Goal: Task Accomplishment & Management: Complete application form

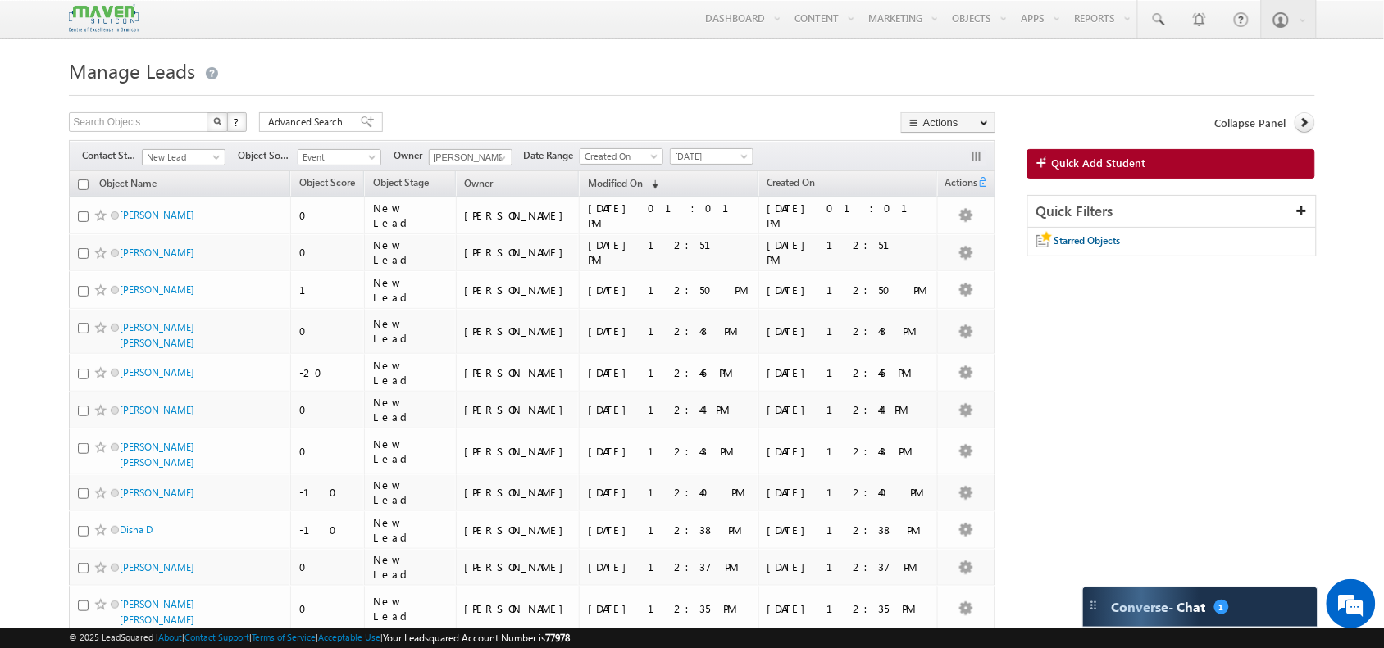
click at [1105, 164] on span "Quick Add Student" at bounding box center [1099, 163] width 94 height 15
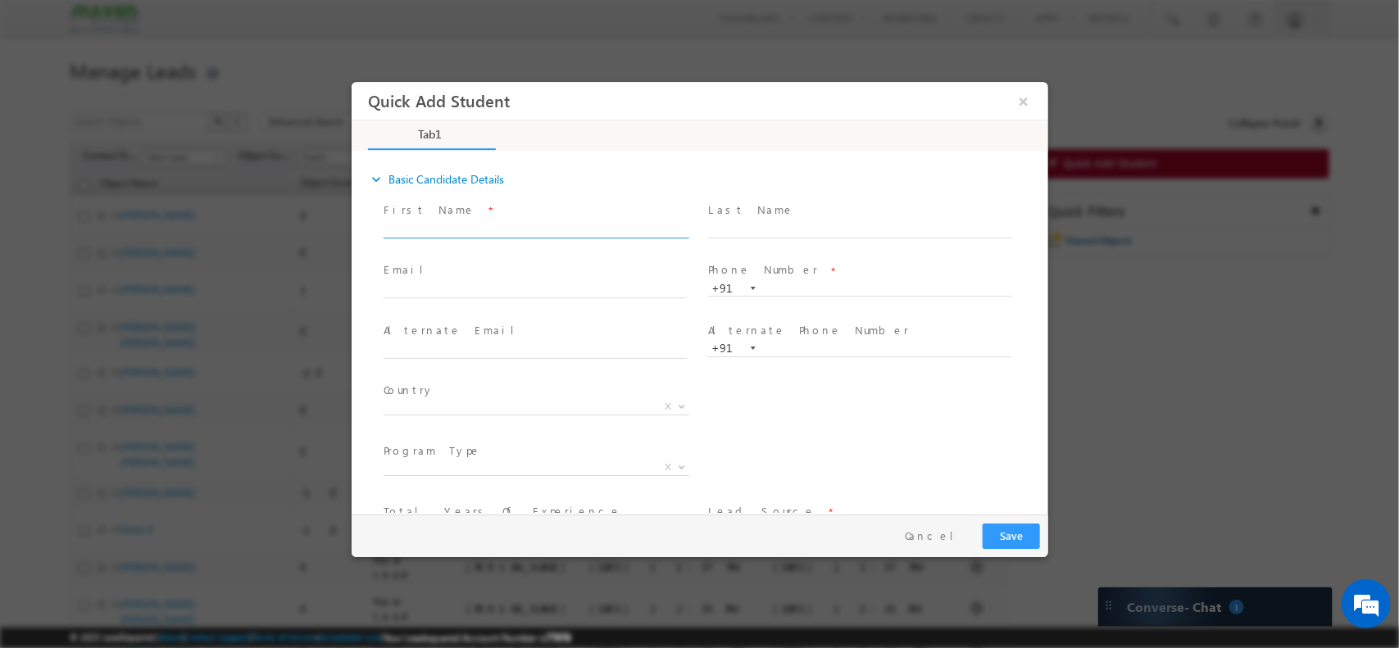
click at [520, 232] on input "text" at bounding box center [534, 229] width 303 height 16
click at [438, 289] on input "text" at bounding box center [534, 290] width 303 height 16
paste input "[EMAIL_ADDRESS][DOMAIN_NAME]"
type input "Maniprince4925@gmail.com"
click at [777, 281] on input "text" at bounding box center [858, 288] width 303 height 16
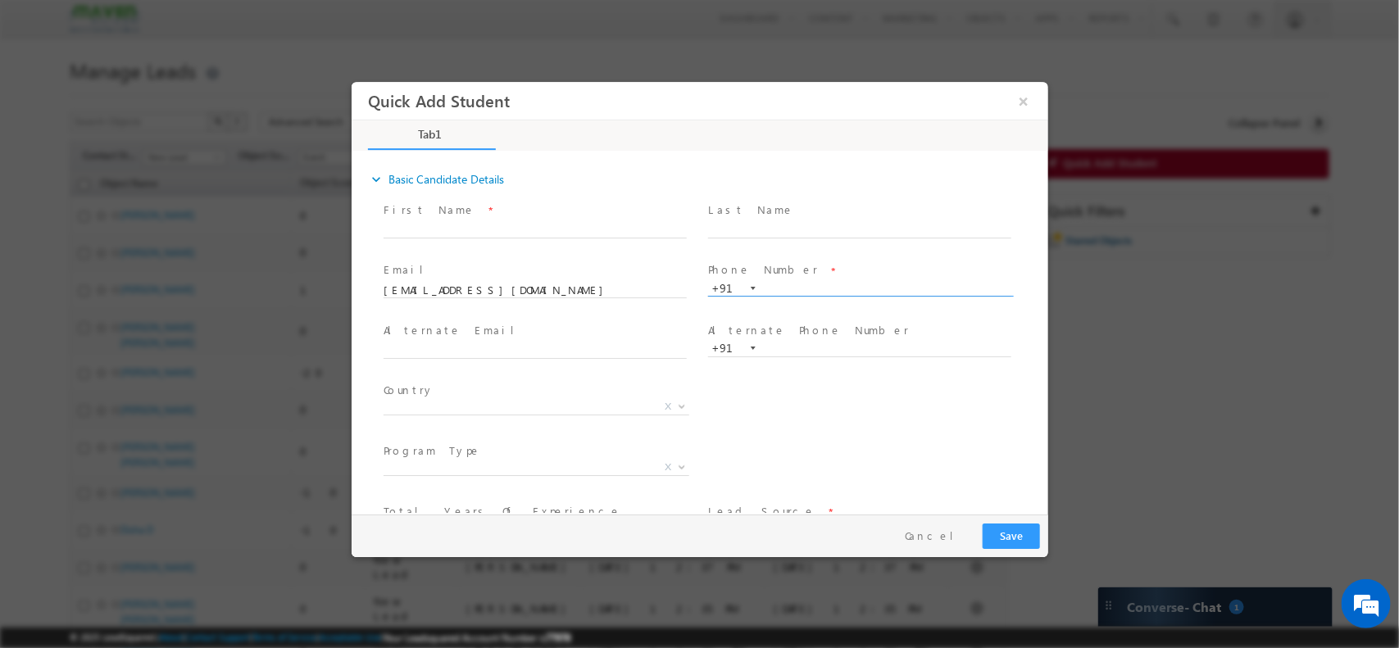
paste input "9110211671"
type input "9110211671"
click at [474, 232] on input "text" at bounding box center [534, 229] width 303 height 16
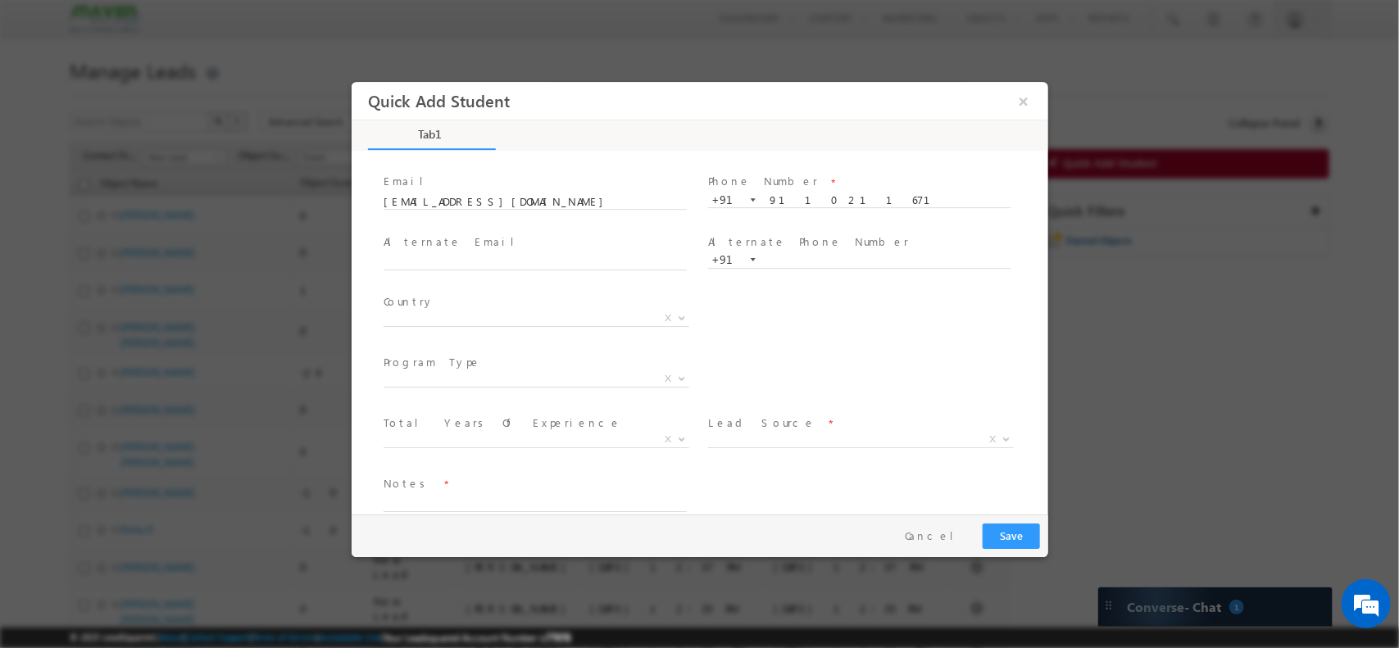
scroll to position [92, 0]
type input "Manikanta"
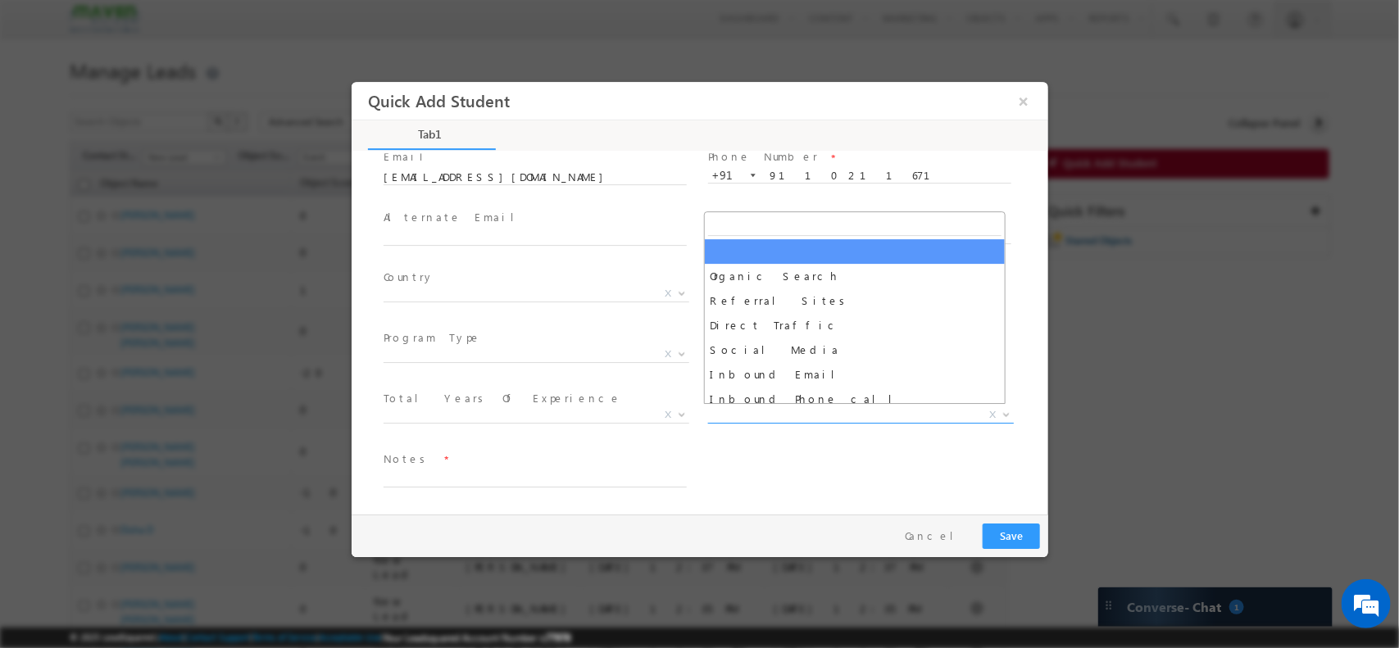
click at [761, 418] on span "X" at bounding box center [860, 415] width 306 height 16
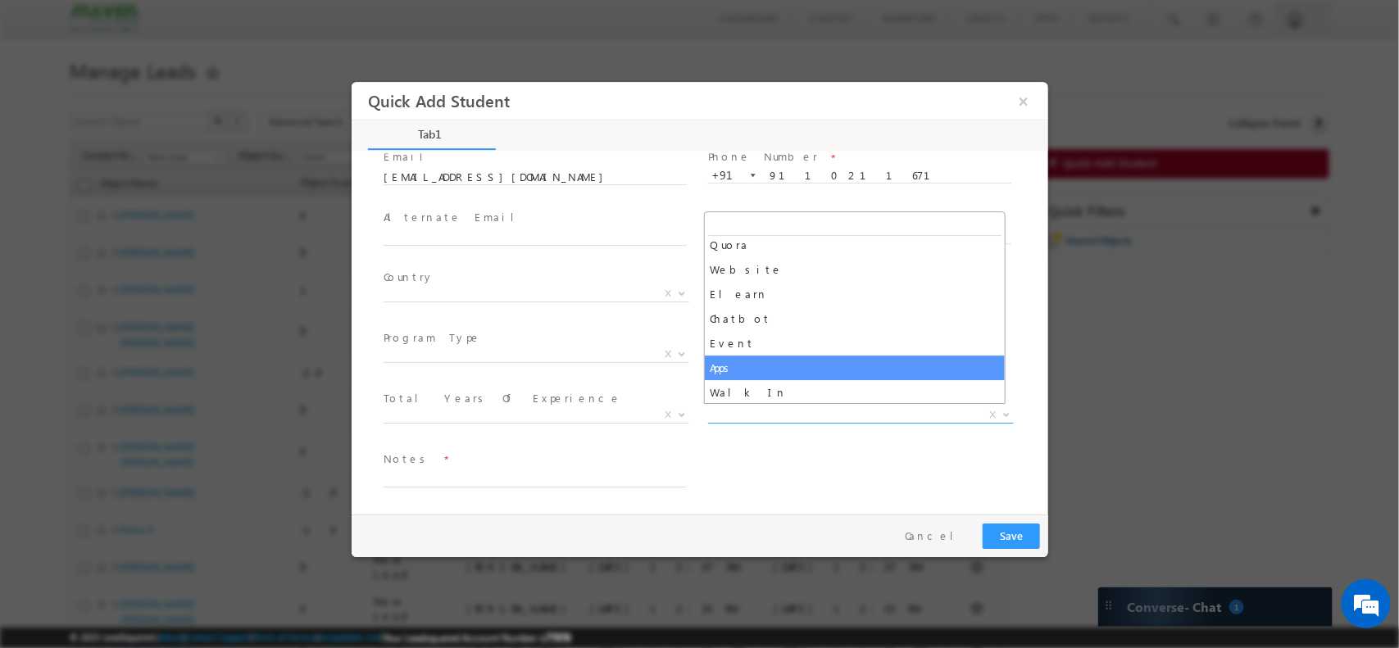
scroll to position [303, 0]
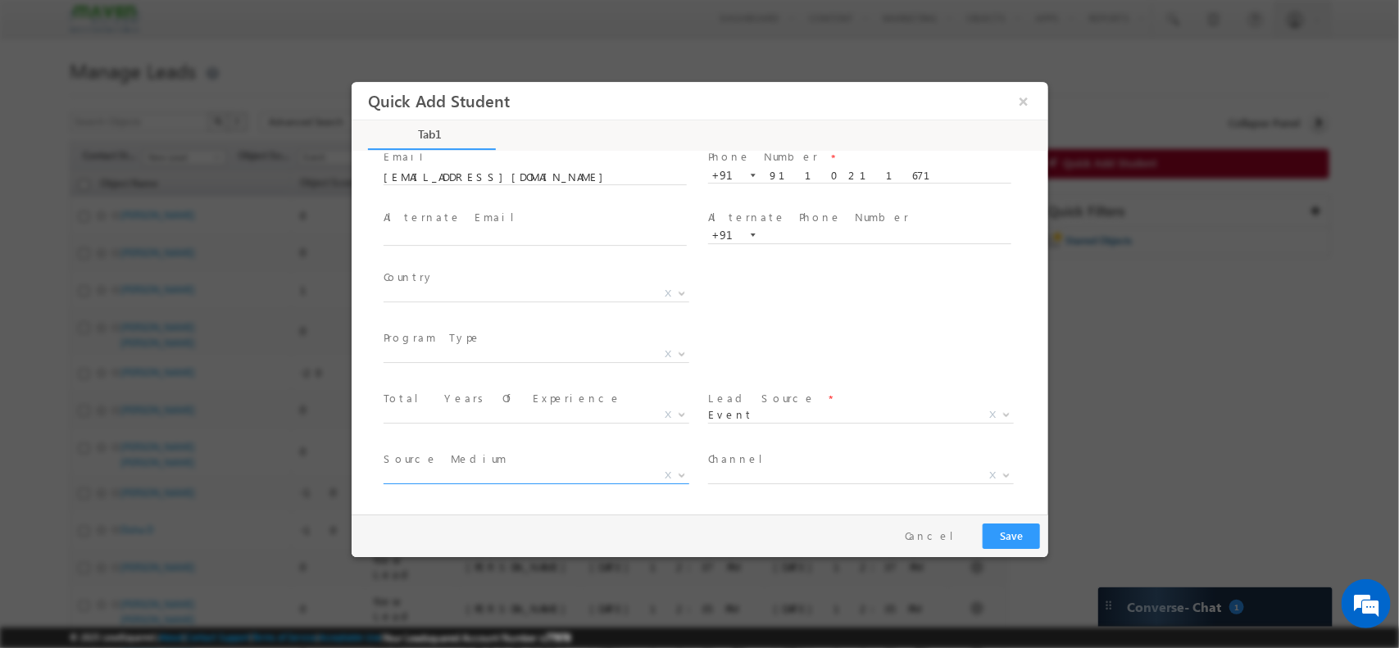
click at [468, 482] on span "X" at bounding box center [536, 478] width 306 height 16
click at [516, 467] on span "X" at bounding box center [536, 475] width 306 height 16
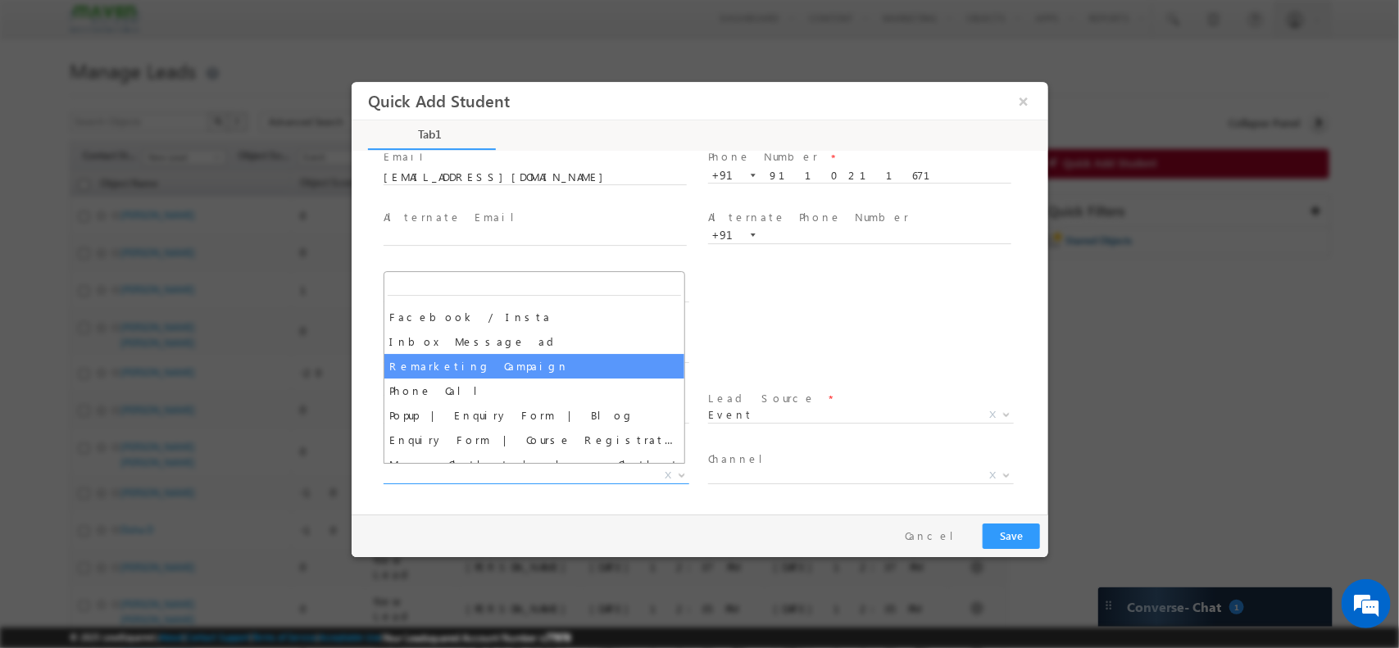
scroll to position [61, 0]
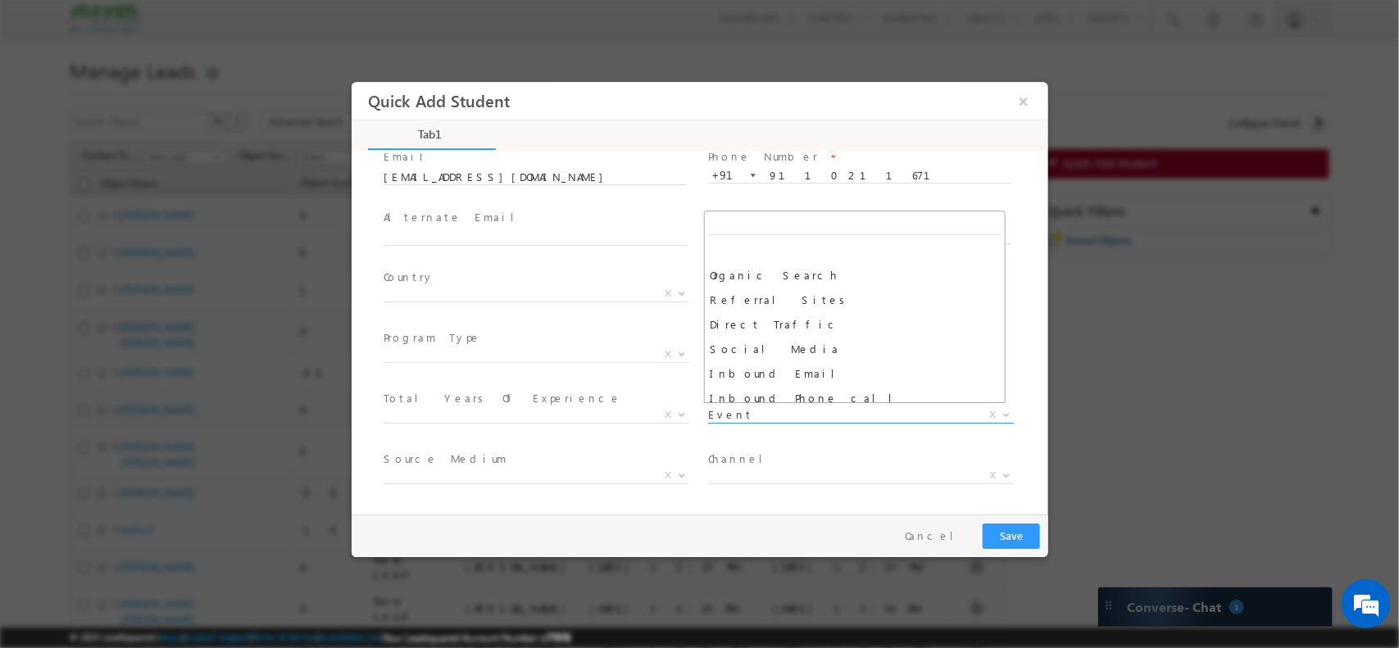
click at [775, 411] on span "Event" at bounding box center [840, 414] width 266 height 15
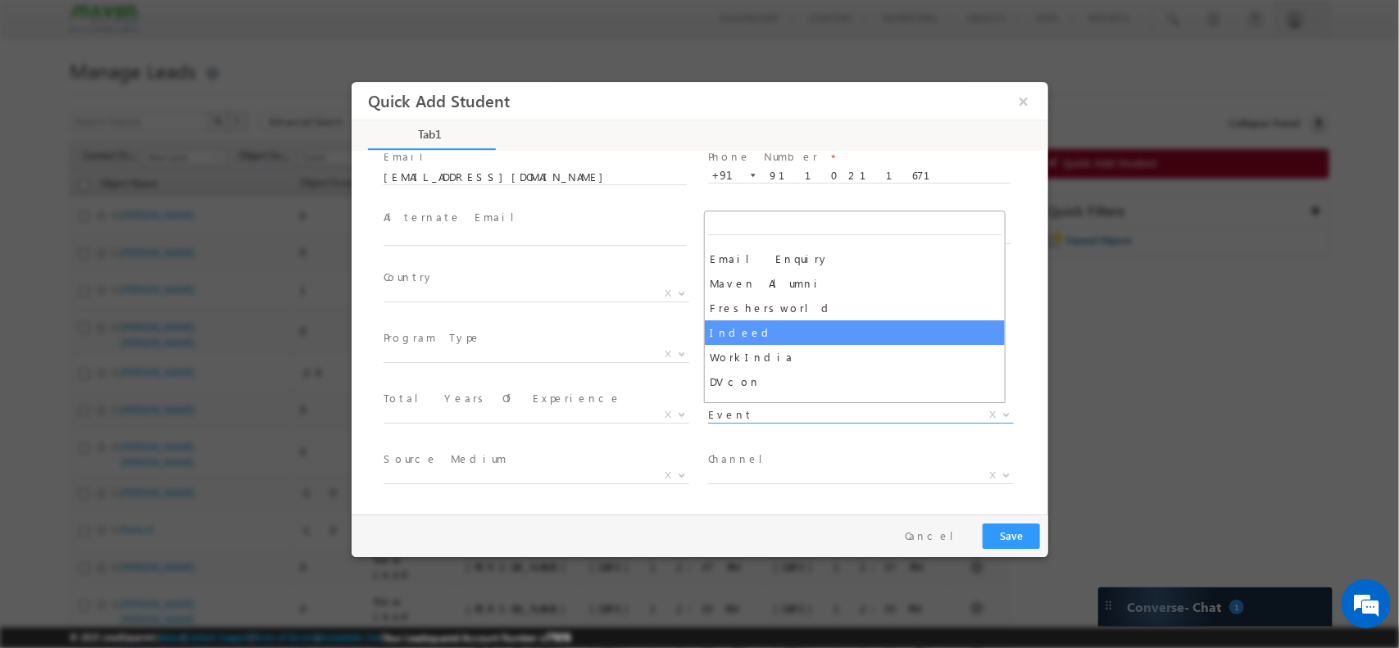
scroll to position [1066, 0]
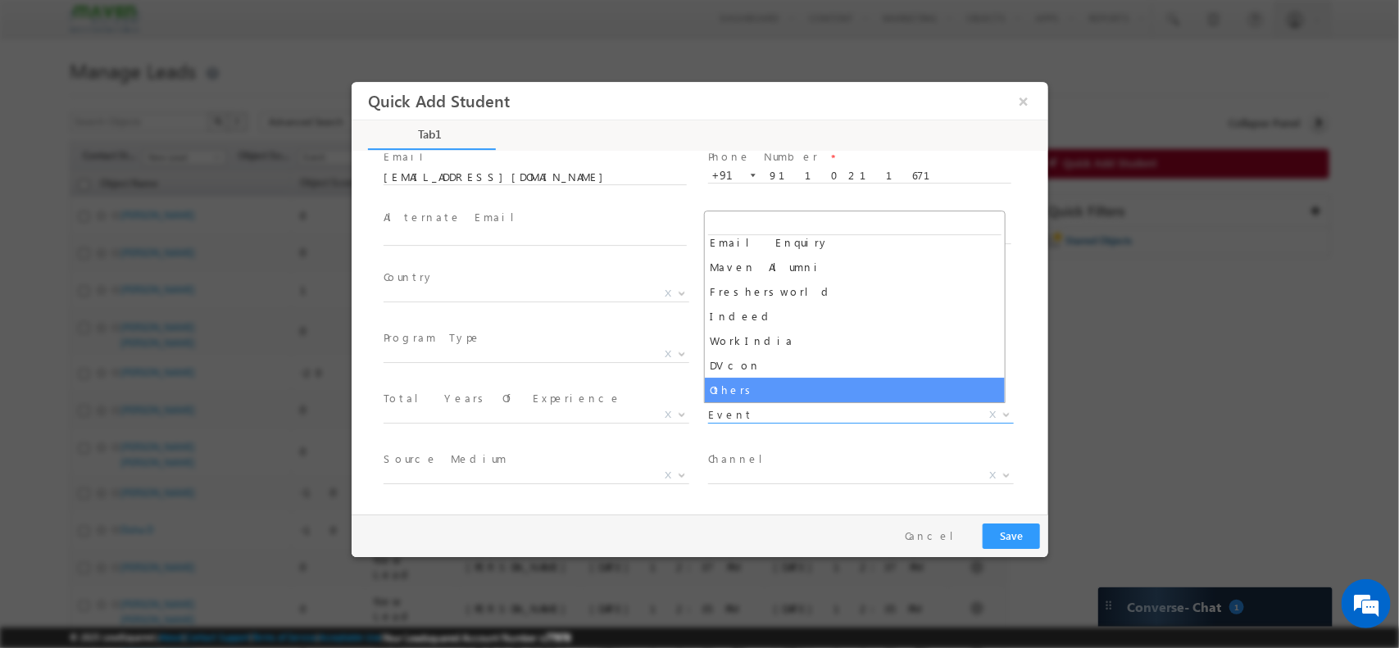
select select "MXOthers"
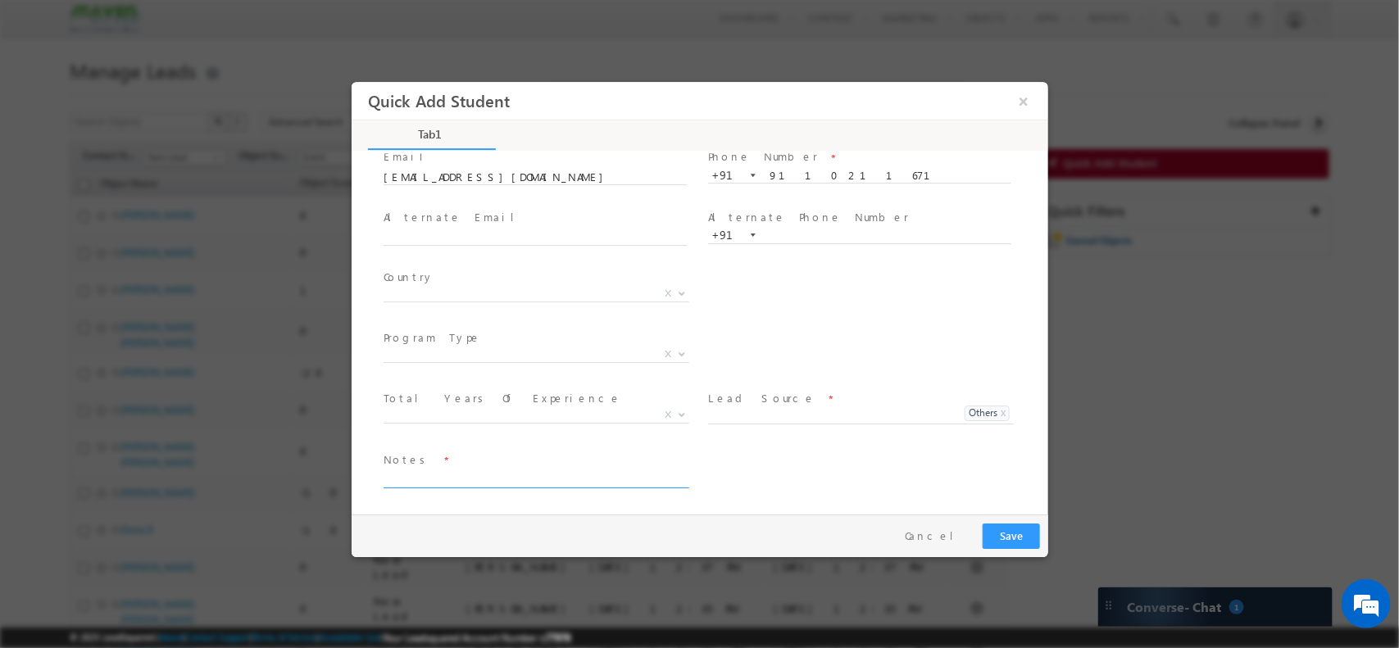
click at [491, 483] on textarea at bounding box center [534, 478] width 303 height 19
paste textarea "Skill Test - Spec to Chip"
type textarea "Skill test / 61.5 score / Skill Test - Spec to Chip"
click at [1008, 532] on button "Save" at bounding box center [1010, 535] width 57 height 25
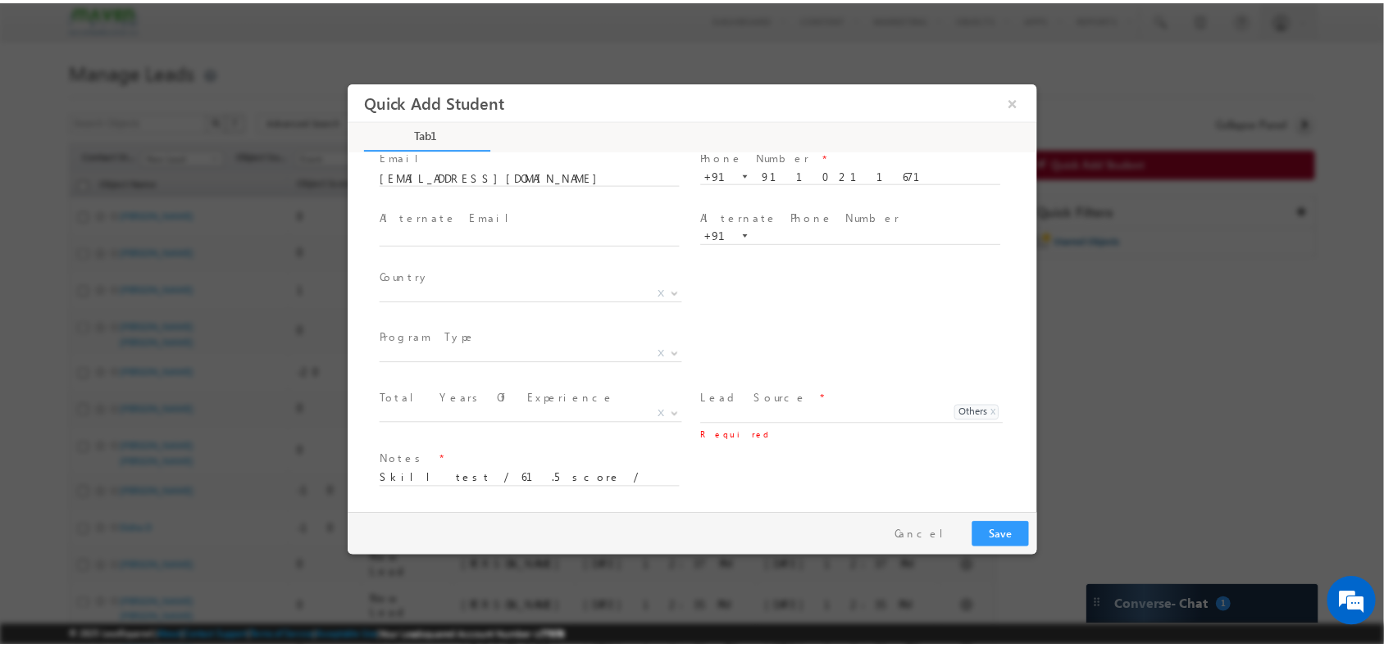
scroll to position [109, 0]
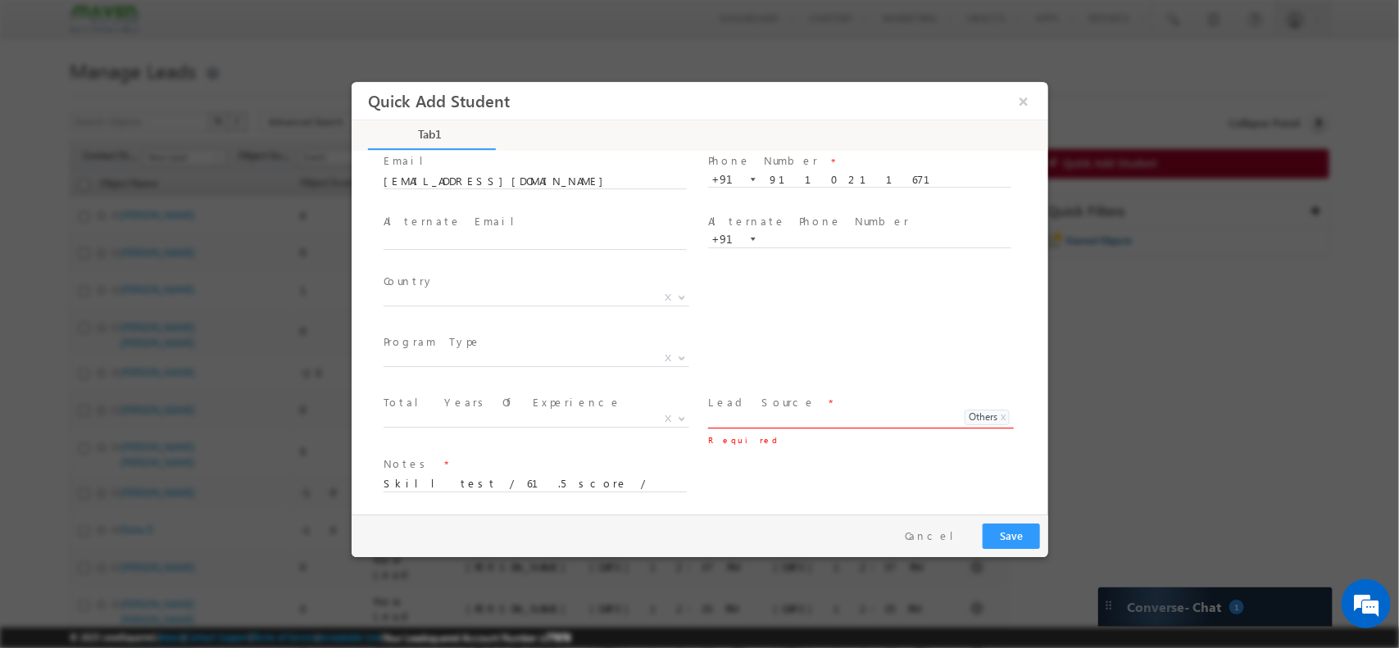
click at [795, 411] on input at bounding box center [829, 418] width 244 height 15
type input "skill test"
click at [1005, 528] on button "Save" at bounding box center [1010, 535] width 57 height 25
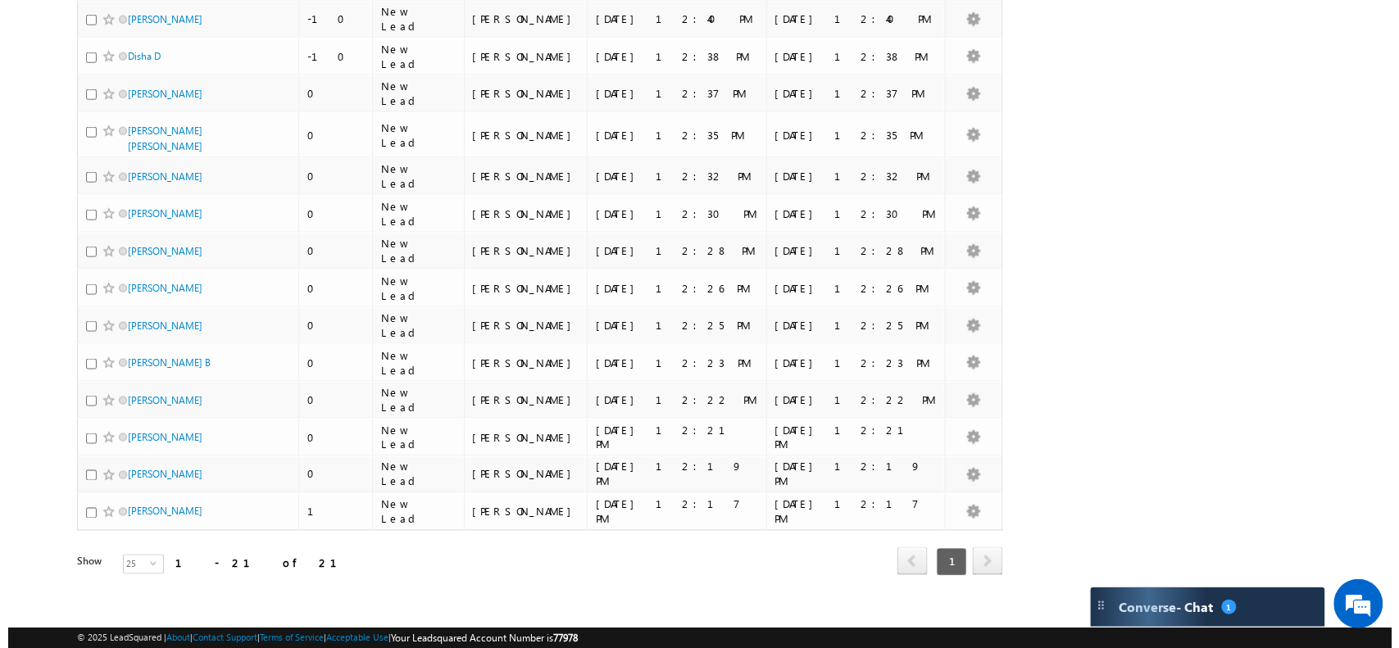
scroll to position [0, 0]
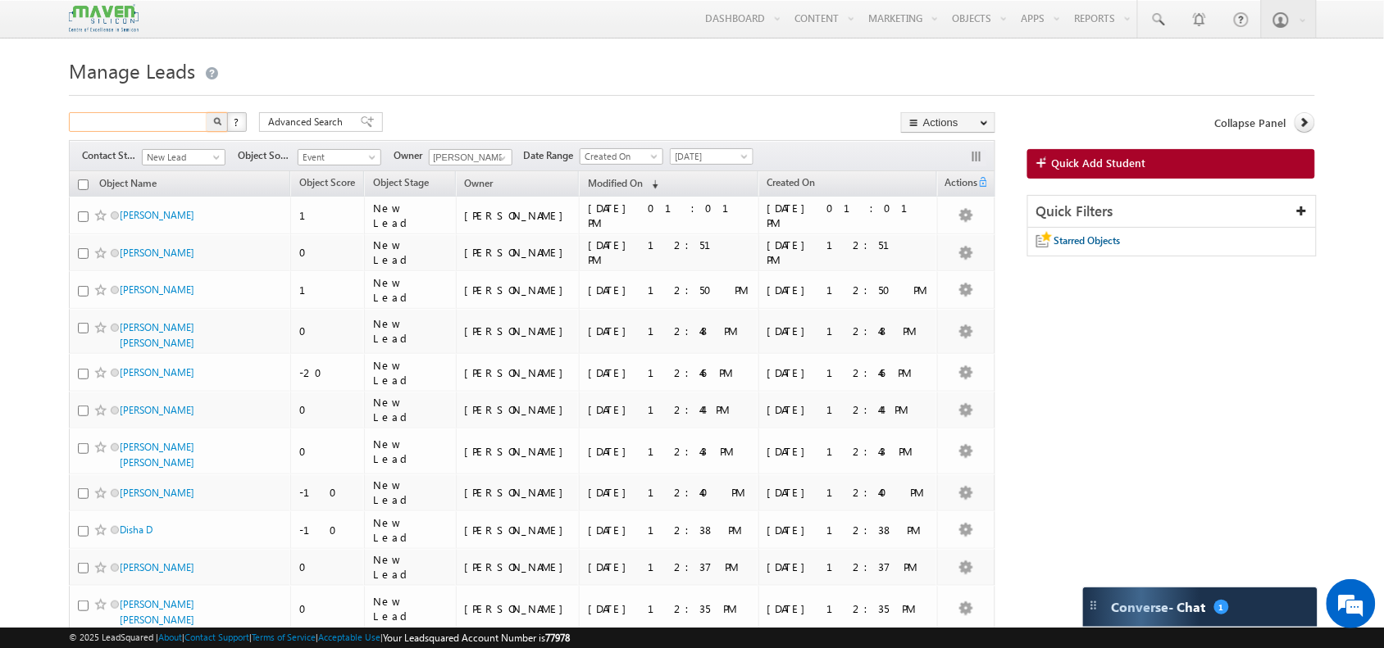
click at [165, 127] on input "text" at bounding box center [139, 122] width 140 height 20
paste input "Skill Test - Spec to Chip"
type input "S"
click at [165, 127] on input "text" at bounding box center [139, 122] width 140 height 20
click at [710, 153] on span "[DATE]" at bounding box center [709, 156] width 78 height 15
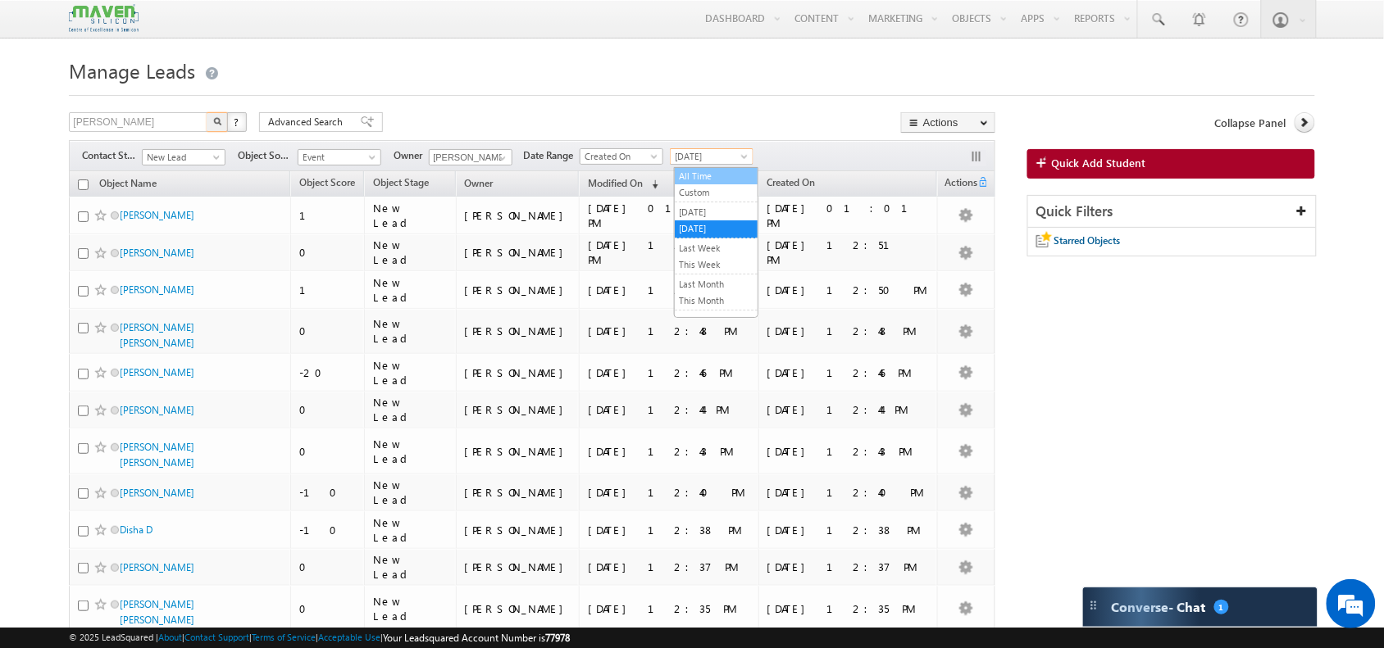
click at [710, 172] on link "All Time" at bounding box center [716, 176] width 83 height 15
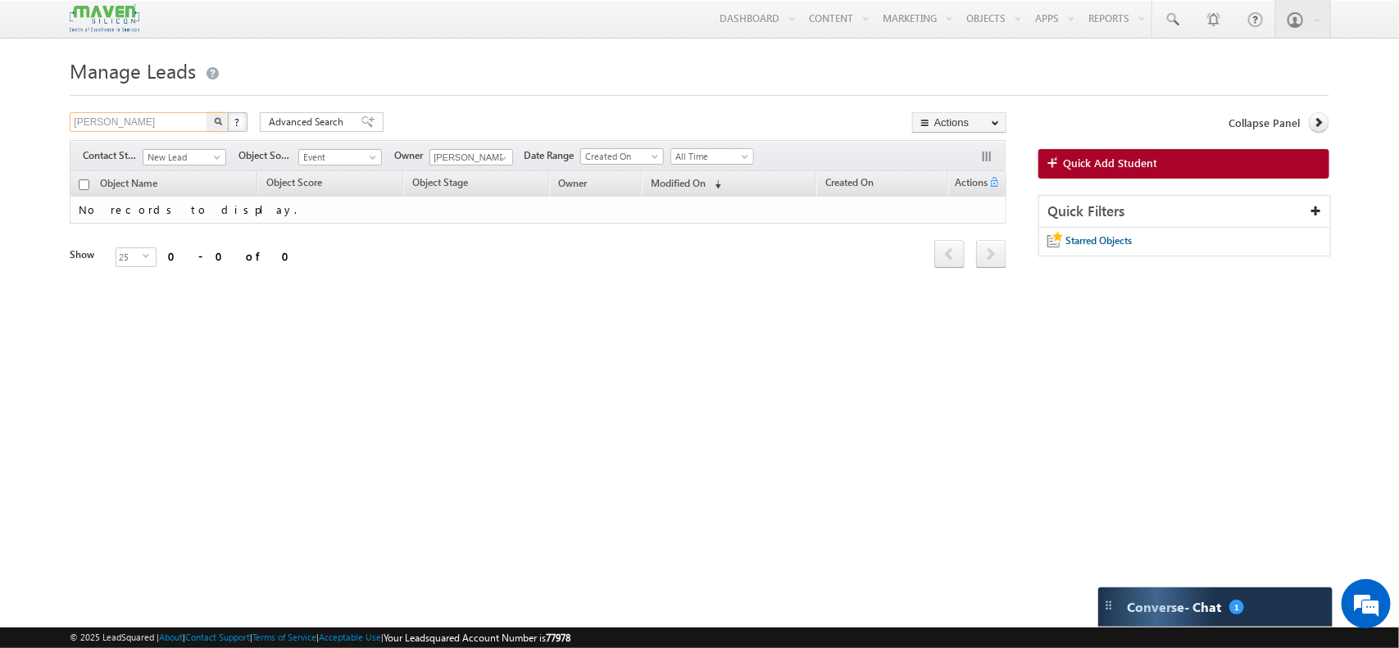
click at [157, 128] on input "Manikanta" at bounding box center [140, 122] width 140 height 20
type input "Manikanta"
click at [187, 160] on span "New Lead" at bounding box center [182, 157] width 78 height 15
click at [190, 175] on link "All" at bounding box center [185, 176] width 83 height 15
click at [1176, 25] on span at bounding box center [1172, 19] width 16 height 16
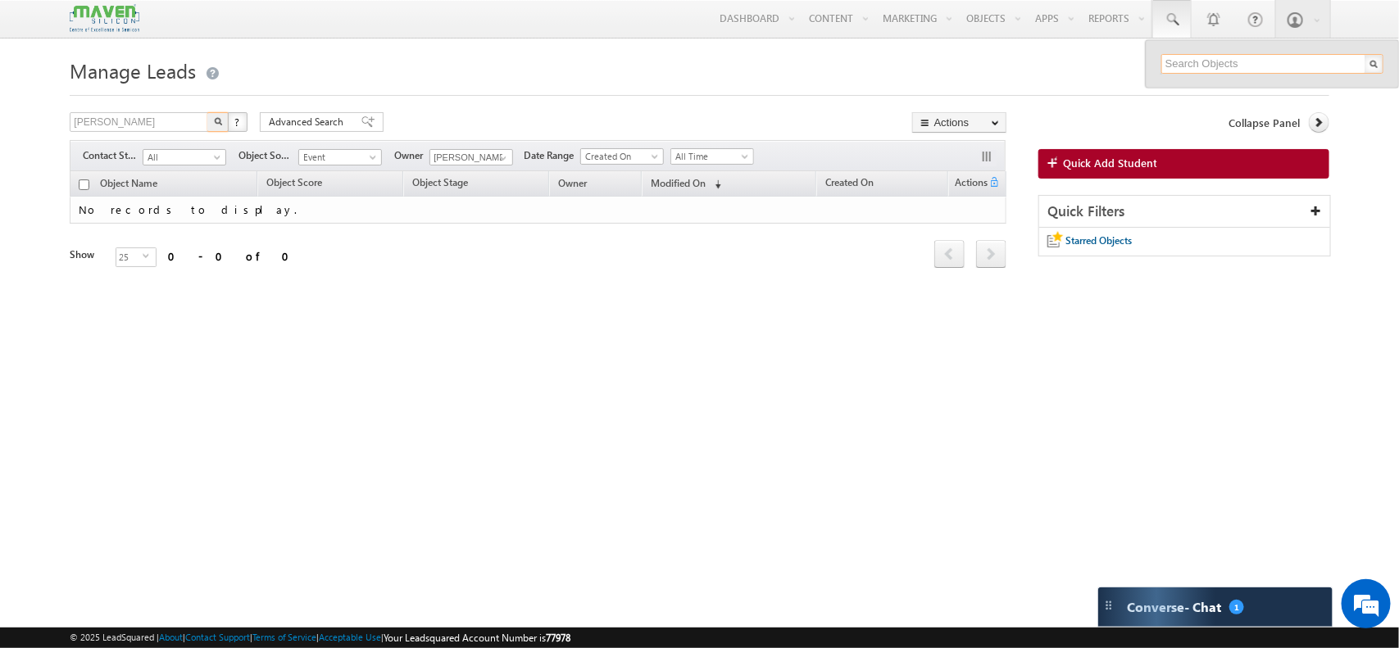
paste input "9110211671"
type input "9110211671"
click at [1190, 100] on div "+91-9110211671" at bounding box center [1280, 107] width 220 height 20
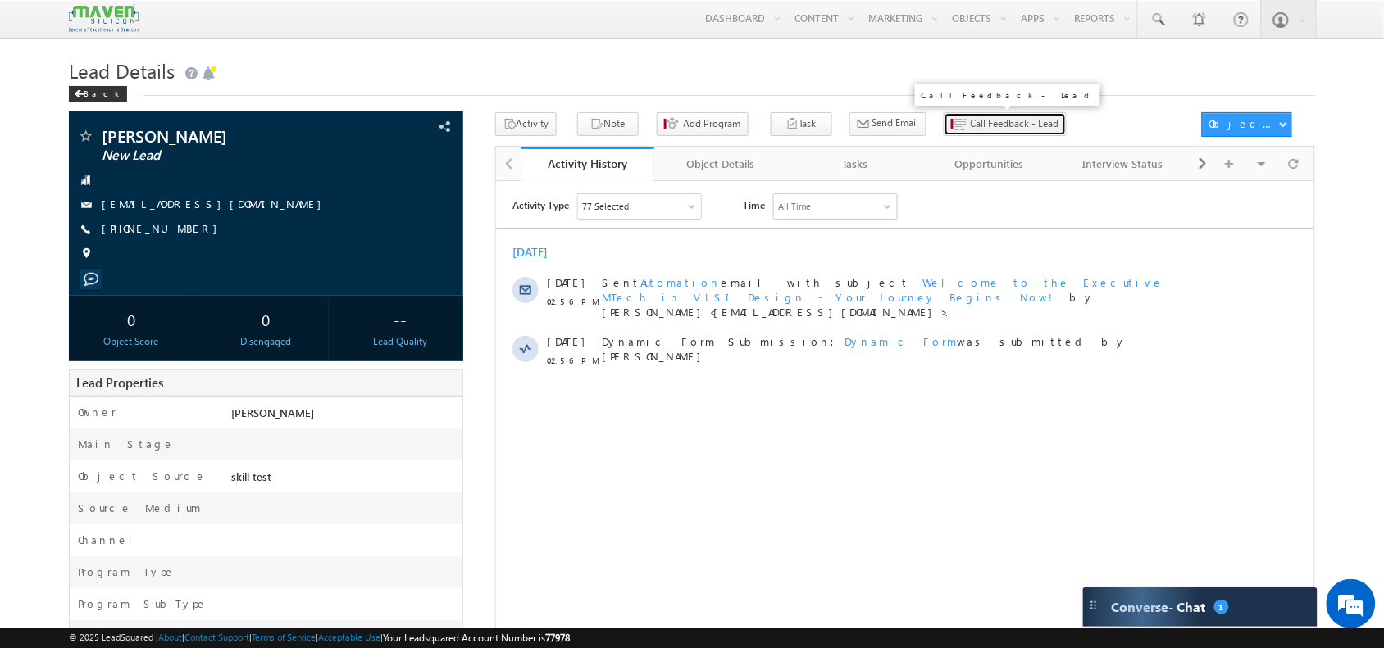
click at [953, 129] on icon "button" at bounding box center [959, 125] width 13 height 16
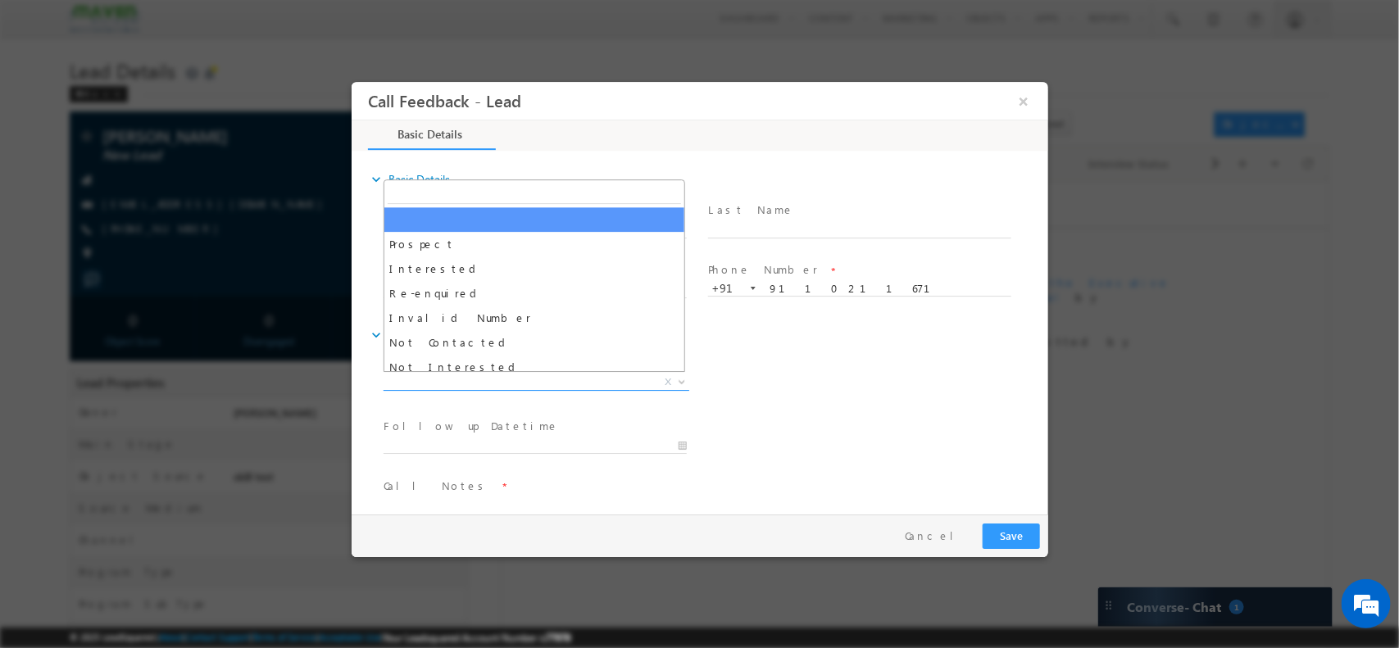
click at [500, 387] on span "X" at bounding box center [536, 382] width 306 height 16
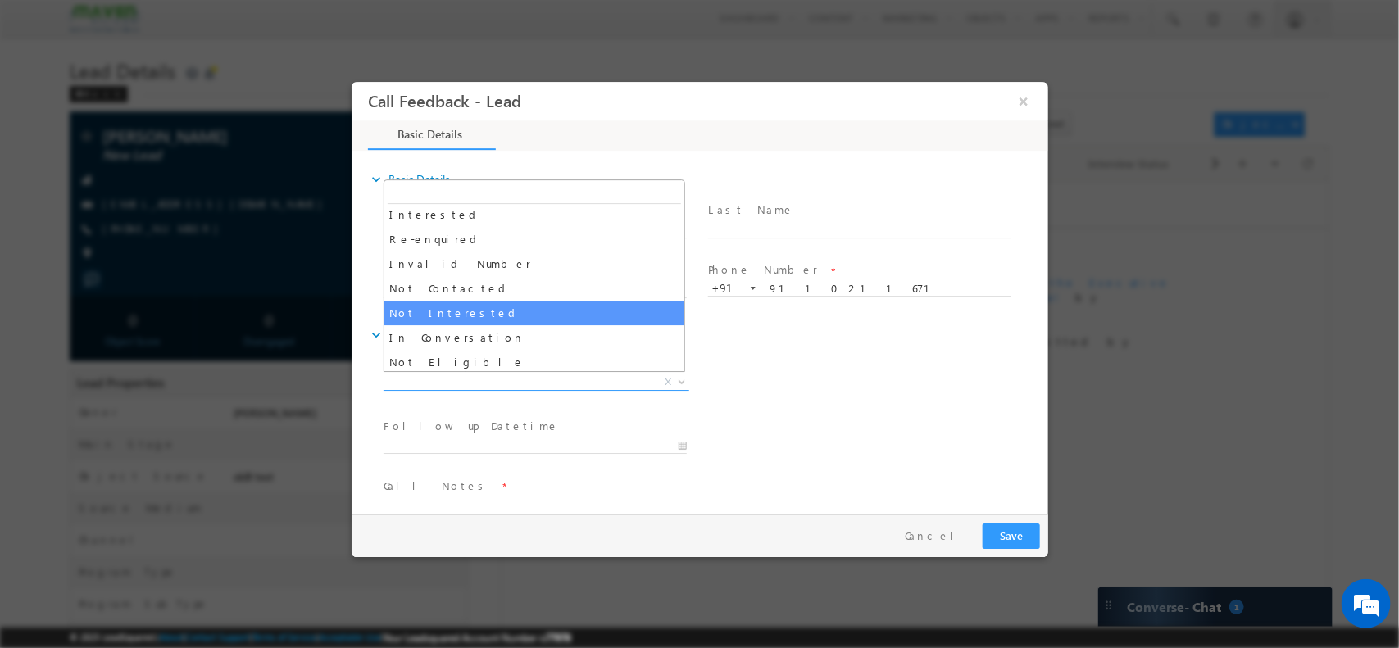
scroll to position [57, 0]
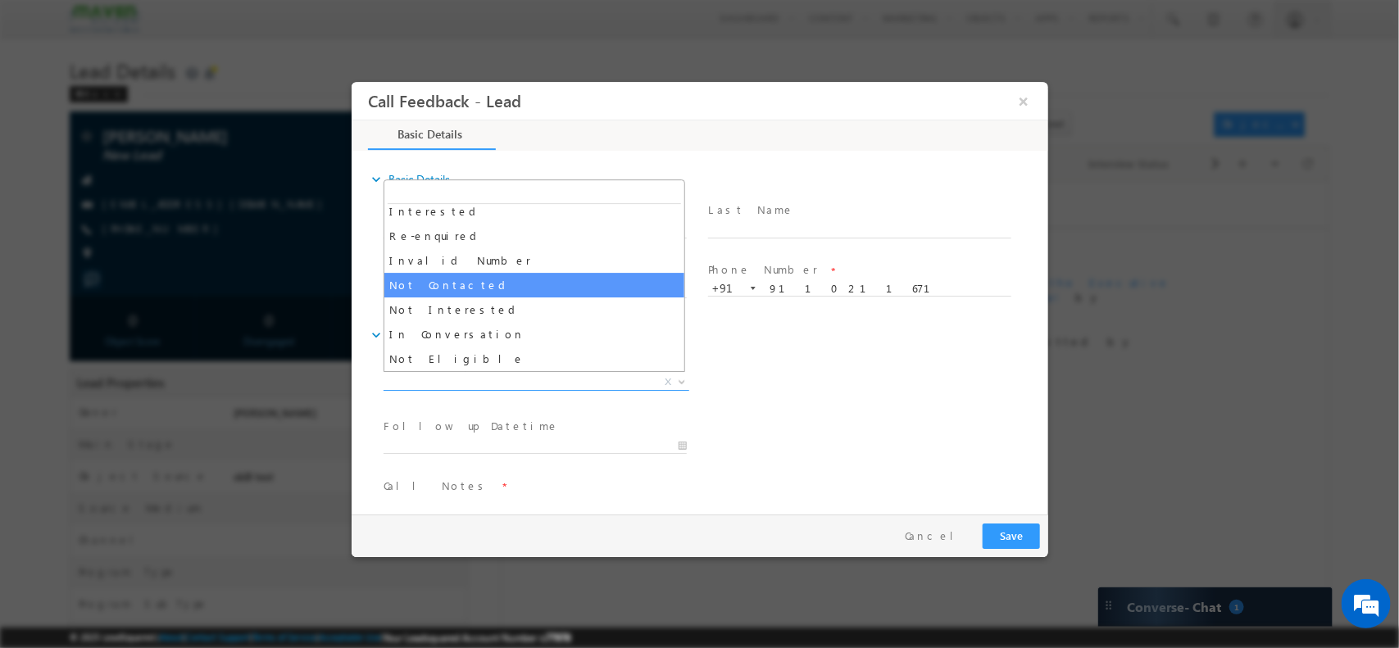
select select "Not Contacted"
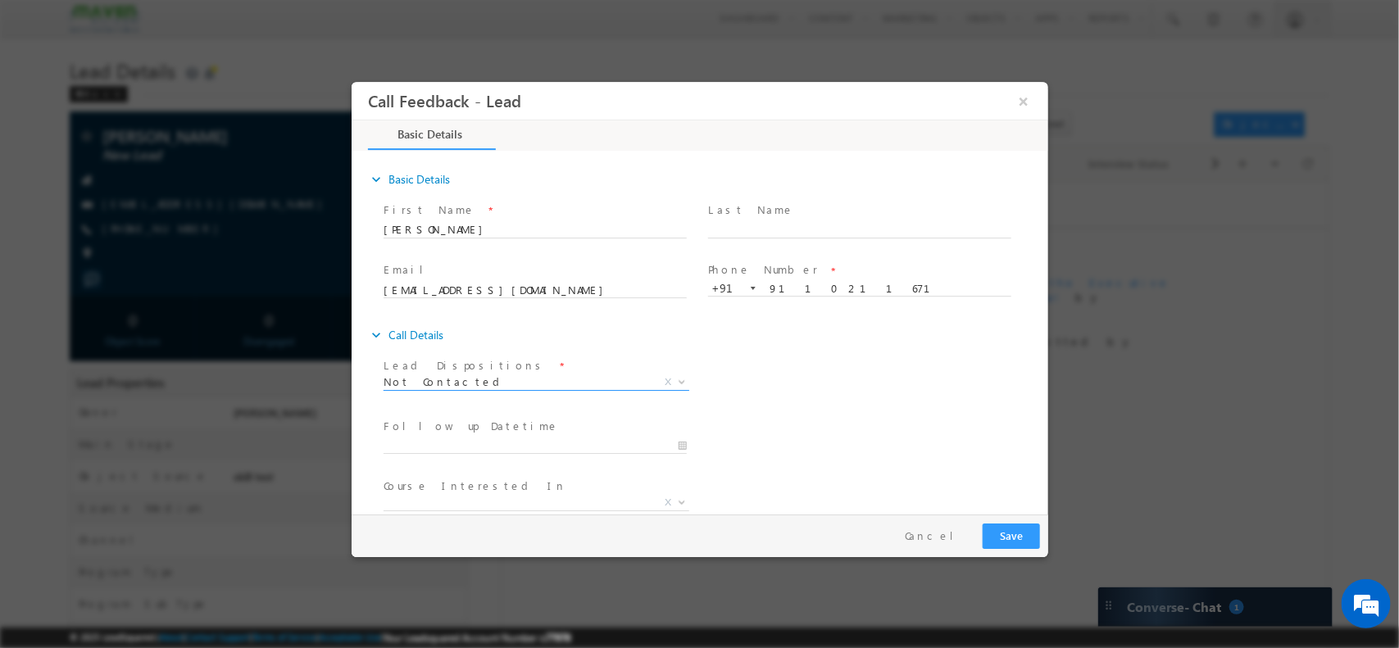
scroll to position [88, 0]
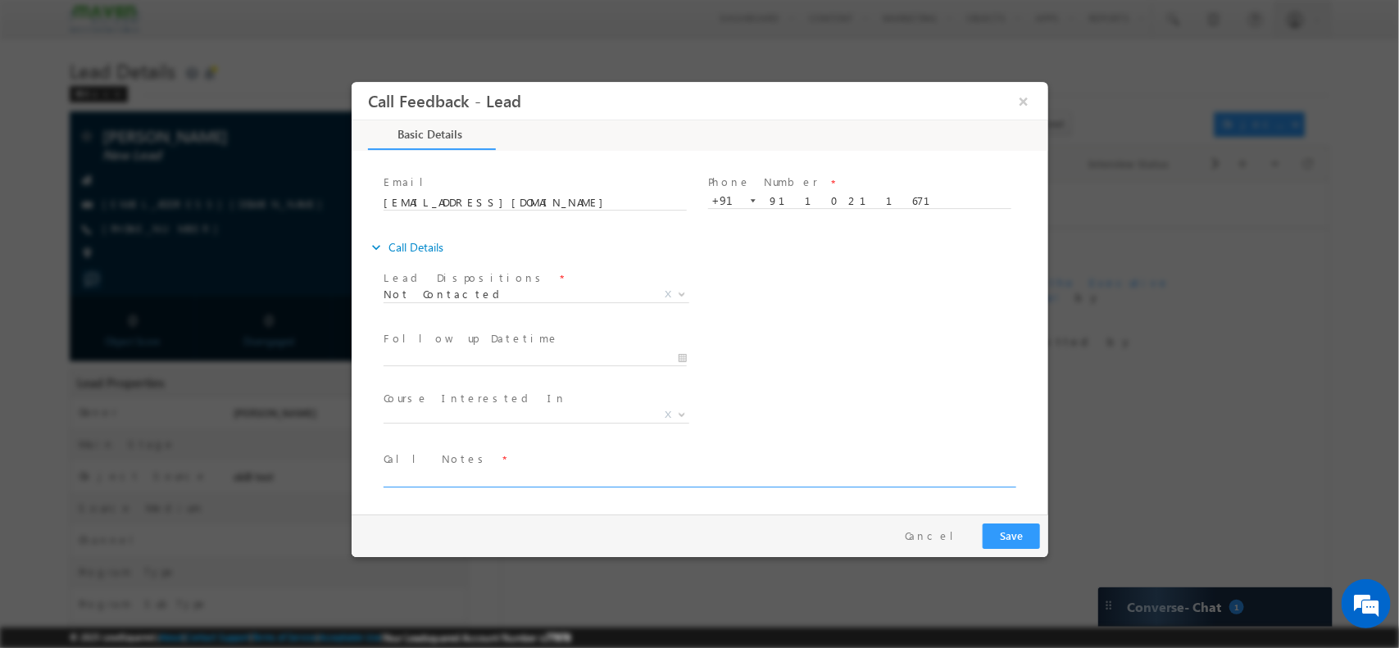
click at [467, 475] on textarea at bounding box center [698, 477] width 630 height 19
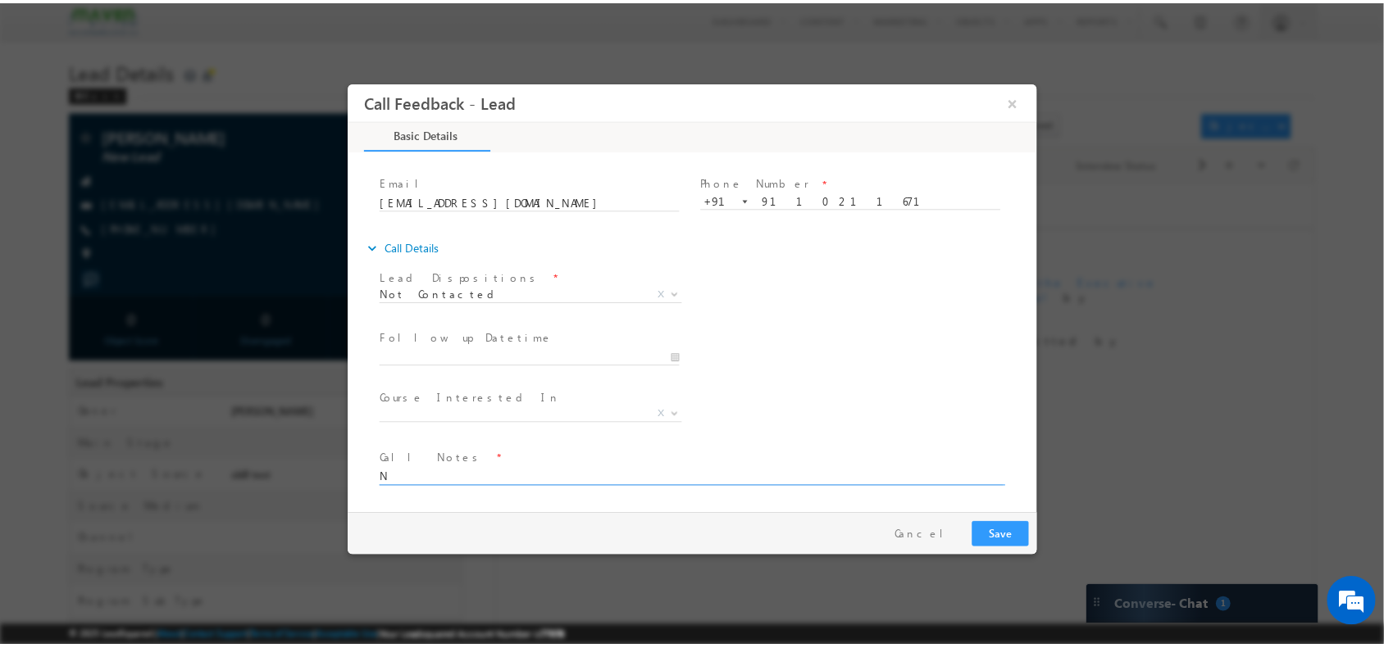
scroll to position [0, 0]
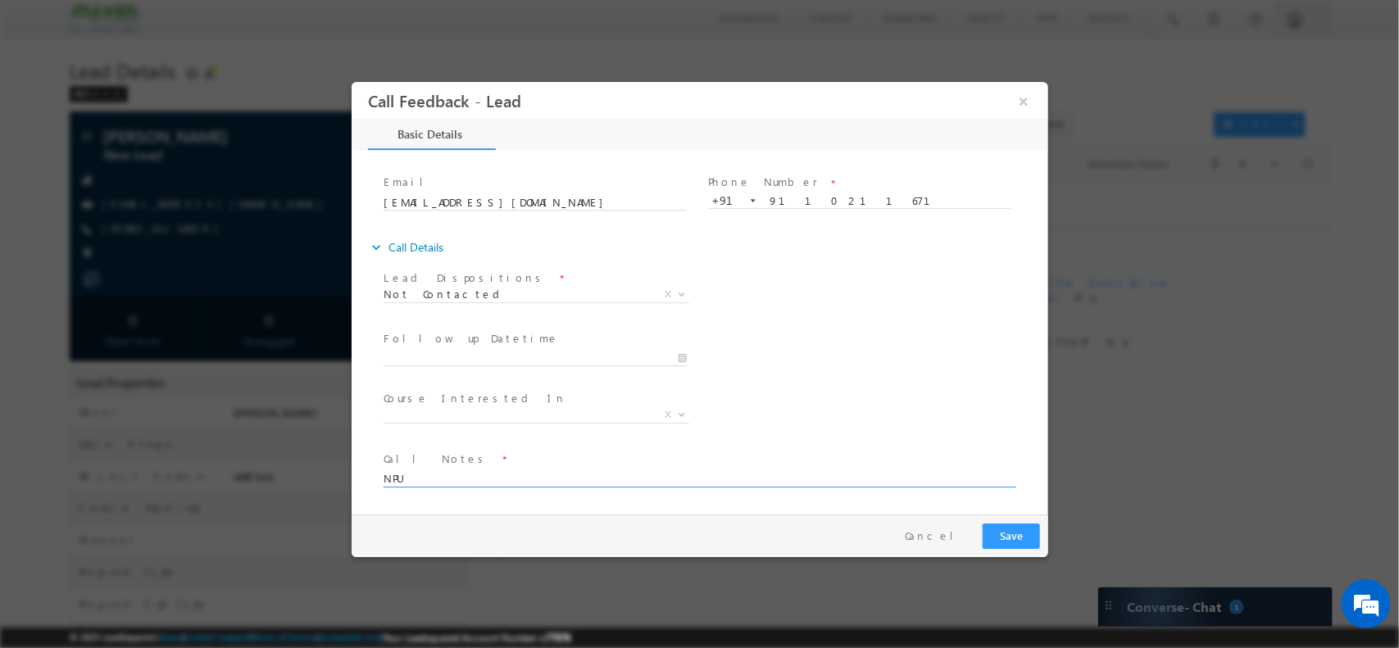
type textarea "NPU"
click at [1021, 532] on button "Save" at bounding box center [1010, 535] width 57 height 25
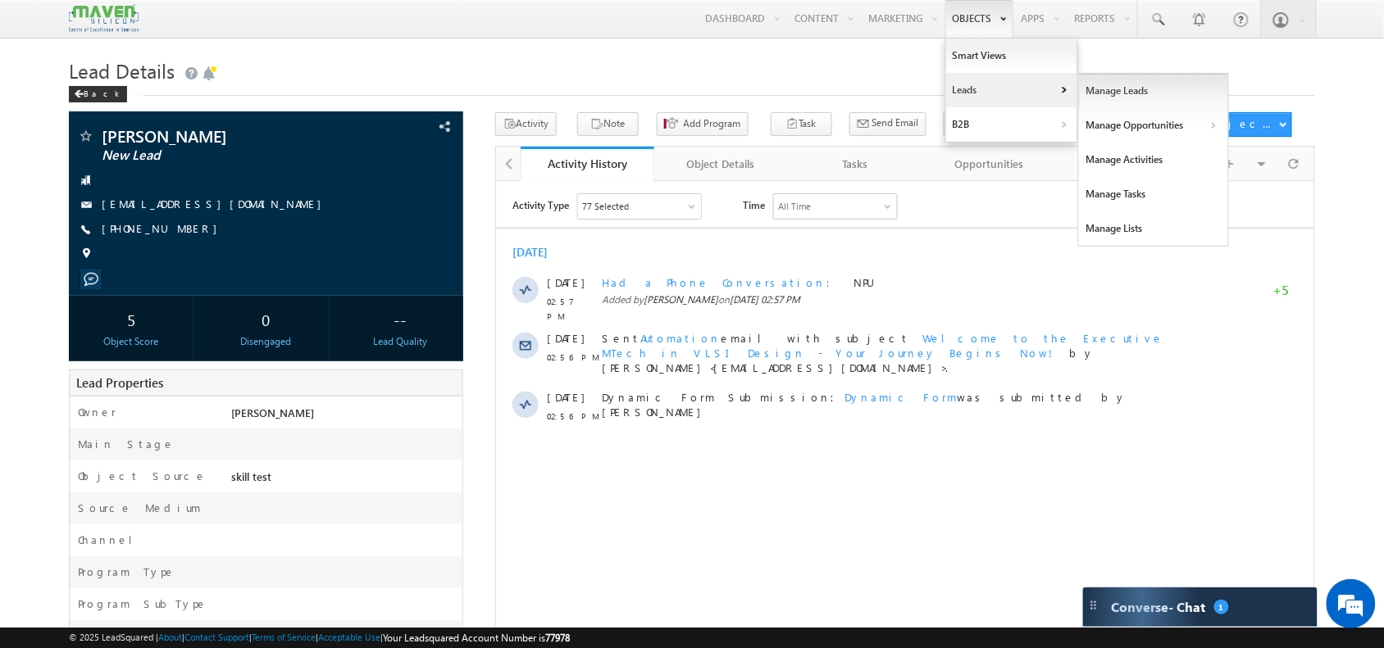
click at [1107, 101] on link "Manage Leads" at bounding box center [1154, 91] width 150 height 34
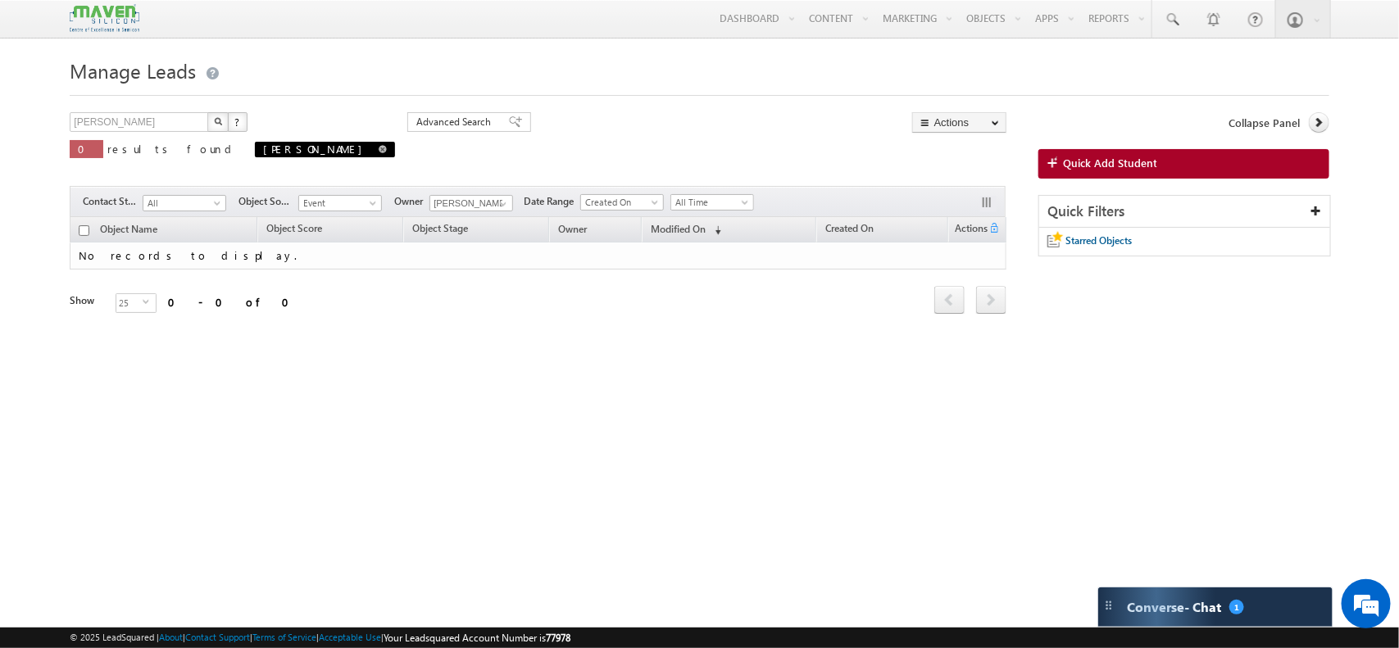
click at [379, 149] on span at bounding box center [383, 149] width 8 height 8
type input "Search Objects"
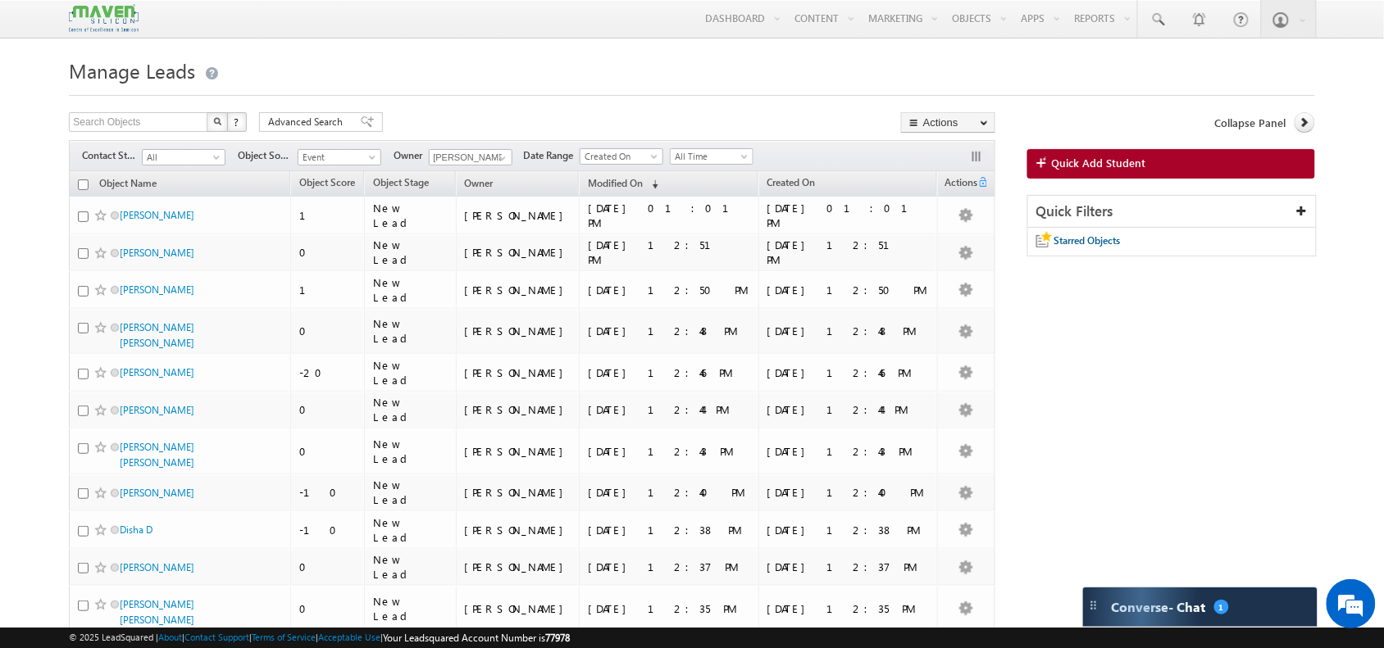
click at [1072, 173] on link "Quick Add Student" at bounding box center [1171, 164] width 288 height 30
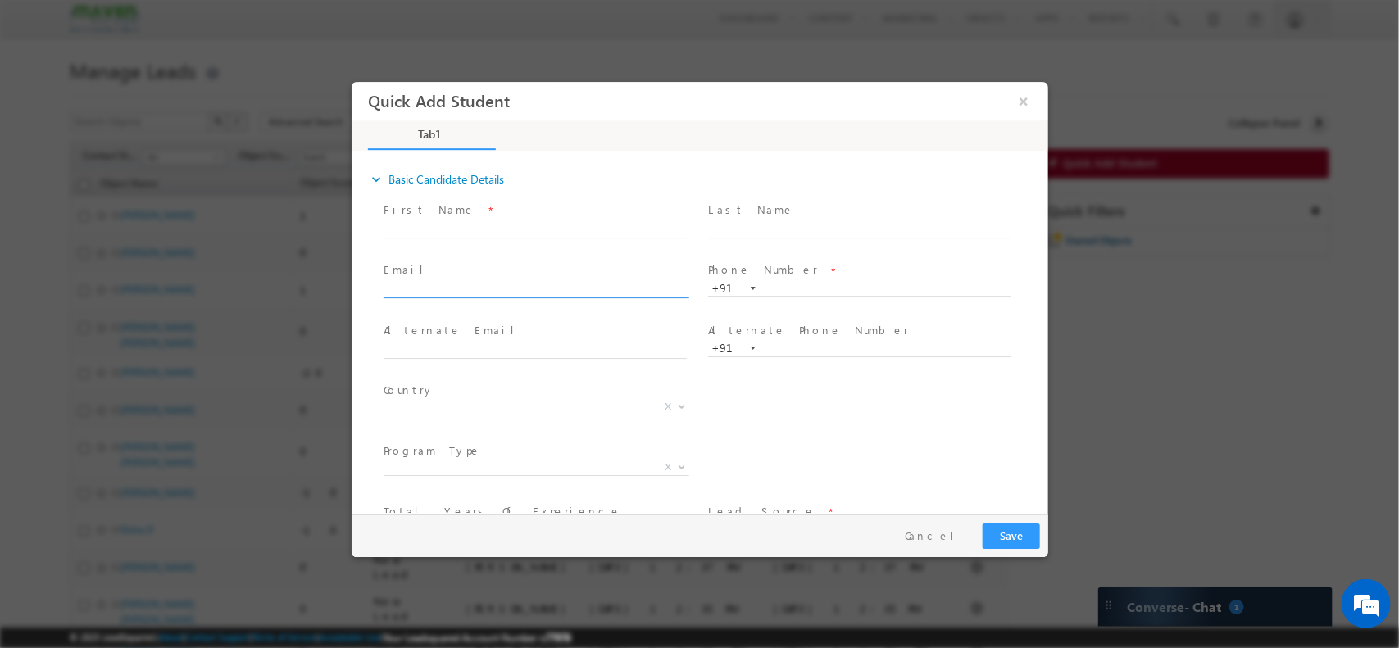
click at [483, 286] on input "text" at bounding box center [534, 290] width 303 height 16
paste input "[EMAIL_ADDRESS][DOMAIN_NAME]"
type input "[EMAIL_ADDRESS][DOMAIN_NAME]"
click at [513, 228] on input "text" at bounding box center [534, 229] width 303 height 16
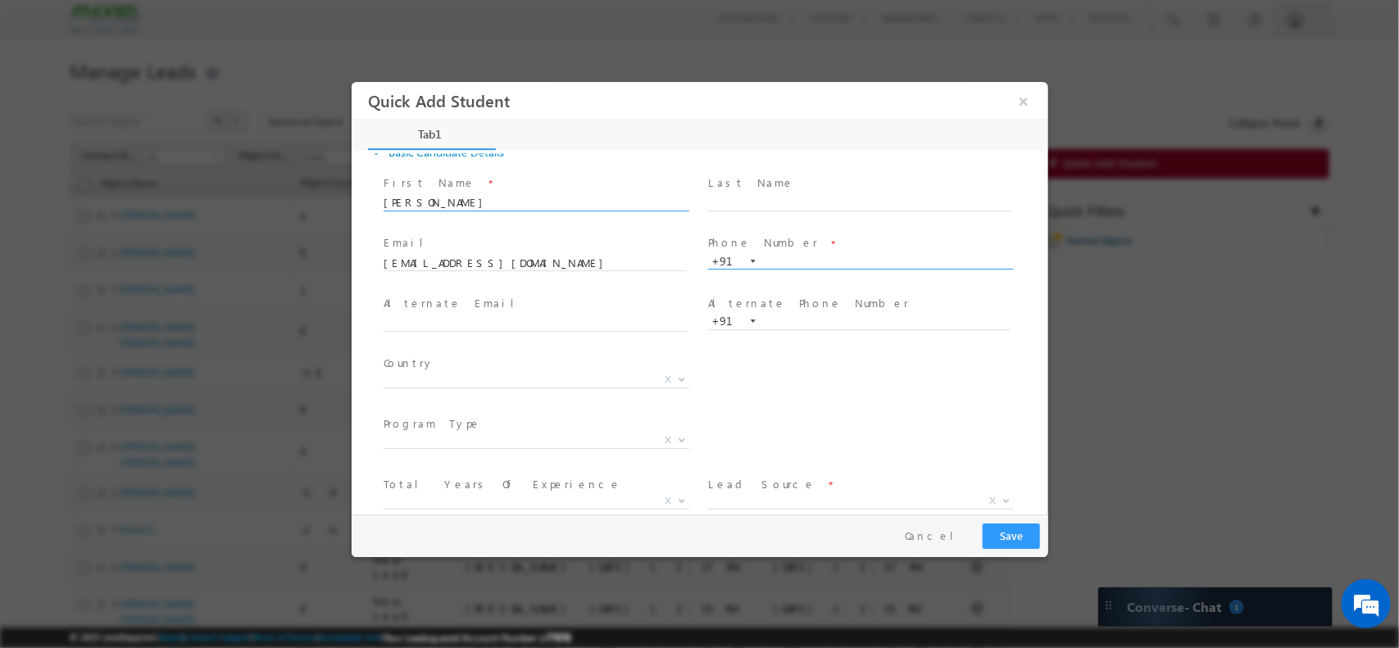
type input "[PERSON_NAME]"
click at [783, 264] on input "text" at bounding box center [858, 261] width 303 height 16
paste input "9016863480"
type input "9016863480"
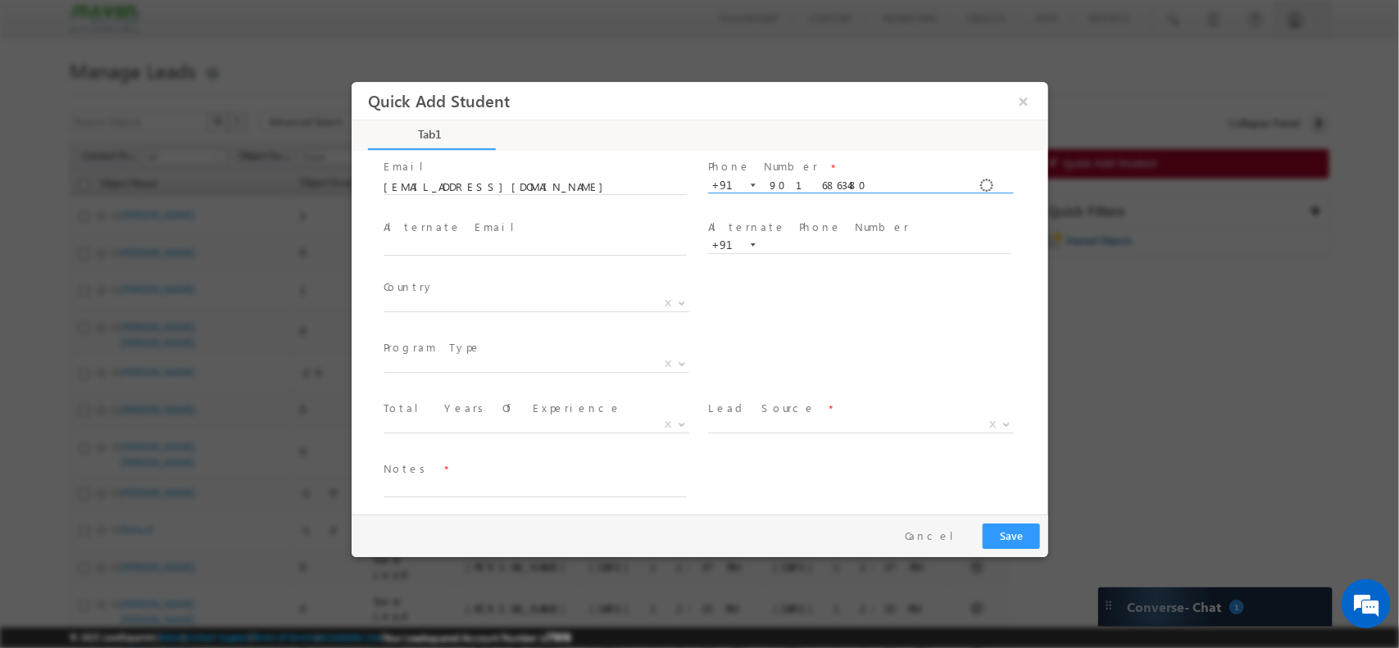
scroll to position [113, 0]
drag, startPoint x: 513, startPoint y: 496, endPoint x: 484, endPoint y: 475, distance: 35.9
click at [484, 475] on span at bounding box center [542, 479] width 318 height 18
click at [484, 475] on textarea at bounding box center [534, 477] width 303 height 19
paste textarea "Skill Test - Spec to Chip"
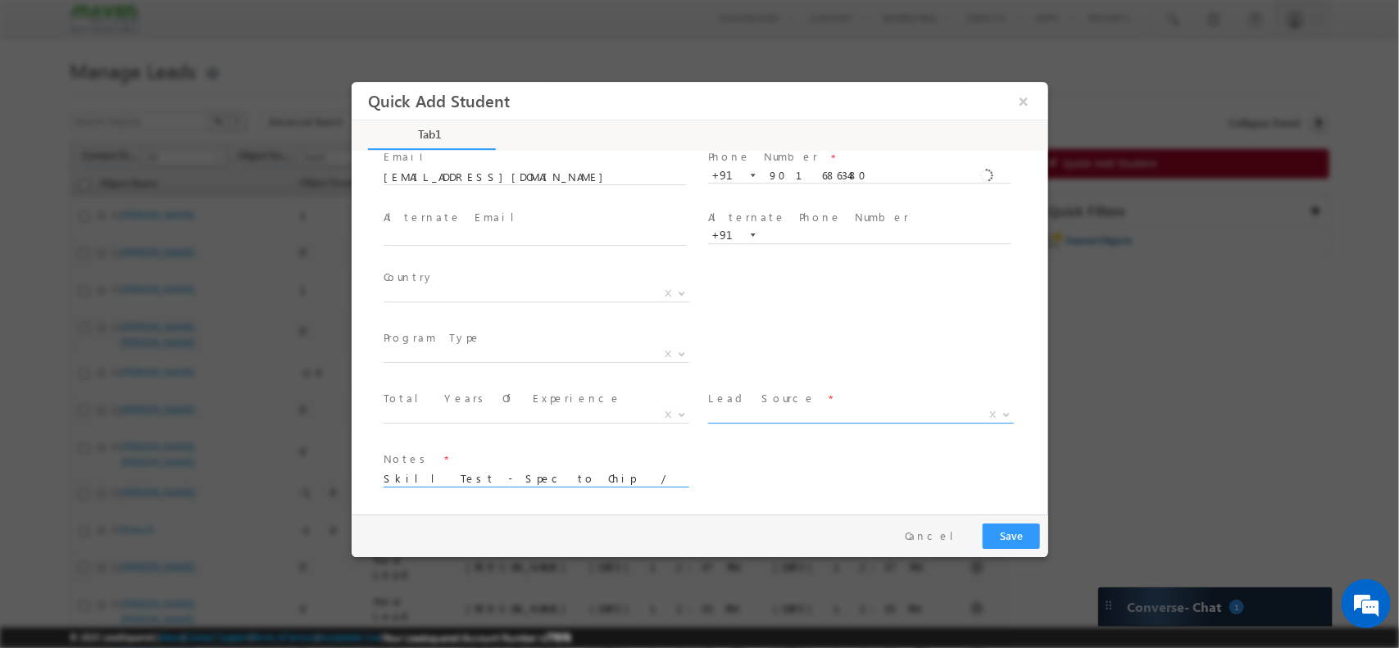
type textarea "Skill Test - Spec to Chip / 61.25"
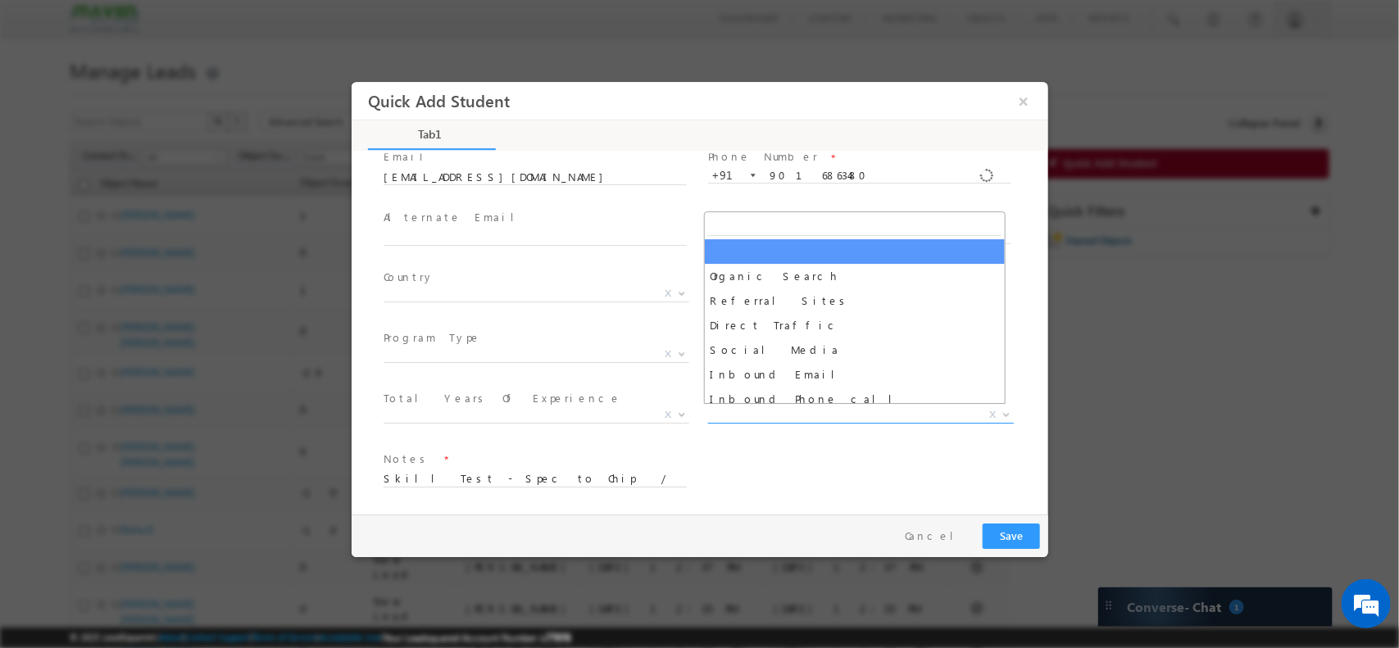
click at [741, 409] on span "X" at bounding box center [860, 415] width 306 height 16
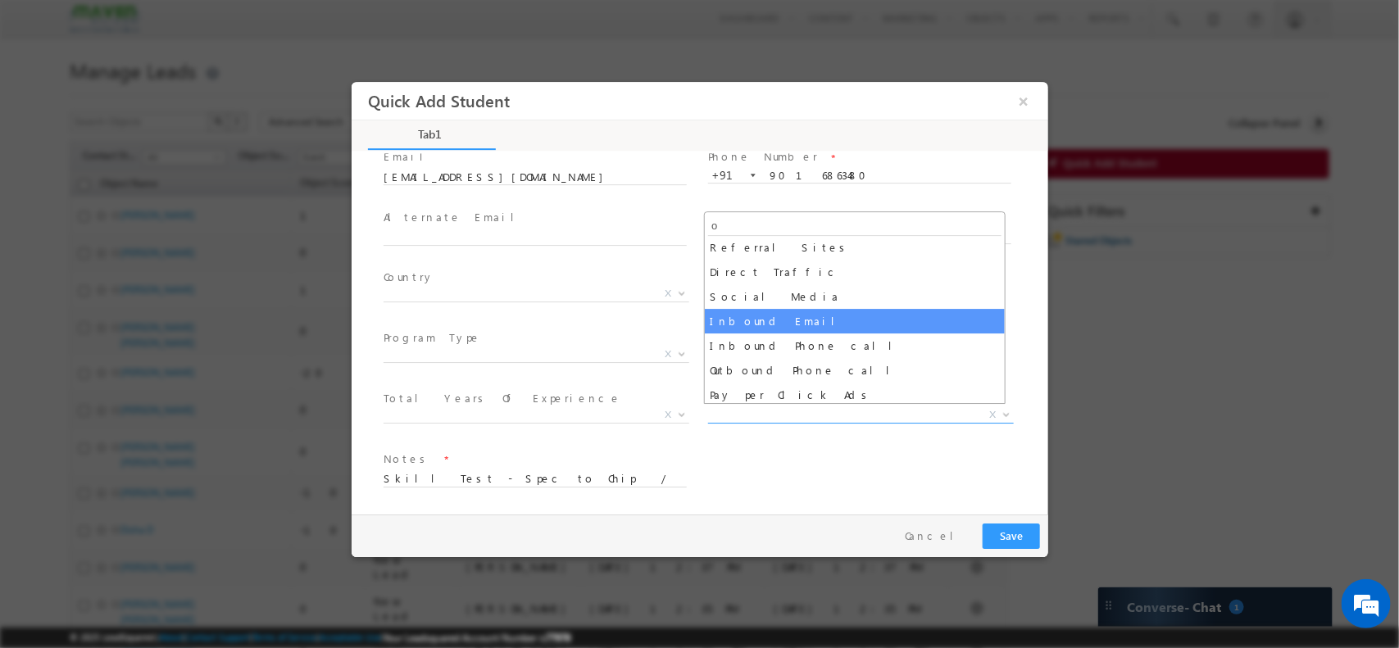
scroll to position [0, 0]
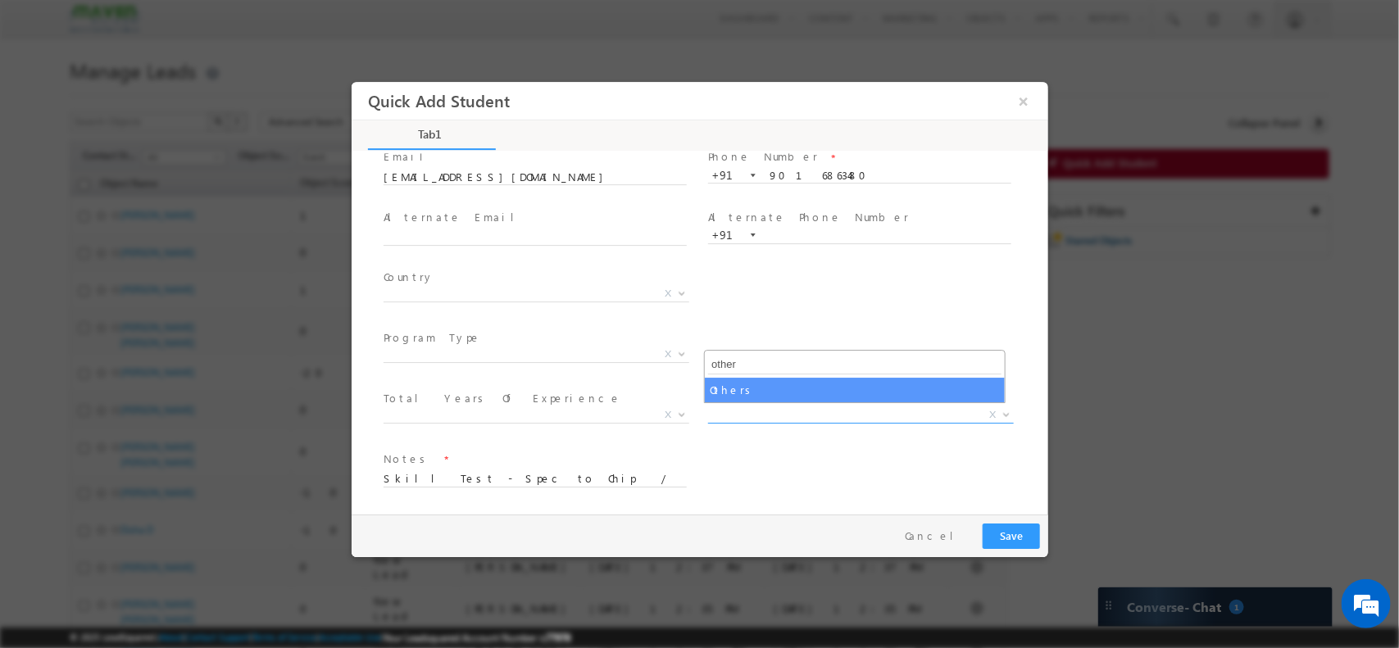
type input "other"
select select "MXOthers"
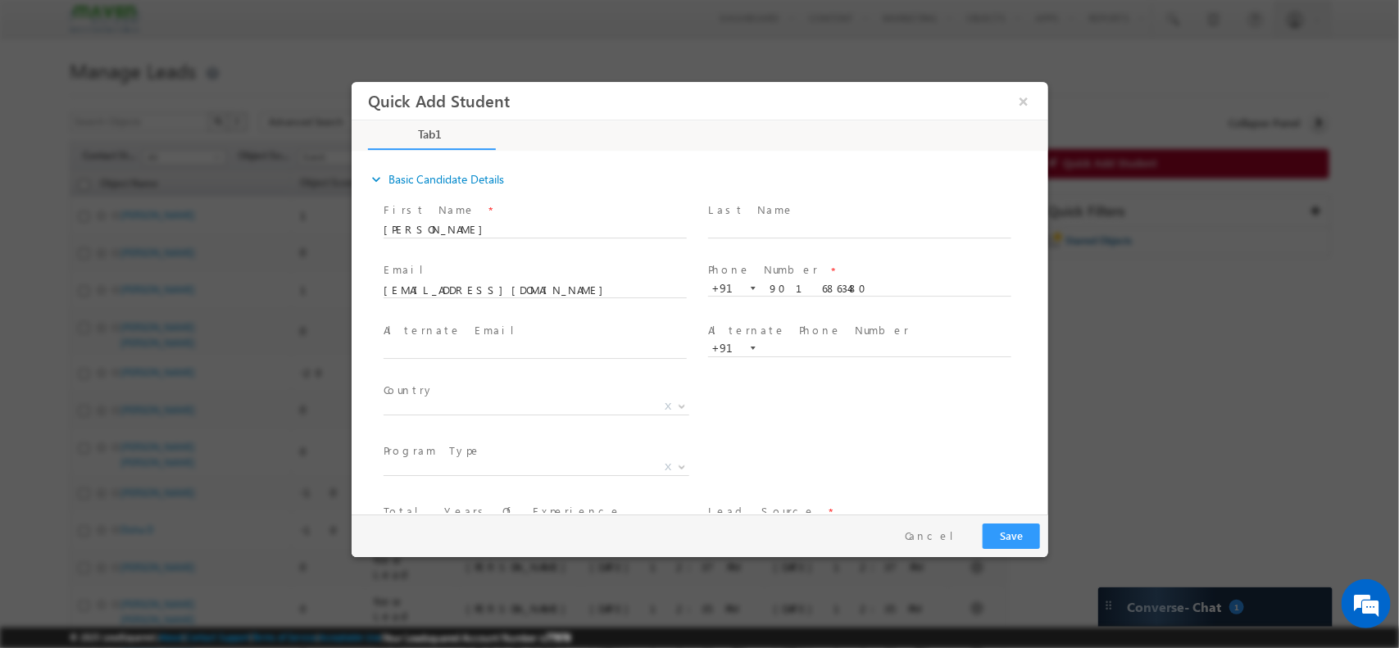
type input "Skill test"
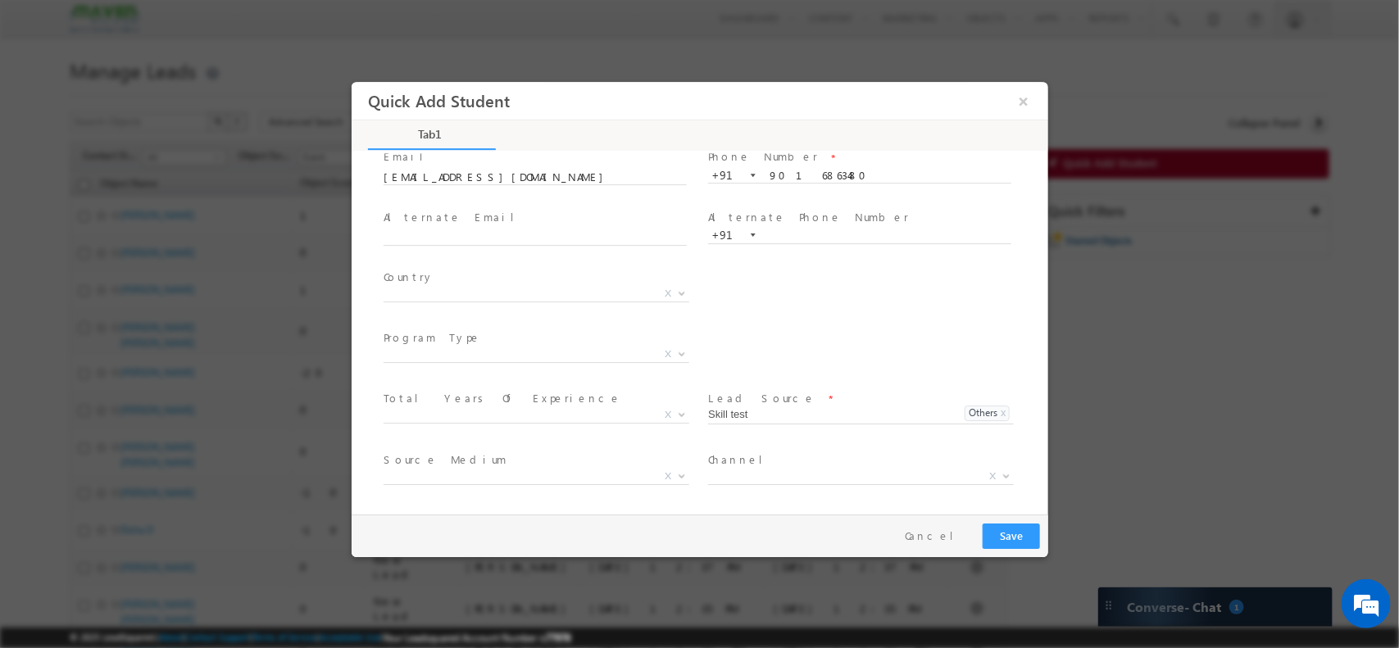
click at [1021, 543] on button "Save" at bounding box center [1010, 535] width 57 height 25
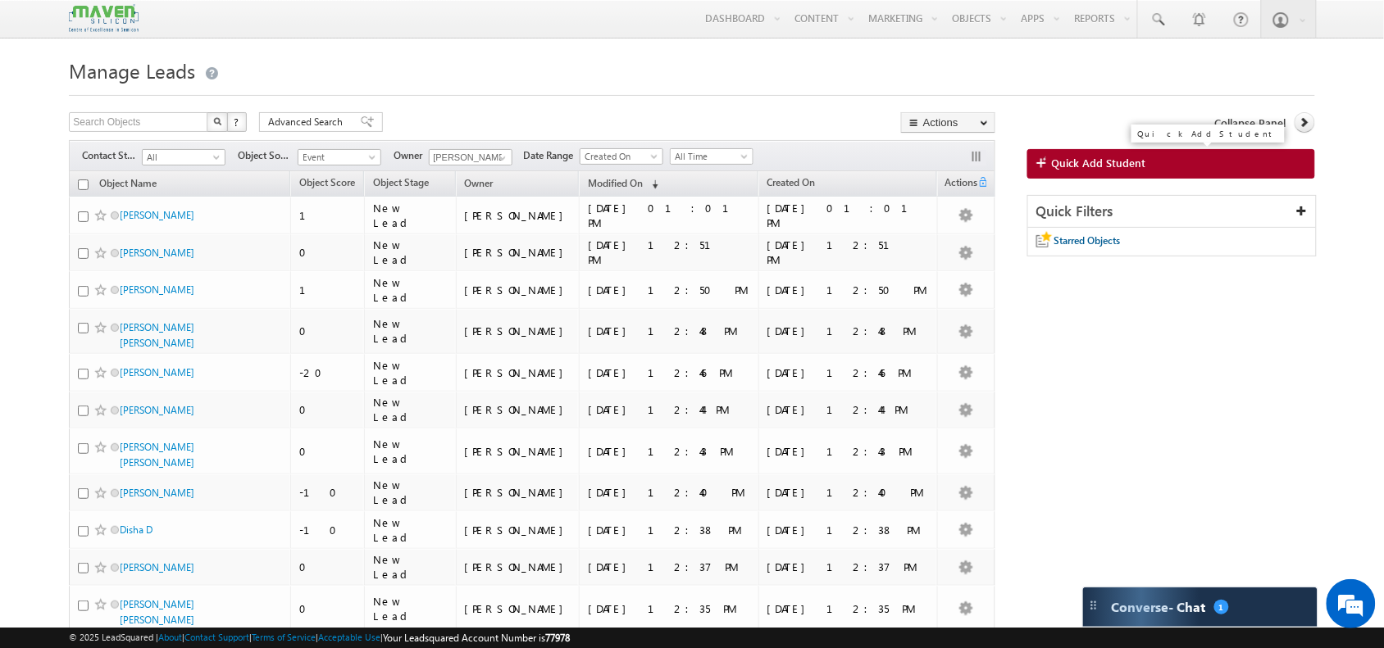
click at [1139, 158] on span "Quick Add Student" at bounding box center [1099, 163] width 94 height 15
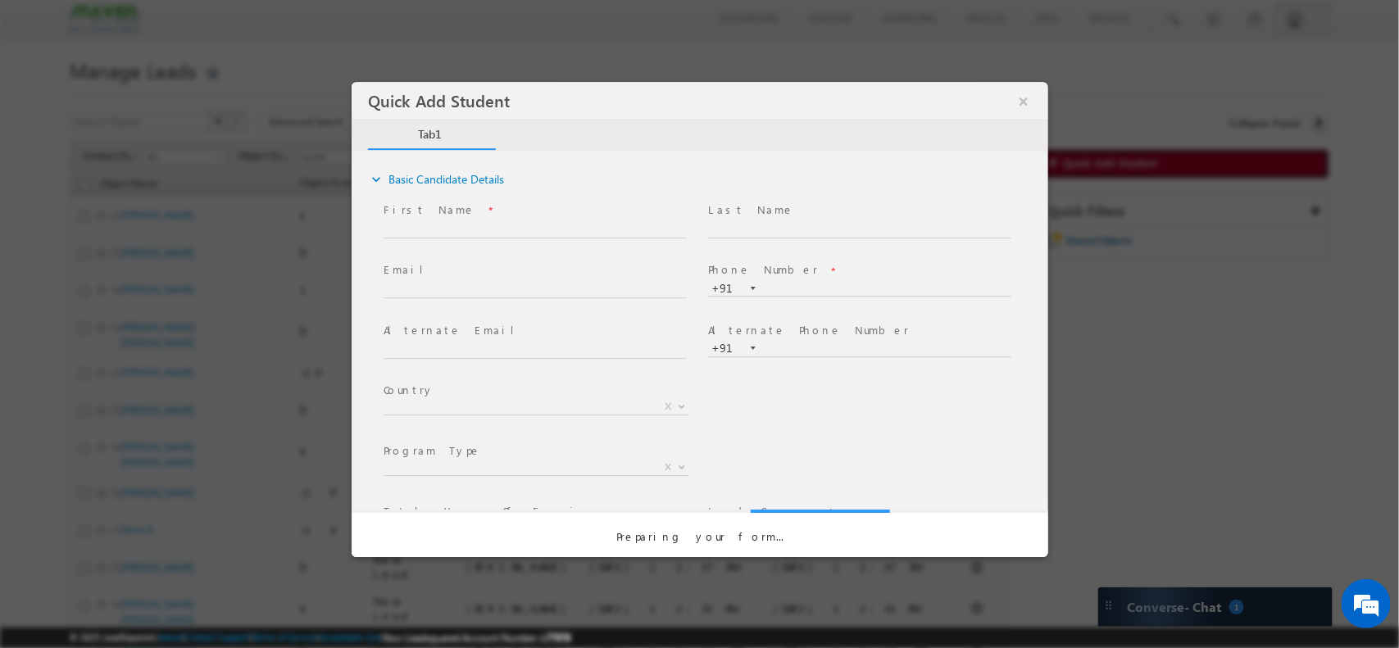
scroll to position [0, 0]
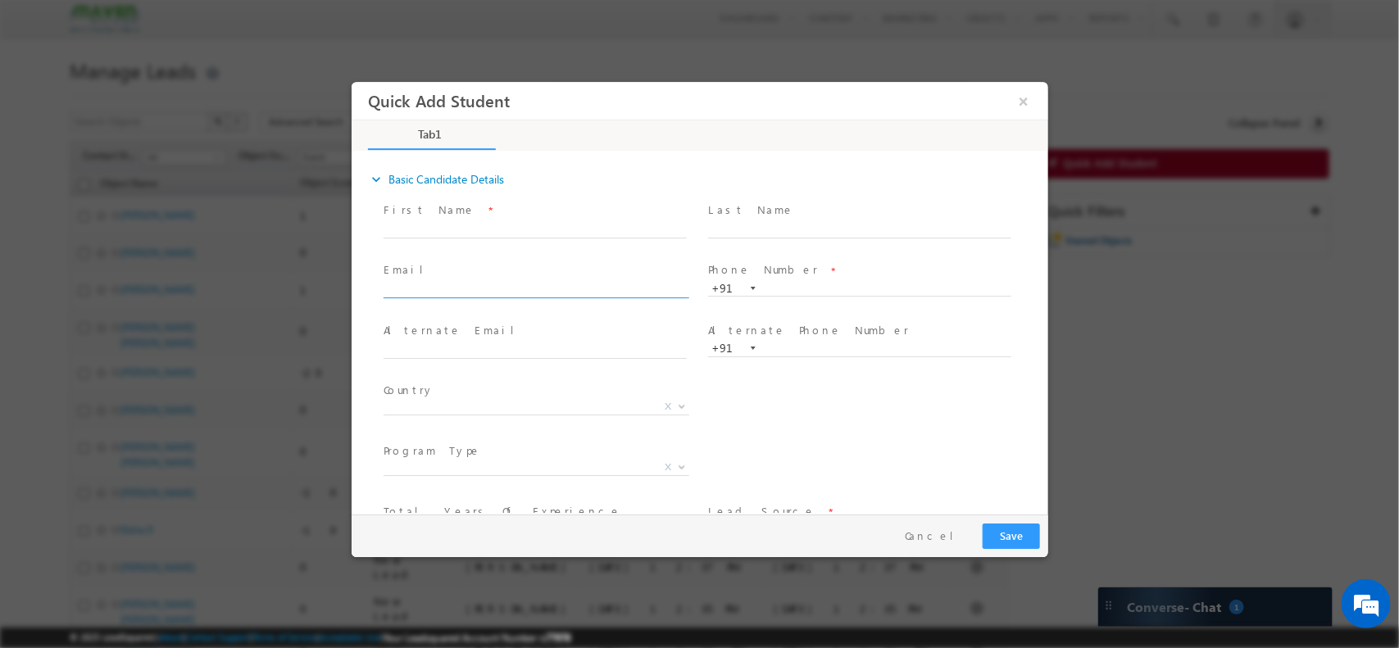
click at [574, 282] on input "text" at bounding box center [534, 290] width 303 height 16
type input "ulhudhaafzal@gmail.com"
click at [504, 230] on input "text" at bounding box center [534, 229] width 303 height 16
paste input "AFZAL UL HUDHA A"
type input "AFZAL UL HUDHA A"
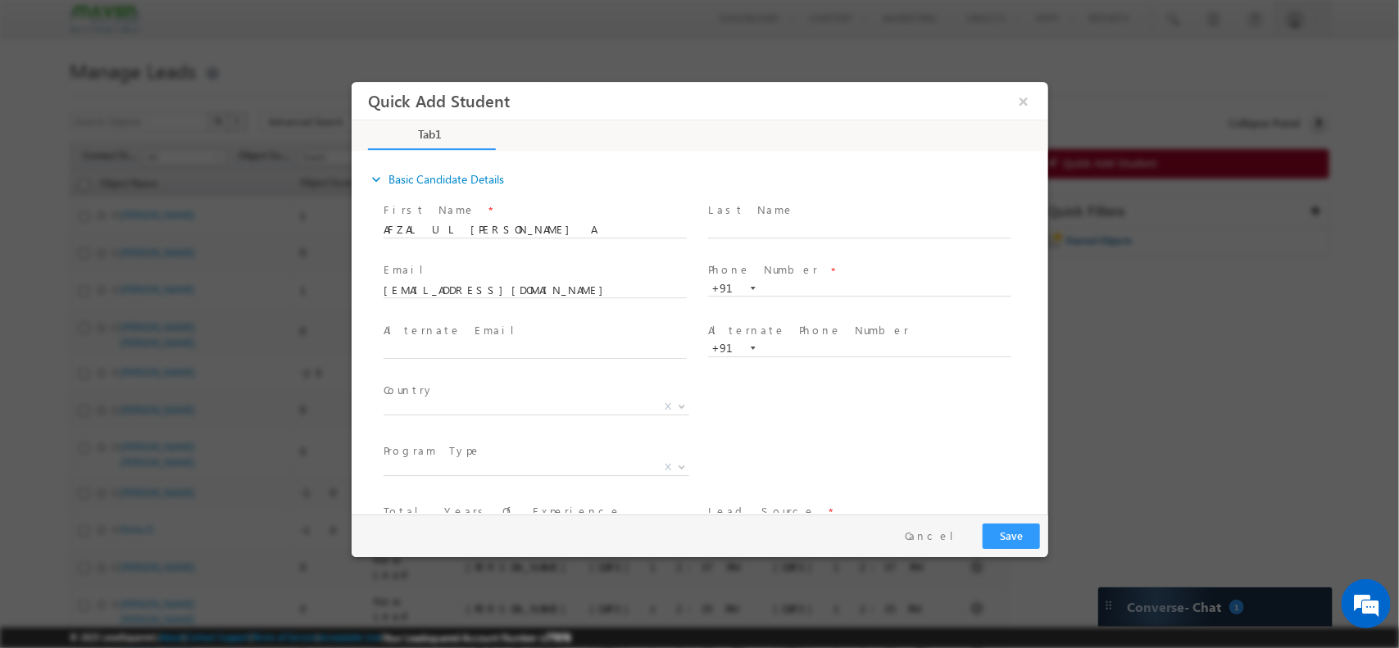
drag, startPoint x: 1048, startPoint y: 165, endPoint x: 1020, endPoint y: 121, distance: 51.6
click at [1020, 121] on div "Quick Add Student × Tab1 18% Completed expand_more" at bounding box center [699, 296] width 697 height 431
click at [775, 293] on input "text" at bounding box center [858, 288] width 303 height 16
paste input "7397181864"
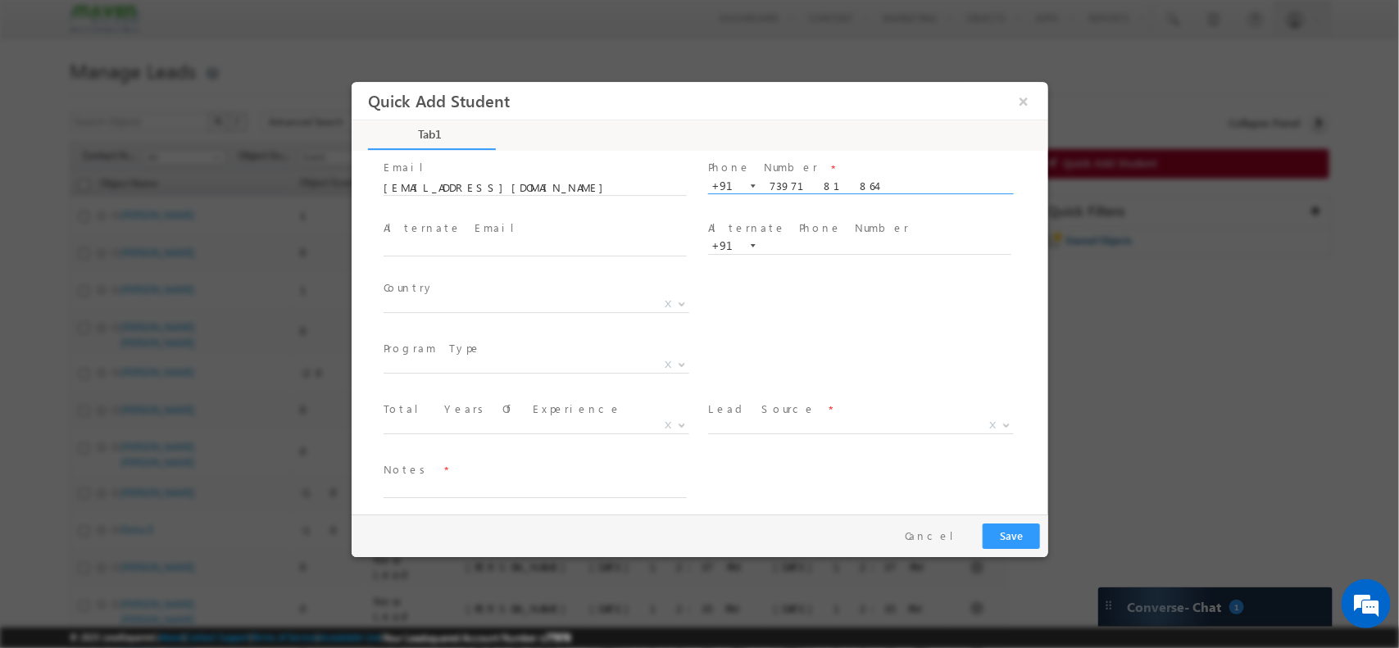
scroll to position [113, 0]
type input "7397181864"
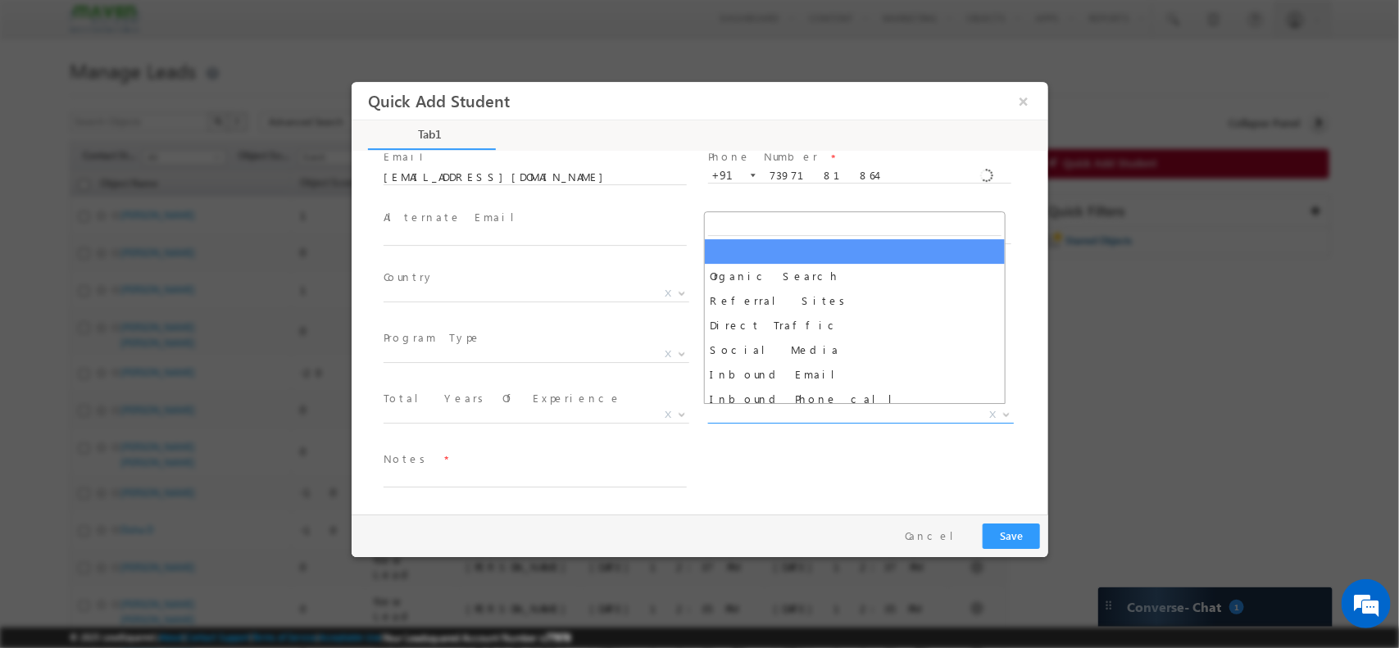
click at [833, 410] on span "X" at bounding box center [860, 415] width 306 height 16
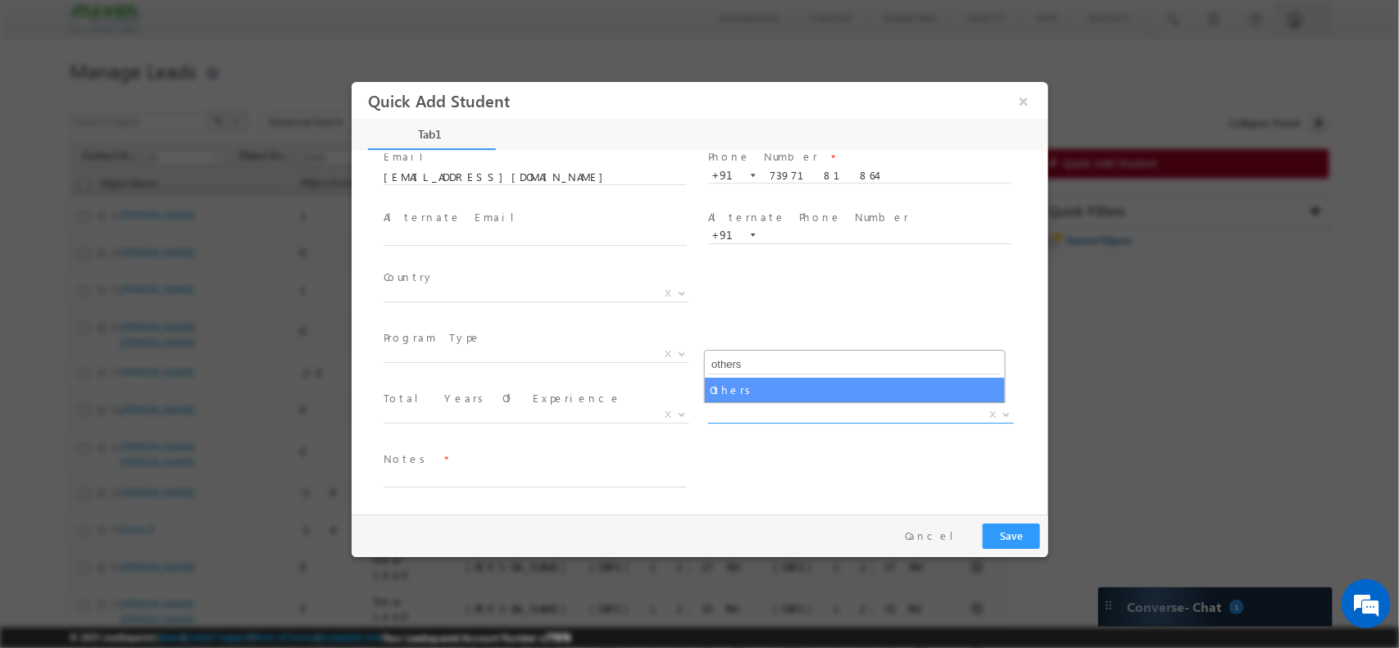
type input "others"
select select "MXOthers"
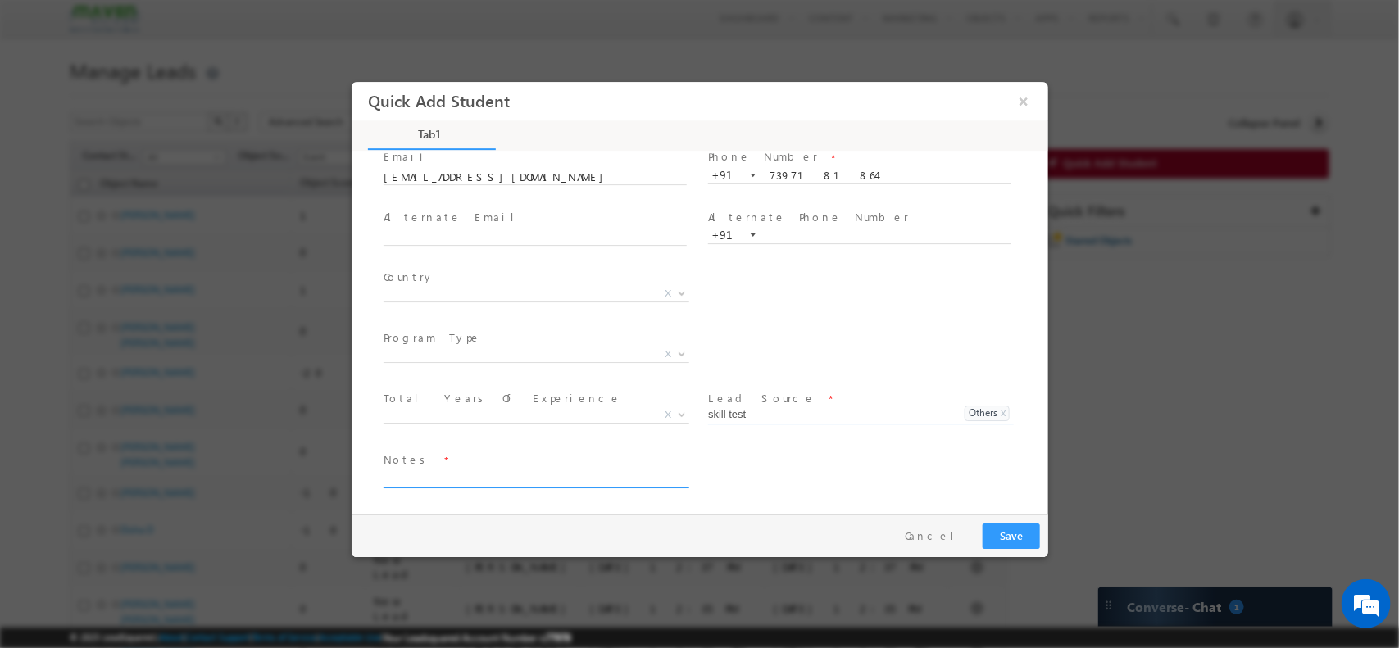
type input "skill test"
click at [520, 467] on div "First Name * AFZAL UL HUDHA A Last Name * Email * ulhudhaafzal@gmail.com *" at bounding box center [707, 326] width 680 height 484
click at [516, 479] on textarea at bounding box center [534, 478] width 303 height 19
paste textarea "Skill Test - Spec to Chip"
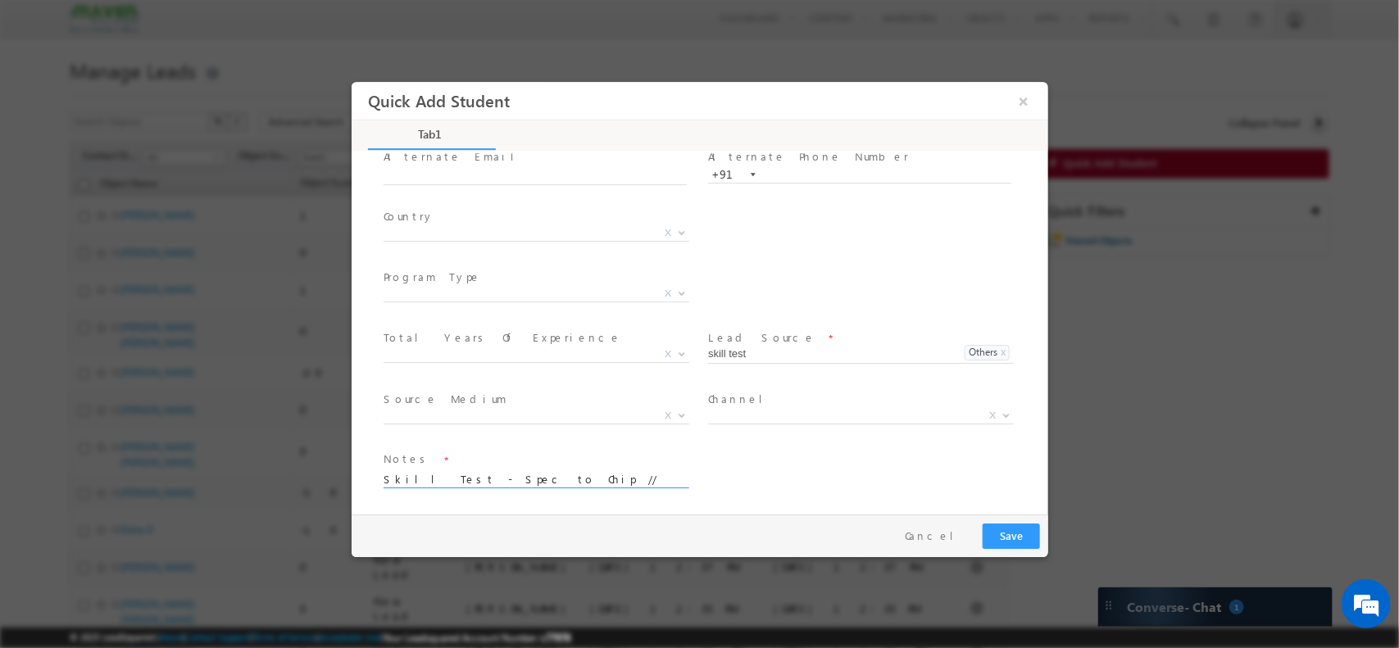
type textarea "Skill Test - Spec to Chip // 65 score"
click at [1016, 531] on button "Save" at bounding box center [1010, 535] width 57 height 25
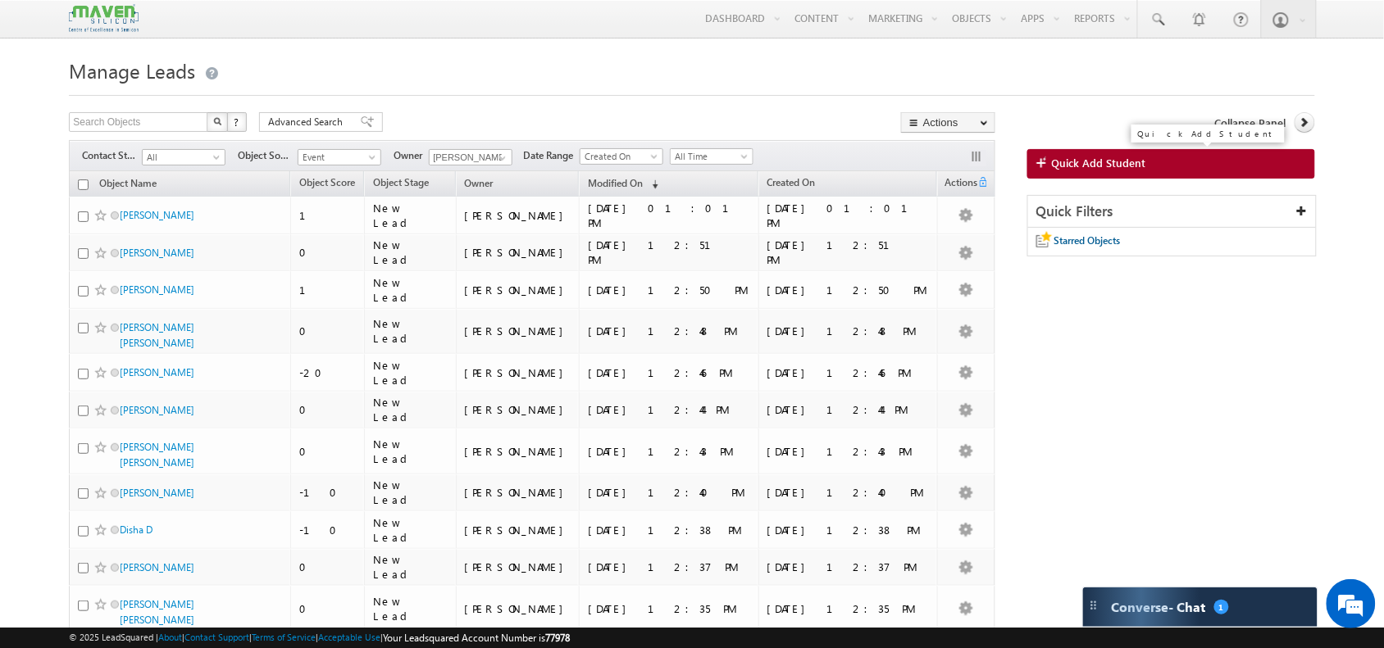
click at [1193, 162] on link "Quick Add Student" at bounding box center [1171, 164] width 288 height 30
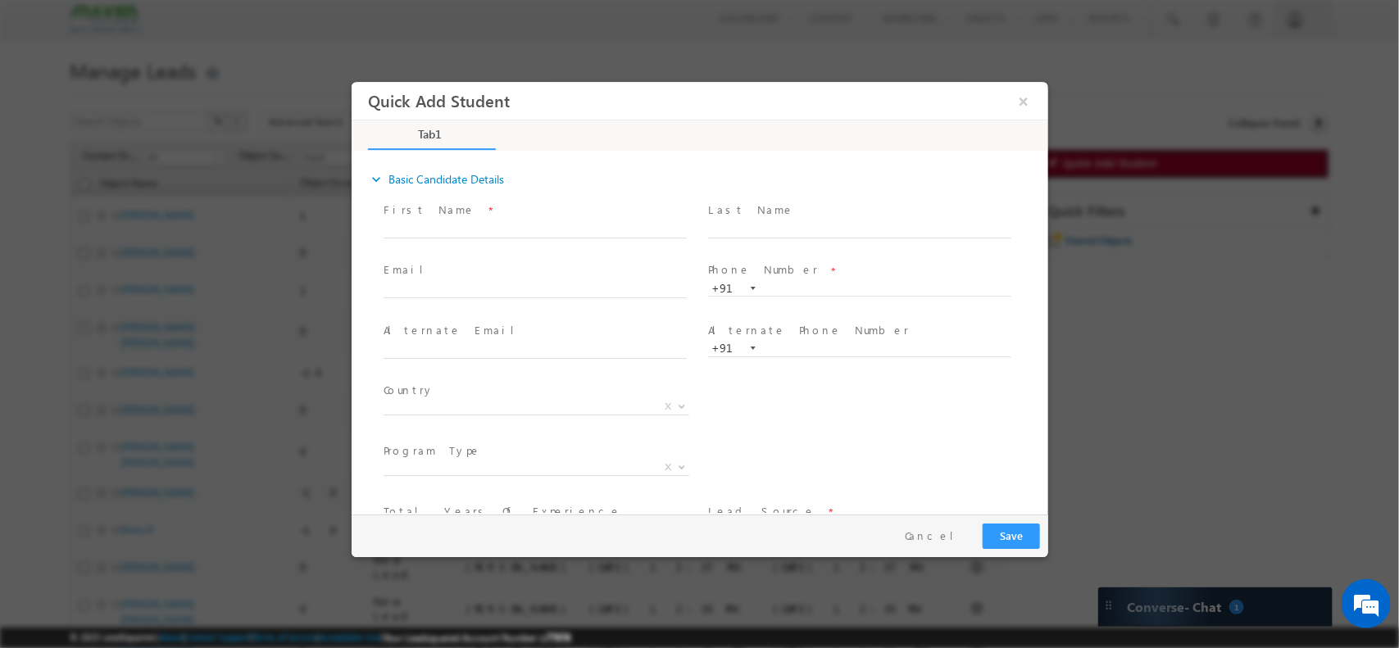
scroll to position [0, 0]
click at [536, 215] on span "First Name *" at bounding box center [534, 210] width 302 height 18
click at [483, 294] on input "text" at bounding box center [534, 290] width 303 height 16
paste input "ganashreeks72@gmail.com"
type input "ganashreeks72@gmail.com"
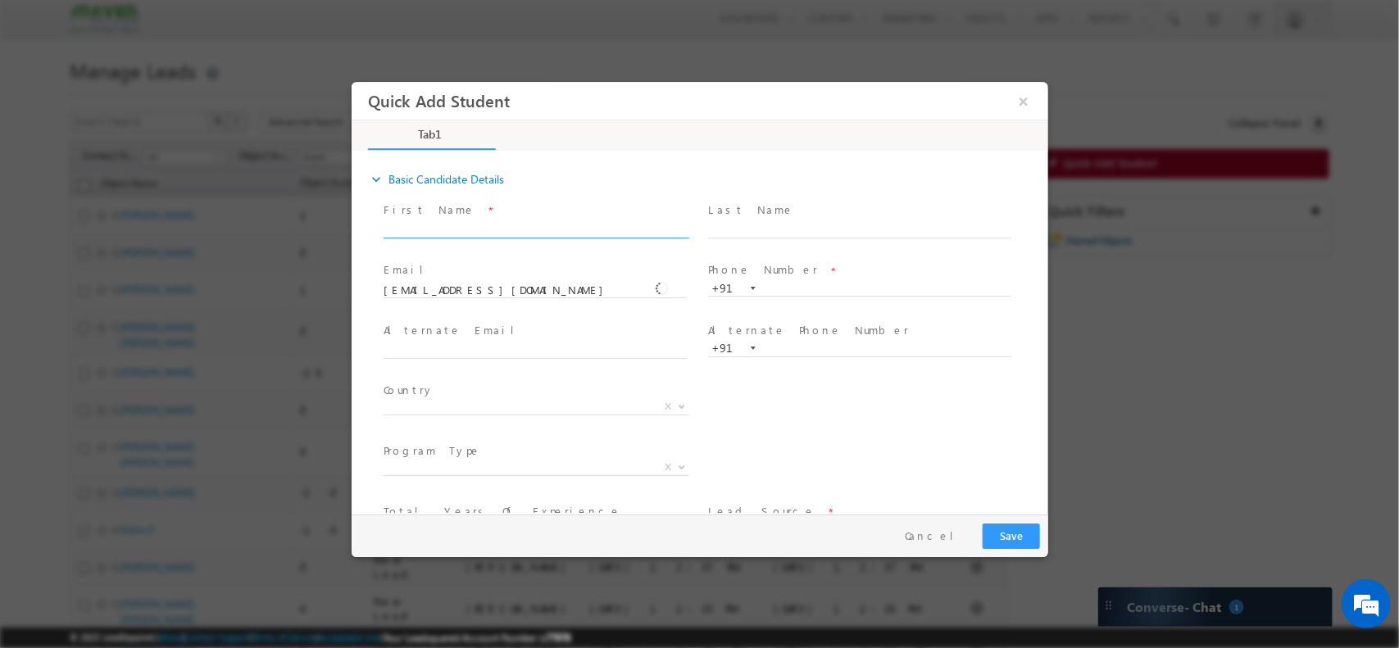
click at [435, 221] on input "text" at bounding box center [534, 229] width 303 height 16
type input "Ganashree"
click at [807, 291] on input "text" at bounding box center [858, 288] width 303 height 16
paste input "8050267020"
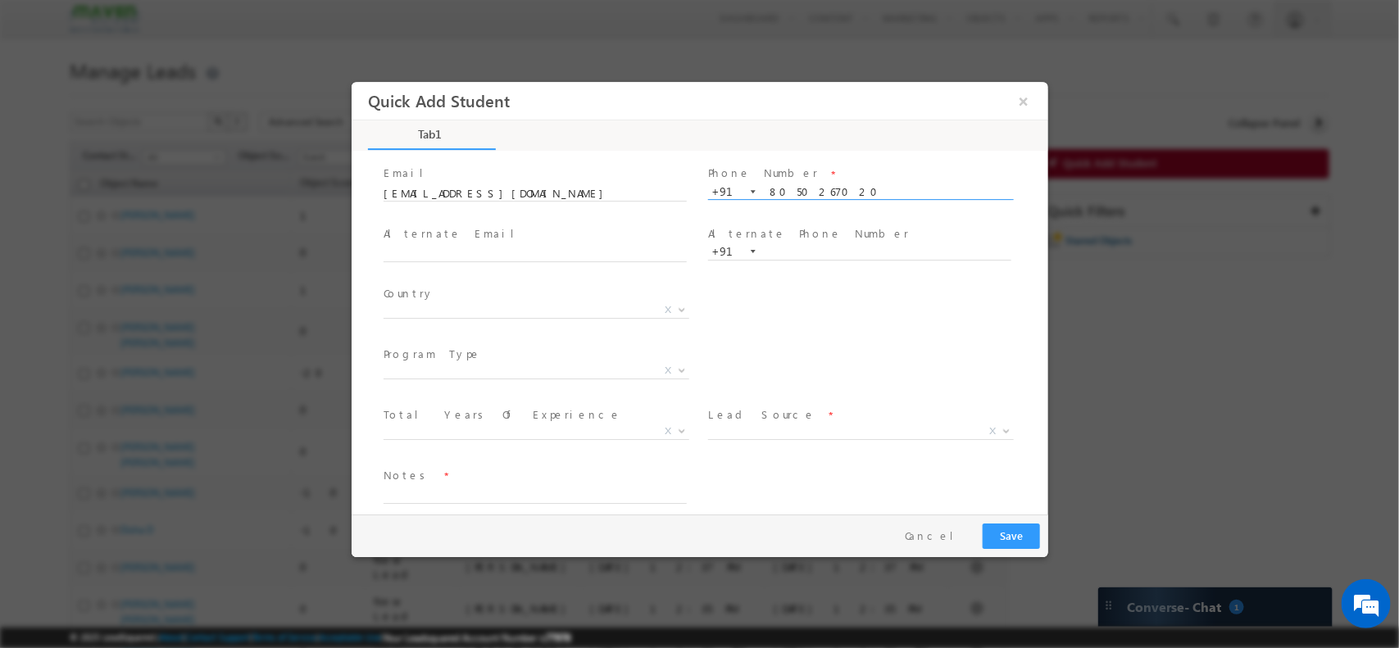
scroll to position [113, 0]
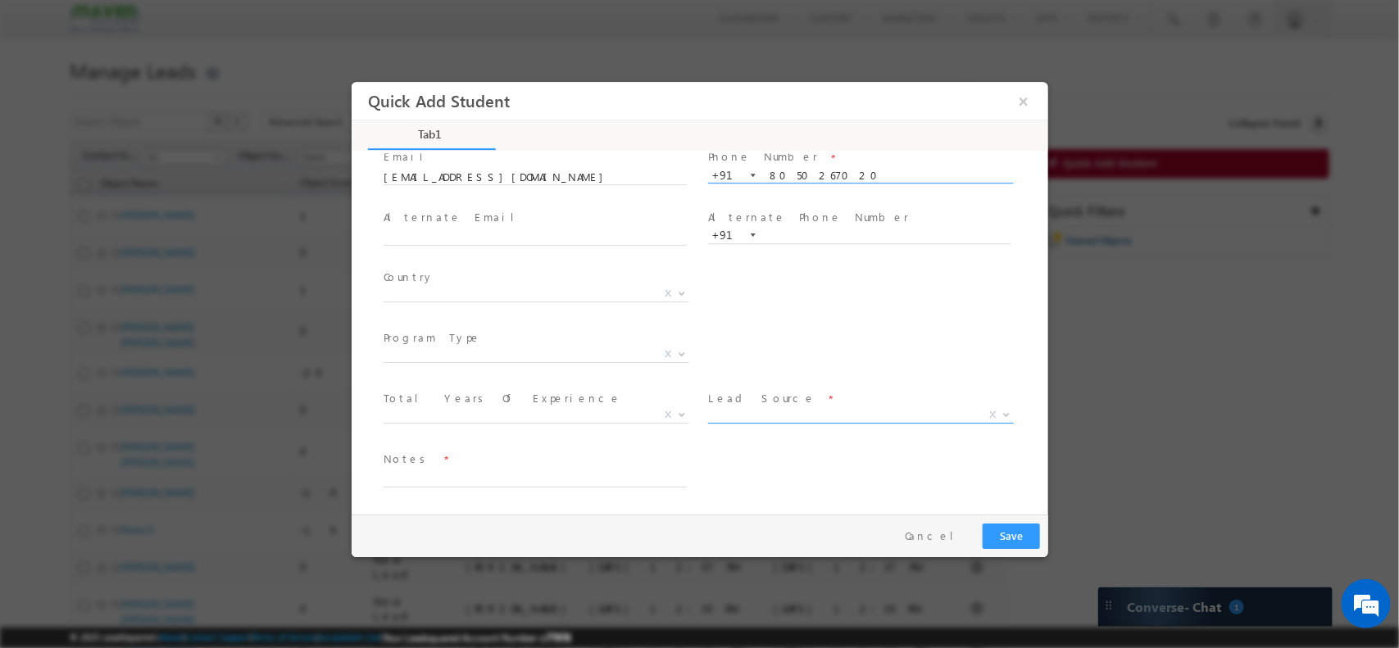
type input "8050267020"
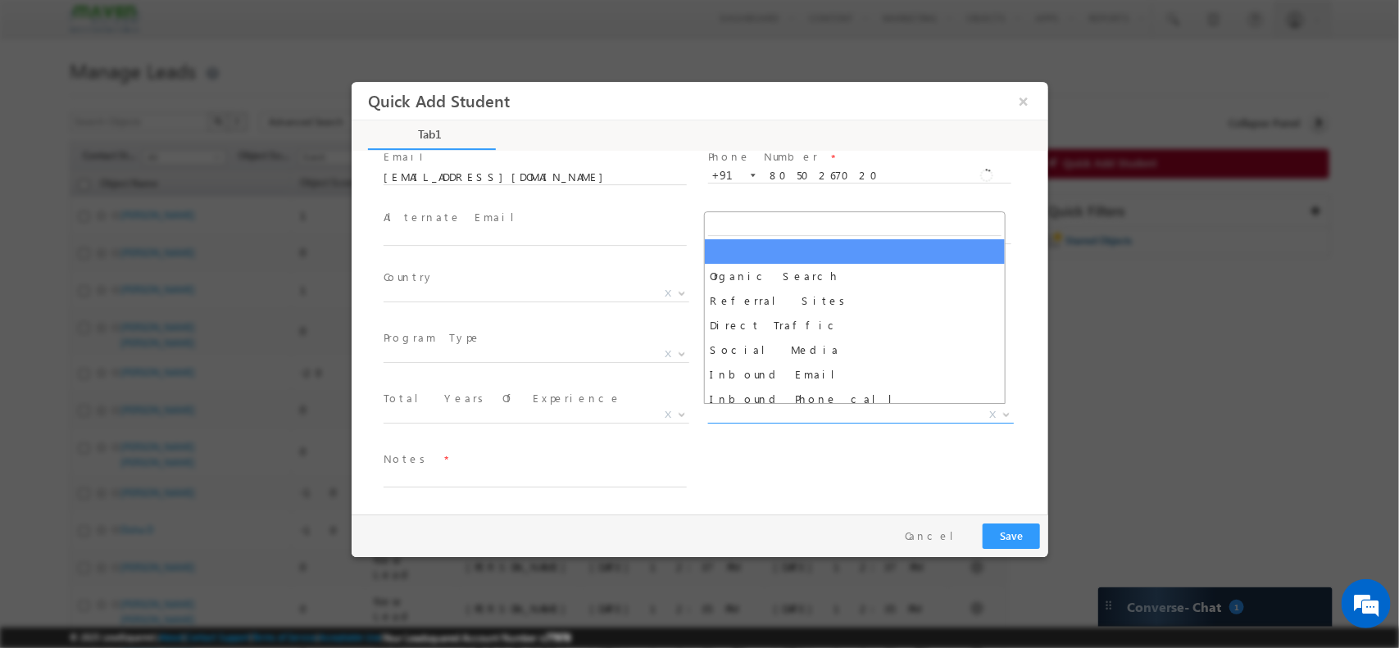
click at [802, 416] on span "X" at bounding box center [860, 415] width 306 height 16
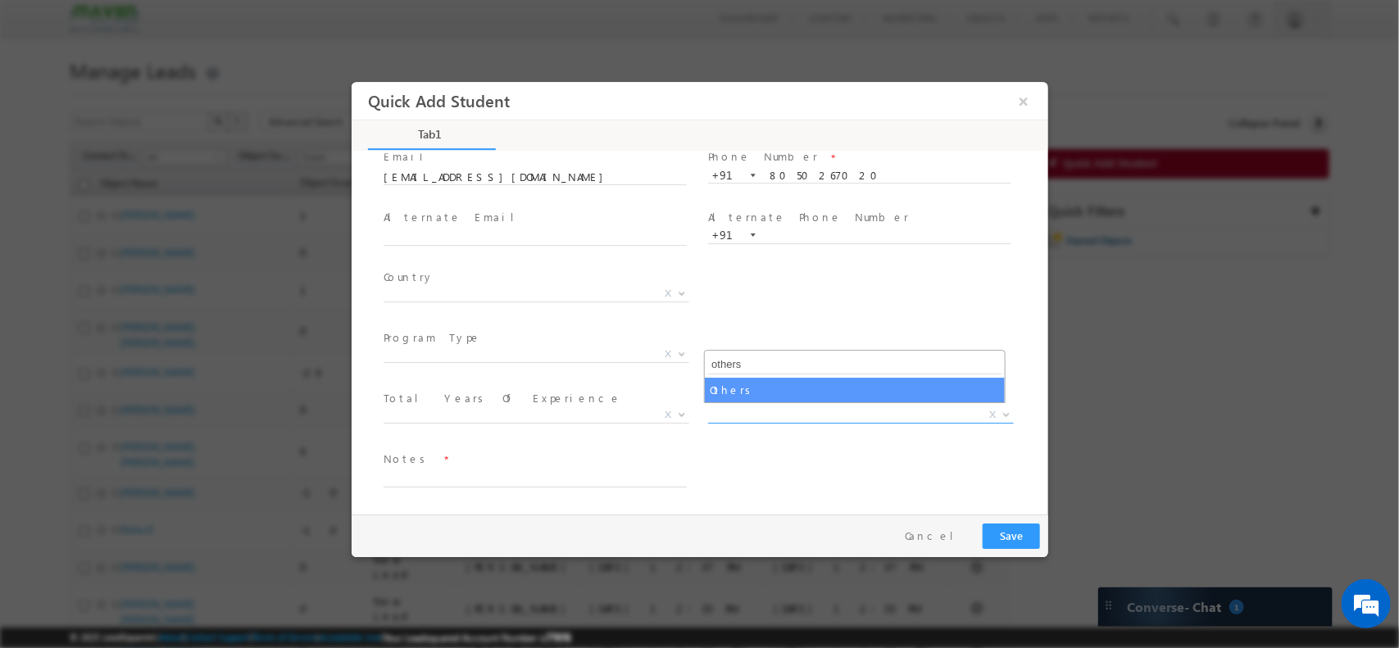
type input "others"
select select "MXOthers"
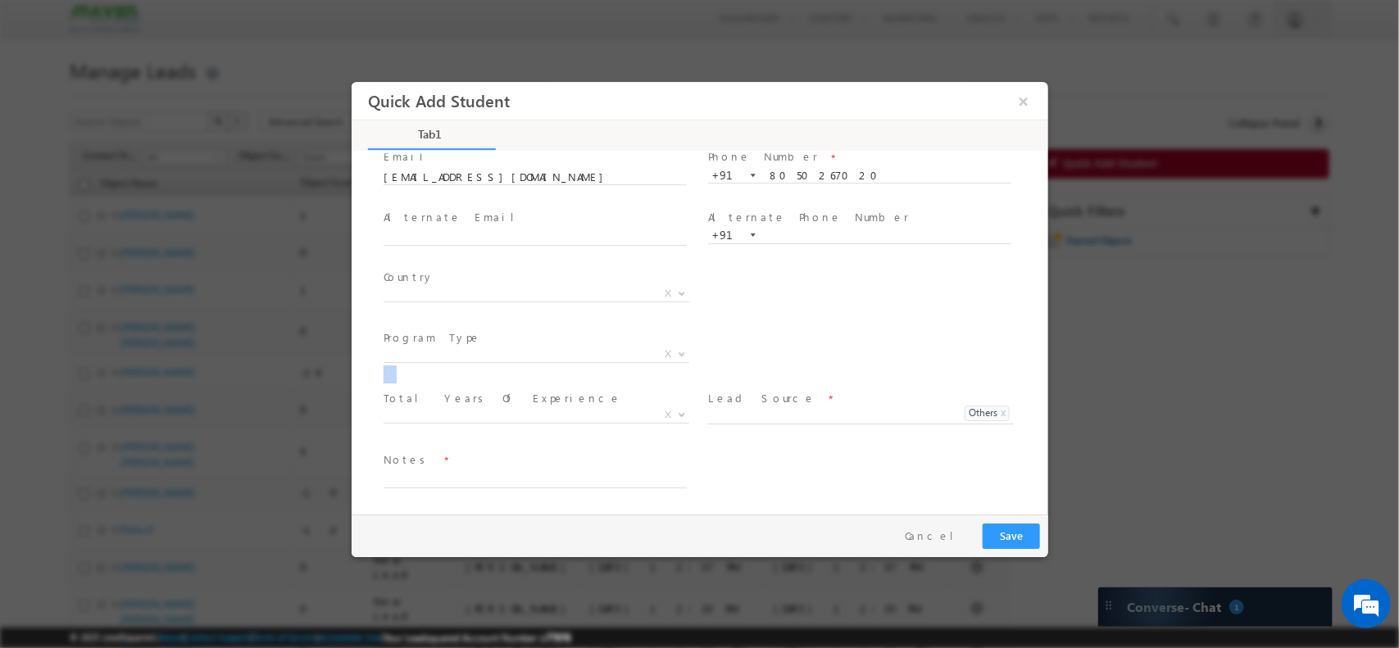
click at [799, 381] on div "City * X Others x Program Type * Long Term Short Term X" at bounding box center [714, 355] width 668 height 61
click at [758, 410] on input at bounding box center [829, 414] width 244 height 15
type input "skill test"
click at [583, 466] on div "First Name * Ganashree Last Name * Email * ganashreeks72@gmail.com" at bounding box center [707, 326] width 680 height 484
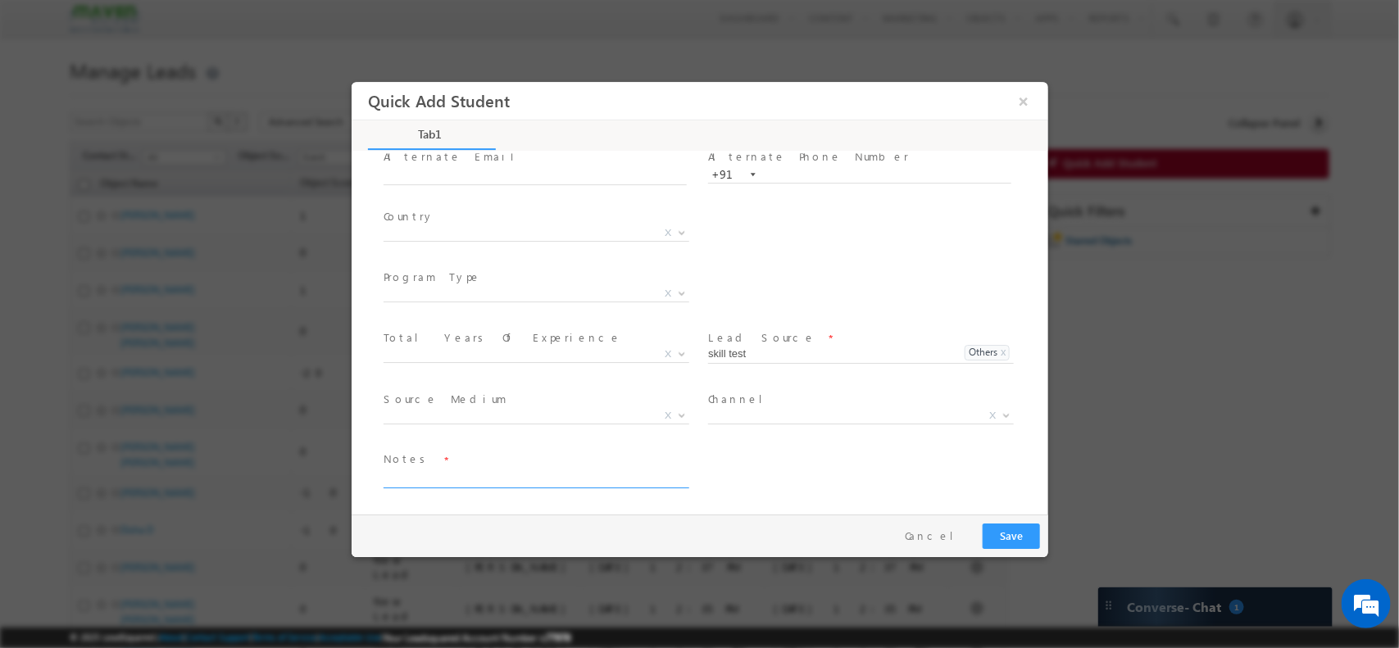
click at [466, 469] on textarea at bounding box center [534, 478] width 303 height 19
type textarea "skill test/ 83.25 score"
click at [1001, 539] on button "Save" at bounding box center [1010, 535] width 57 height 25
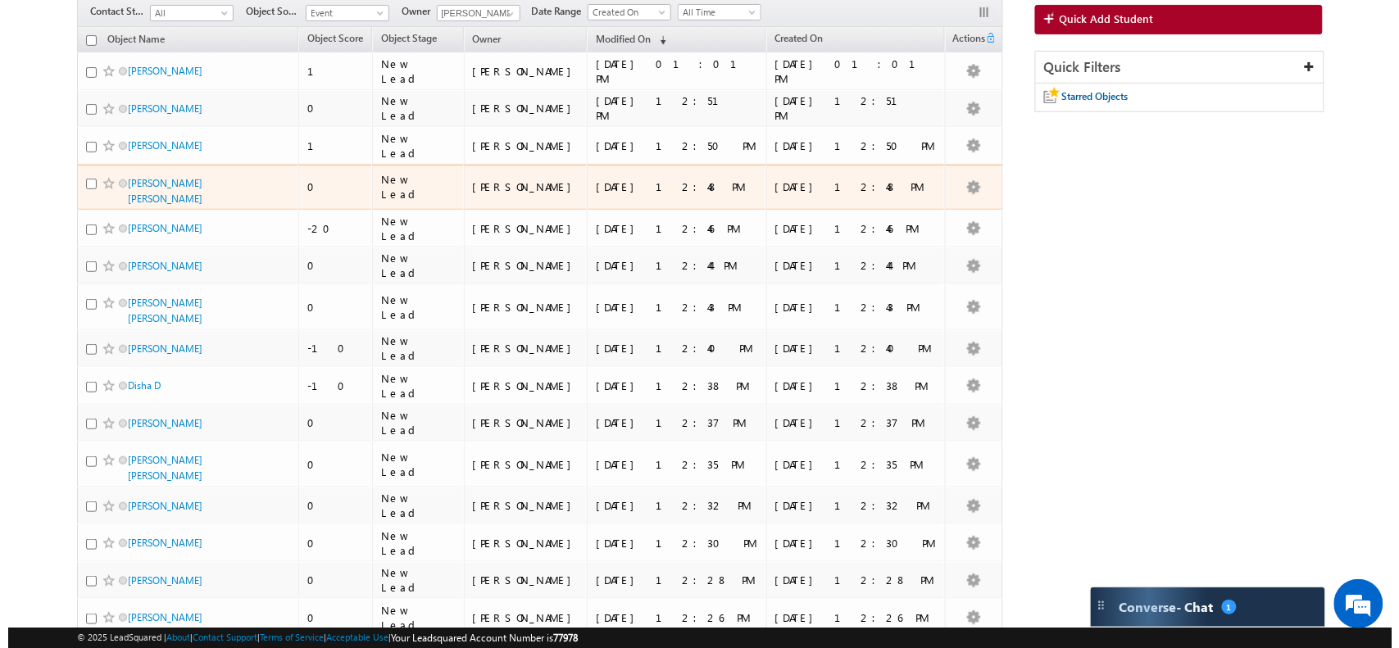
scroll to position [0, 0]
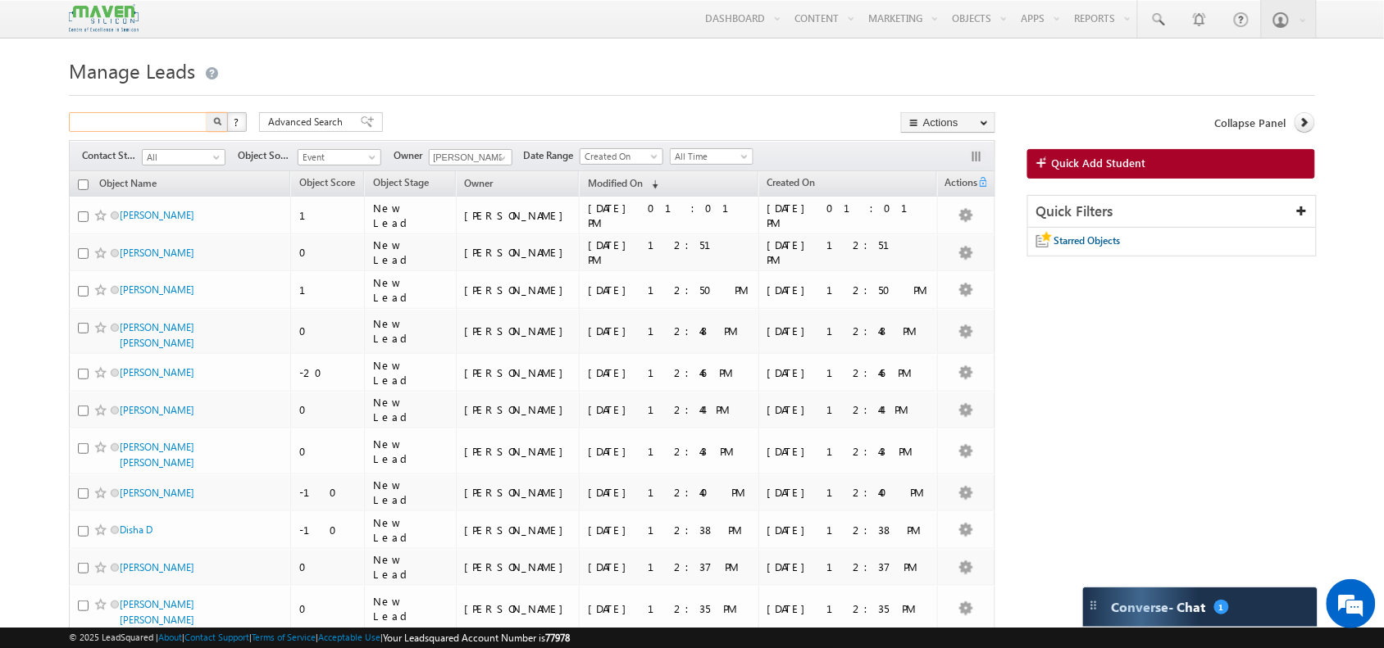
click at [141, 117] on input "text" at bounding box center [139, 122] width 140 height 20
type input "Ganashree"
click at [207, 112] on button "button" at bounding box center [217, 122] width 21 height 20
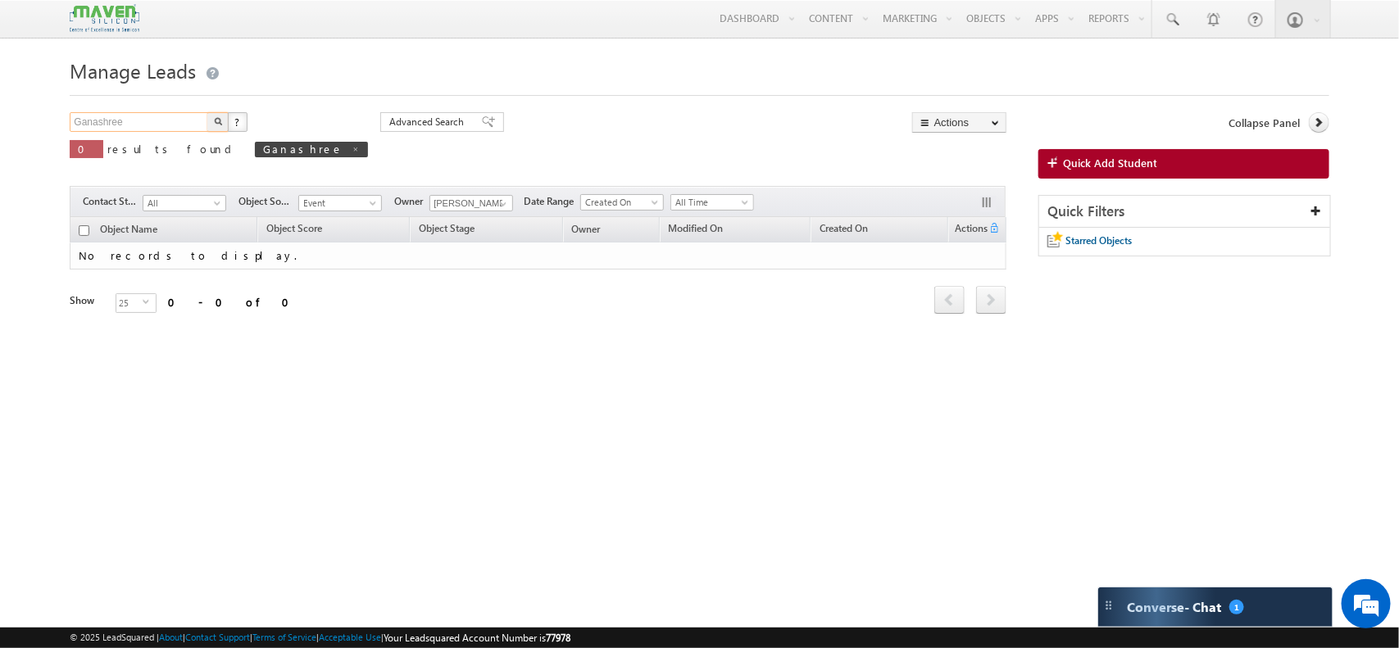
click at [187, 120] on input "Ganashree" at bounding box center [140, 122] width 140 height 20
type input "G"
type input "Search Objects"
click at [1138, 157] on span "Quick Add Student" at bounding box center [1110, 163] width 94 height 15
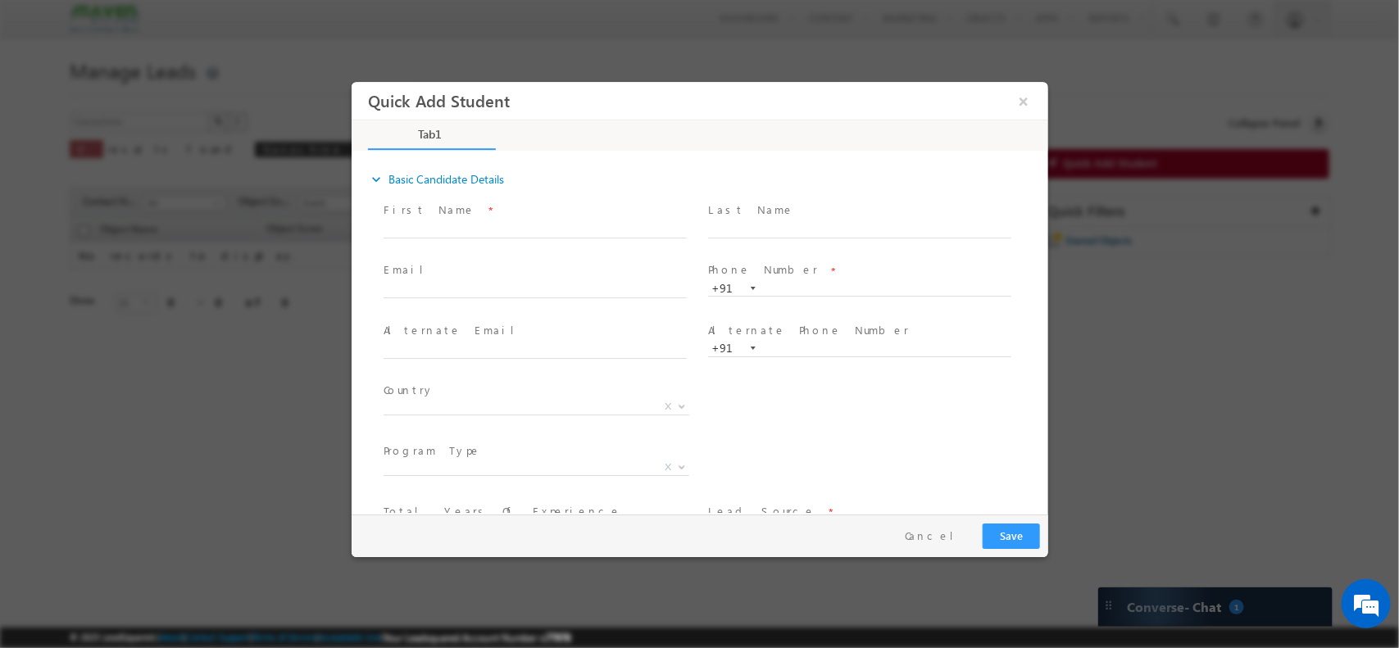
click at [456, 278] on span "Email *" at bounding box center [534, 270] width 302 height 18
click at [441, 293] on input "text" at bounding box center [534, 290] width 303 height 16
paste input "ganashreeks72@gmail.com"
type input "ganashreeks72@gmail.com"
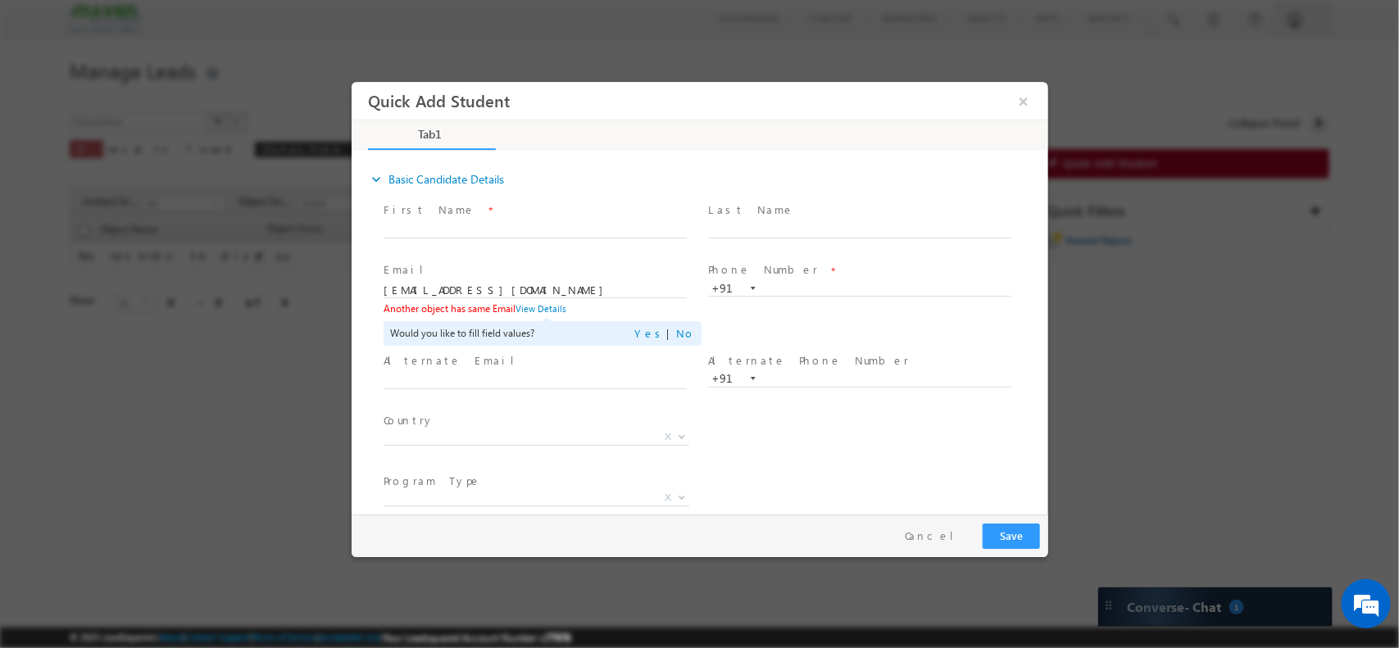
click at [516, 307] on span "Another object has same Email View Details Would you like to fill field values?…" at bounding box center [542, 323] width 318 height 43
click at [527, 307] on link "View Details" at bounding box center [540, 307] width 51 height 11
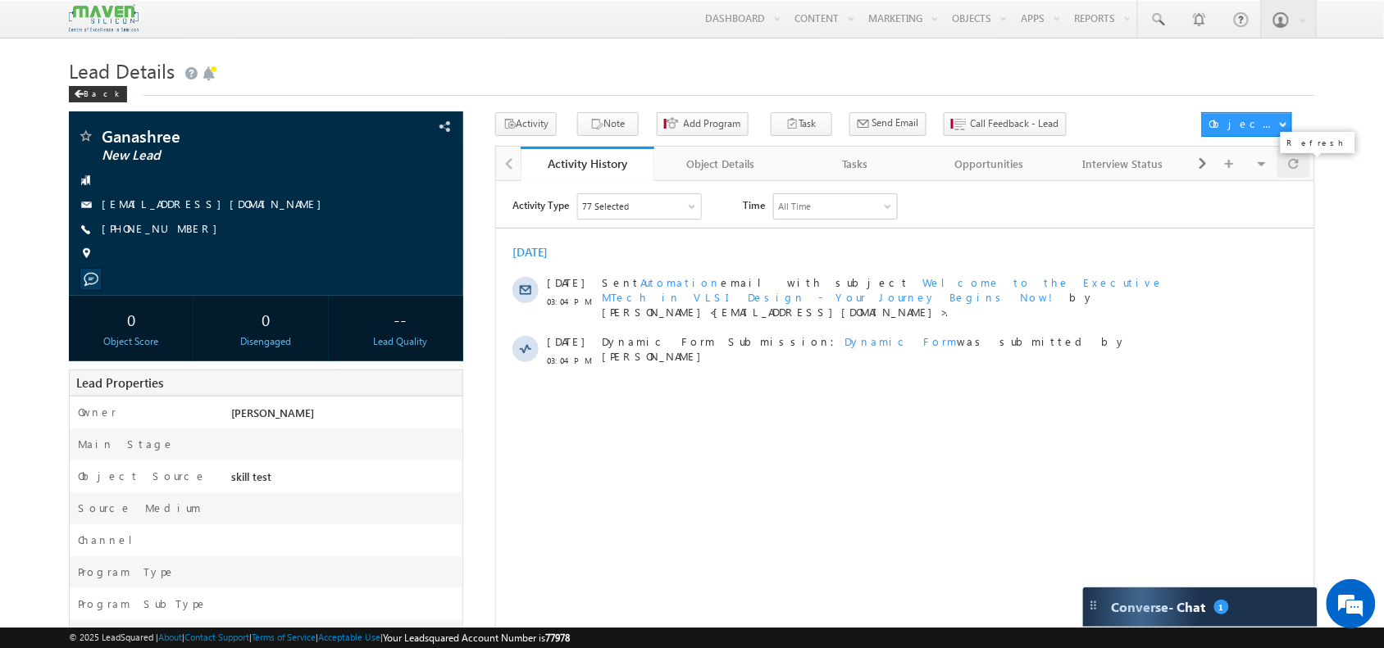
click at [1284, 170] on div at bounding box center [1293, 163] width 32 height 29
click at [625, 134] on button "Note" at bounding box center [607, 124] width 61 height 24
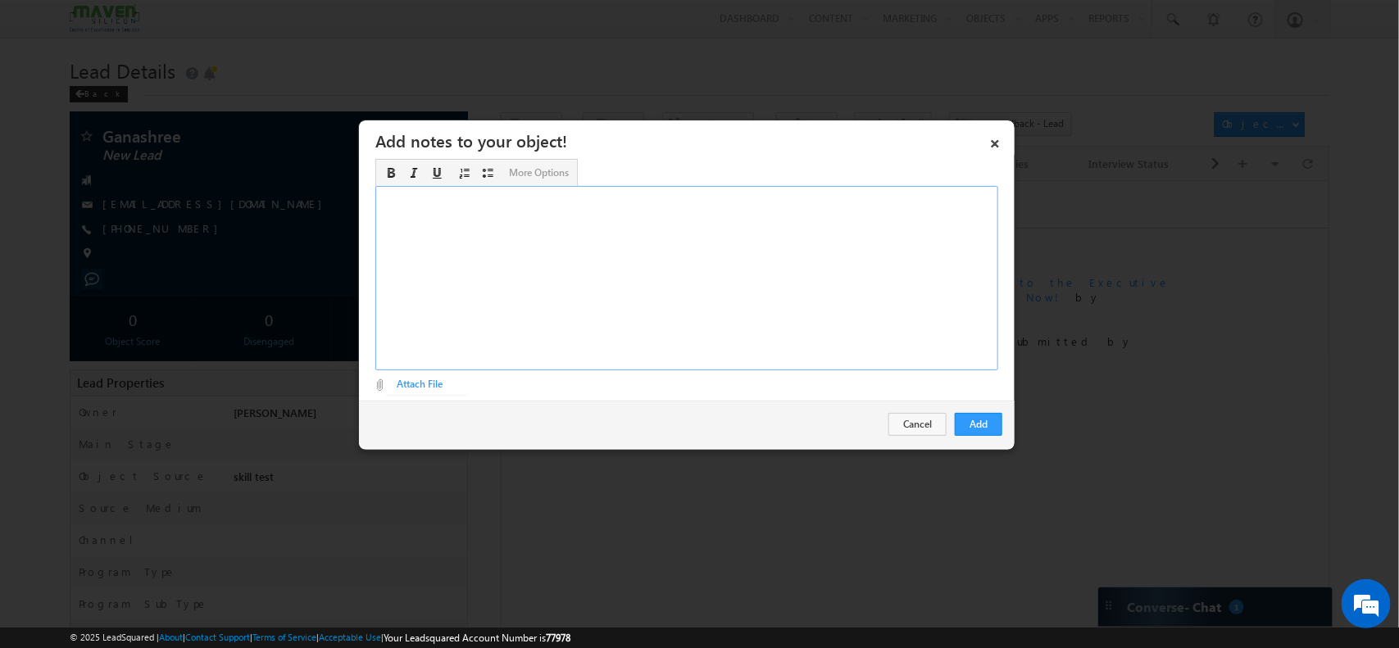
click at [825, 307] on div "Rich Text Editor, Description-inline-editor-div" at bounding box center [686, 278] width 623 height 184
paste div "Rich Text Editor, Description-inline-editor-div"
click at [982, 423] on button "Add" at bounding box center [979, 424] width 48 height 23
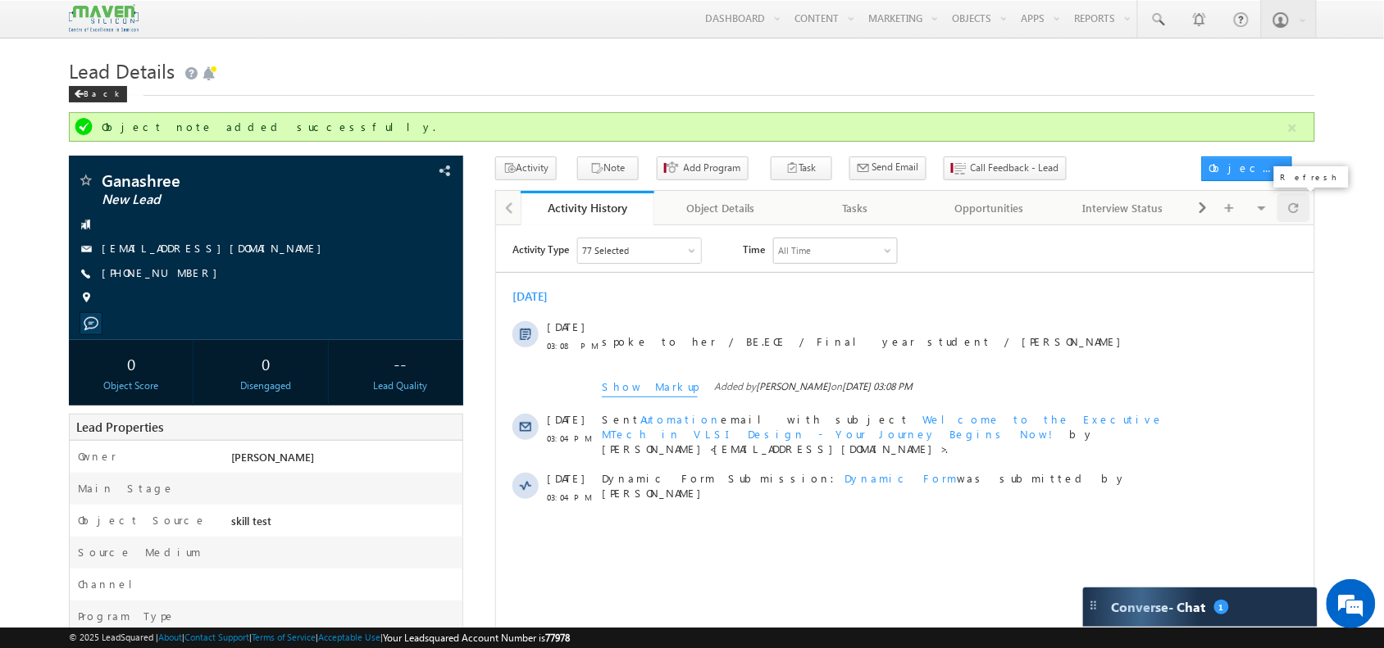
click at [1298, 214] on span at bounding box center [1293, 207] width 10 height 29
click at [1303, 219] on div at bounding box center [1293, 207] width 32 height 29
click at [1302, 214] on div at bounding box center [1293, 207] width 32 height 29
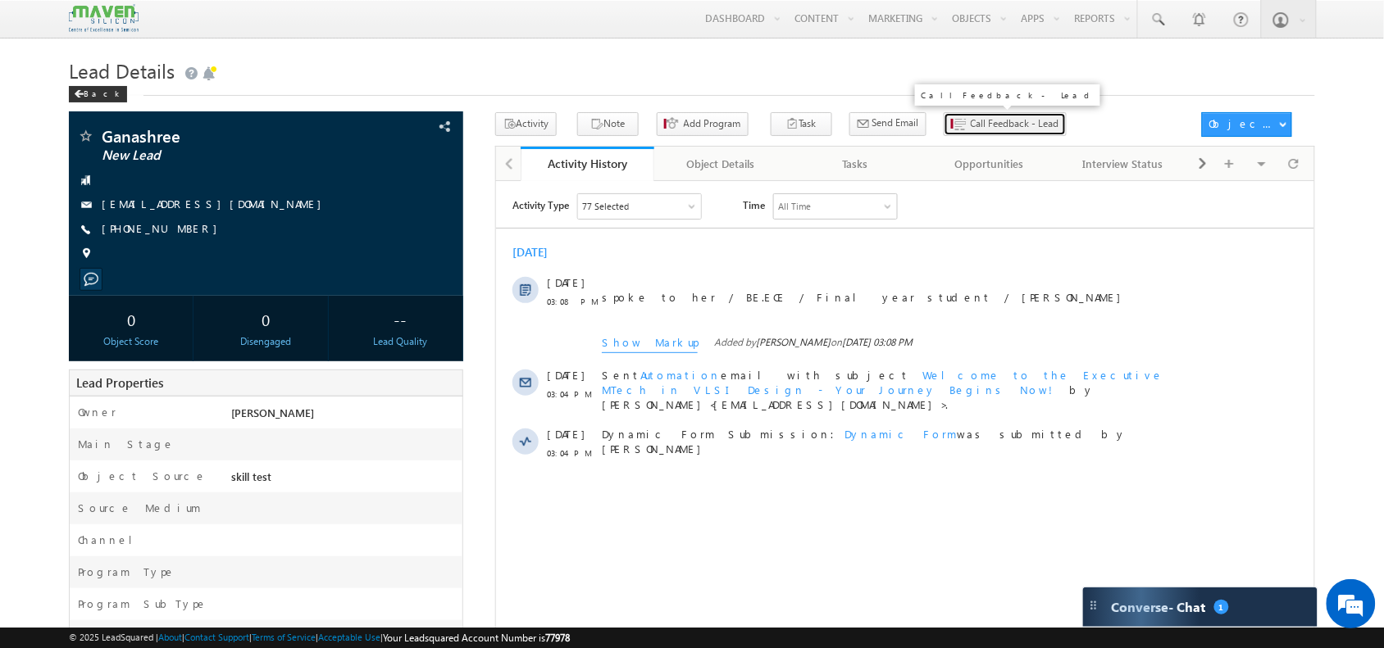
click at [970, 121] on span "Call Feedback - Lead" at bounding box center [1014, 123] width 89 height 15
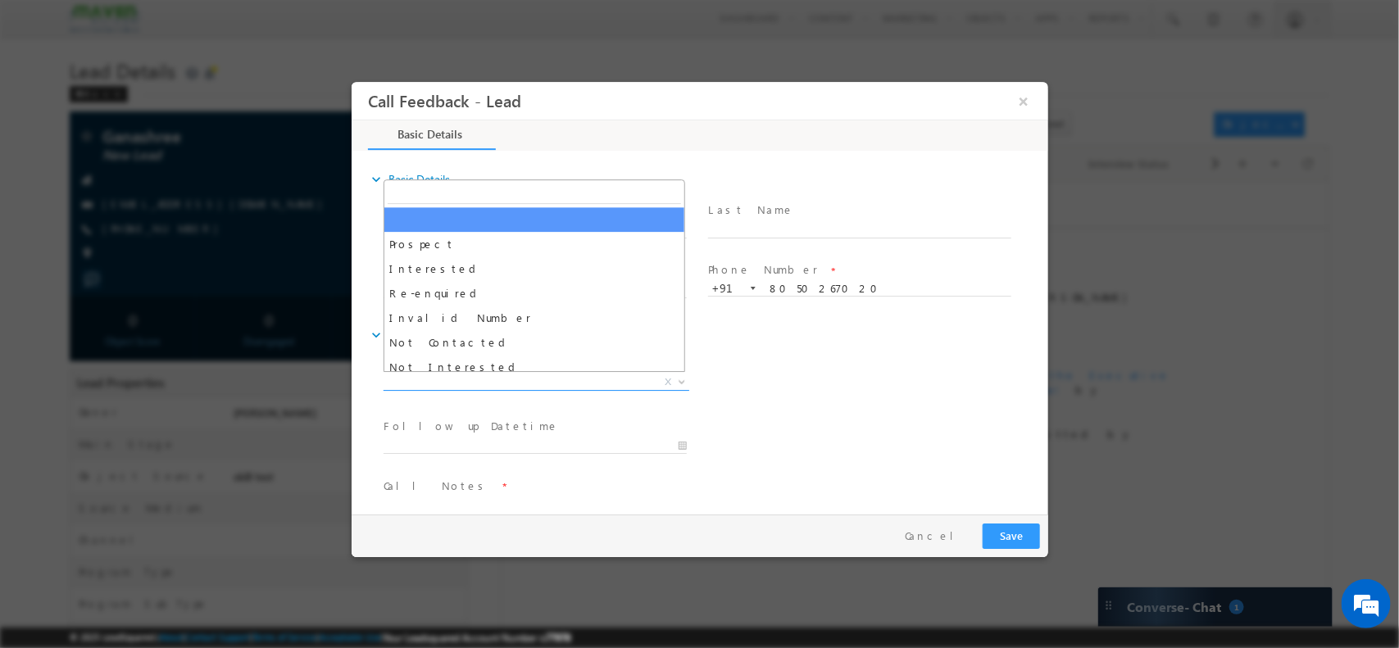
click at [570, 375] on span "X" at bounding box center [536, 382] width 306 height 16
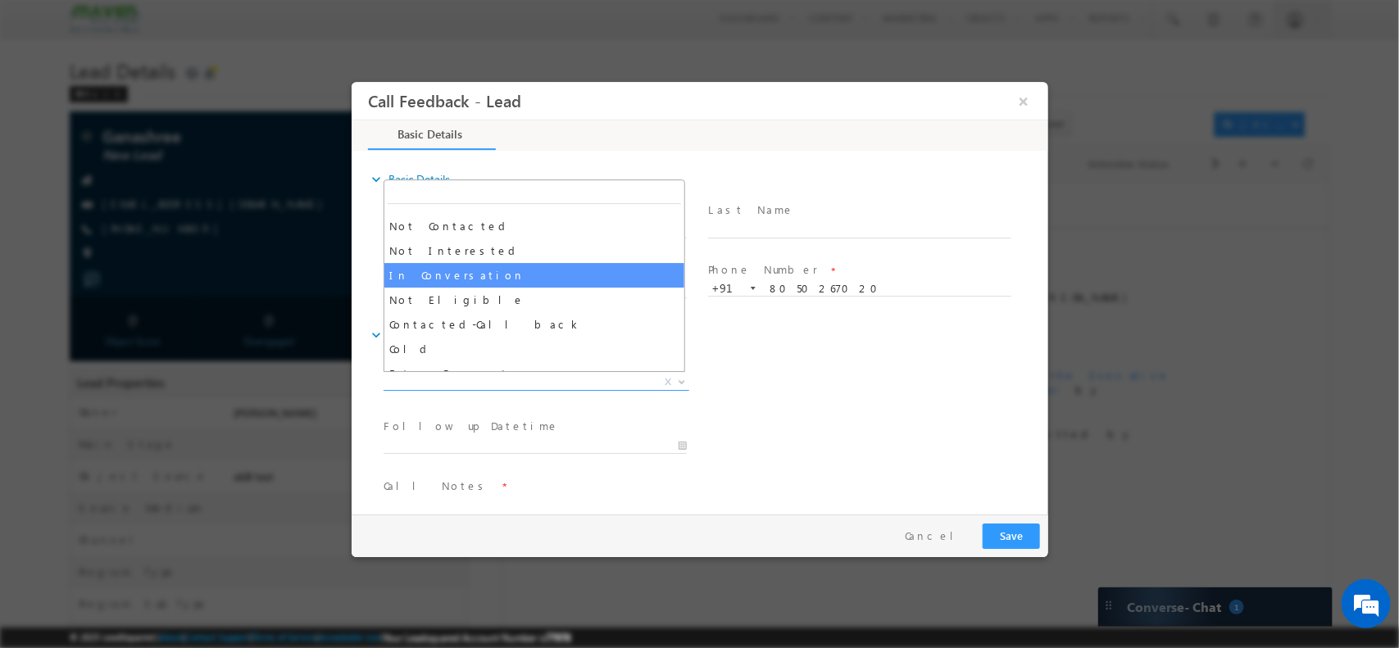
scroll to position [117, 0]
select select "In Conversation"
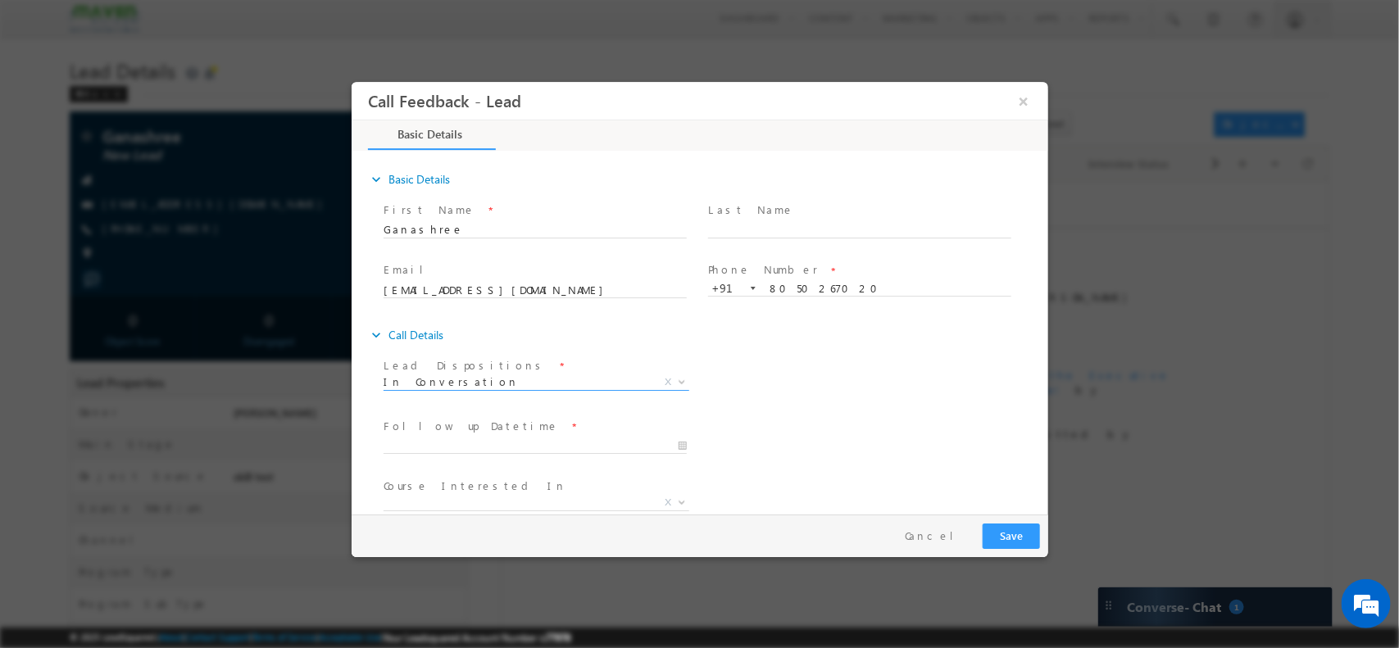
scroll to position [88, 0]
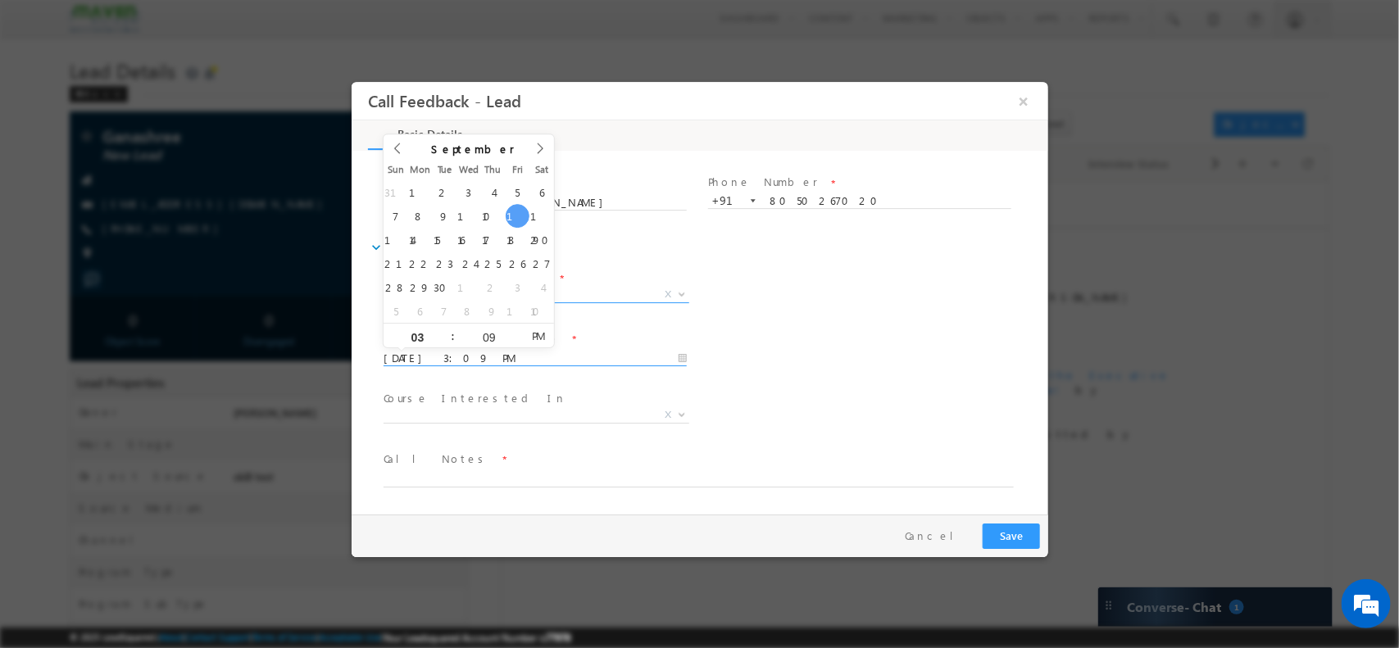
click at [516, 354] on input "12/09/2025 3:09 PM" at bounding box center [534, 358] width 303 height 16
type input "17/09/2025 3:09 PM"
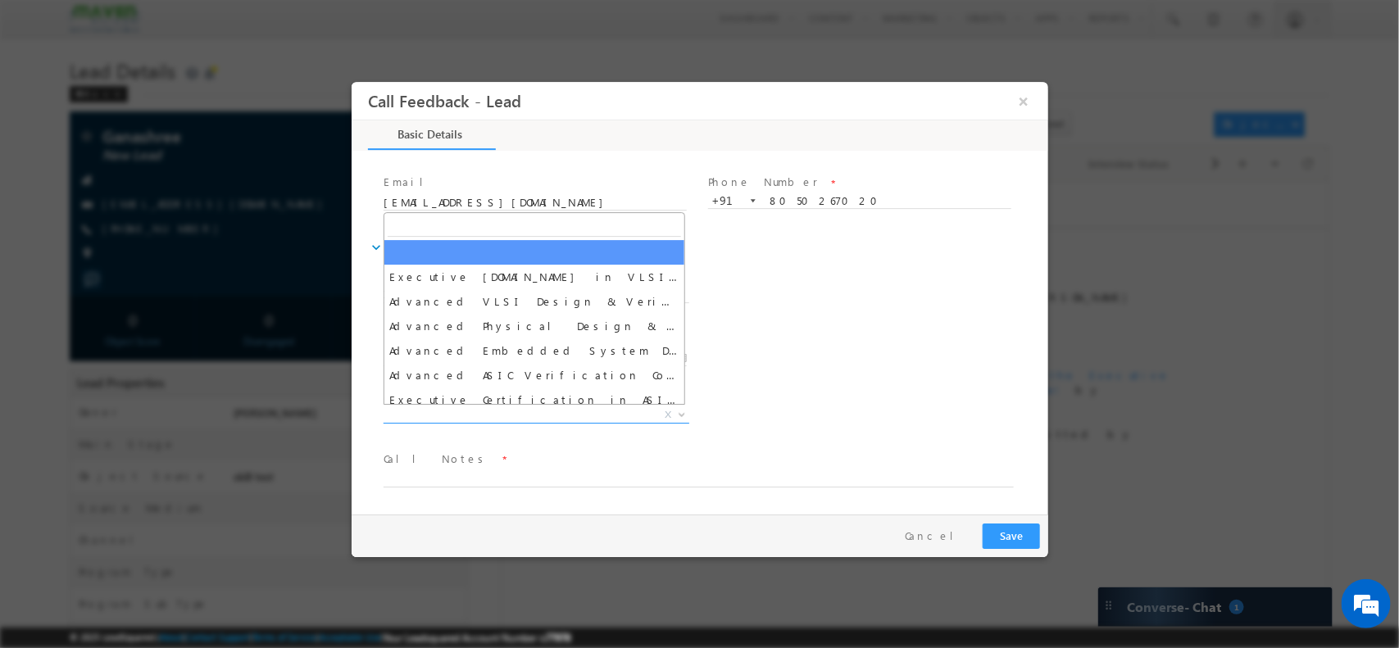
click at [499, 420] on span "X" at bounding box center [536, 415] width 306 height 16
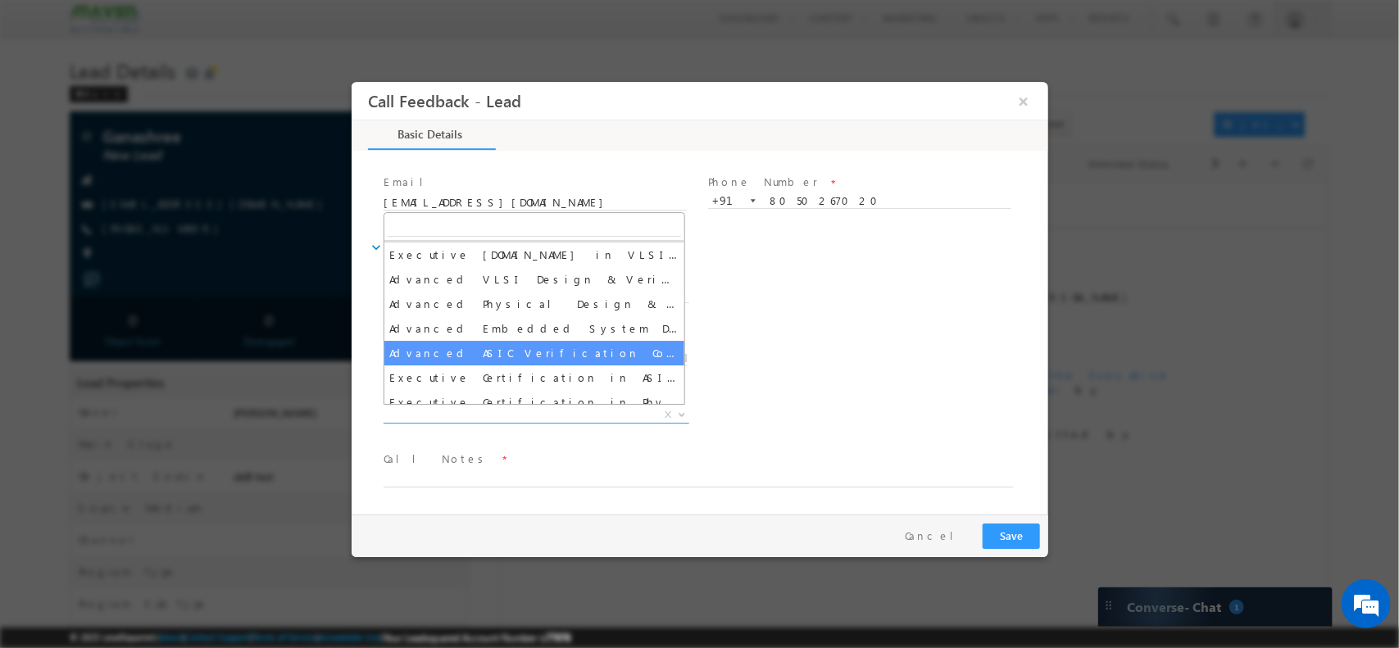
scroll to position [25, 0]
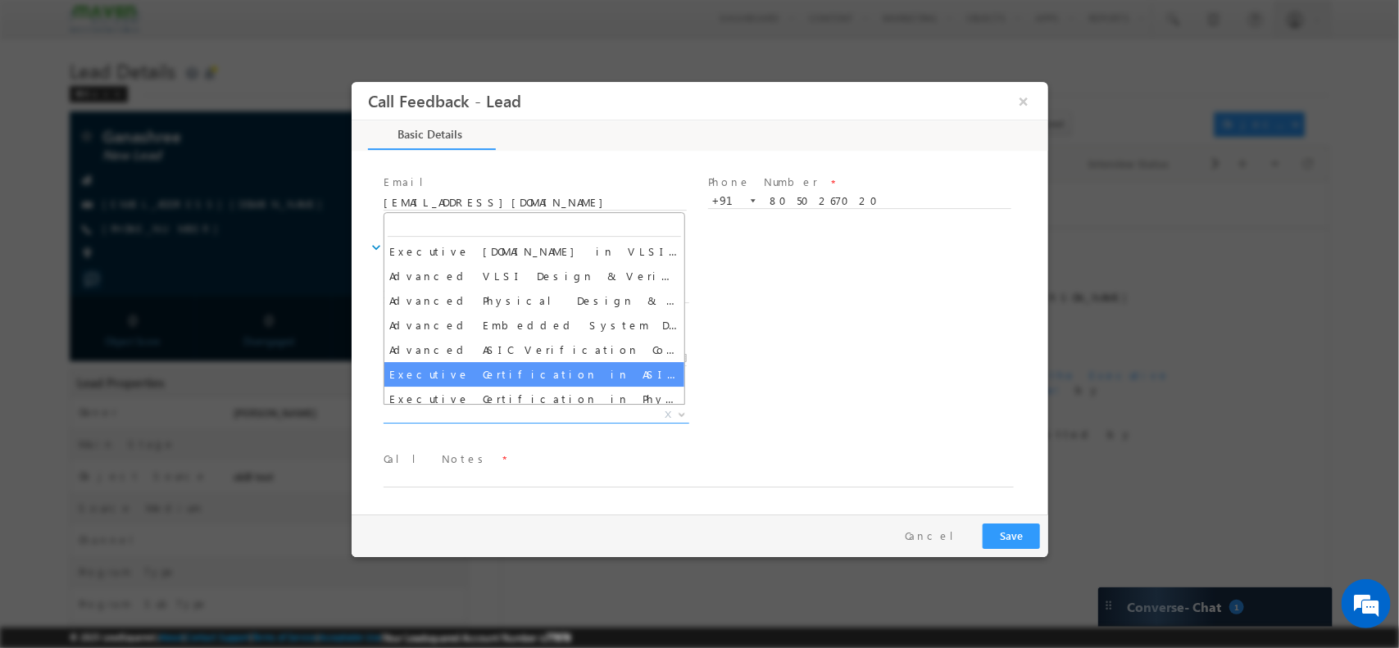
select select "Executive Certification in ASIC Verification"
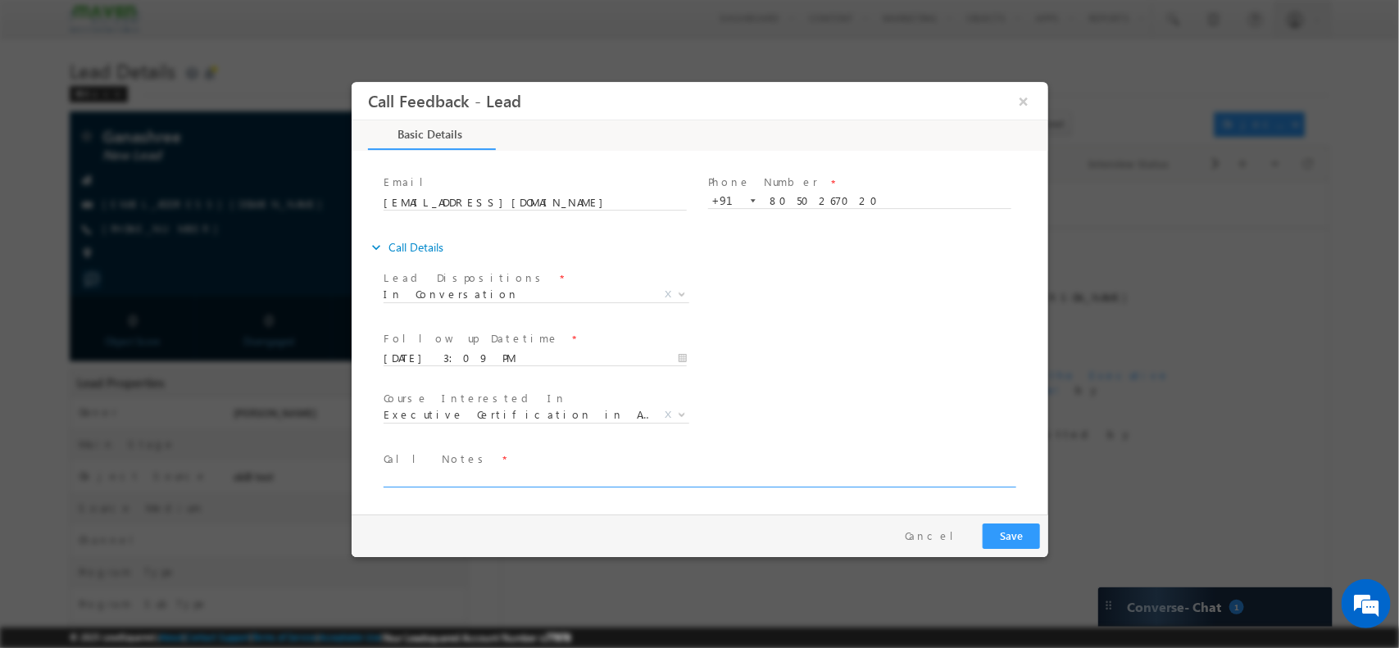
click at [452, 475] on textarea at bounding box center [698, 477] width 630 height 19
paste textarea "spoke to her / BE.ECE / Final year student / Hassan 8 .8 cgpa / looking for VLSI"
click at [677, 475] on textarea "spoke to her / BE.ECE / Final year student / Hassan 8 .8 cgpa / looking for VLSI" at bounding box center [698, 477] width 630 height 19
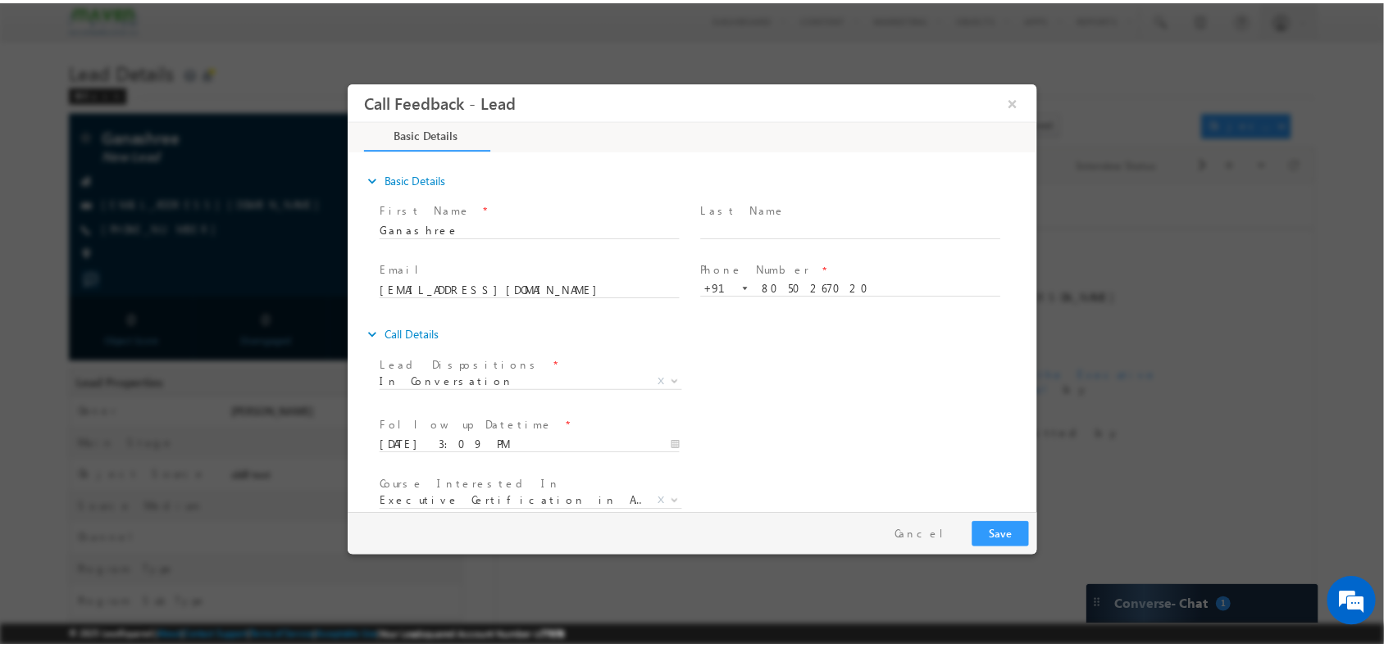
scroll to position [88, 0]
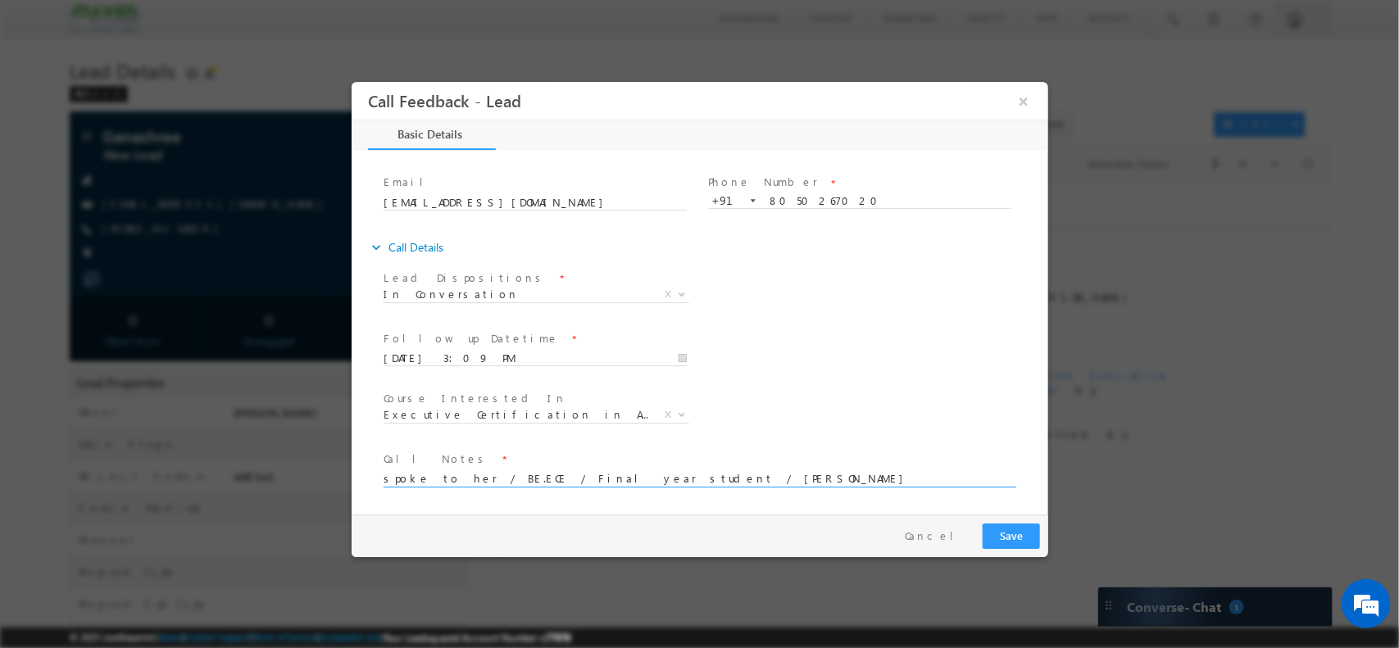
type textarea "spoke to her / BE.ECE / Final year student / Hassan 8 .8 cgpa / looking for VLSI"
click at [1033, 534] on button "Save" at bounding box center [1010, 535] width 57 height 25
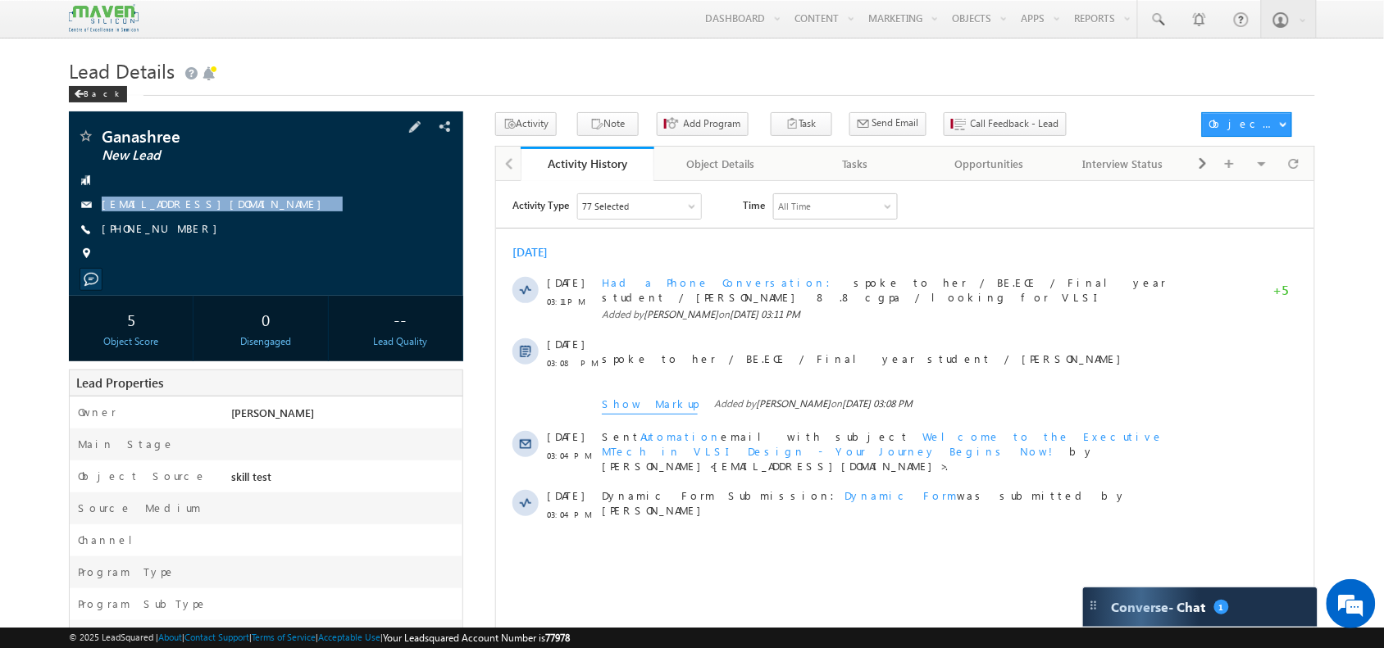
drag, startPoint x: 263, startPoint y: 201, endPoint x: 234, endPoint y: 218, distance: 33.5
click at [234, 218] on div "Ganashree New Lead ganashreeks72@gmail.com +91-8050267020" at bounding box center [265, 199] width 377 height 143
copy div "ganashreeks72@gmail.com"
click at [1309, 170] on div at bounding box center [1293, 163] width 32 height 29
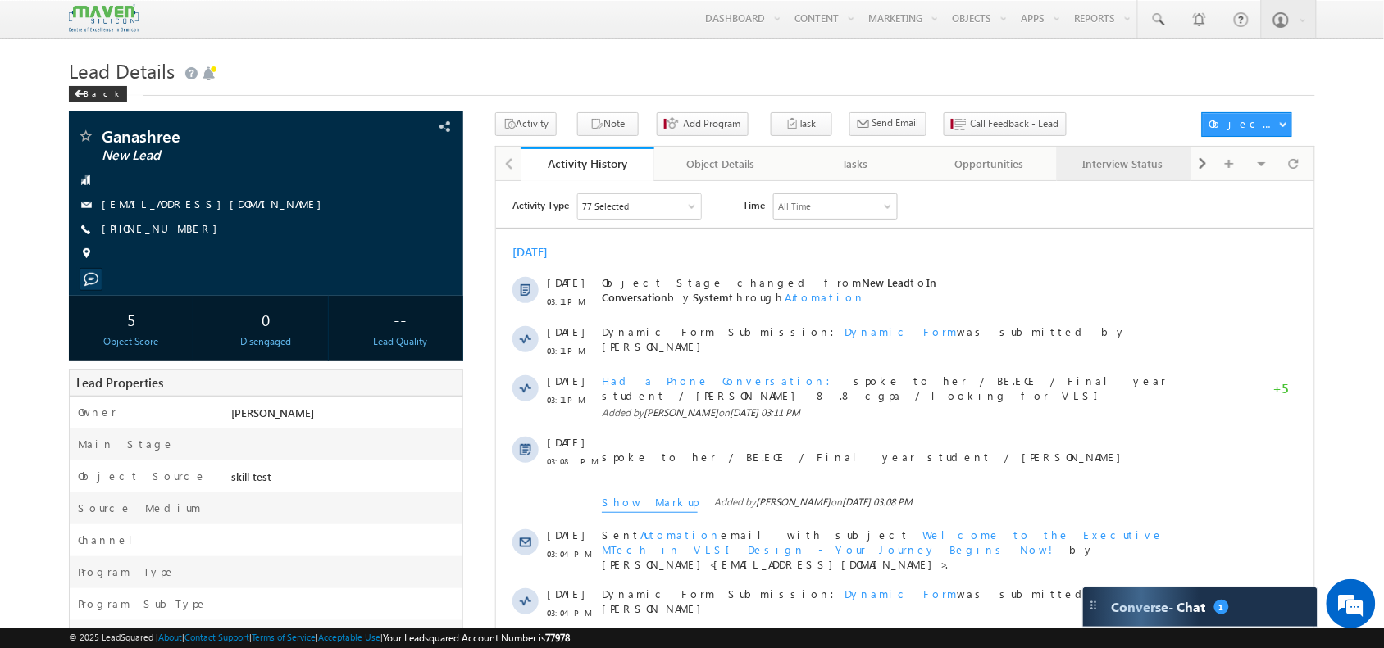
scroll to position [0, 0]
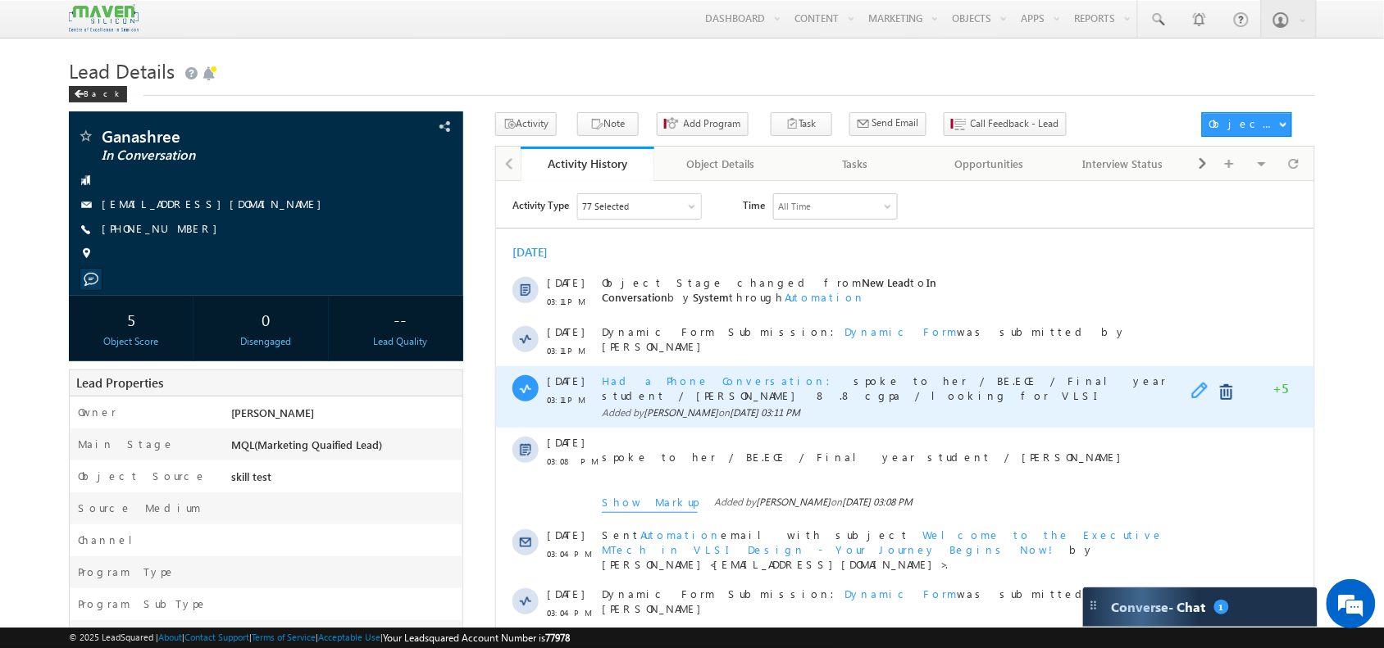
click at [1194, 387] on span at bounding box center [1202, 392] width 25 height 20
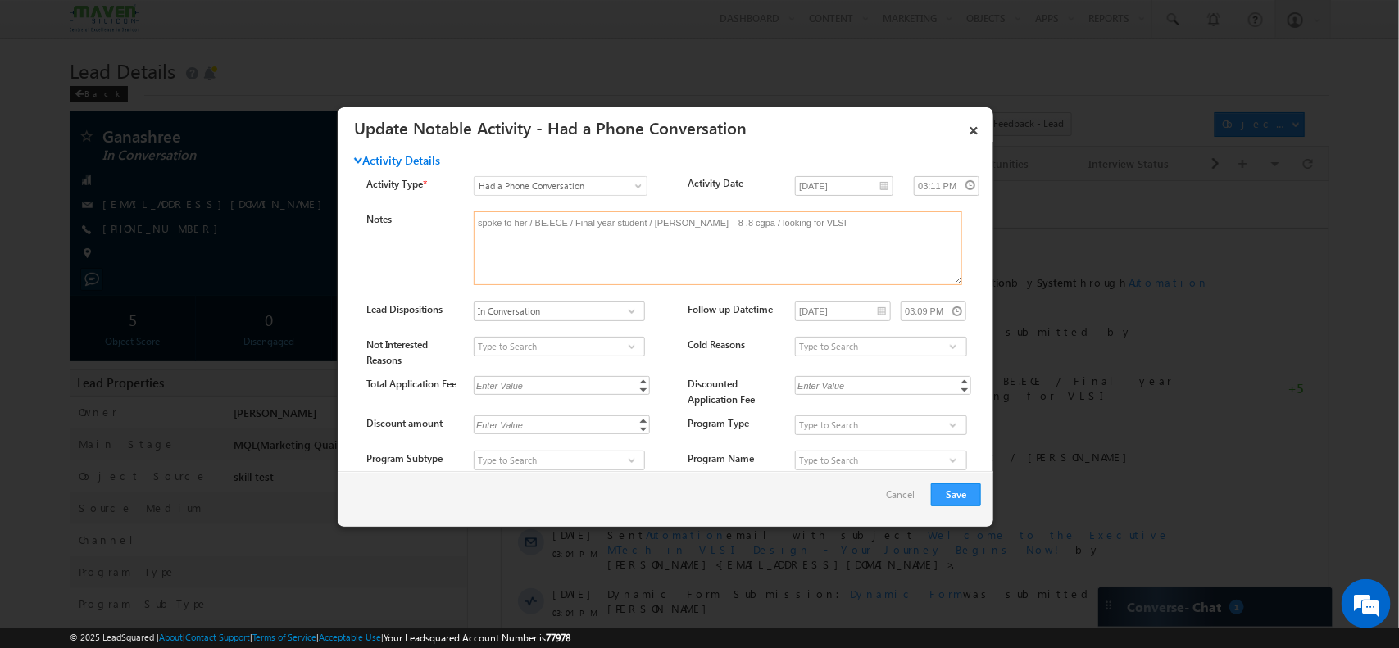
click at [846, 244] on textarea "spoke to her / BE.ECE / Final year student / [PERSON_NAME] 8 .8 cgpa / looking …" at bounding box center [718, 248] width 489 height 74
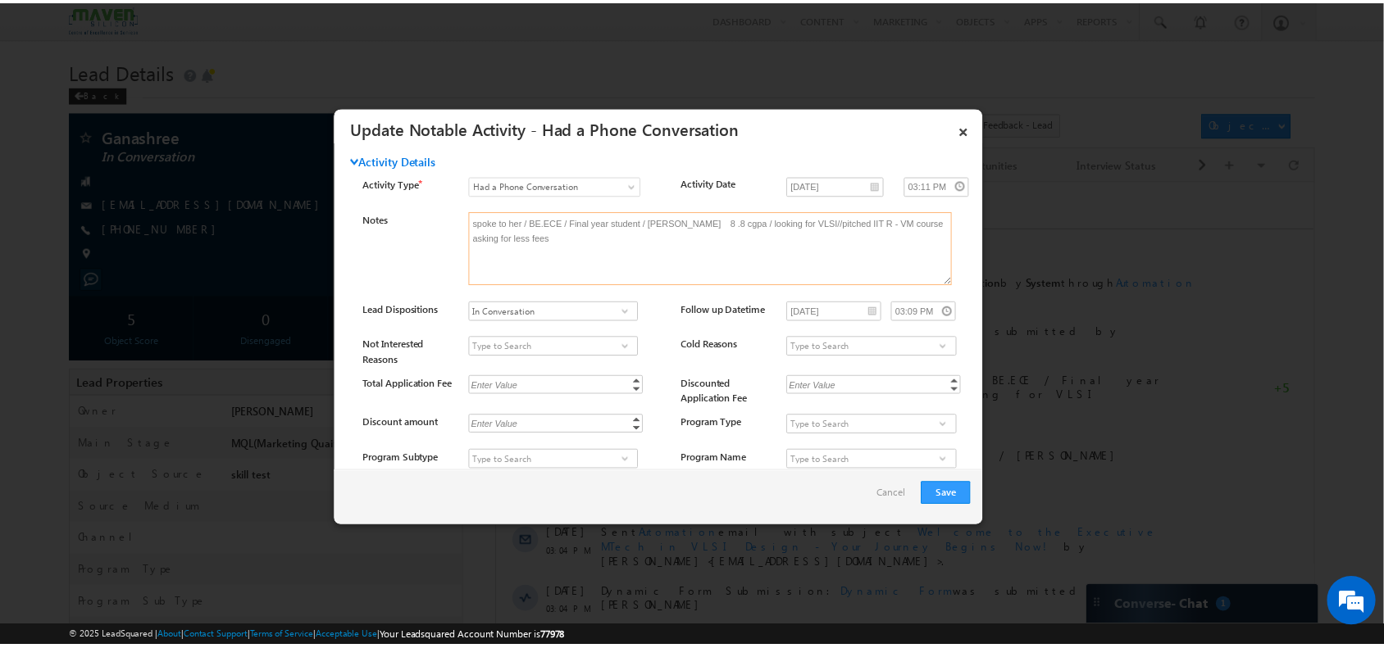
scroll to position [143, 0]
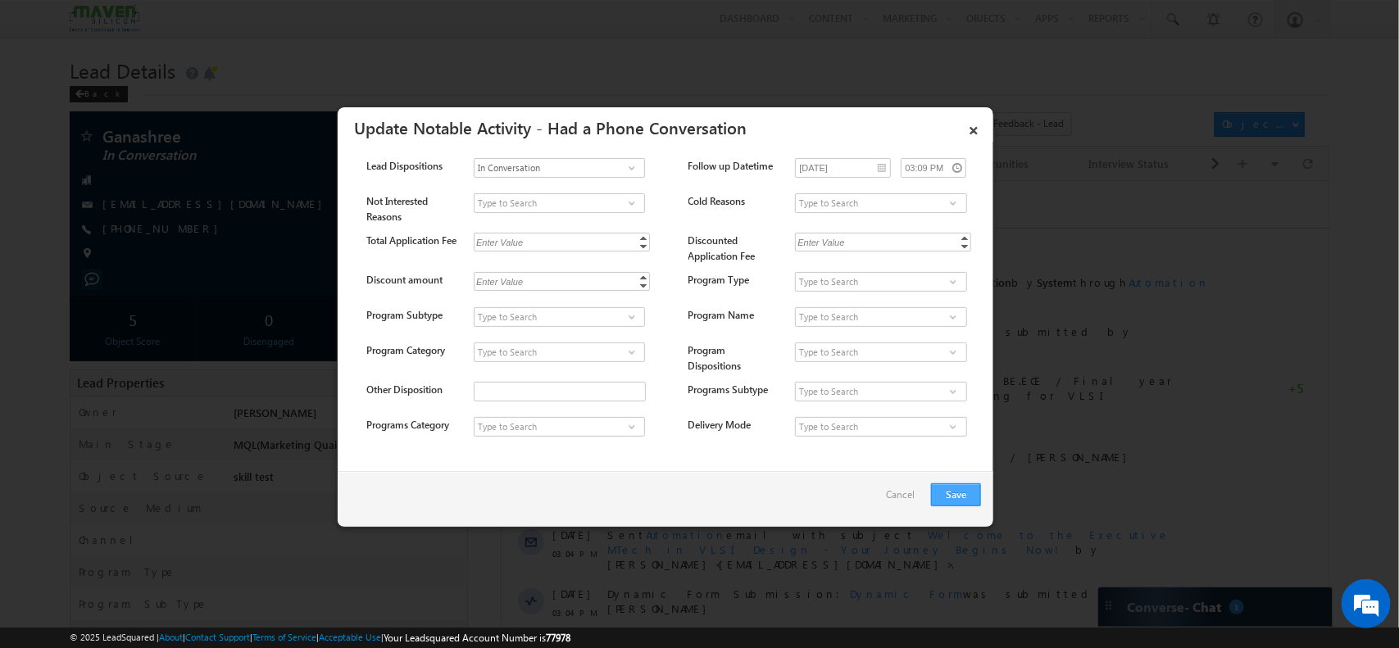
type textarea "spoke to her / BE.ECE / Final year student / [PERSON_NAME] 8 .8 cgpa / looking …"
click at [948, 498] on button "Save" at bounding box center [956, 495] width 50 height 23
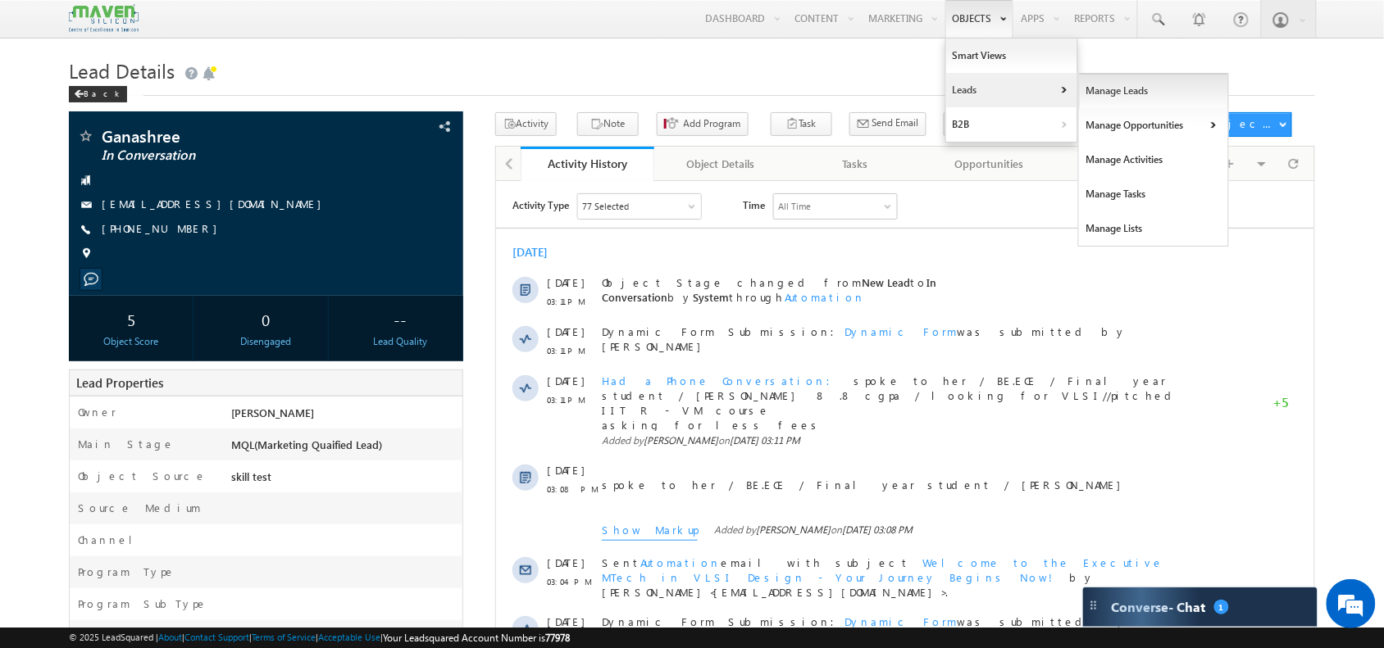
click at [1082, 93] on link "Manage Leads" at bounding box center [1154, 91] width 150 height 34
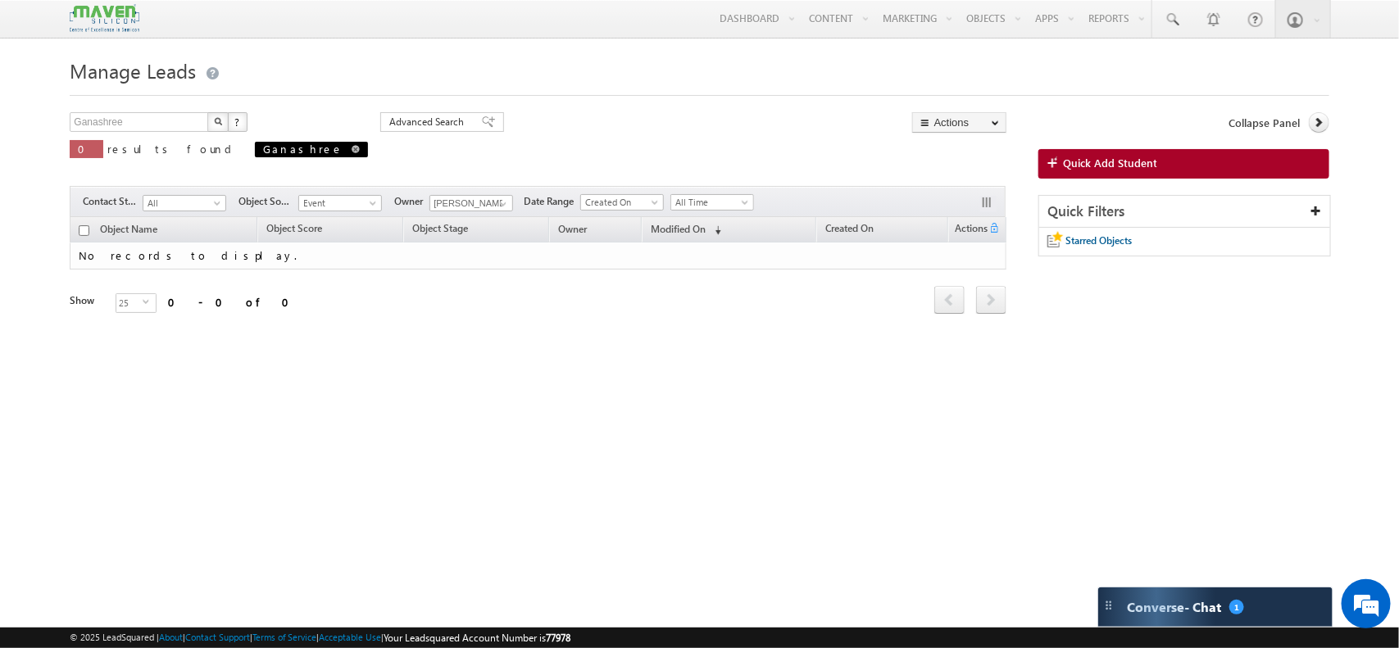
click at [352, 150] on span at bounding box center [356, 149] width 8 height 8
type input "Search Objects"
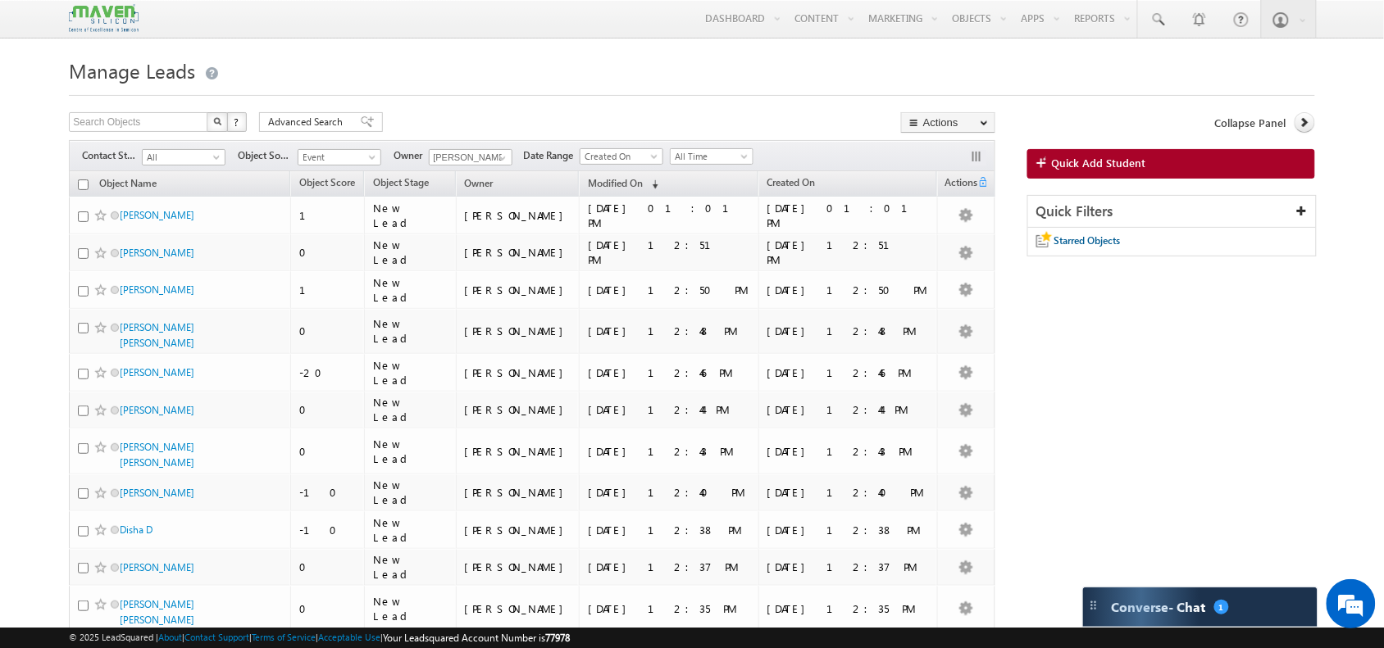
click at [1103, 161] on span "Quick Add Student" at bounding box center [1099, 163] width 94 height 15
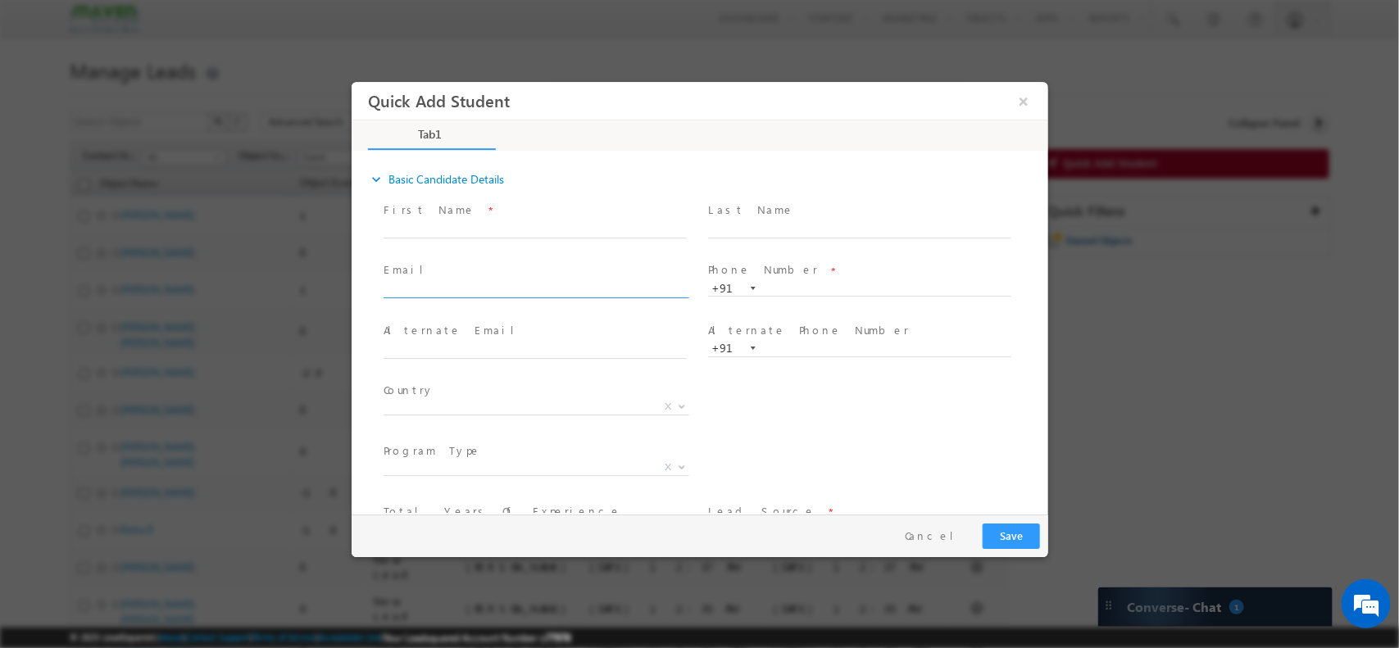
click at [500, 290] on input "text" at bounding box center [534, 290] width 303 height 16
click at [500, 290] on input "tejaswinishiraguppii@gmail.com" at bounding box center [534, 290] width 303 height 16
type input "tejaswinishiraguppii@gmail.com"
click at [478, 216] on span "First Name *" at bounding box center [534, 210] width 302 height 18
click at [461, 221] on input "text" at bounding box center [534, 229] width 303 height 16
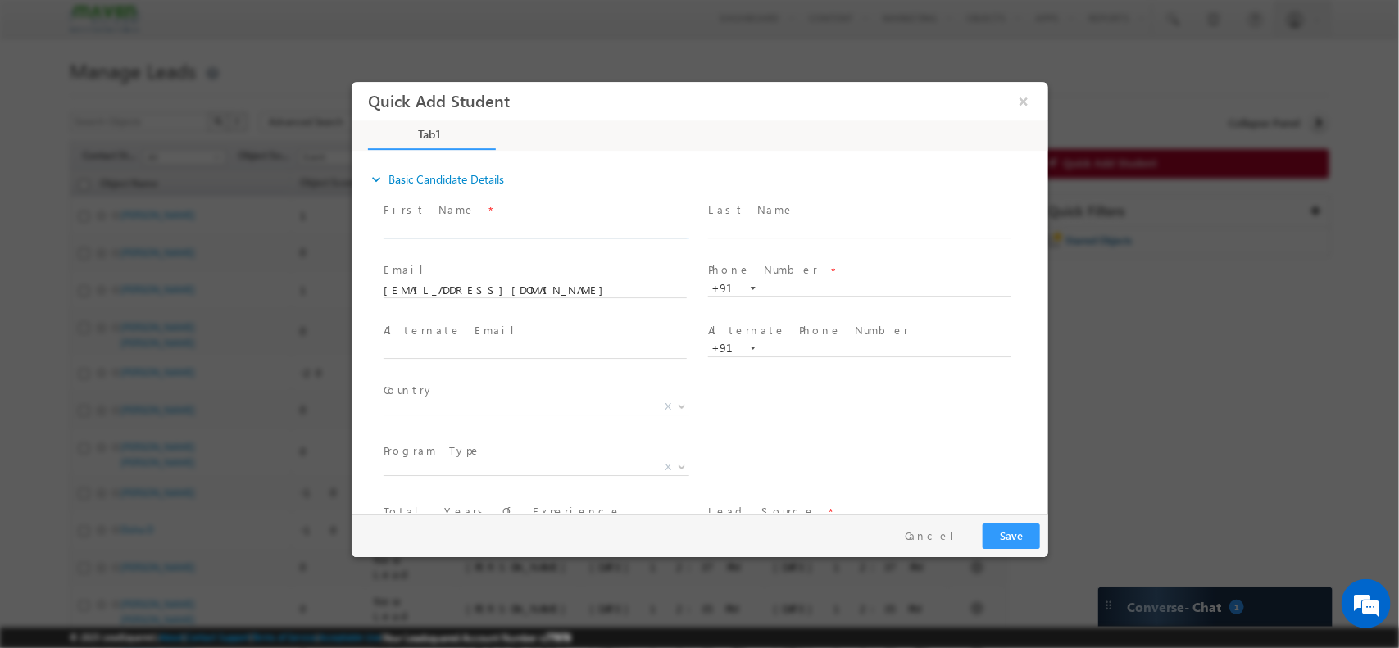
click at [461, 221] on input "text" at bounding box center [534, 229] width 303 height 16
type input "Tejaswinishri"
click at [778, 284] on input "text" at bounding box center [858, 288] width 303 height 16
paste input "Tejaswini Ajitnath Shiraguppi"
type input "Tejaswini Ajitnath Shiraguppi"
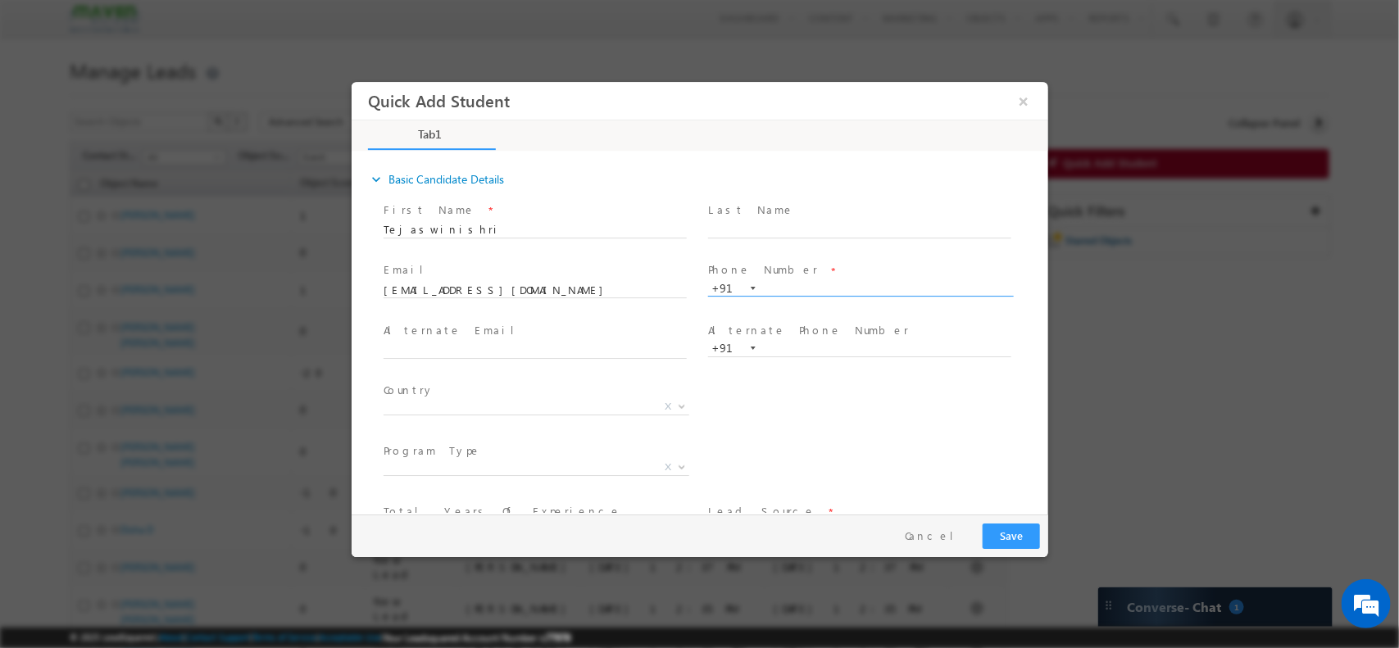
click at [816, 274] on span "Phone Number *" at bounding box center [858, 270] width 302 height 18
paste input "8050575875"
type input "8050575875"
click at [507, 356] on span at bounding box center [542, 350] width 318 height 18
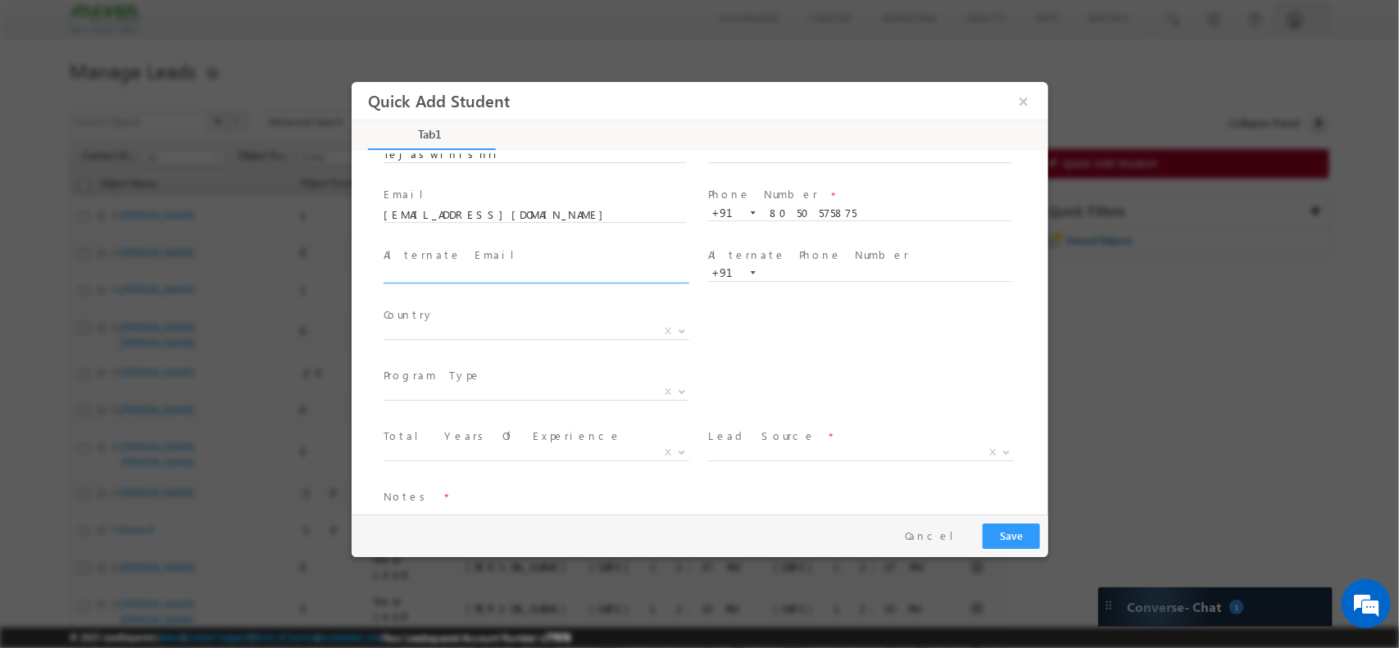
scroll to position [113, 0]
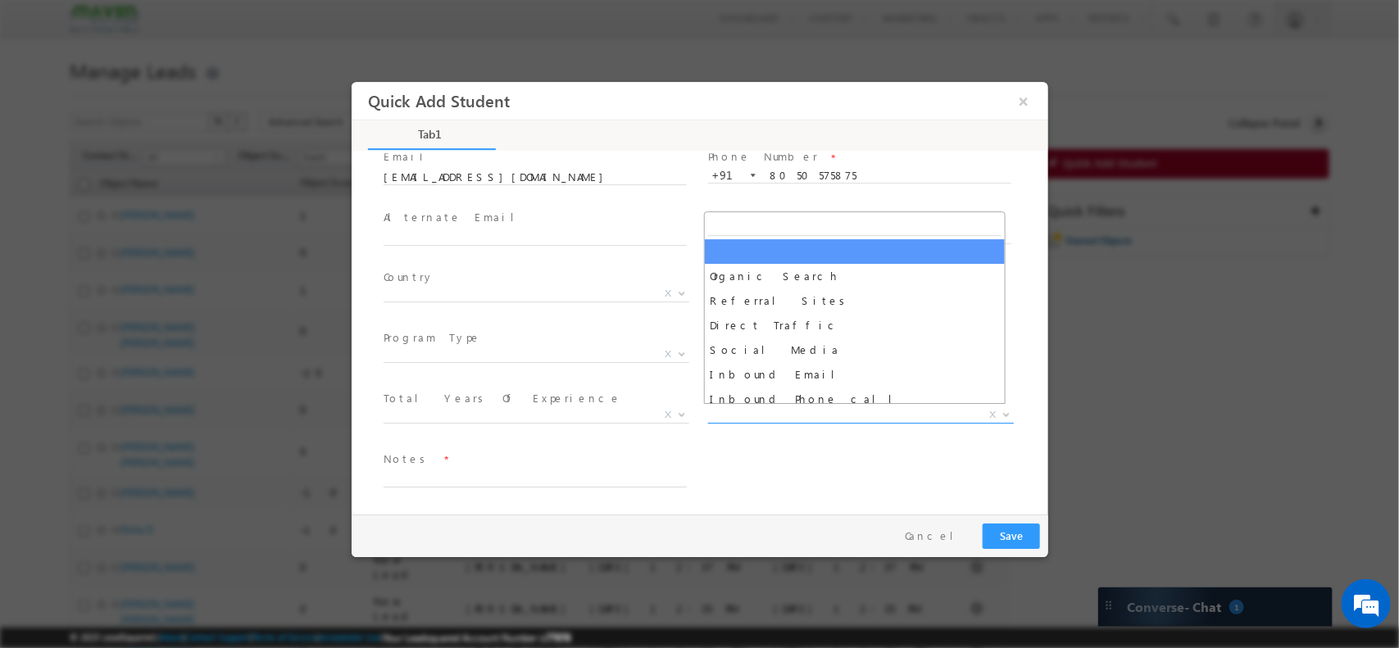
click at [714, 413] on span "X" at bounding box center [860, 415] width 306 height 16
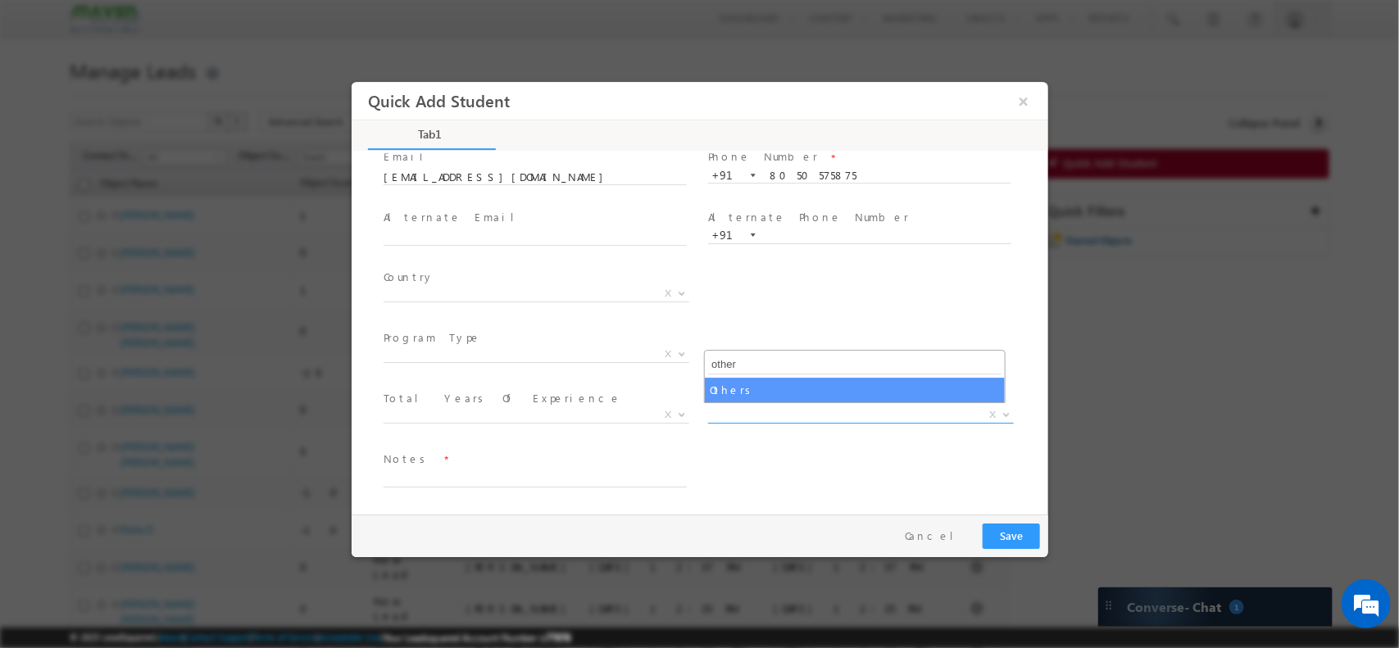
type input "other"
select select "MXOthers"
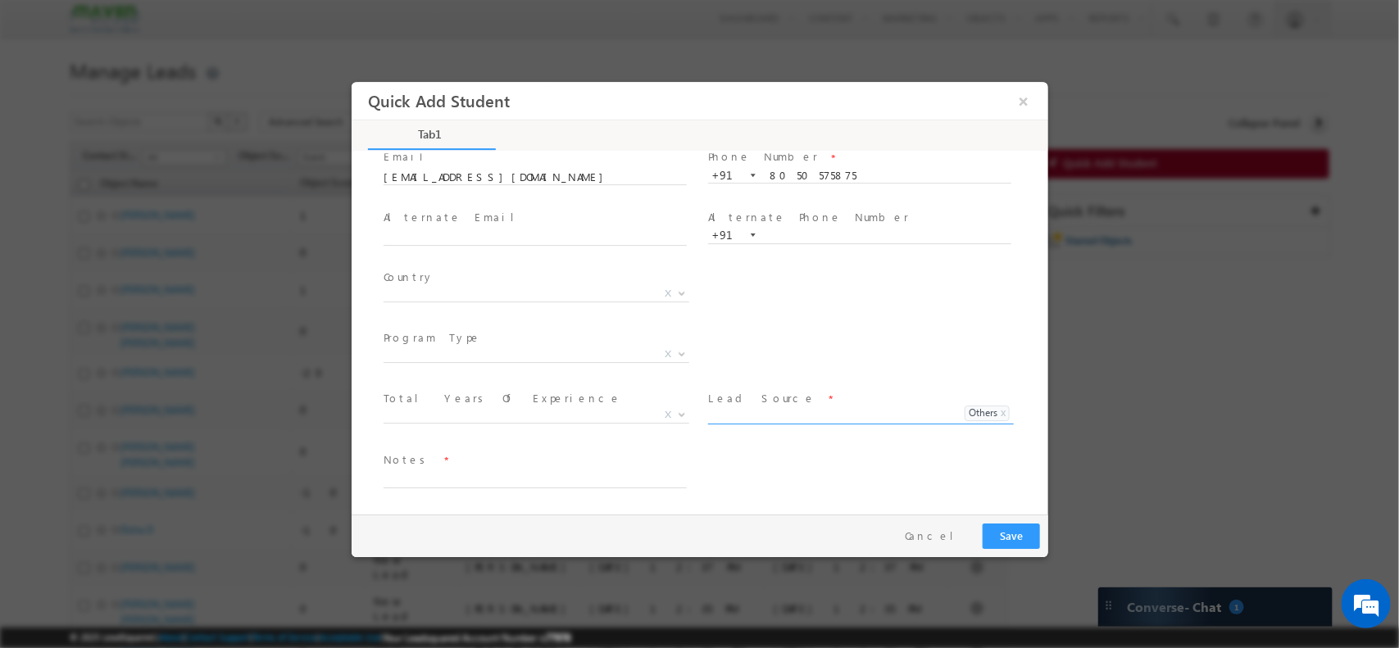
click at [716, 420] on span "Others x" at bounding box center [860, 416] width 306 height 15
click at [748, 417] on input at bounding box center [829, 414] width 244 height 15
type input "skill test"
click at [528, 484] on div "First Name * Tejaswinishri Last Name * Email * tejaswinishiraguppii@gmail.com" at bounding box center [707, 326] width 680 height 484
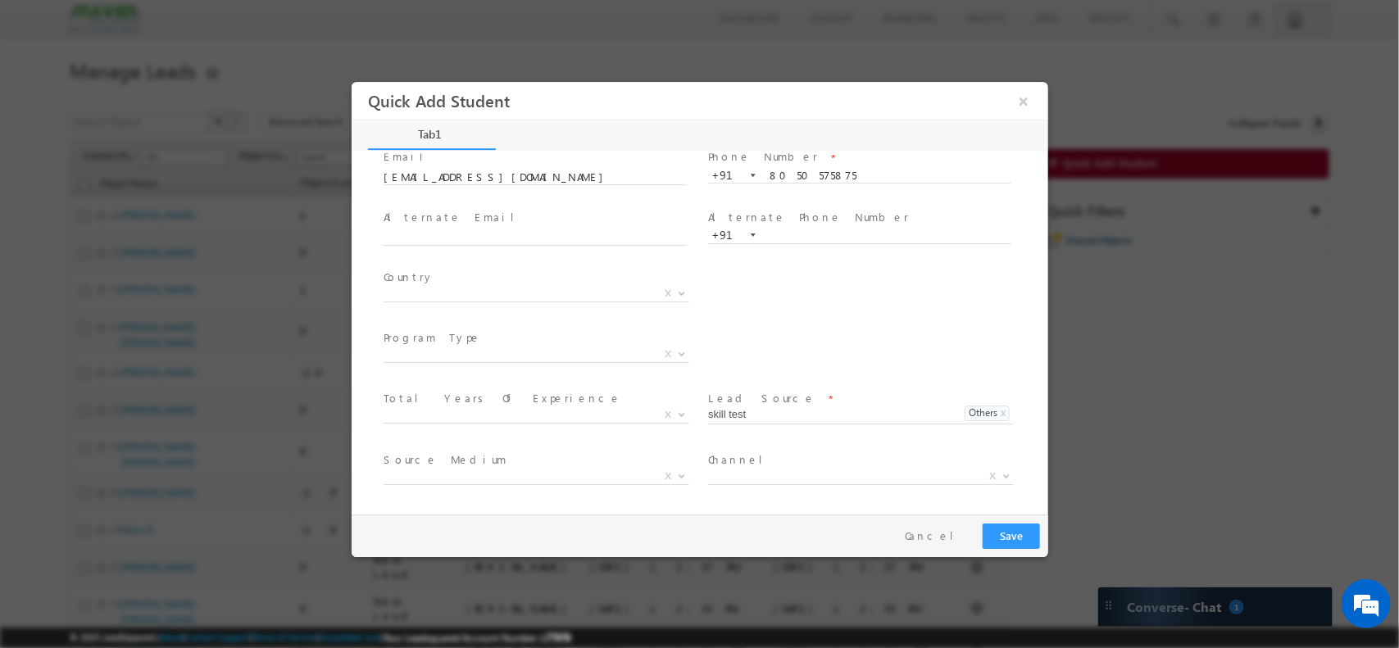
scroll to position [174, 0]
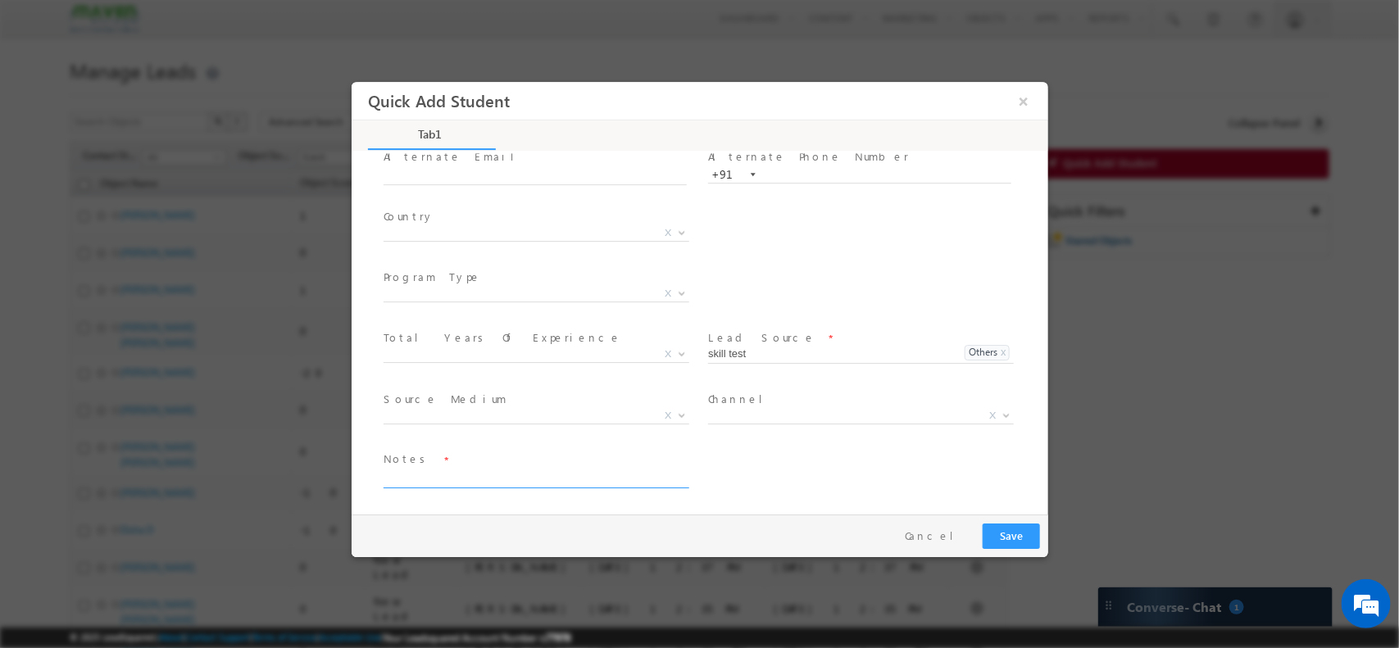
click at [498, 479] on textarea at bounding box center [534, 478] width 303 height 19
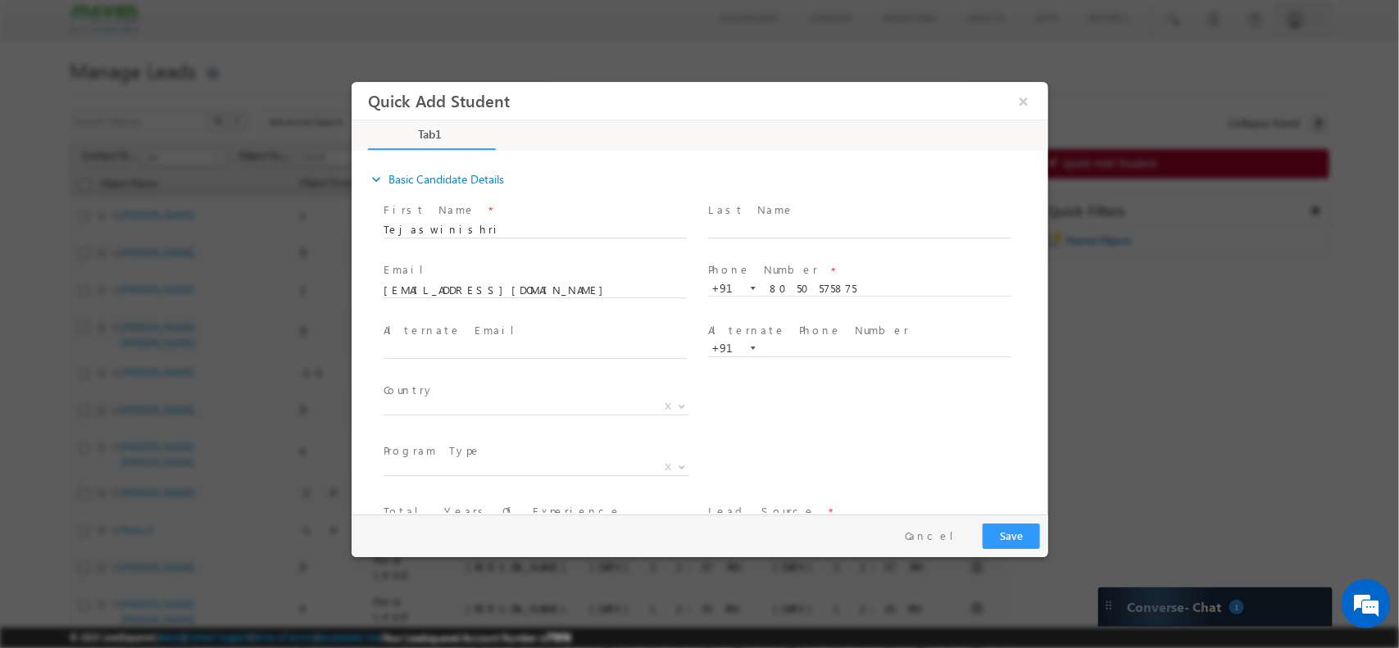
type textarea "skill test / 77.5 Score"
click at [766, 225] on input "text" at bounding box center [858, 229] width 303 height 16
paste input "Ajitnath Shiraguppi"
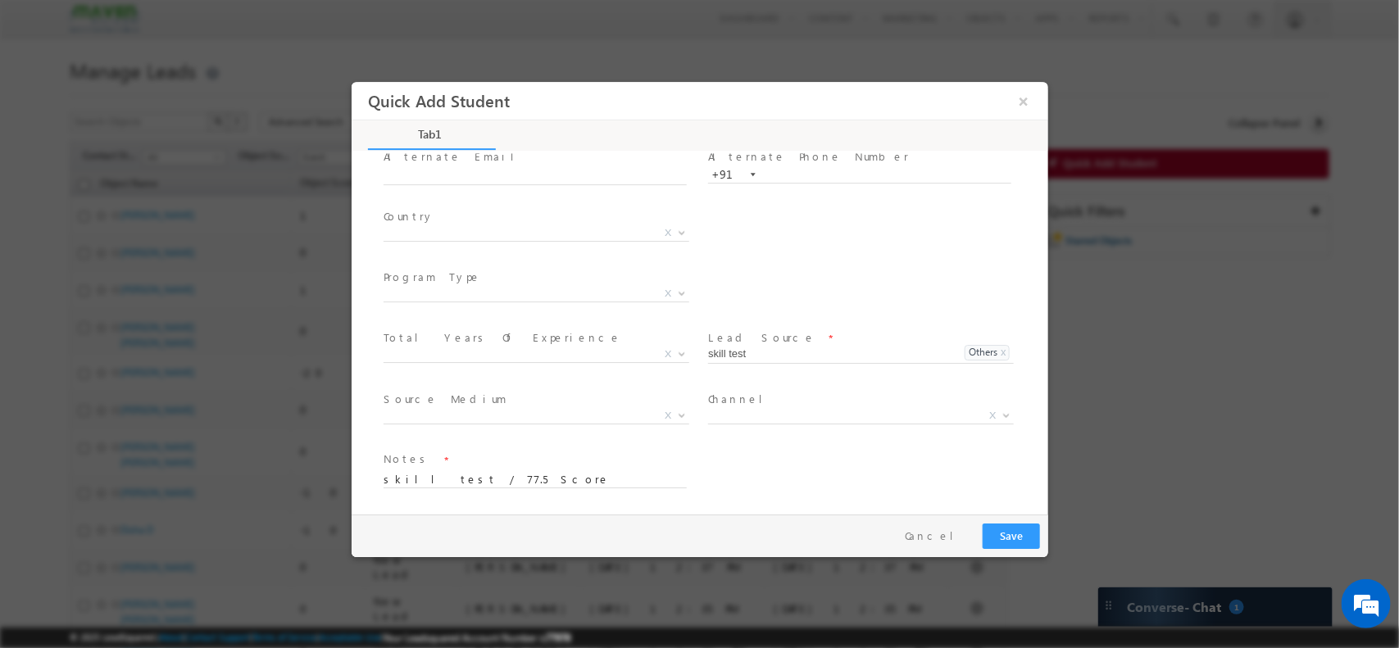
type input "Ajitnath Shiraguppi"
click at [1007, 537] on button "Save" at bounding box center [1010, 535] width 57 height 25
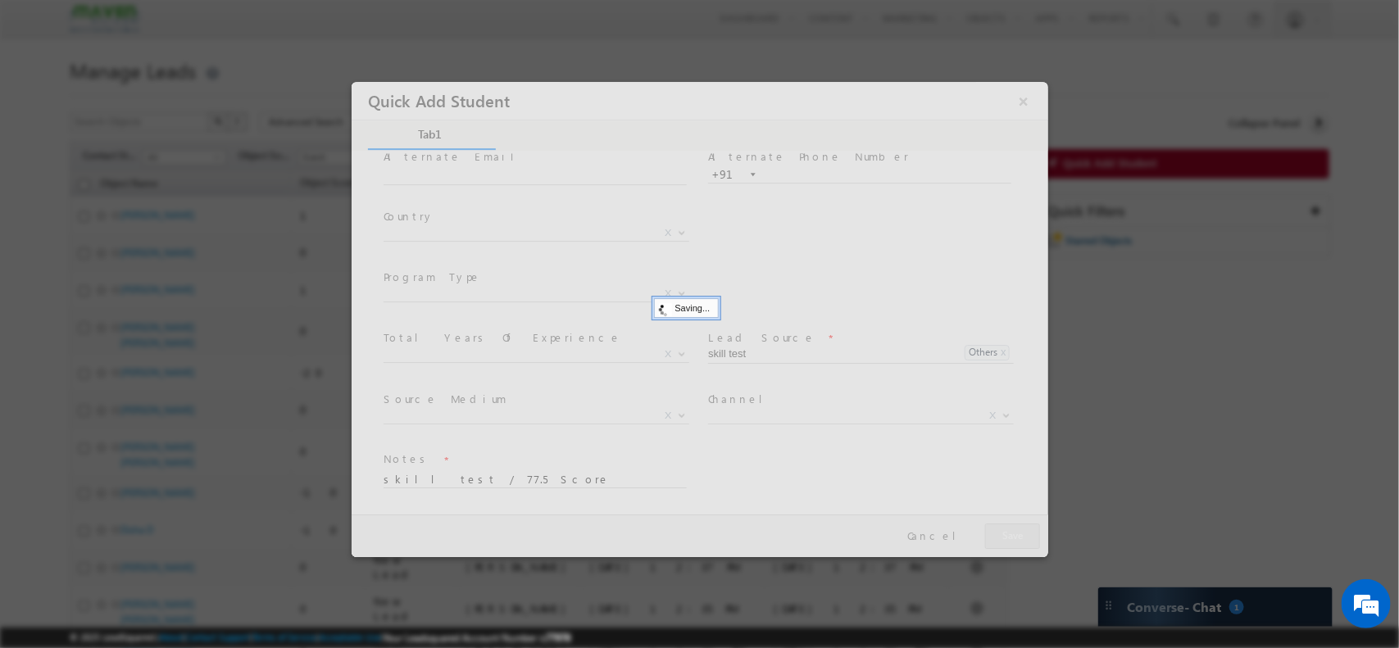
click at [1007, 537] on div at bounding box center [699, 318] width 697 height 475
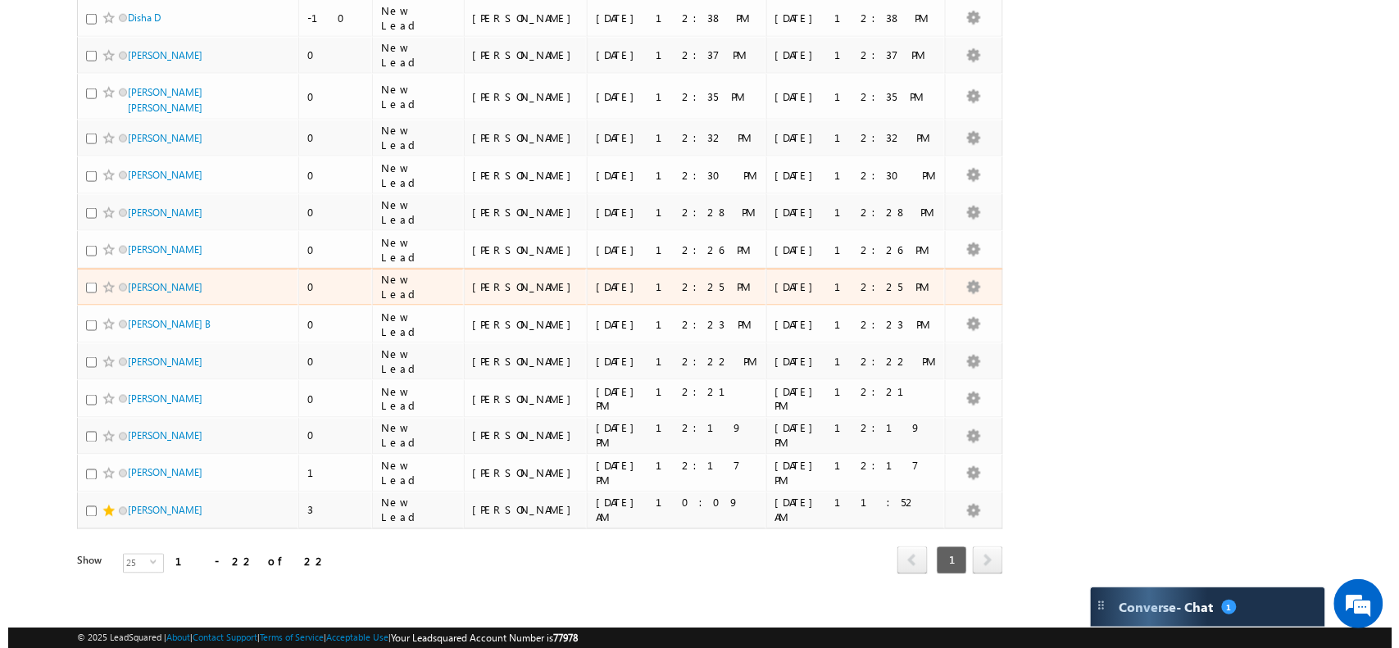
scroll to position [0, 0]
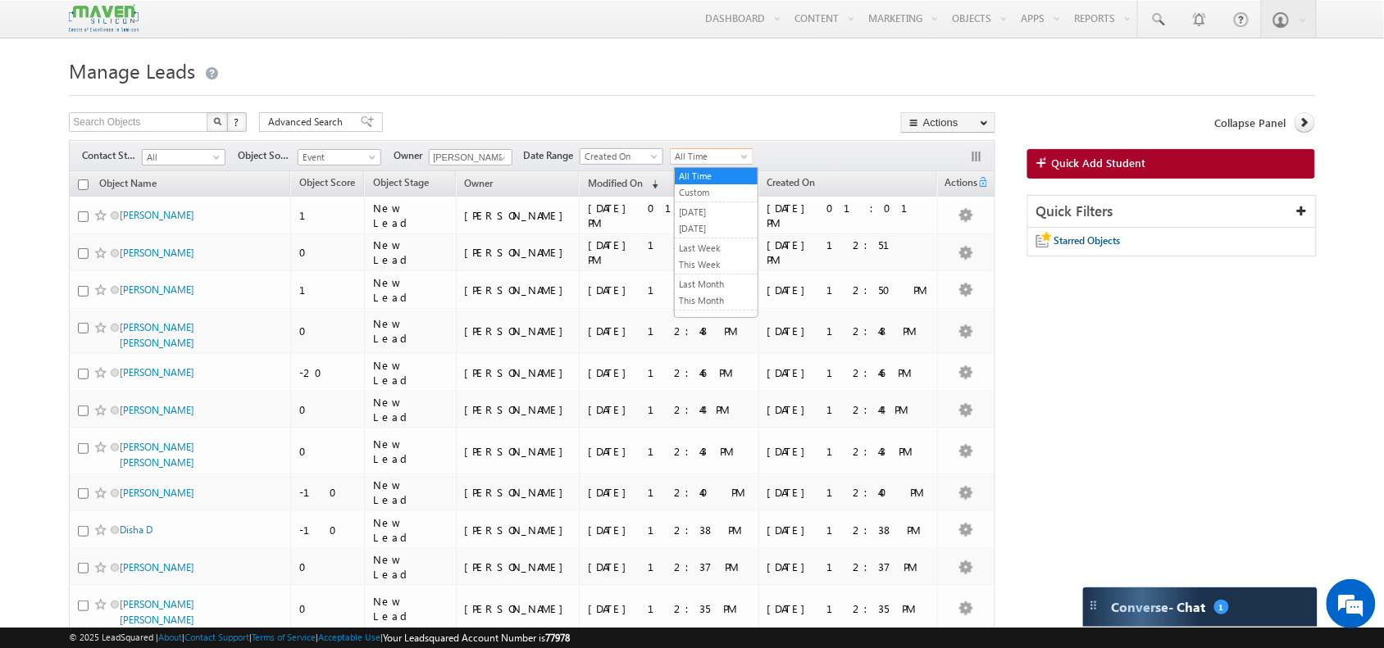
click at [739, 164] on span "All Time" at bounding box center [709, 156] width 78 height 15
click at [718, 224] on link "[DATE]" at bounding box center [716, 228] width 83 height 15
click at [152, 132] on input "text" at bounding box center [139, 122] width 140 height 20
type input "Nirmal Vankar"
click at [207, 112] on button "button" at bounding box center [217, 122] width 21 height 20
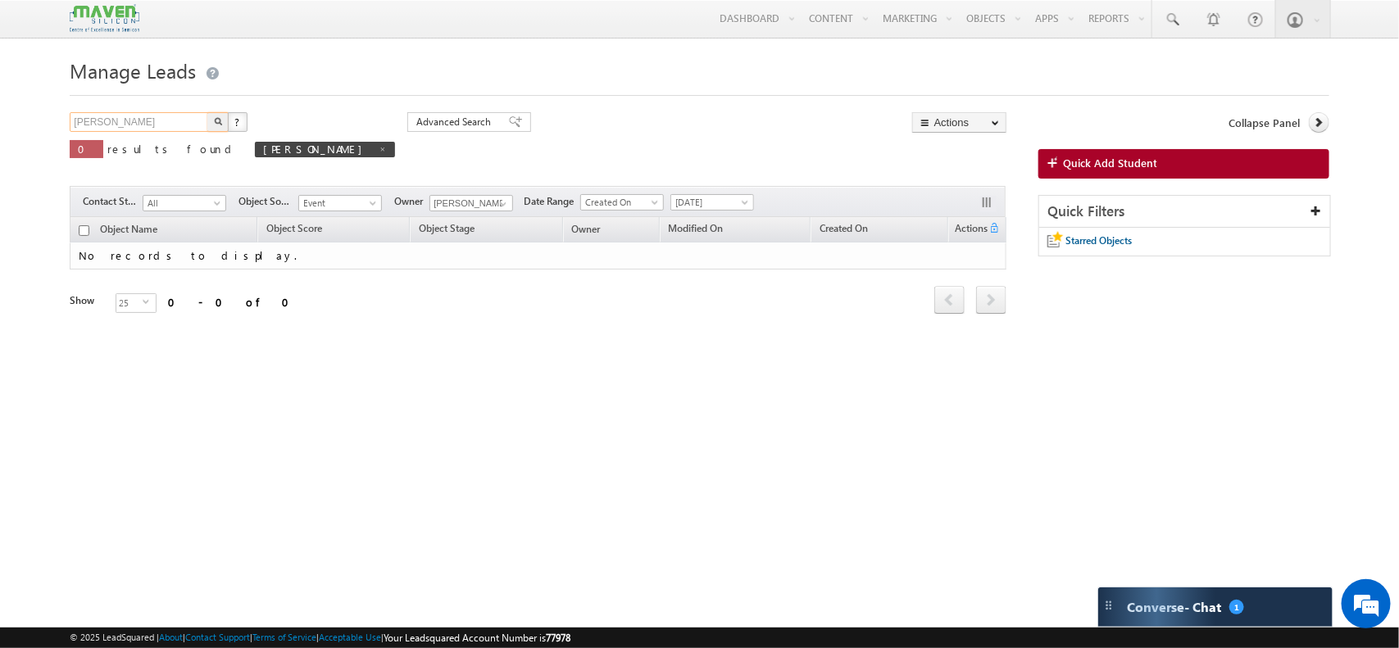
click at [173, 125] on input "Nirmal Vankar" at bounding box center [140, 122] width 140 height 20
click at [1174, 30] on link at bounding box center [1171, 19] width 39 height 38
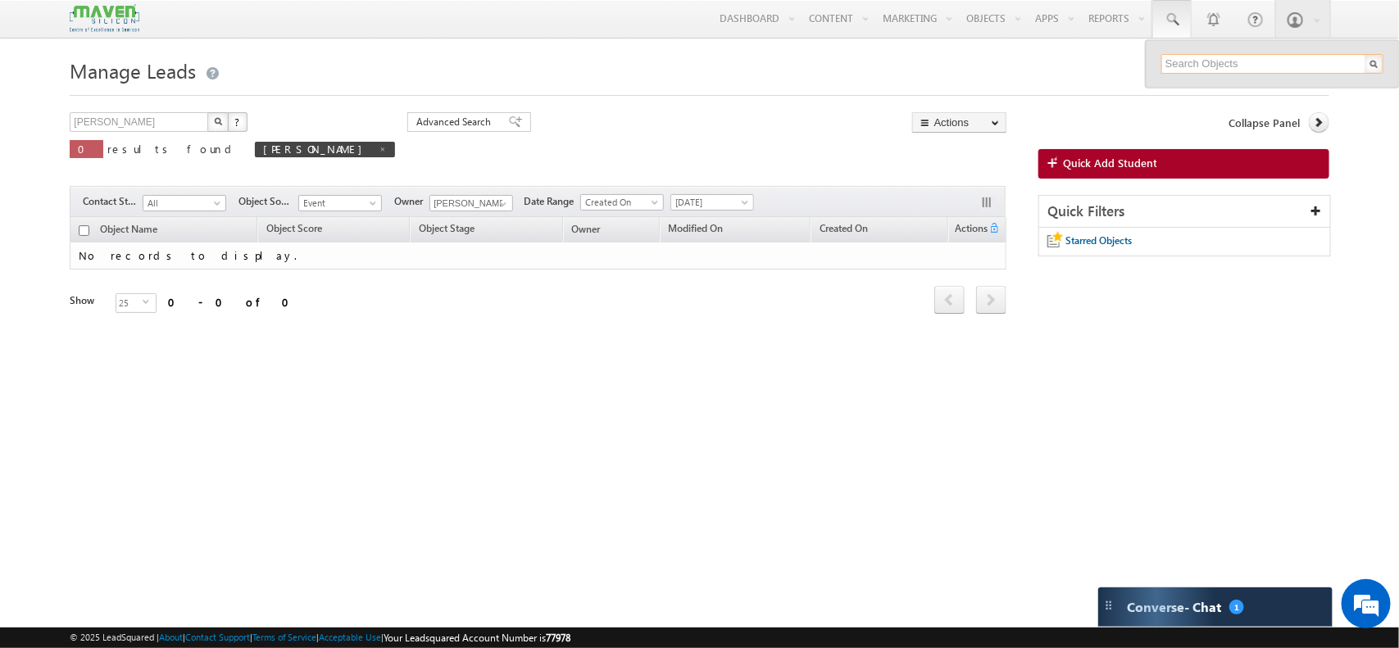
paste input "nirmal2612000@gmail.com"
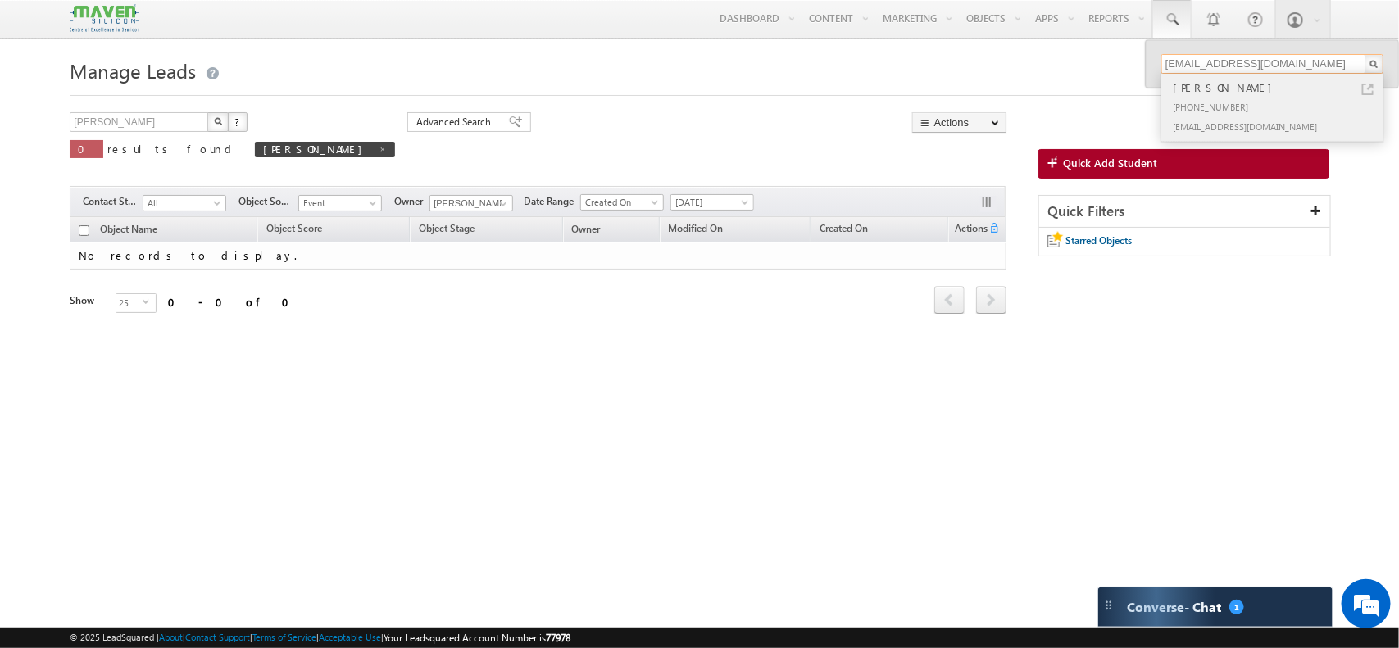
type input "nirmal2612000@gmail.com"
click at [1211, 89] on div "Nirmal Vankar" at bounding box center [1280, 88] width 220 height 18
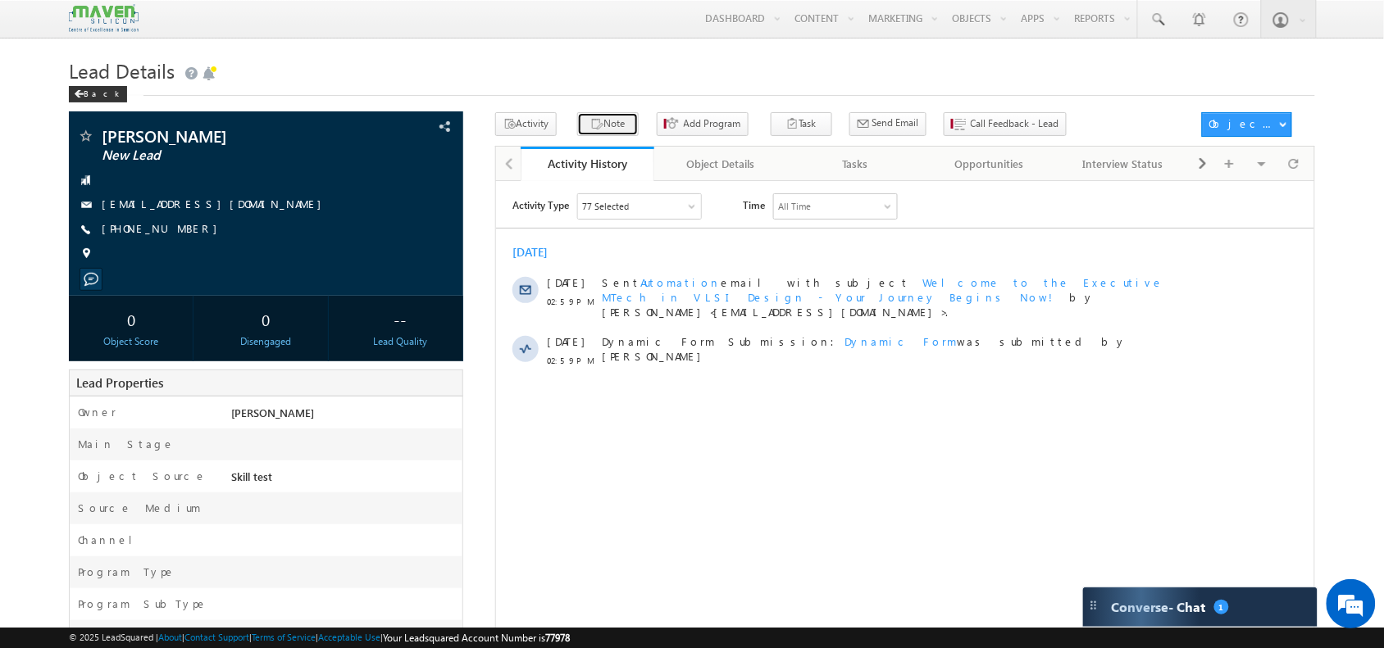
click at [578, 125] on button "Note" at bounding box center [607, 124] width 61 height 24
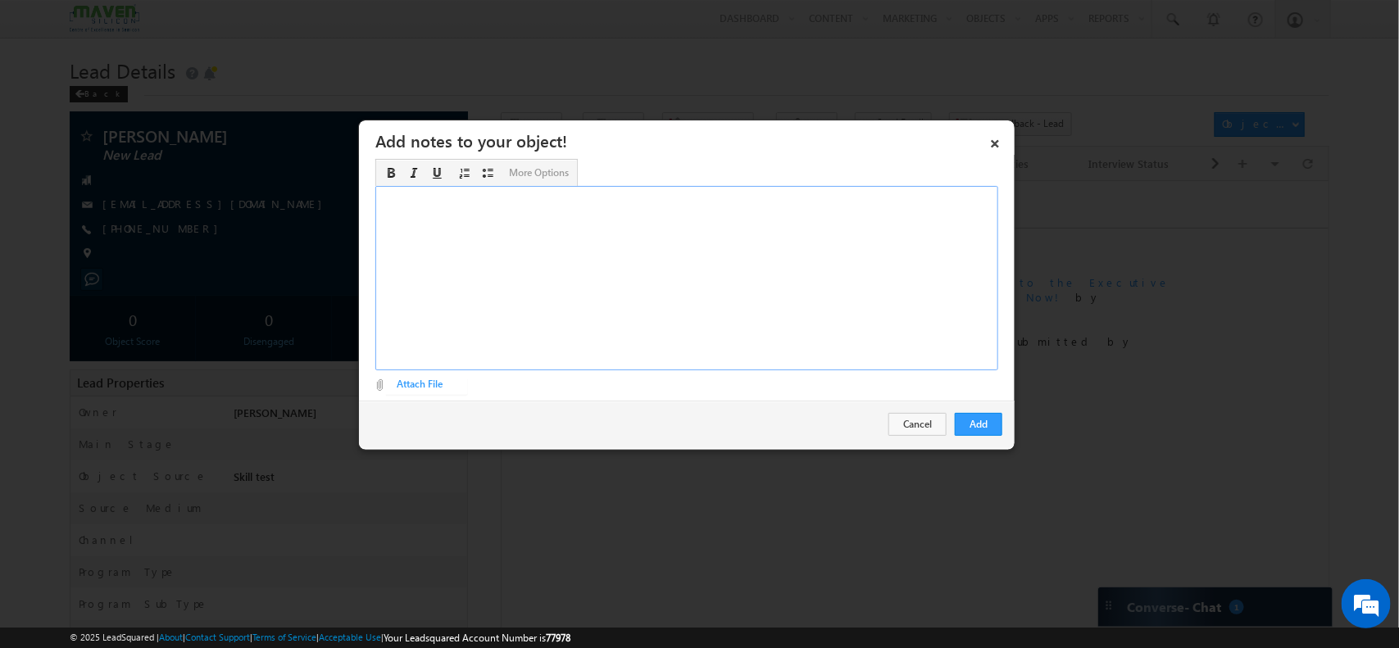
click at [943, 320] on div "Rich Text Editor, Description-inline-editor-div" at bounding box center [686, 278] width 623 height 184
click at [538, 195] on div "Fresher / Joined DV Regular / ​" at bounding box center [686, 278] width 623 height 184
click at [484, 201] on div "Fresher / Joined DV Regular / 140K ​" at bounding box center [686, 278] width 623 height 184
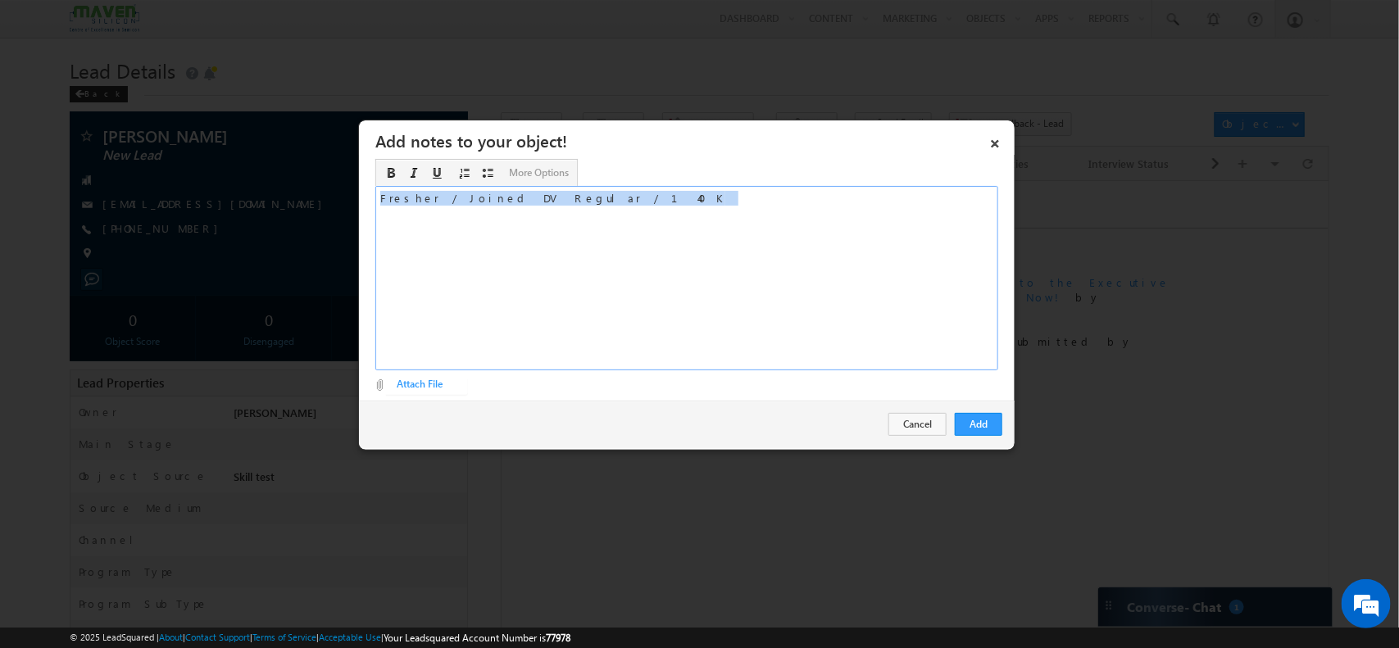
copy div "Fresher / Joined DV Regular / 140K"
click at [496, 201] on div "Fresher / Joined DV Regular / 140K ​" at bounding box center [686, 278] width 623 height 184
click at [506, 202] on div "Fresher / Joined DV Regular / 140K ​" at bounding box center [686, 278] width 623 height 184
click at [430, 198] on div "Fresher / Joined DV JOC / 140K" at bounding box center [686, 278] width 623 height 184
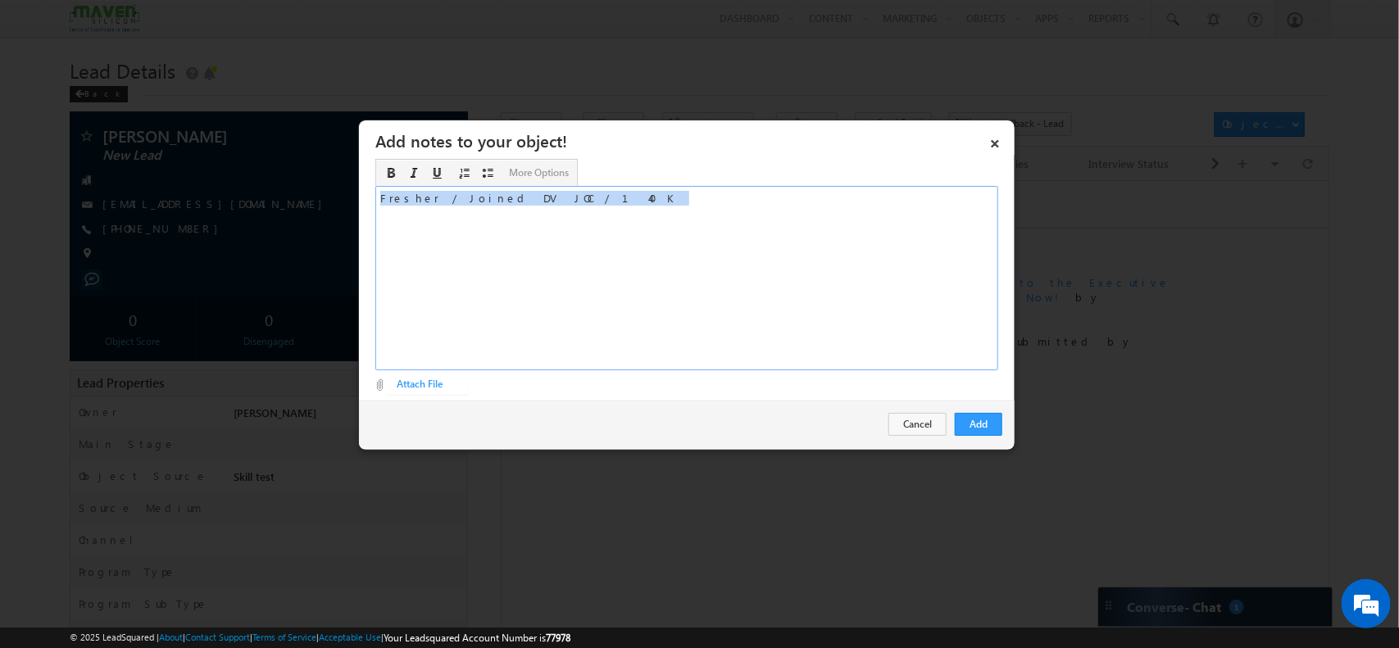
click at [430, 198] on div "Fresher / Joined DV JOC / 140K" at bounding box center [686, 278] width 623 height 184
copy div "Fresher / Joined DV JOC / 140K"
click at [989, 411] on div "Add Cancel" at bounding box center [687, 425] width 656 height 48
click at [986, 430] on button "Add" at bounding box center [979, 424] width 48 height 23
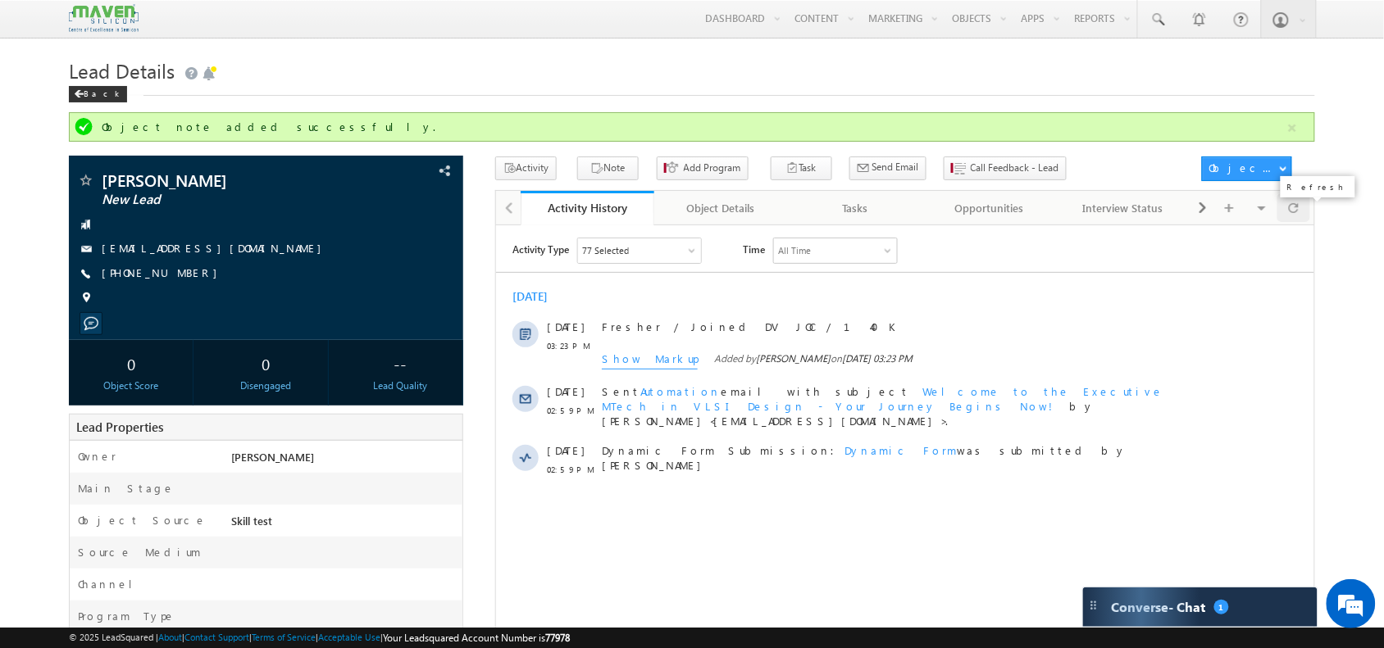
click at [1304, 218] on div at bounding box center [1293, 207] width 32 height 29
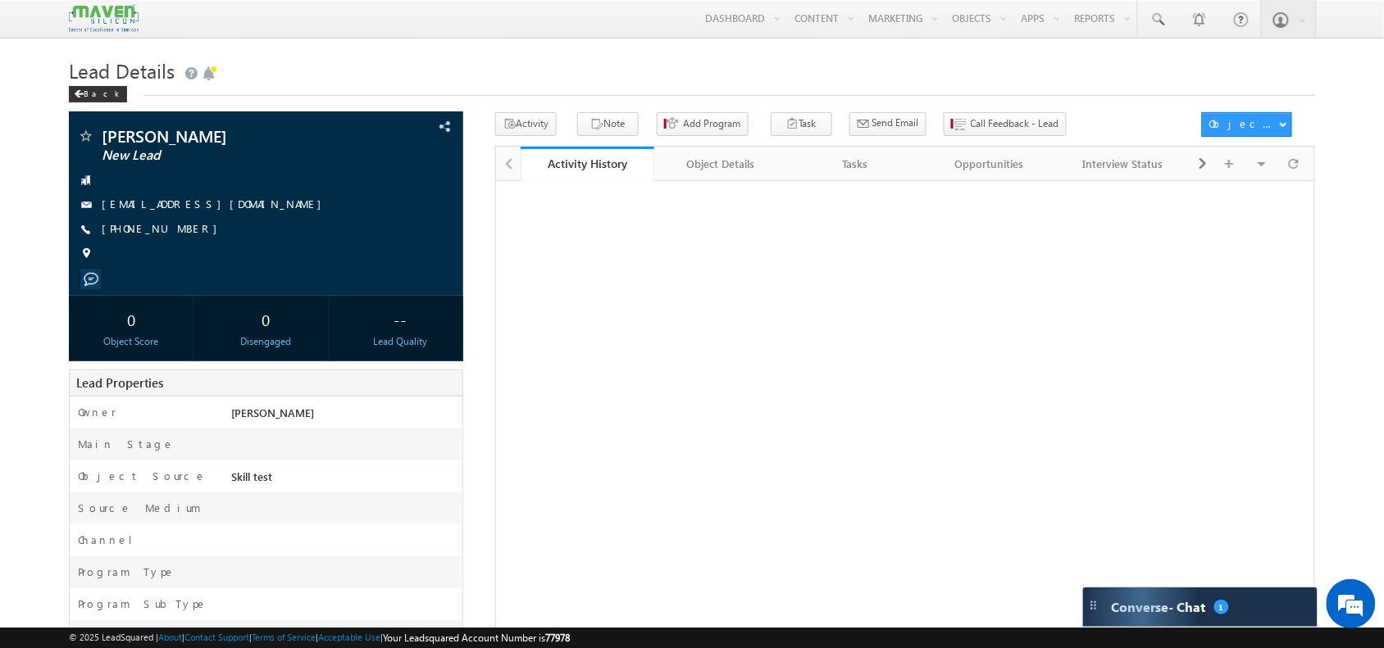
click at [907, 111] on div "Lead Details Back" at bounding box center [691, 82] width 1245 height 59
click at [970, 123] on span "Call Feedback - Lead" at bounding box center [1014, 123] width 89 height 15
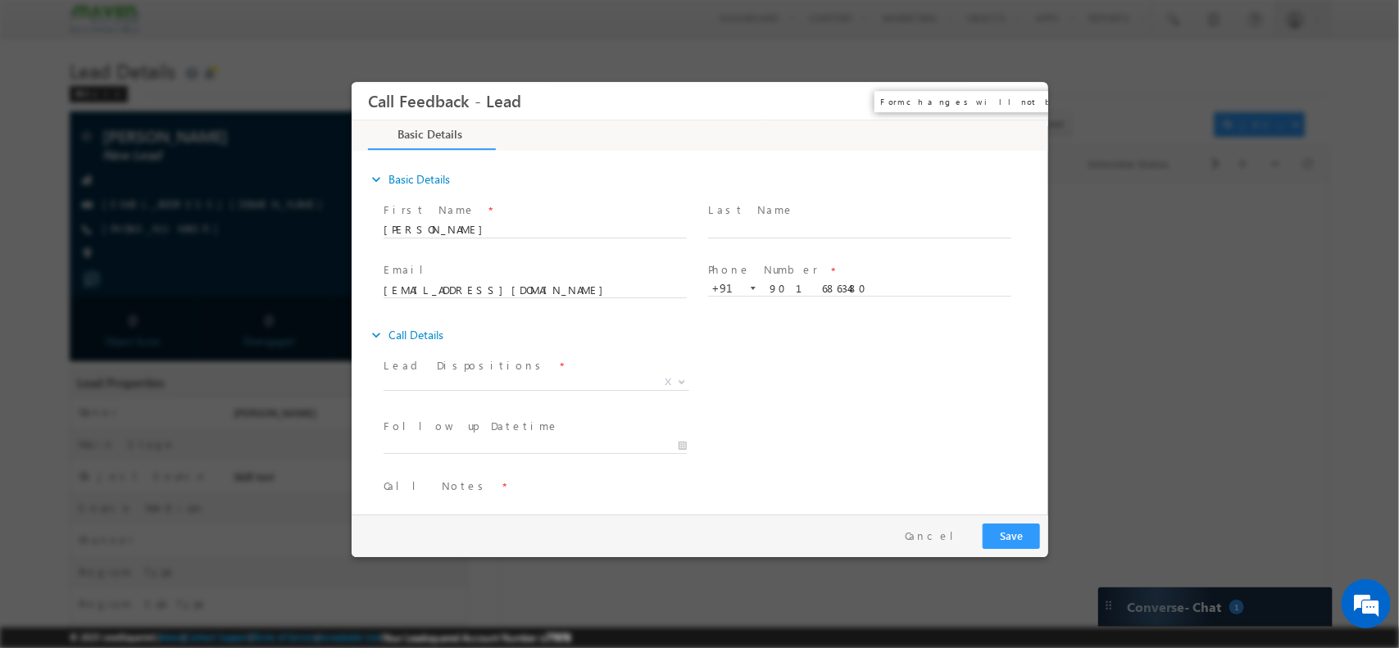
click at [1020, 96] on button "×" at bounding box center [1023, 100] width 28 height 30
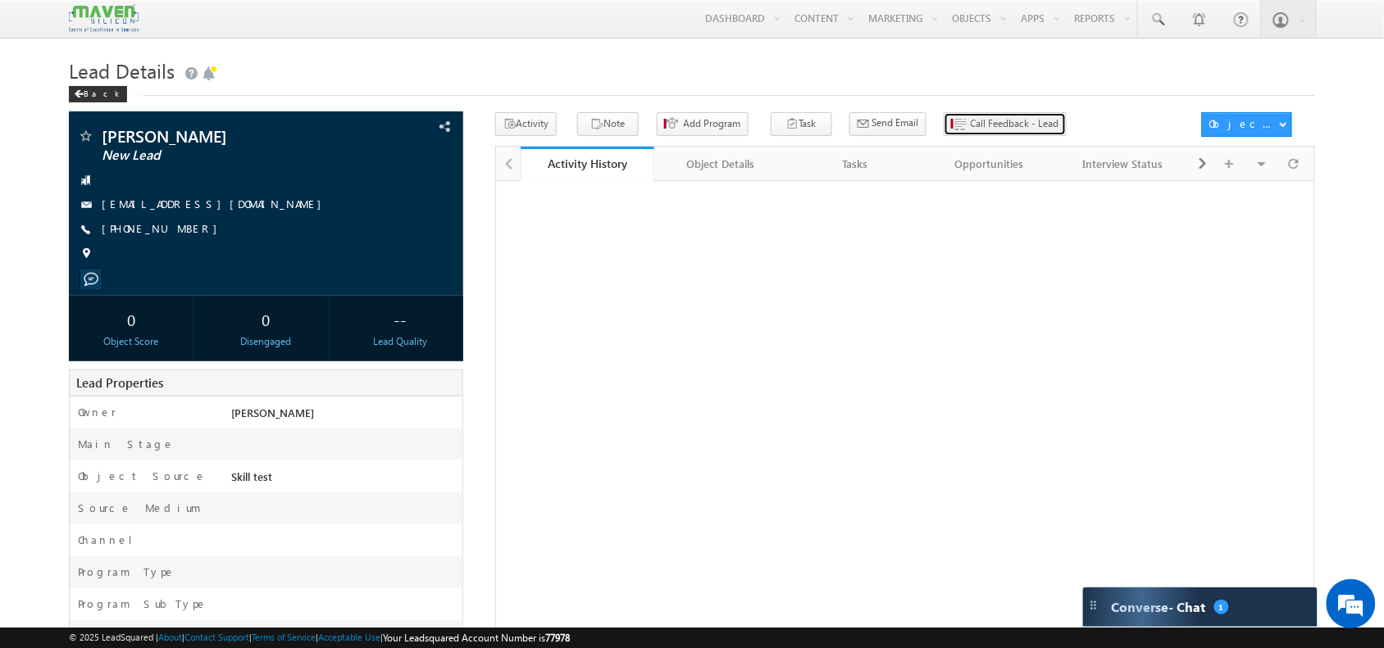
click at [970, 119] on span "Call Feedback - Lead" at bounding box center [1014, 123] width 89 height 15
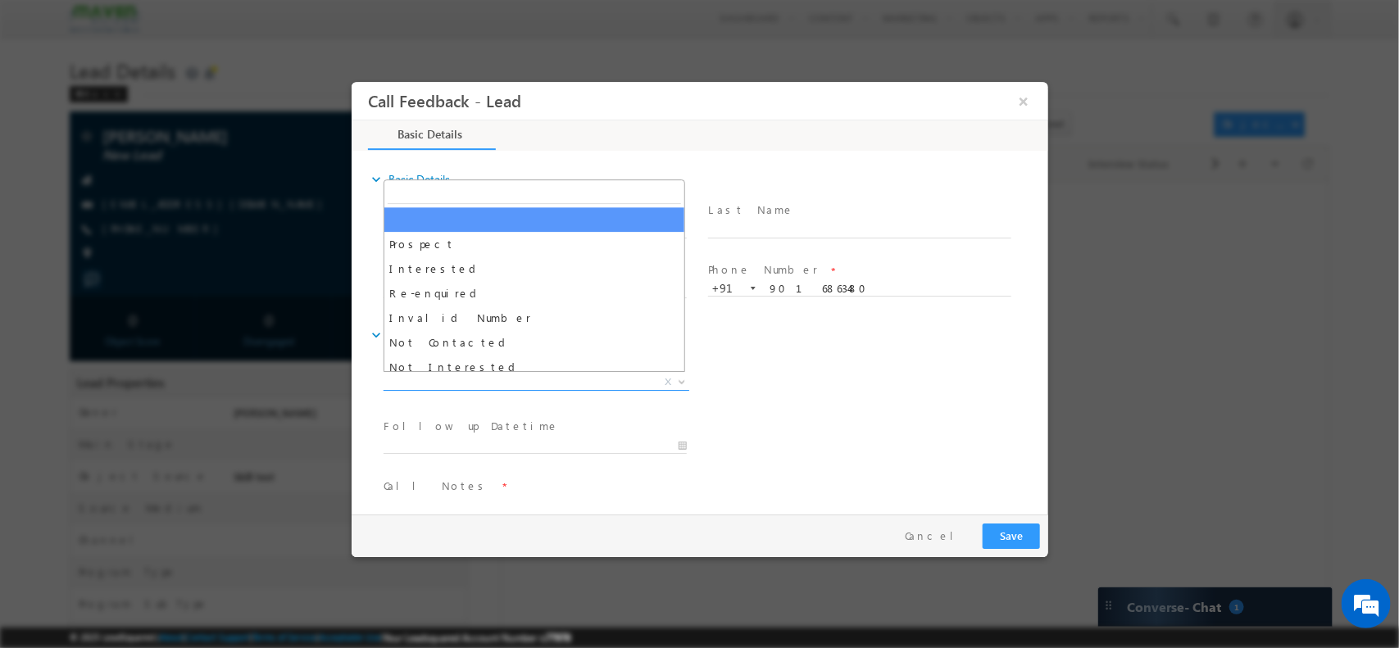
click at [452, 383] on span "X" at bounding box center [536, 382] width 306 height 16
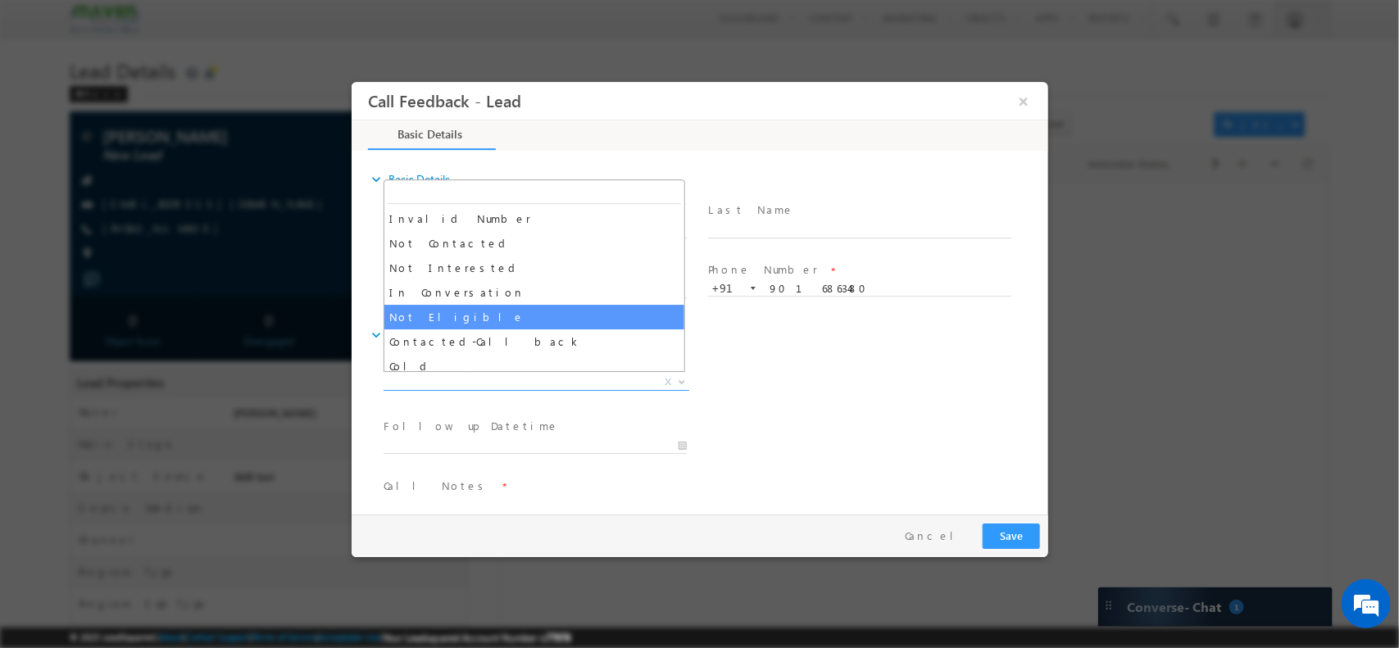
scroll to position [156, 0]
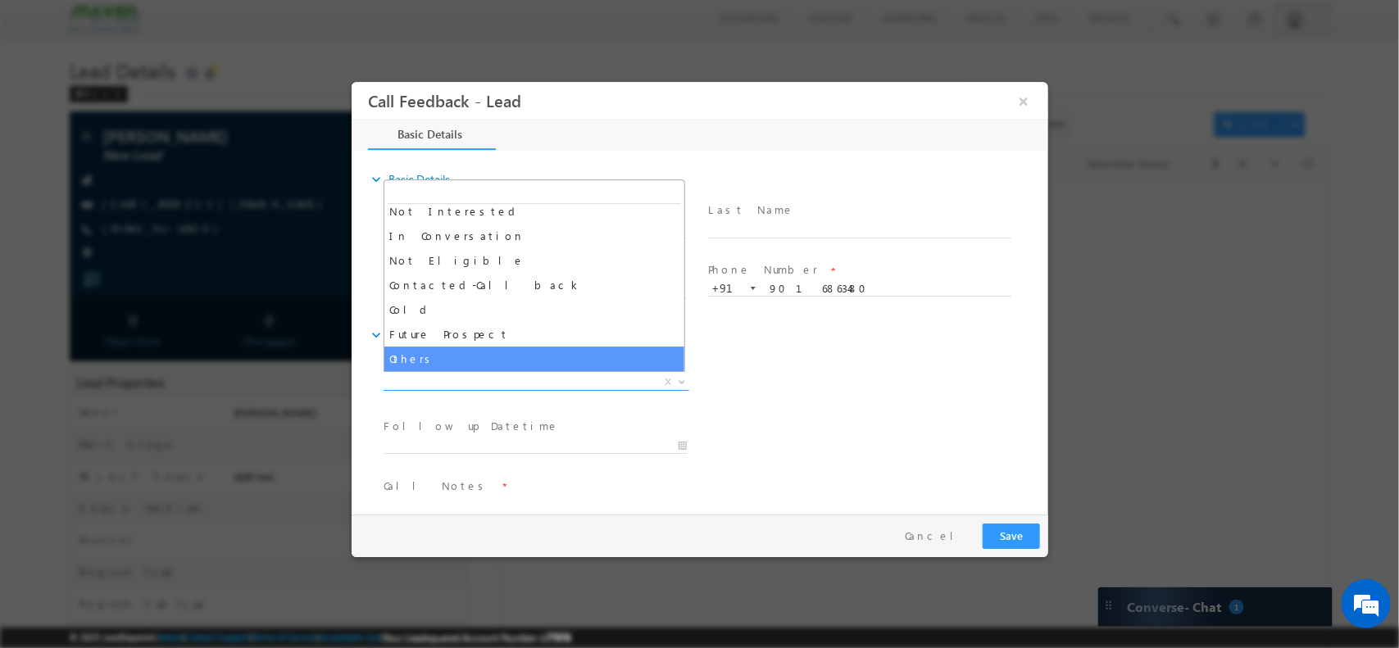
select select "Others"
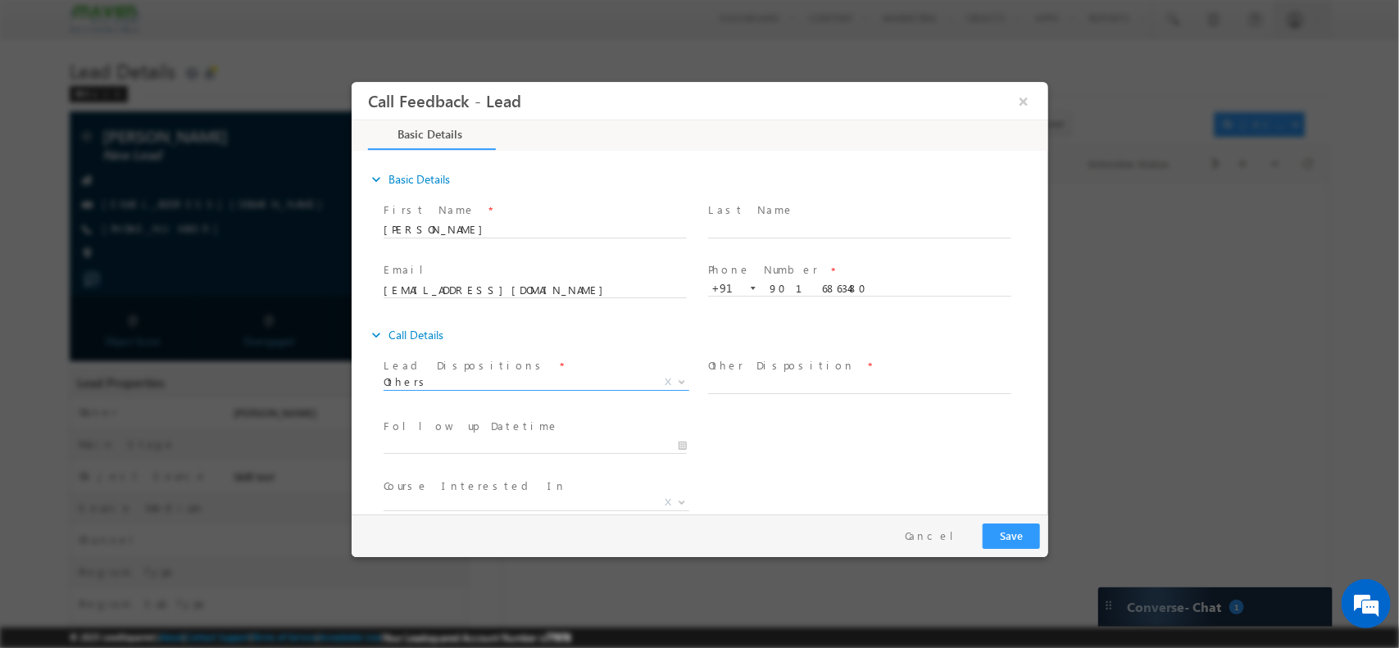
scroll to position [88, 0]
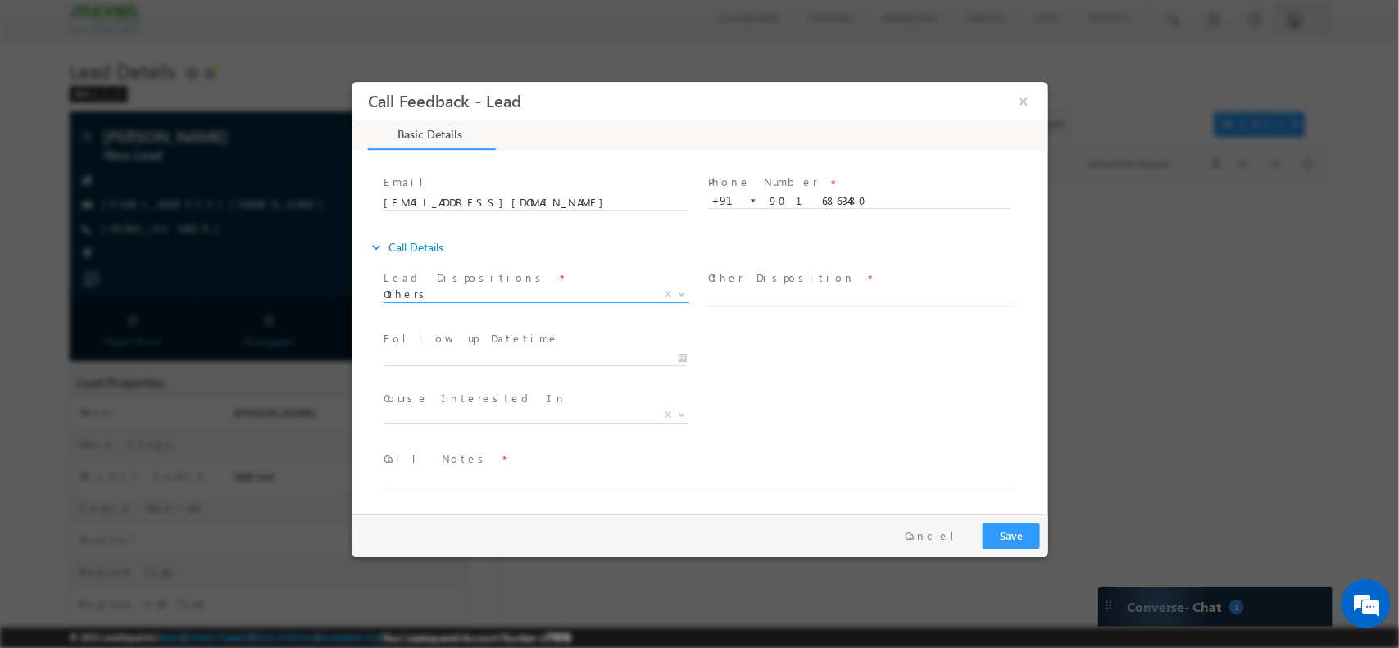
click at [798, 293] on input "text" at bounding box center [858, 297] width 303 height 16
type input "JOINED JOC RN"
click at [1024, 525] on button "Save" at bounding box center [1010, 535] width 57 height 25
click at [754, 298] on input "JOINED JOC RN" at bounding box center [858, 297] width 303 height 16
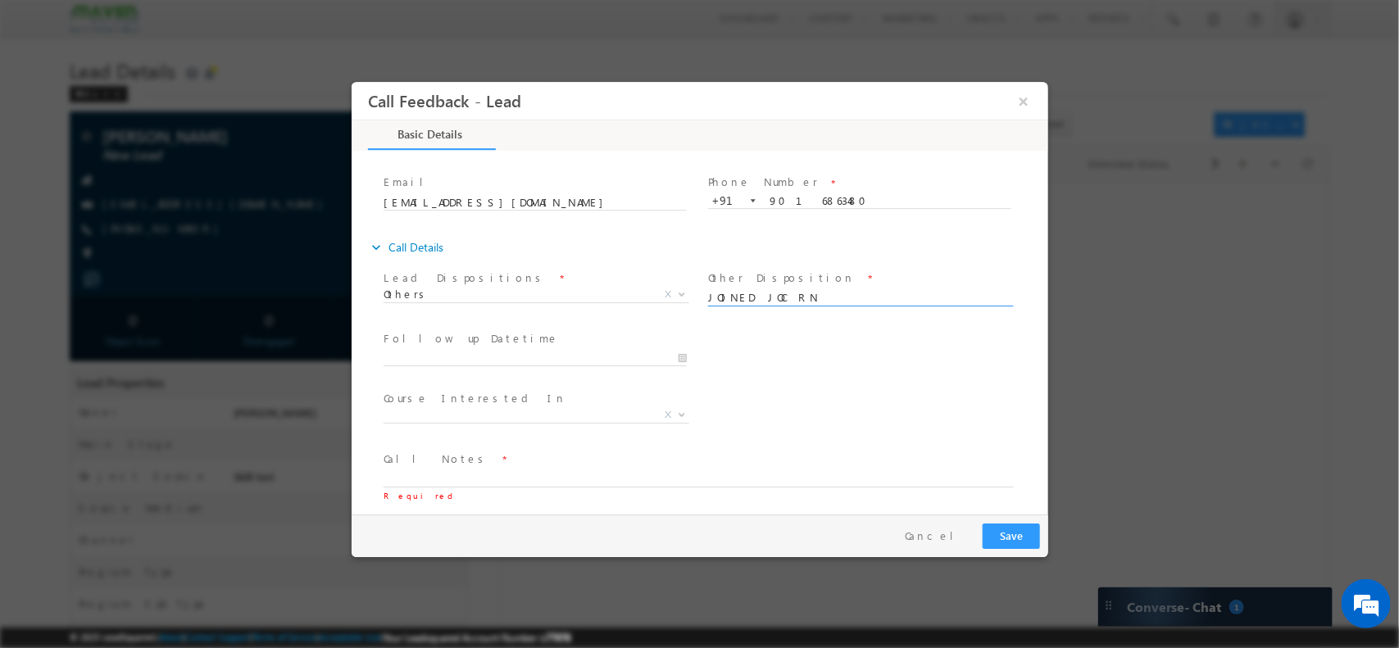
click at [754, 298] on input "JOINED JOC RN" at bounding box center [858, 297] width 303 height 16
click at [499, 471] on textarea at bounding box center [698, 477] width 630 height 19
paste textarea "JOINED JOC RN"
type textarea "JOINED JOC RN"
click at [1029, 540] on button "Save" at bounding box center [1010, 535] width 57 height 25
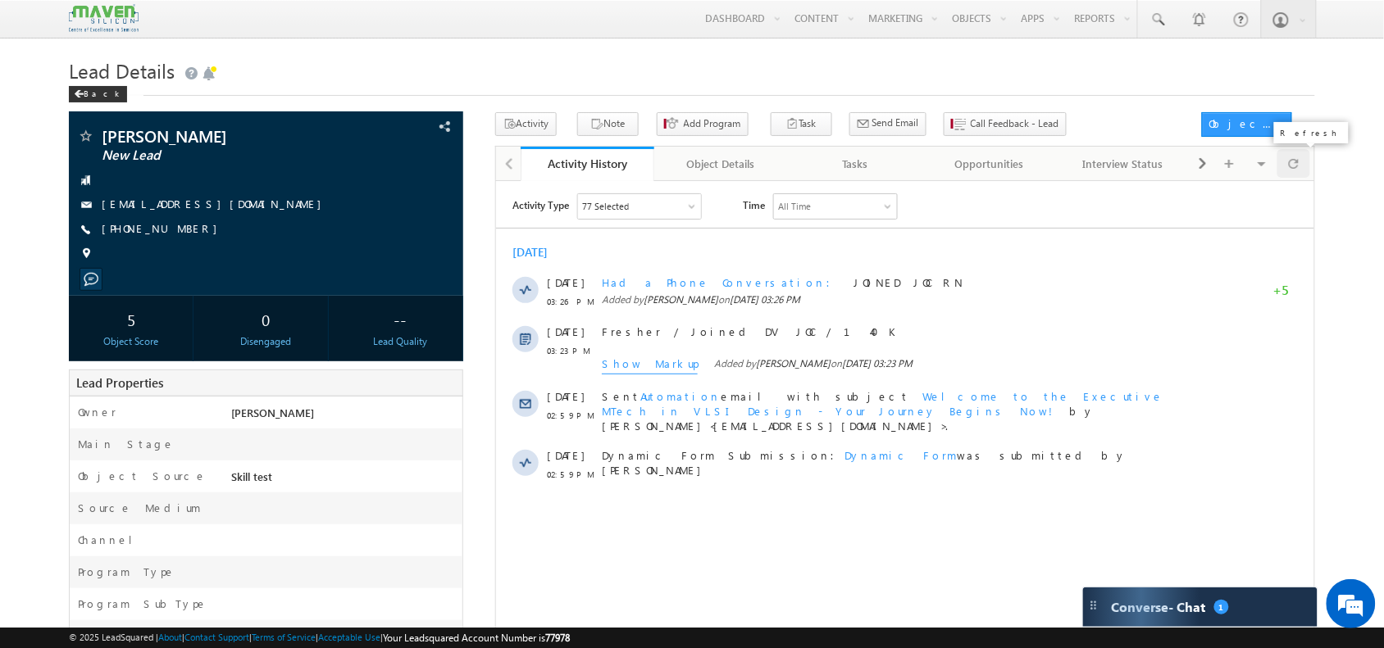
click at [1299, 164] on div at bounding box center [1293, 163] width 32 height 29
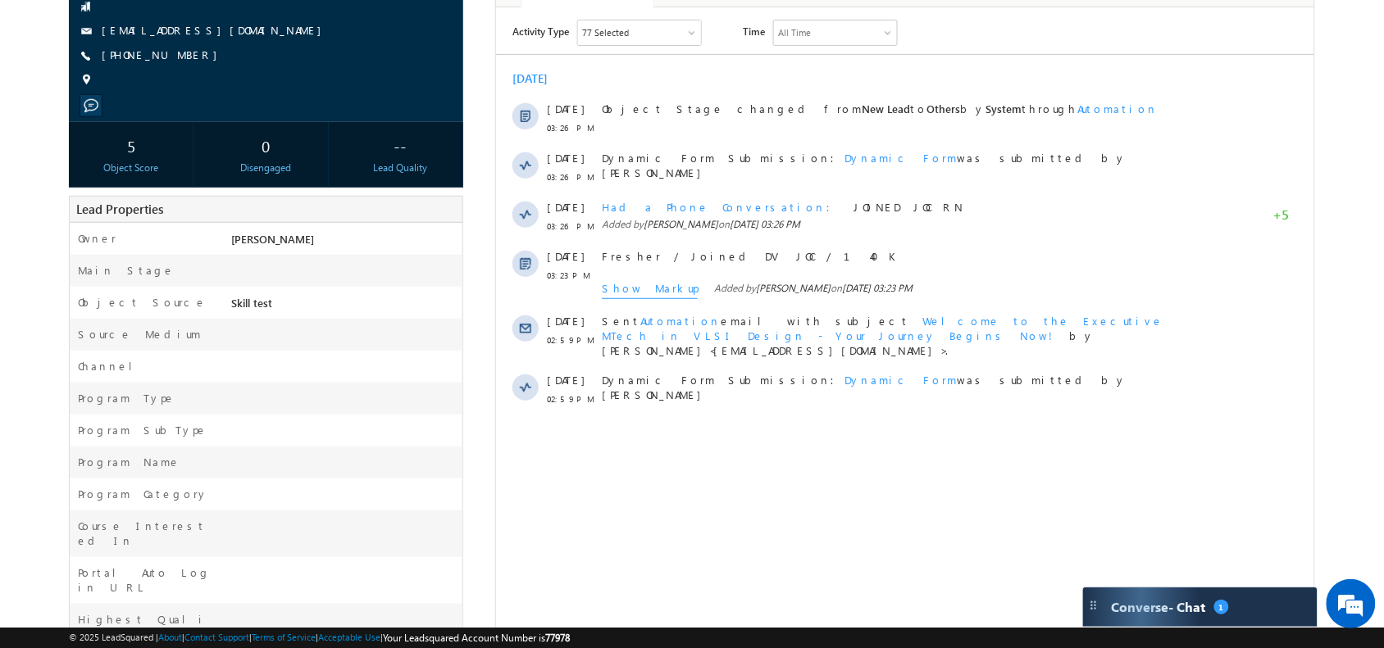
scroll to position [166, 0]
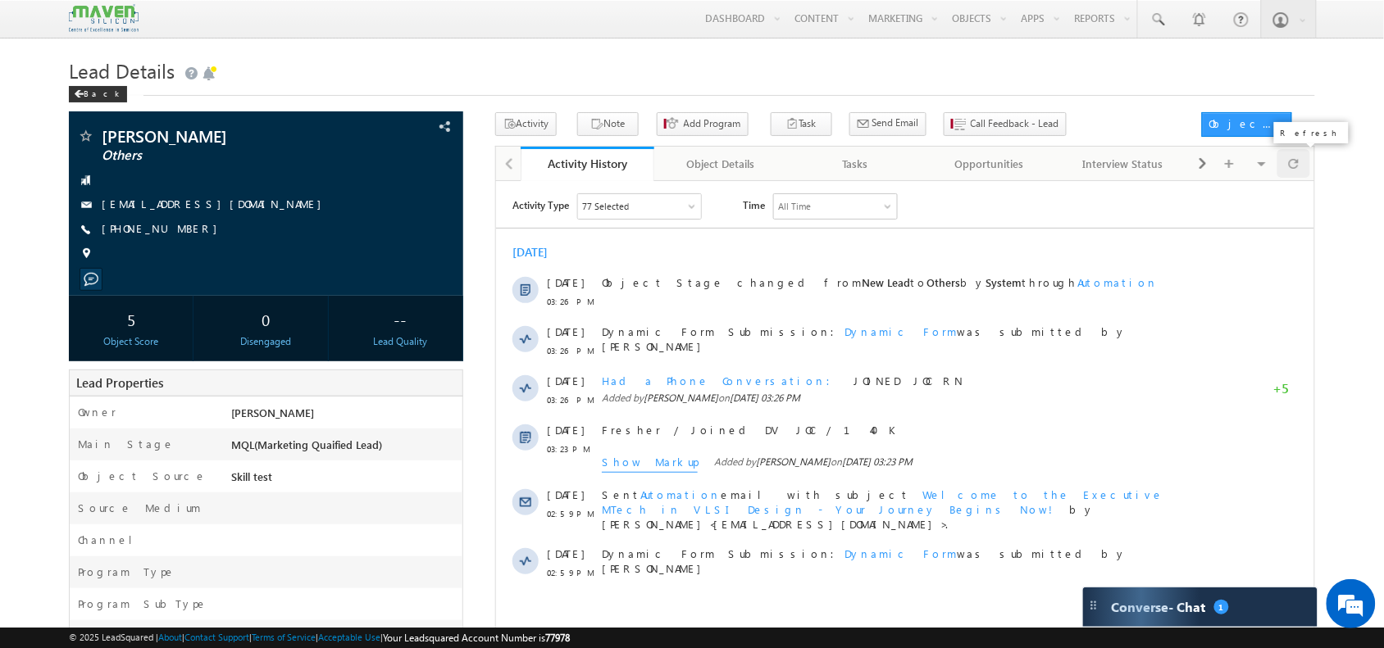
click at [1302, 170] on div at bounding box center [1293, 163] width 32 height 29
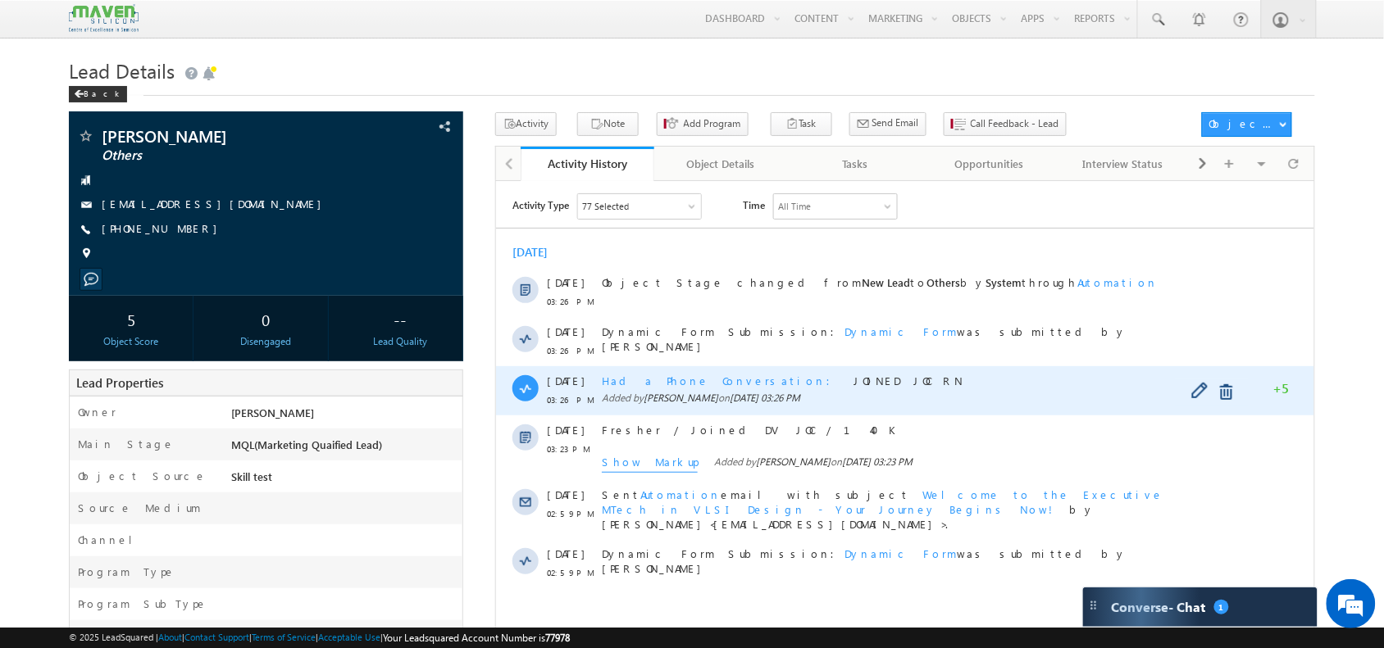
scroll to position [16, 0]
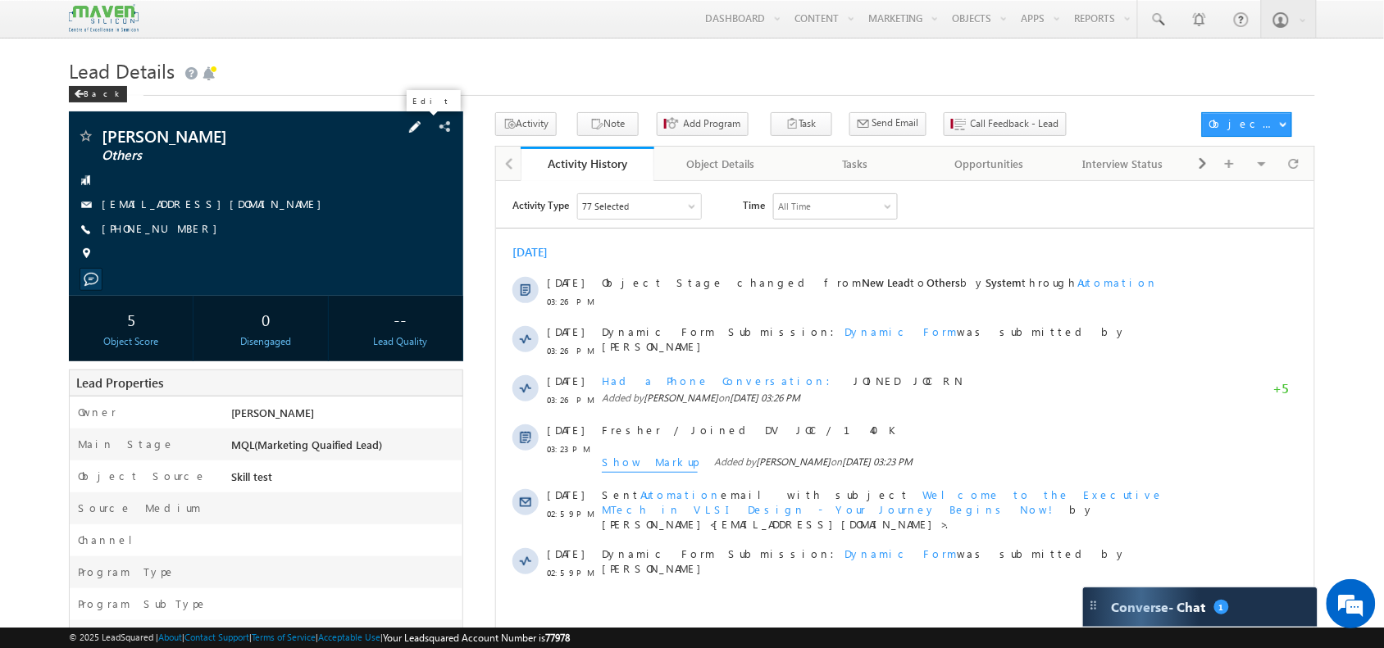
click at [423, 127] on span at bounding box center [415, 127] width 18 height 18
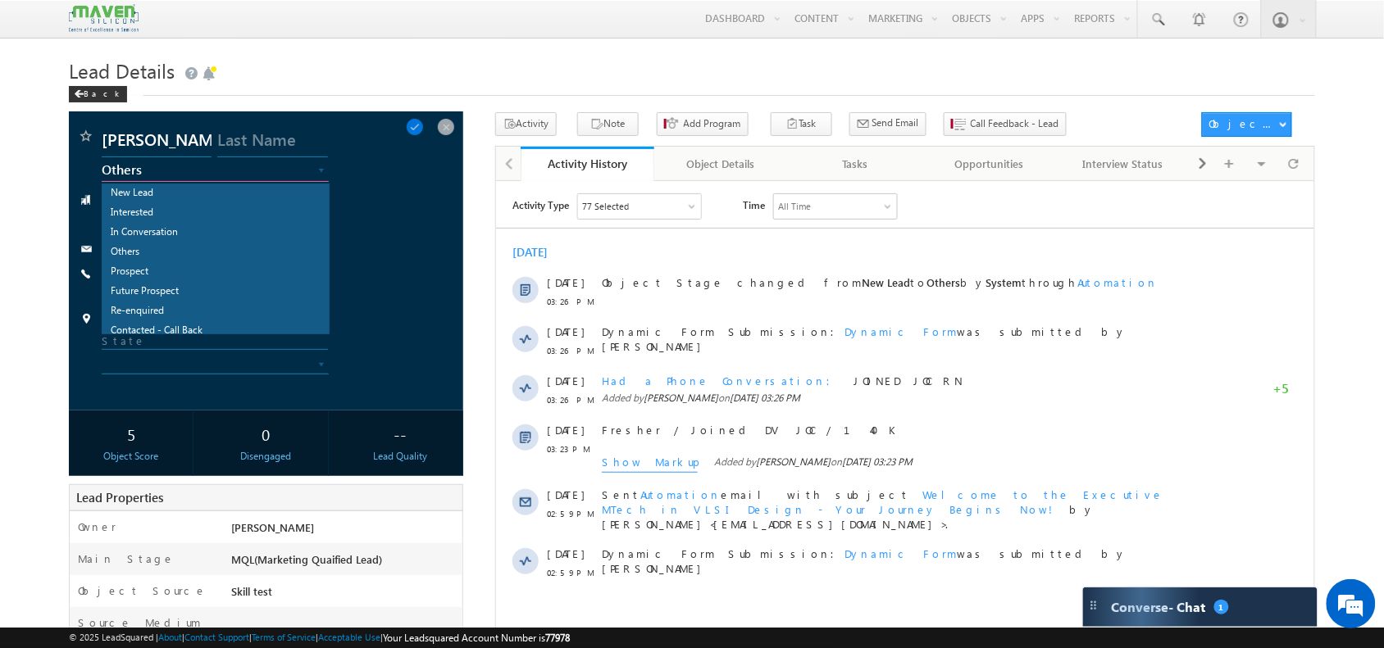
click at [189, 168] on span "Others" at bounding box center [198, 169] width 193 height 15
click at [160, 307] on link "Not Interested" at bounding box center [215, 305] width 226 height 18
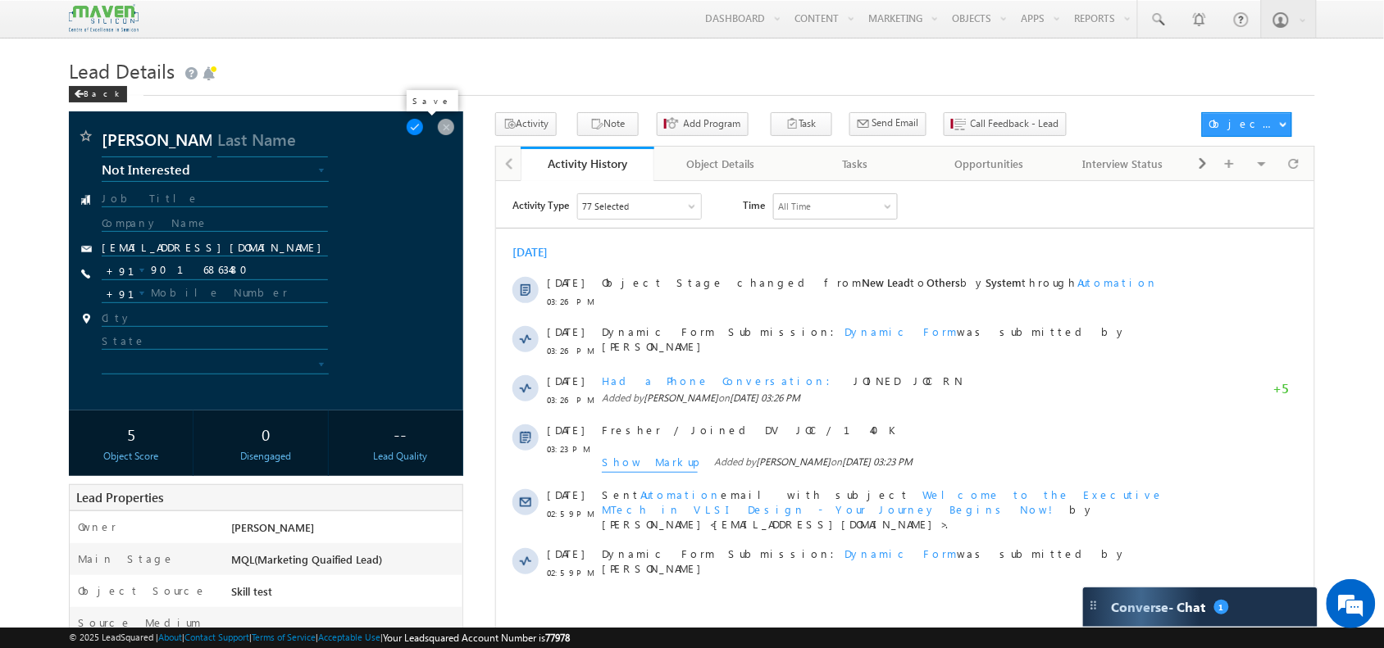
click at [416, 124] on span at bounding box center [415, 127] width 18 height 18
click at [424, 127] on span at bounding box center [415, 127] width 18 height 18
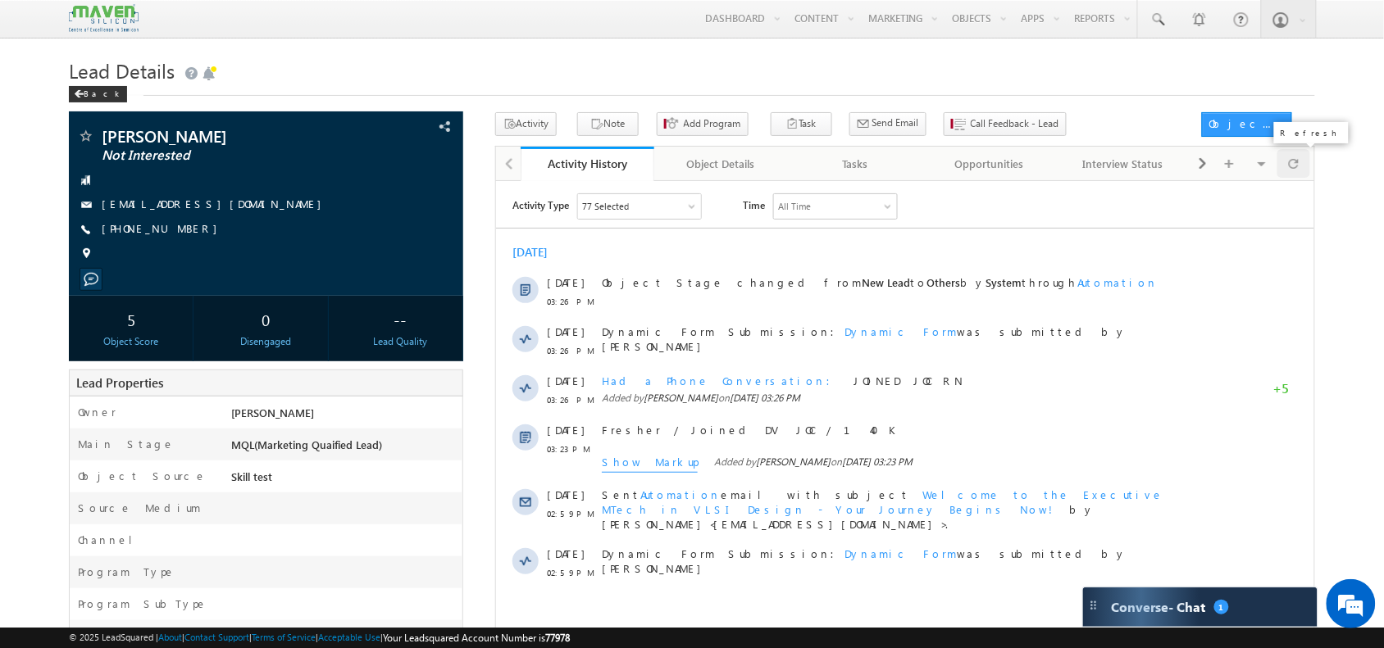
click at [1293, 166] on span at bounding box center [1293, 163] width 10 height 29
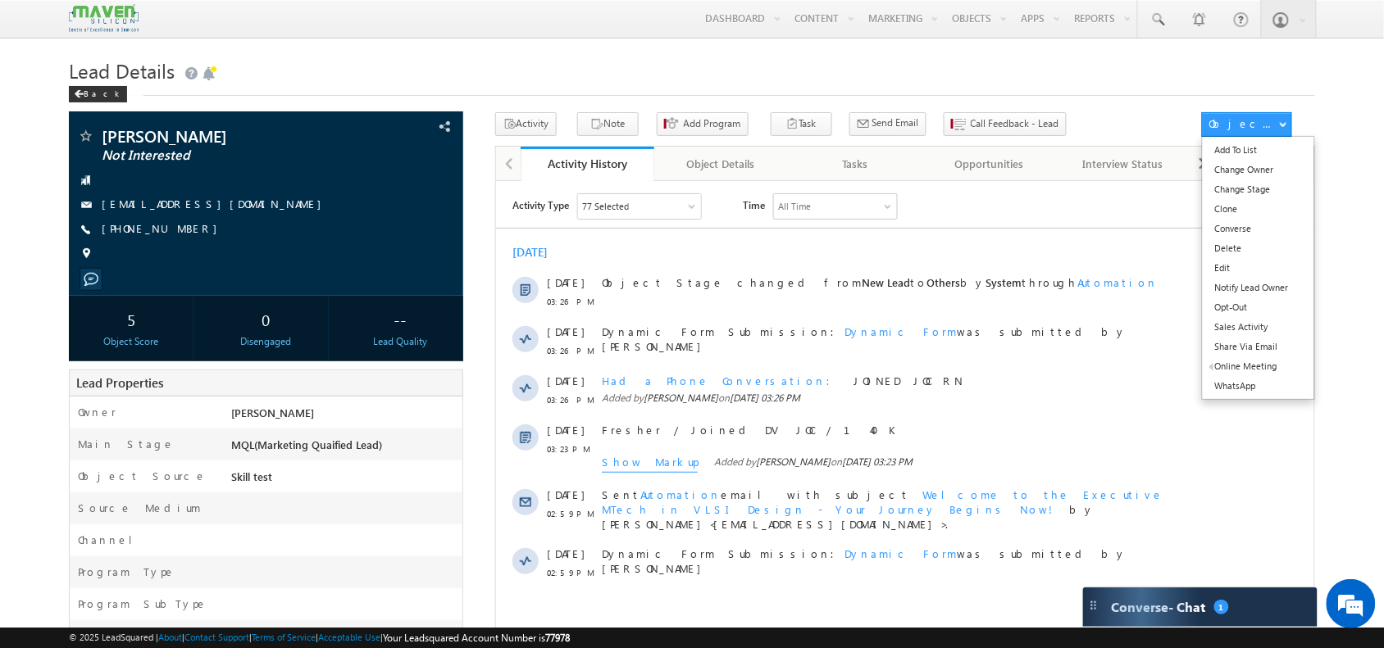
scroll to position [0, 0]
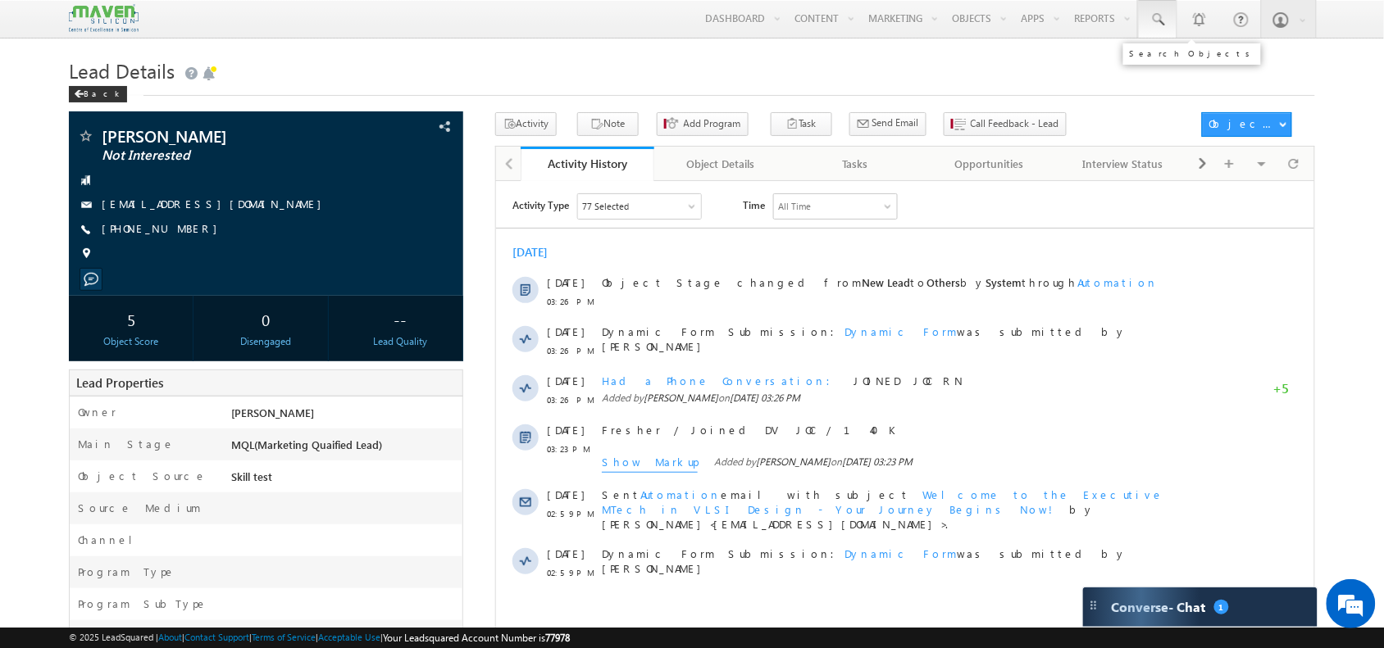
click at [1161, 15] on span at bounding box center [1157, 19] width 16 height 16
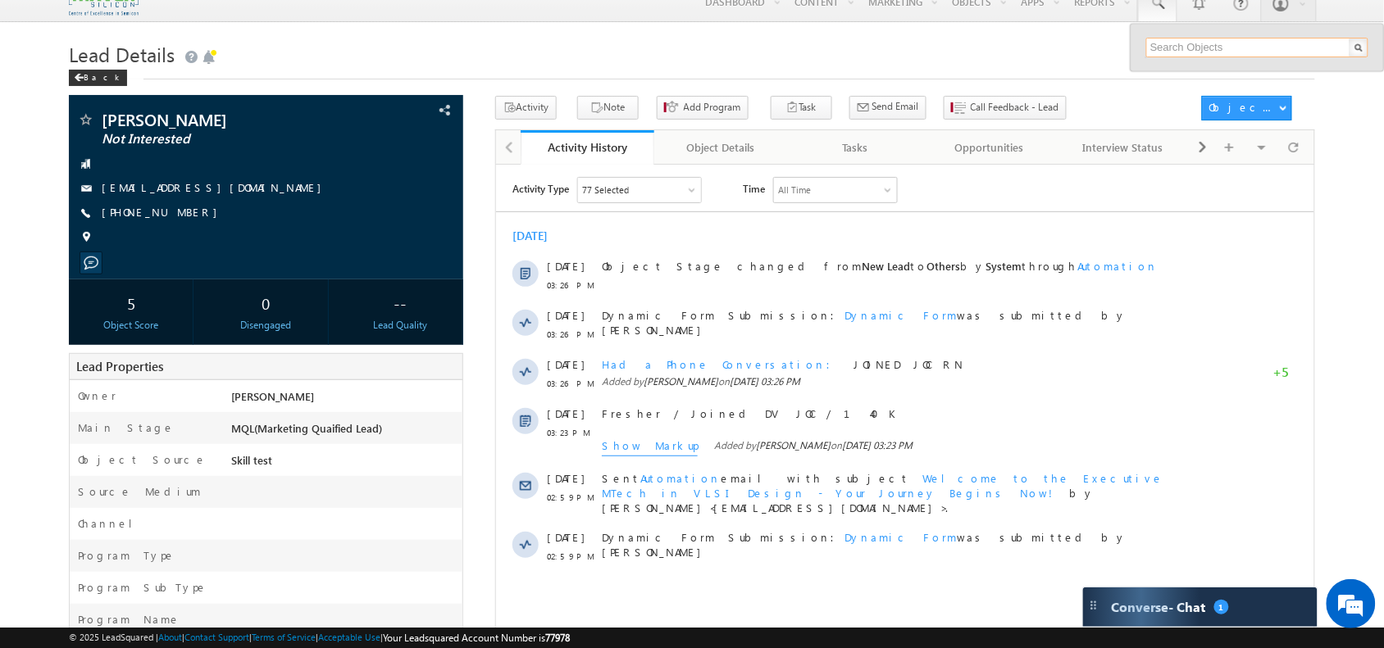
paste input "8252162033"
type input "8252162033"
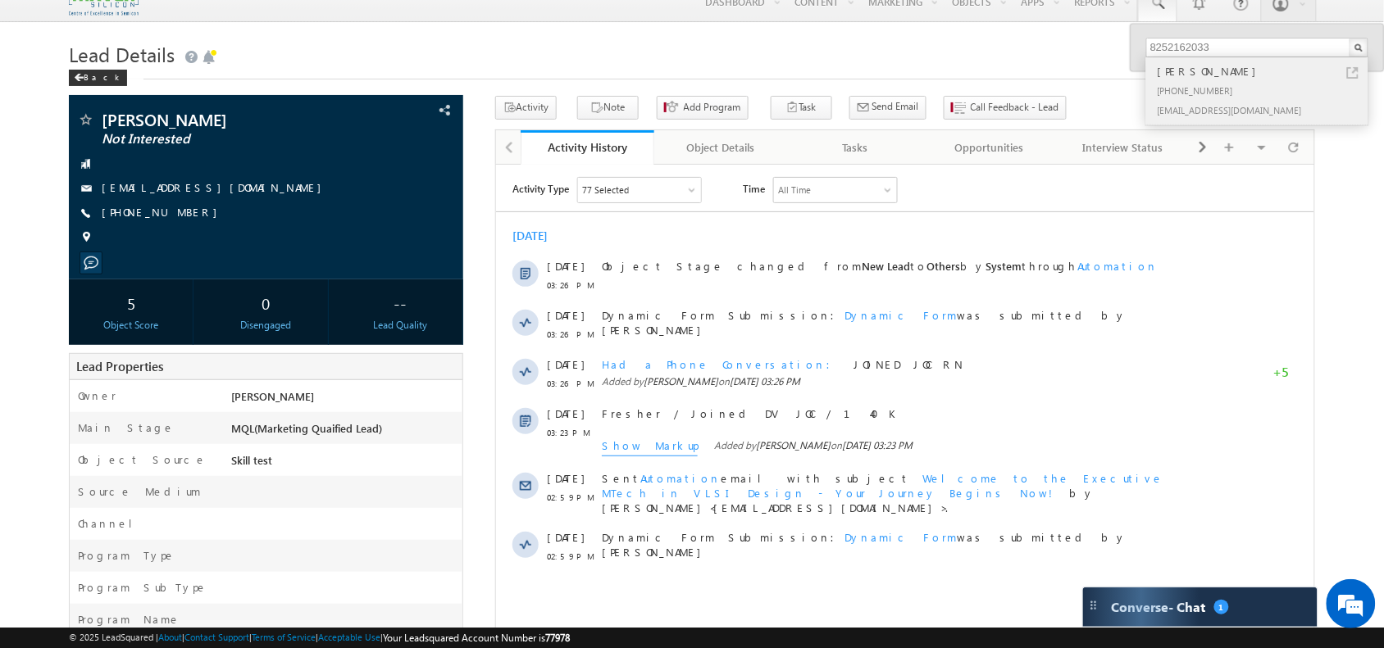
click at [1185, 84] on div "[PHONE_NUMBER]" at bounding box center [1264, 90] width 220 height 20
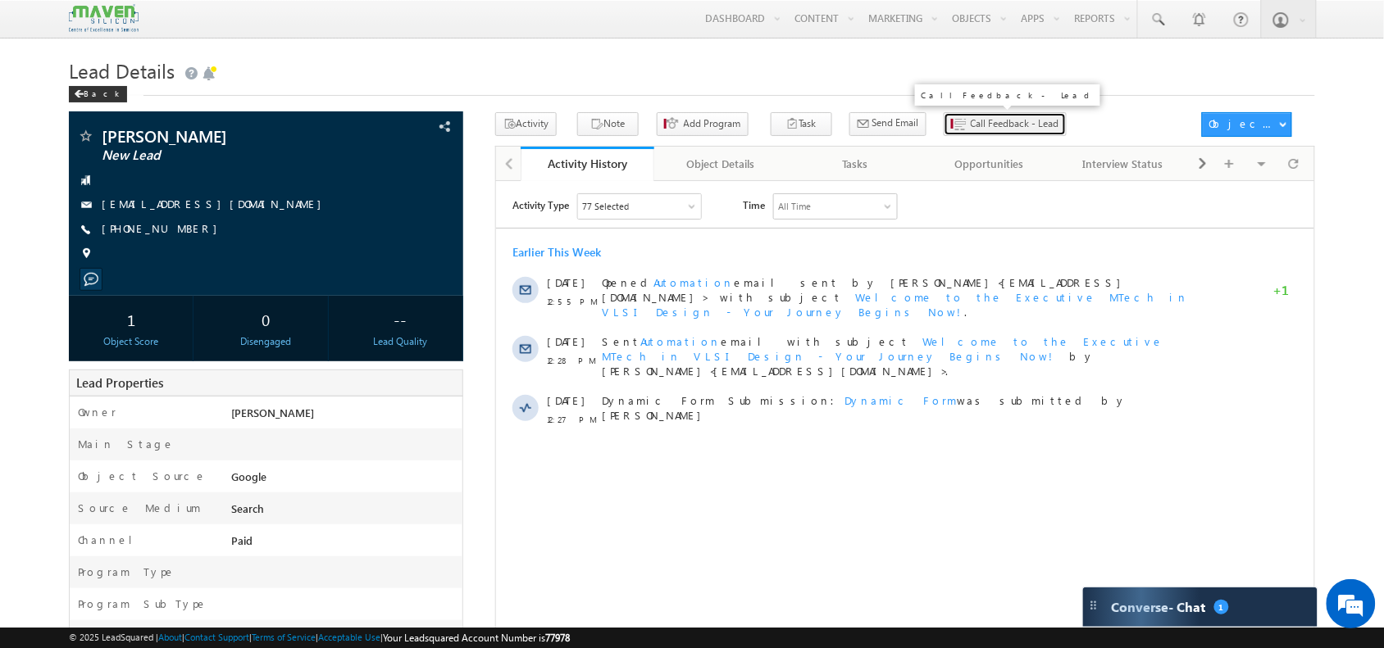
click at [951, 135] on button "Call Feedback - Lead" at bounding box center [1004, 124] width 123 height 24
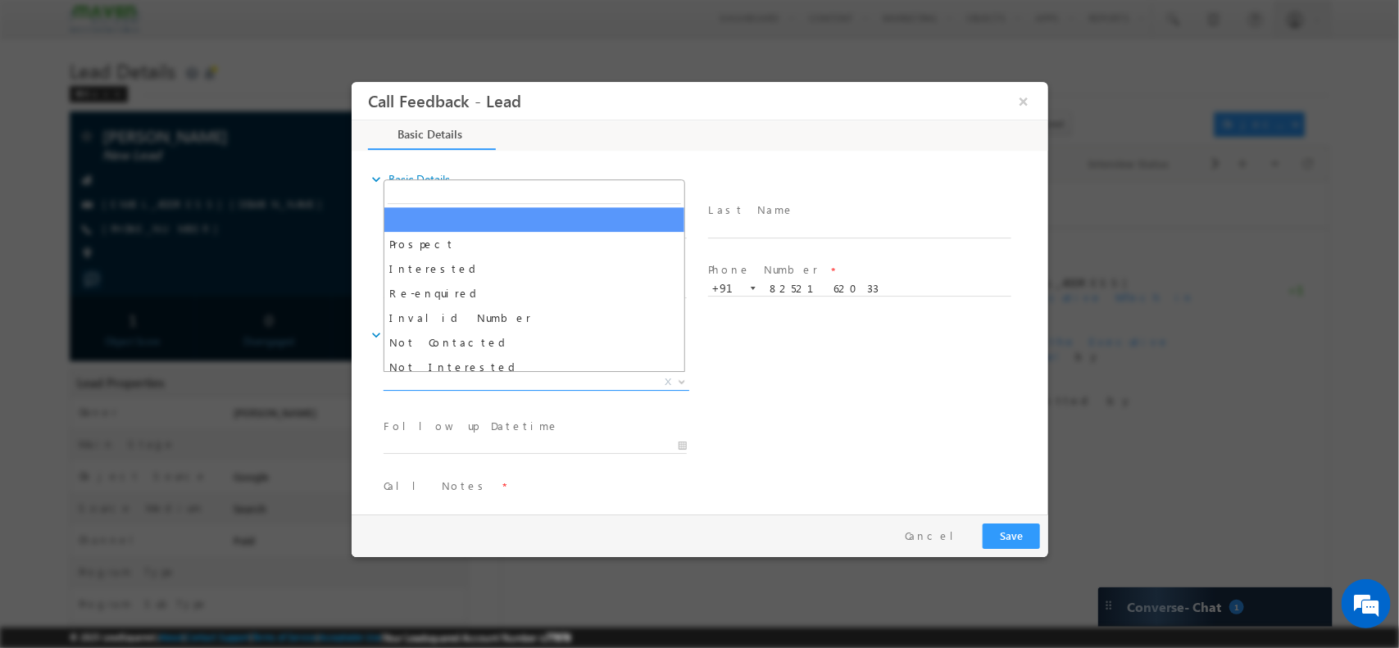
click at [498, 379] on span "X" at bounding box center [536, 382] width 306 height 16
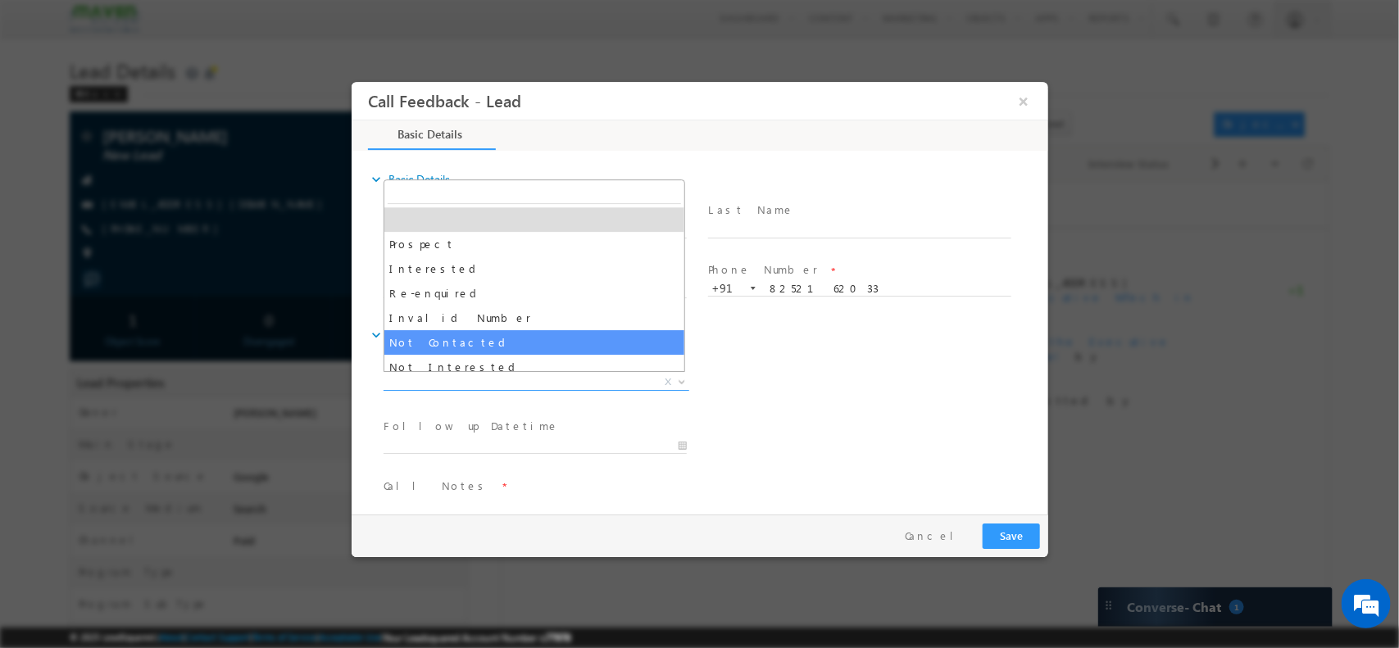
scroll to position [2, 0]
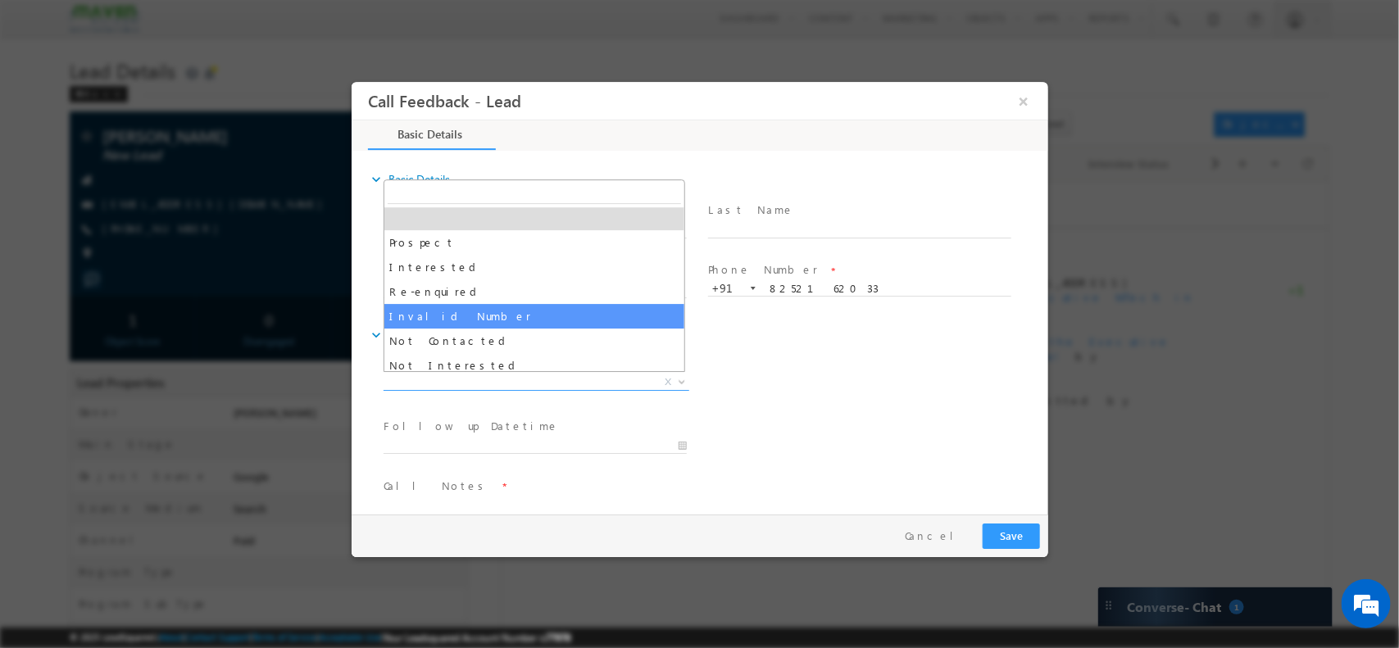
select select "Invalid Number"
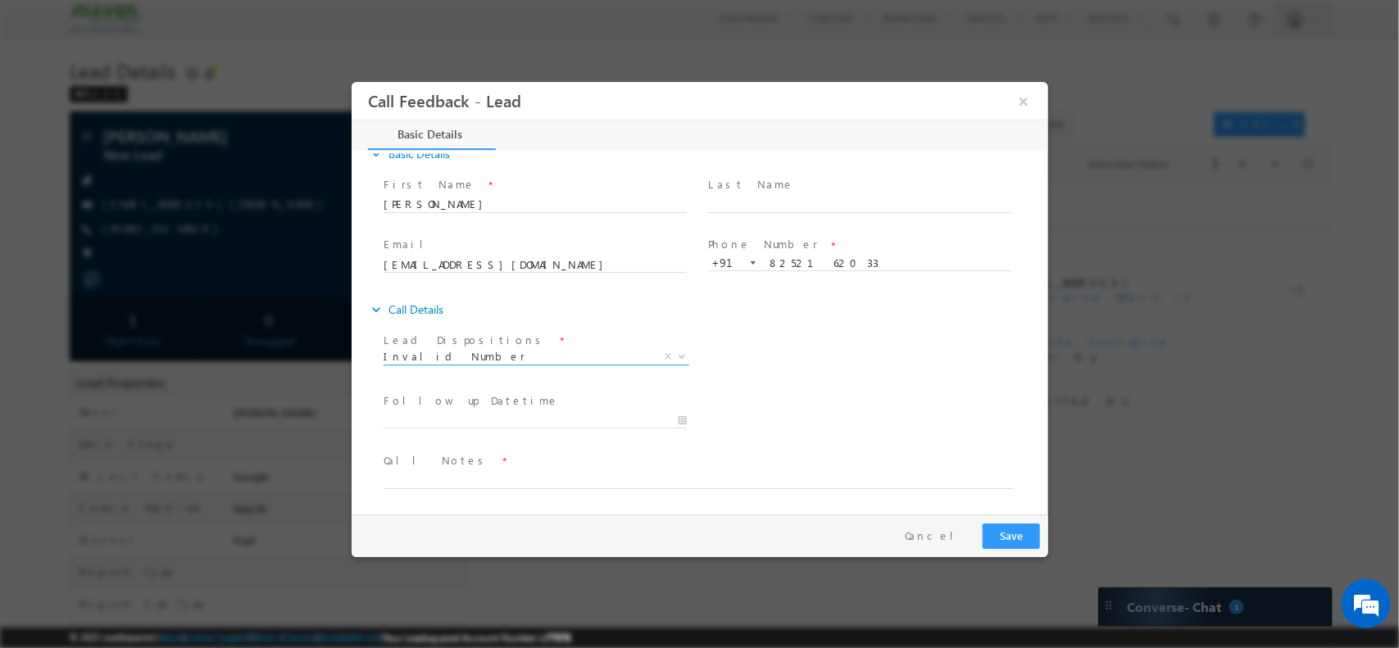
scroll to position [26, 0]
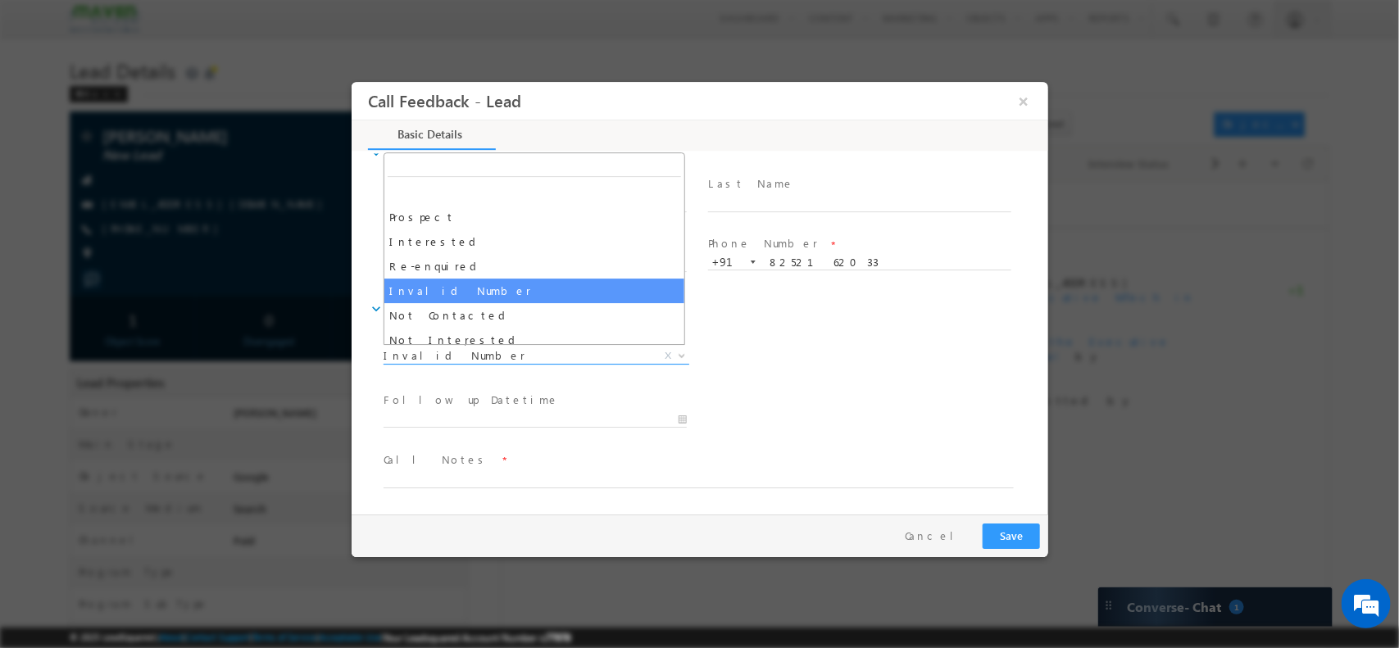
click at [527, 352] on span "Invalid Number" at bounding box center [516, 355] width 266 height 15
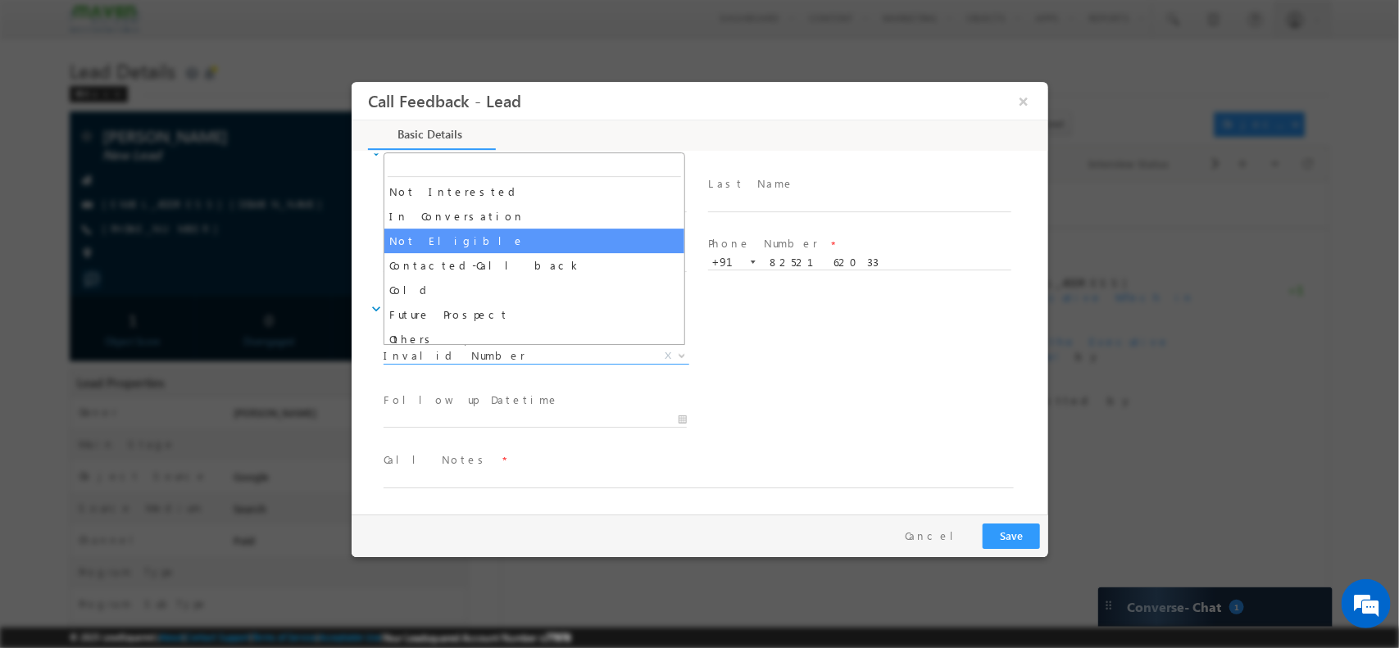
scroll to position [156, 0]
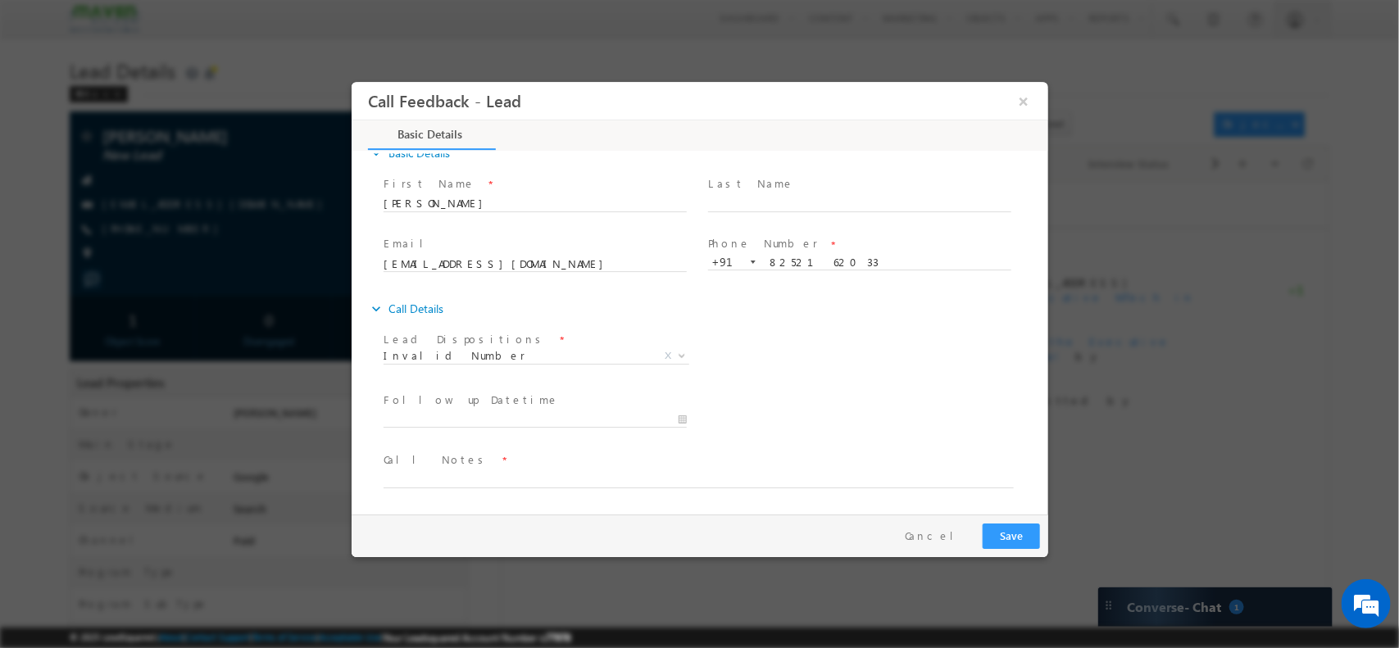
click at [745, 373] on div "Lead Dispositions * Prospect Interested Re-enquired Invalid Number Not Contacte…" at bounding box center [714, 357] width 668 height 61
type input "12/09/2025 3:29 PM"
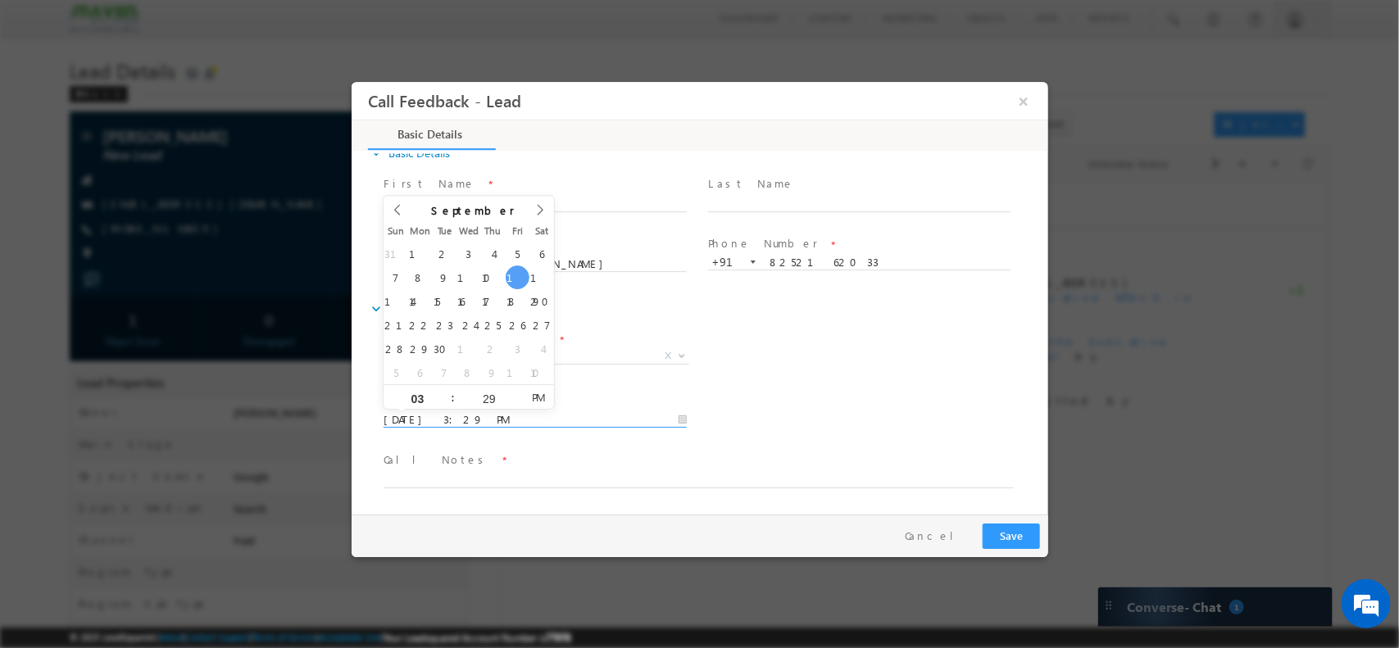
click at [568, 421] on input "12/09/2025 3:29 PM" at bounding box center [534, 419] width 303 height 16
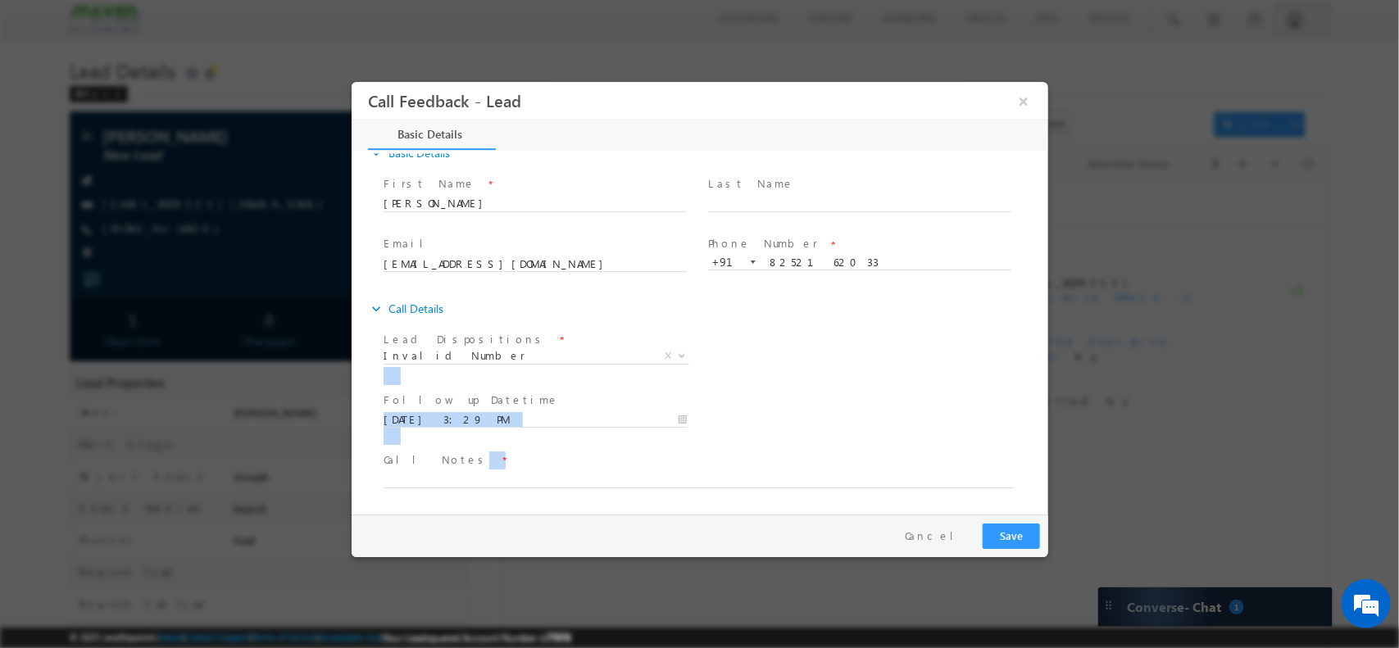
drag, startPoint x: 774, startPoint y: 381, endPoint x: 713, endPoint y: 465, distance: 103.3
click at [713, 465] on div "Lead Dispositions * Prospect Interested Re-enquired Invalid Number Not Contacte…" at bounding box center [707, 417] width 680 height 181
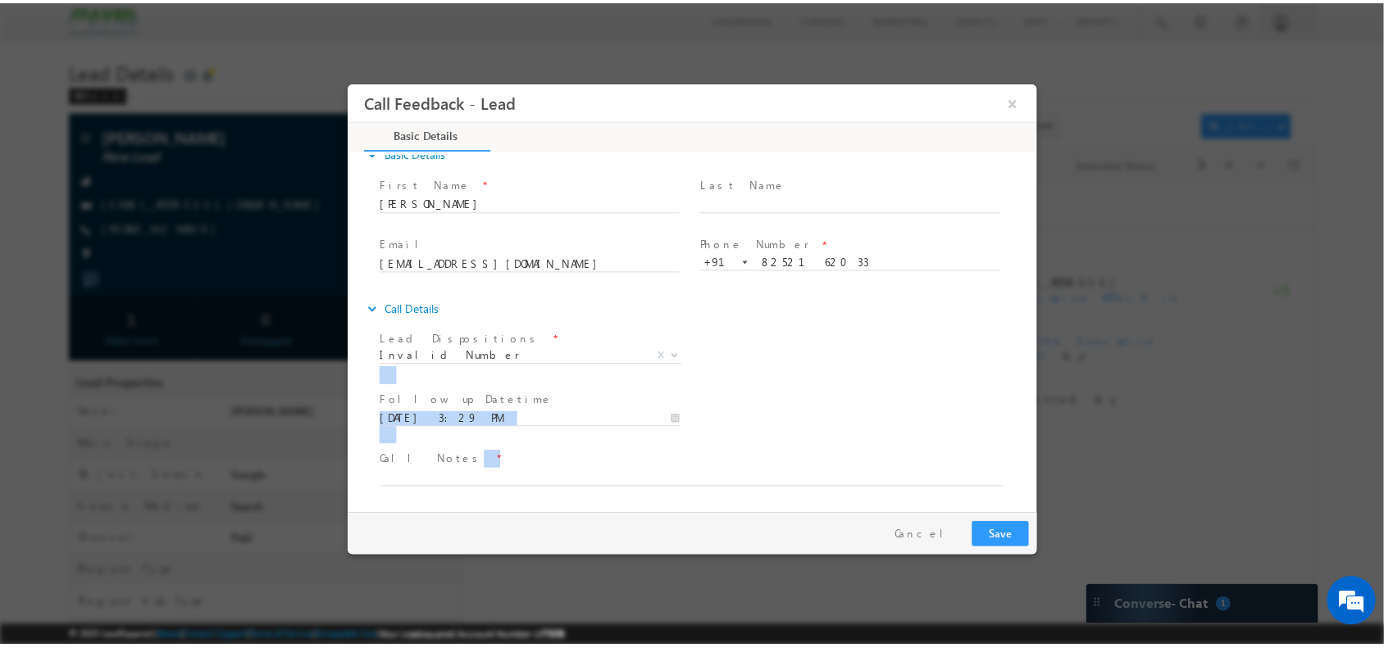
scroll to position [27, 0]
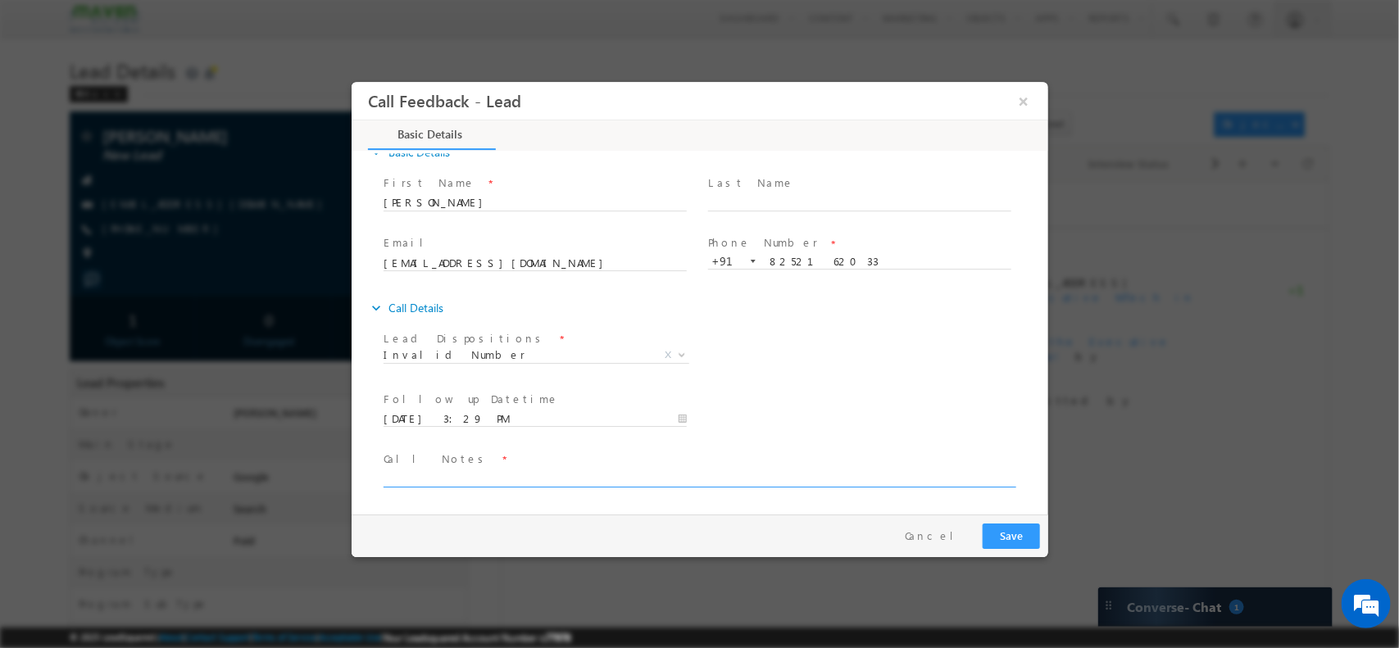
click at [622, 475] on textarea at bounding box center [698, 477] width 630 height 19
paste textarea "wrong number/ mail sent for IIT/ Fresher lead / added to LS"
type textarea "wrong number/ mail sent for IIT/ Fresher lead / added to LS"
click at [1029, 533] on button "Save" at bounding box center [1010, 535] width 57 height 25
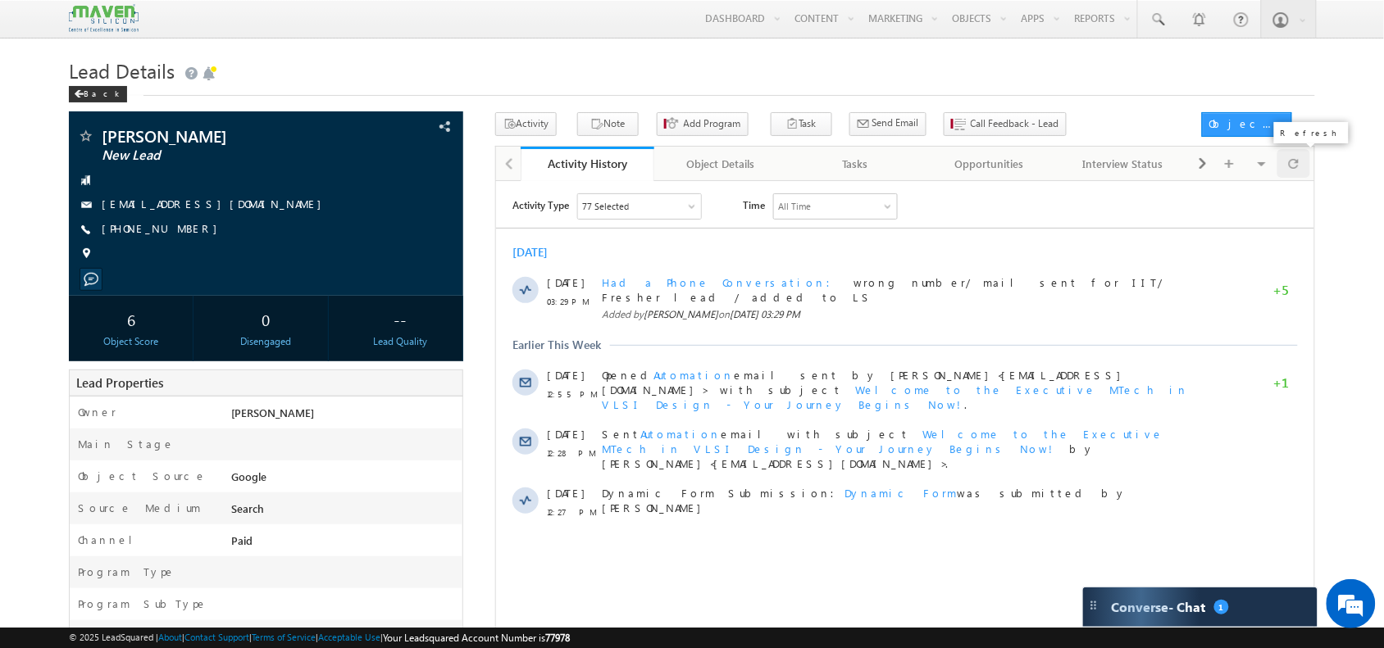
click at [1292, 164] on span at bounding box center [1293, 163] width 10 height 29
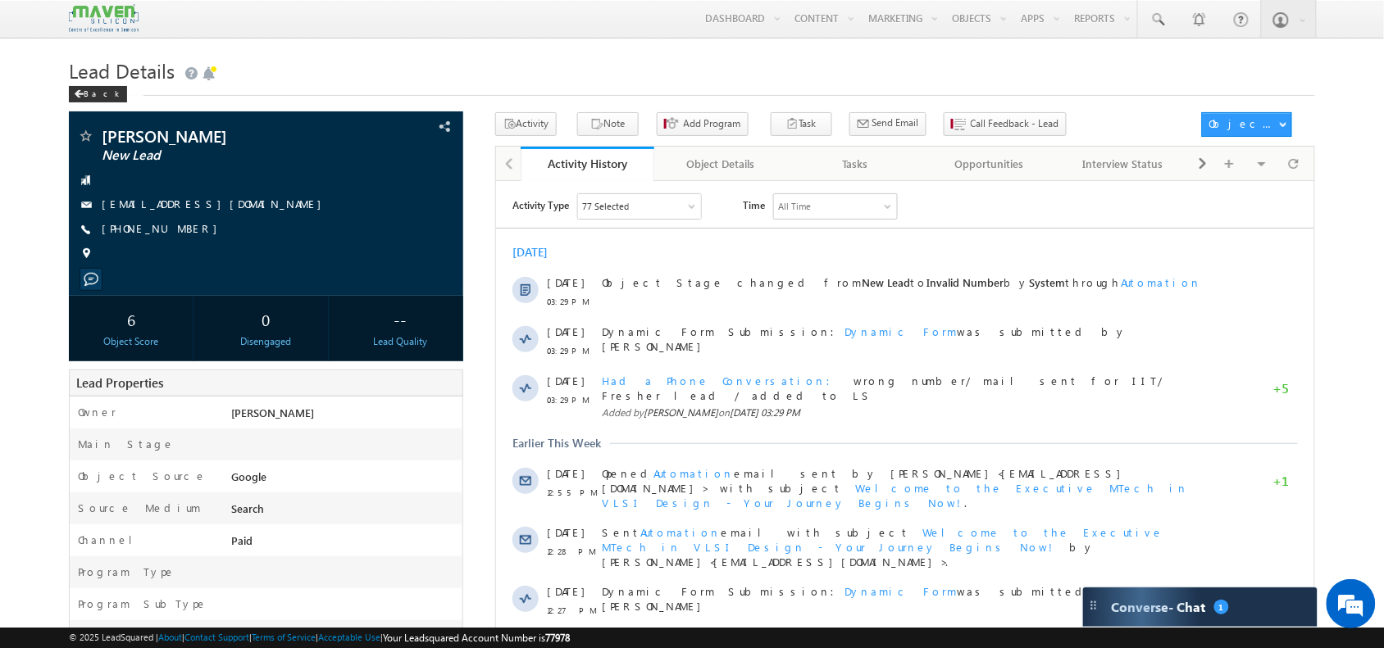
scroll to position [0, 0]
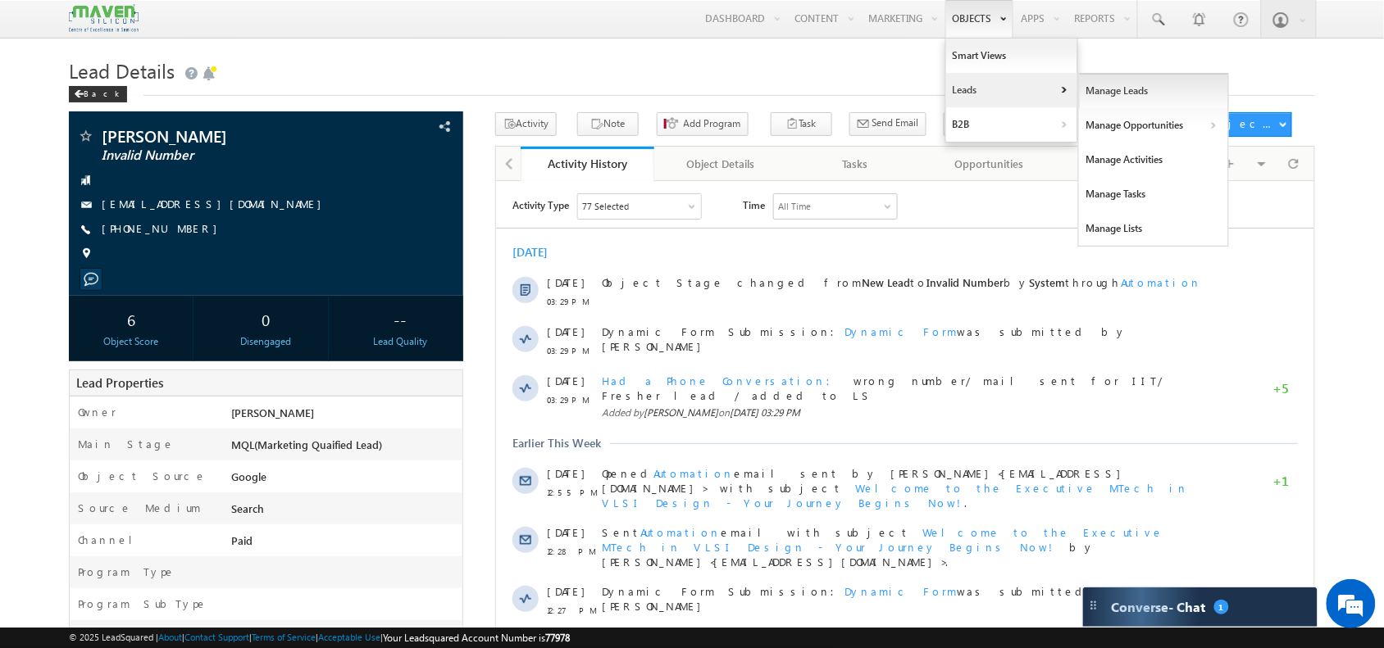
click at [1119, 95] on link "Manage Leads" at bounding box center [1154, 91] width 150 height 34
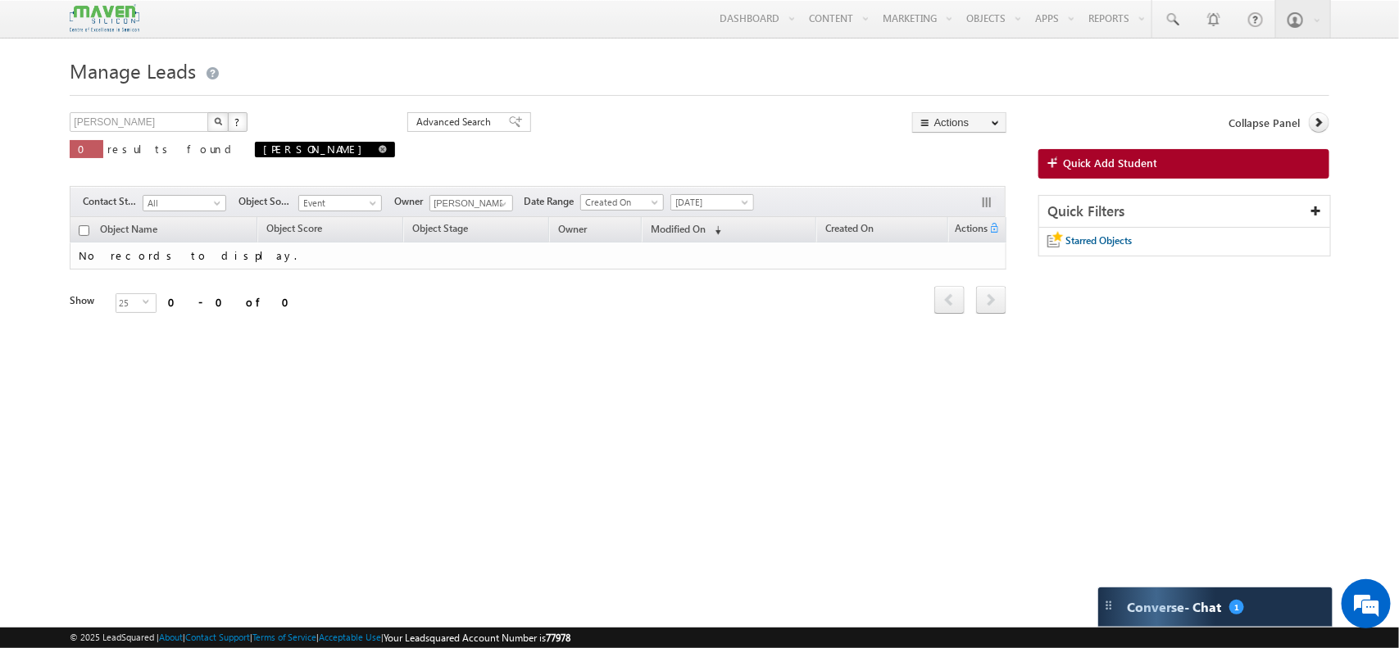
click at [379, 150] on span at bounding box center [383, 149] width 8 height 8
type input "Search Objects"
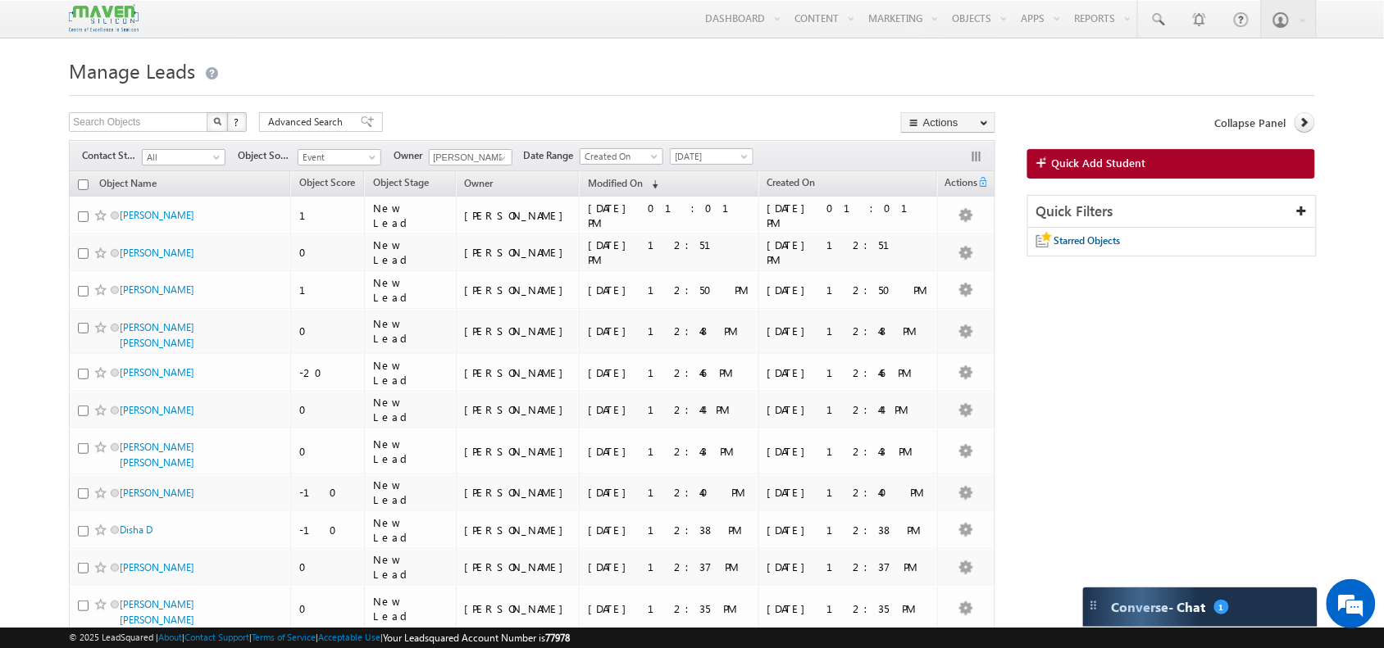
click at [1096, 164] on span "Quick Add Student" at bounding box center [1099, 163] width 94 height 15
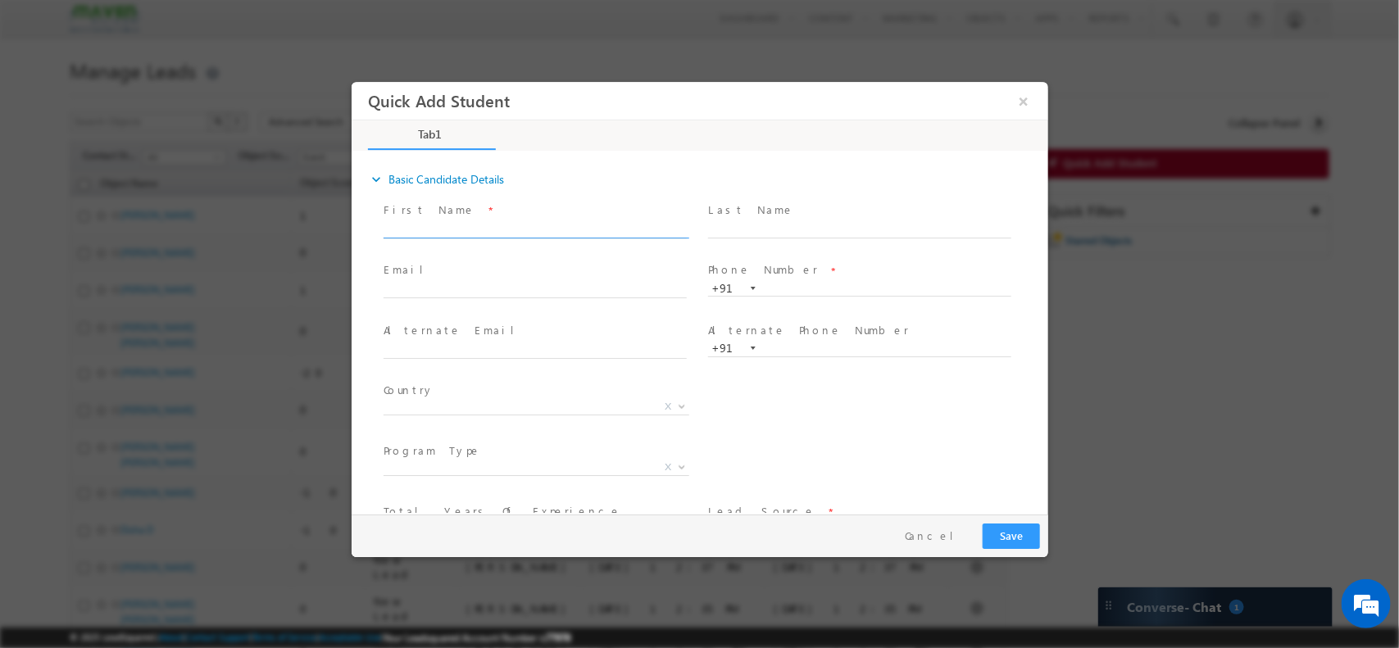
click at [516, 231] on input "text" at bounding box center [534, 229] width 303 height 16
type input "[PERSON_NAME]"
click at [470, 286] on input "text" at bounding box center [534, 290] width 303 height 16
paste input "[EMAIL_ADDRESS][DOMAIN_NAME]"
type input "[EMAIL_ADDRESS][DOMAIN_NAME]"
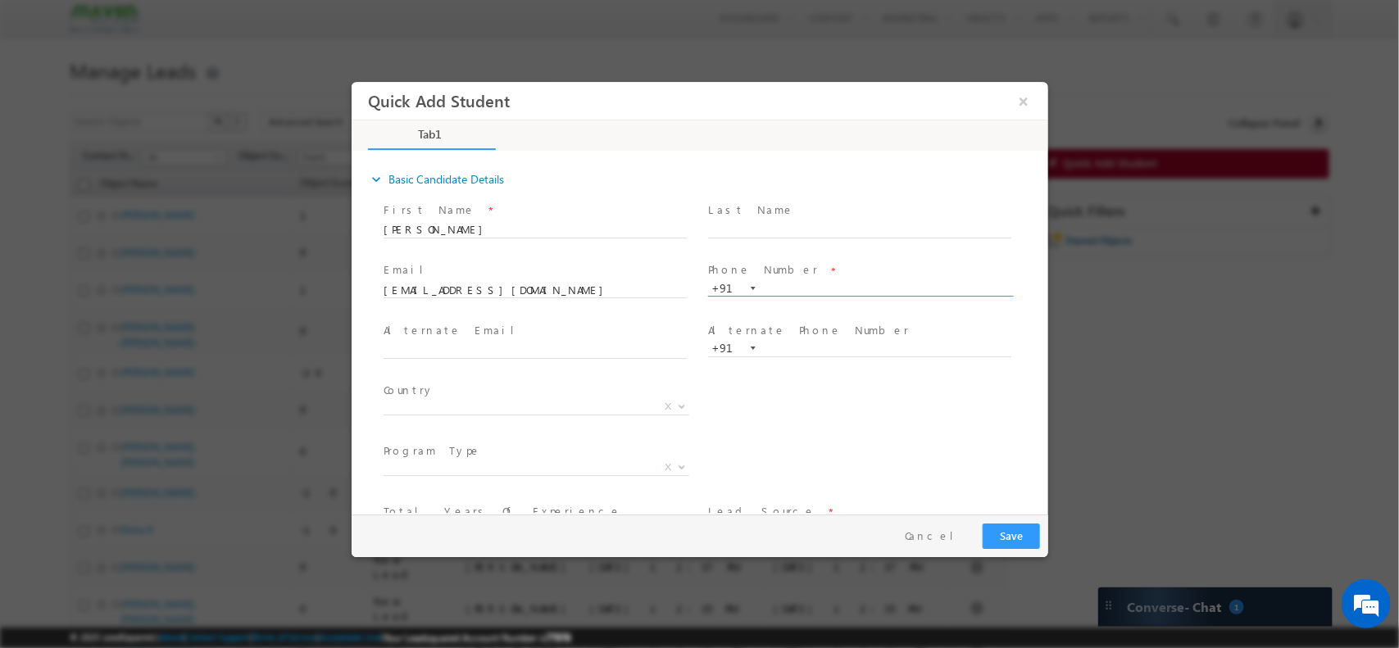
click at [816, 287] on input "text" at bounding box center [858, 288] width 303 height 16
paste input "8374104601"
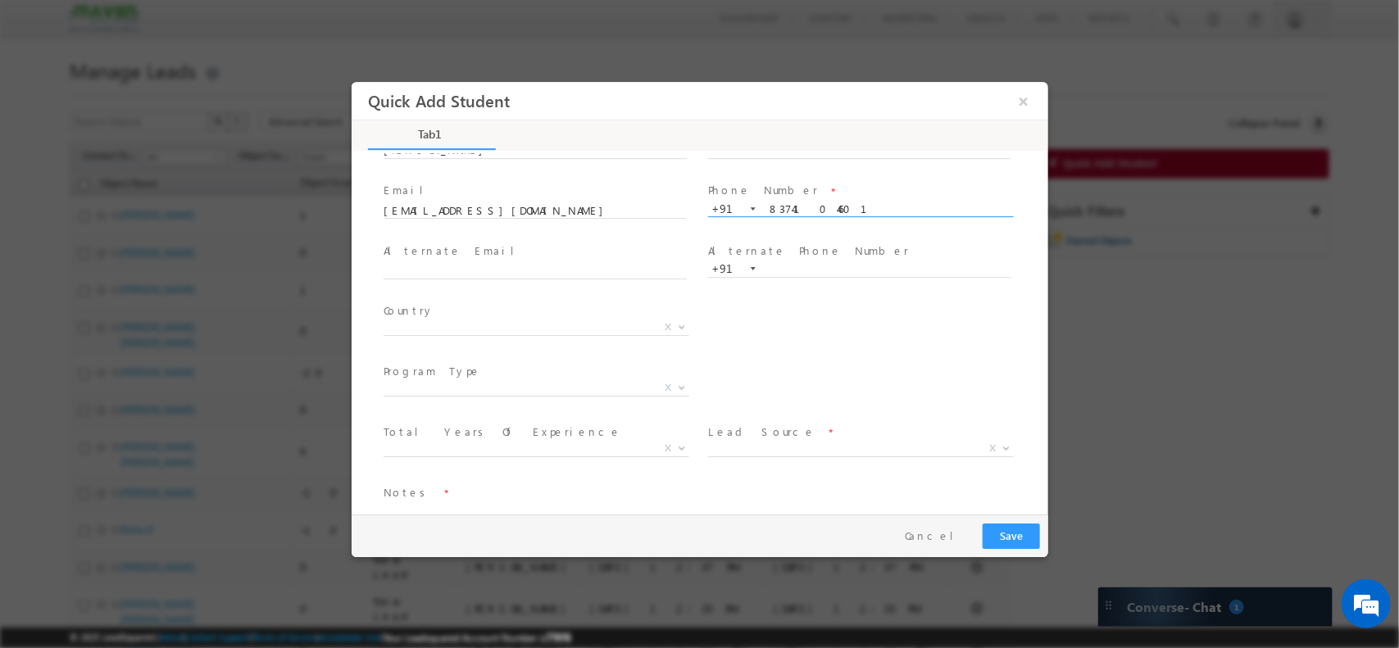
scroll to position [113, 0]
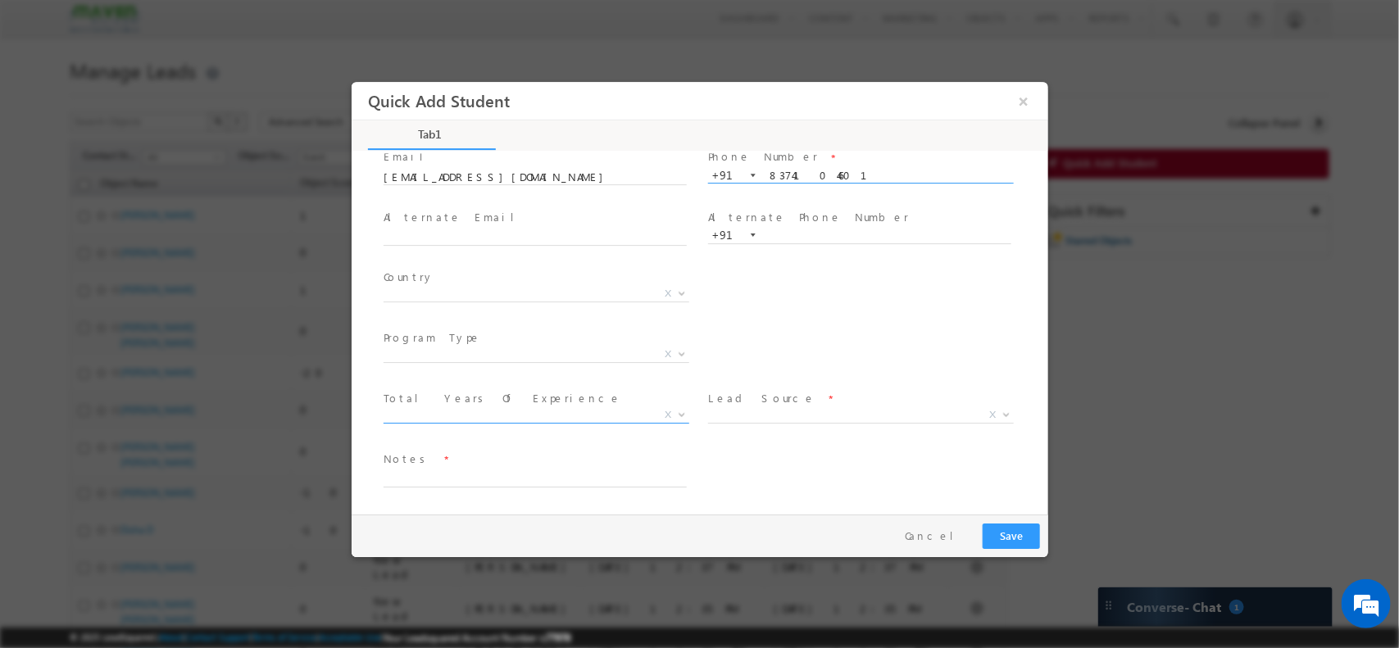
type input "8374104601"
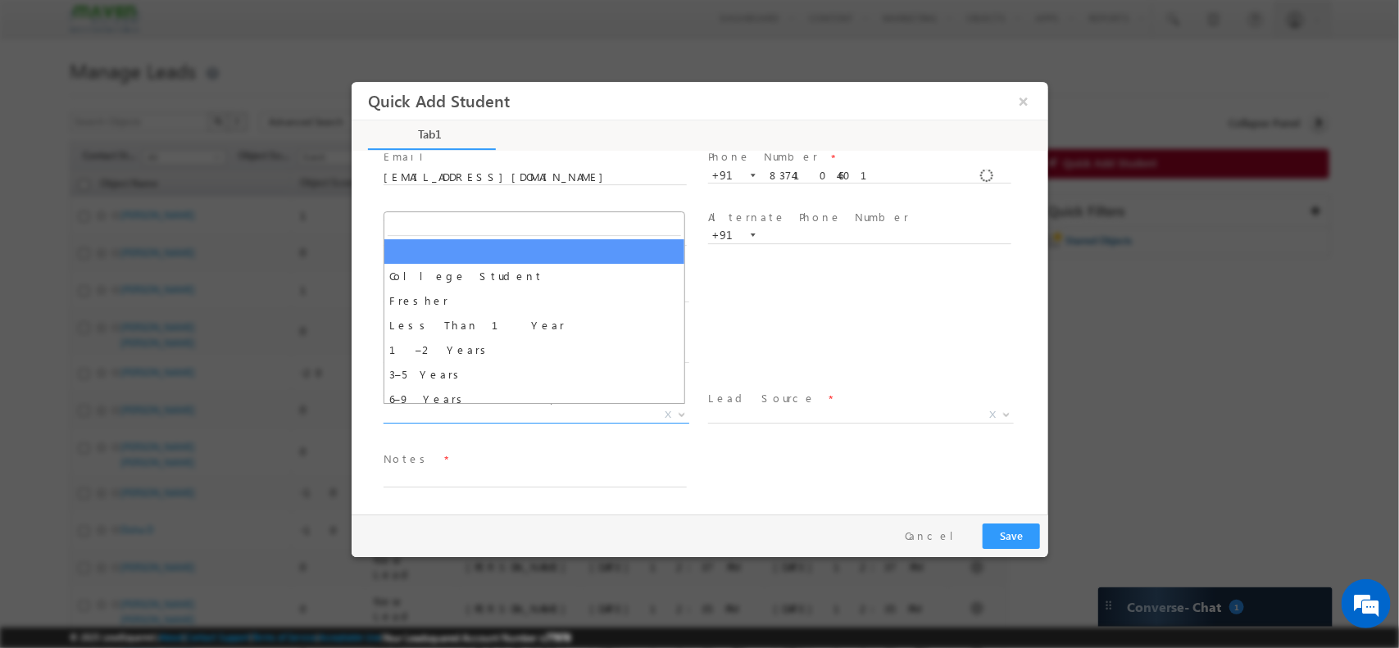
click at [533, 410] on span "X" at bounding box center [536, 415] width 306 height 16
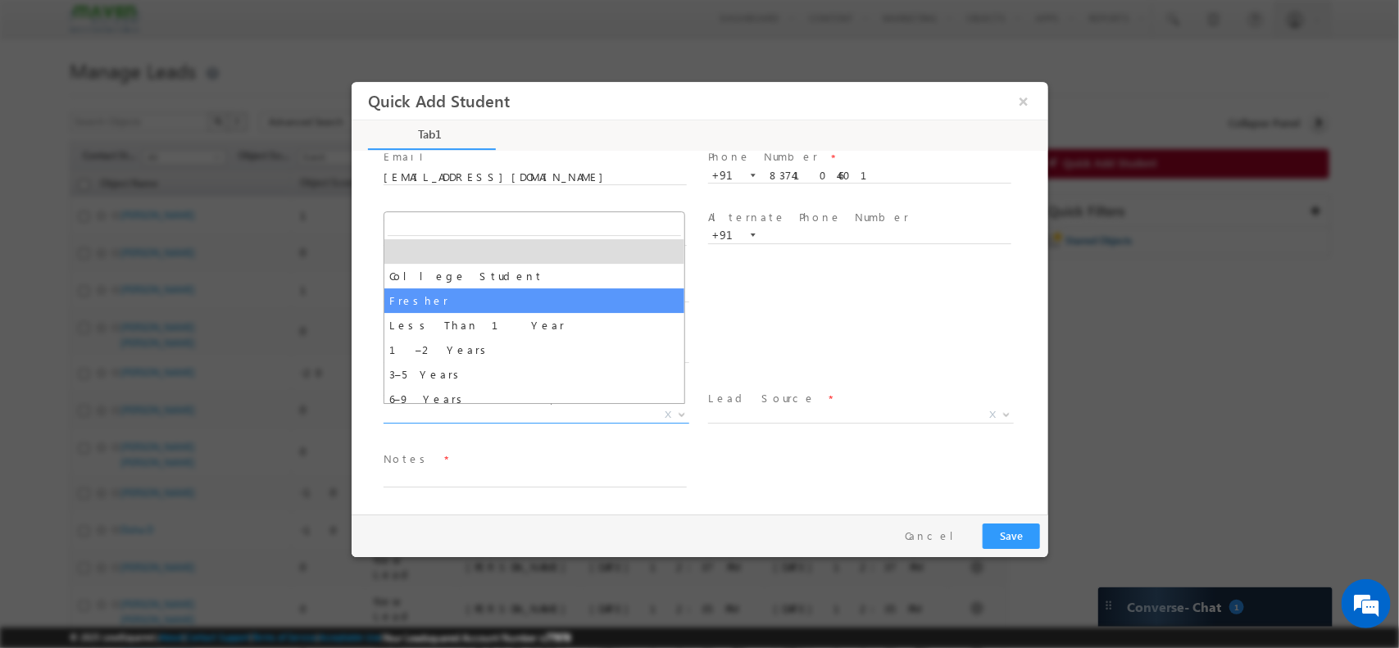
select select "Fresher"
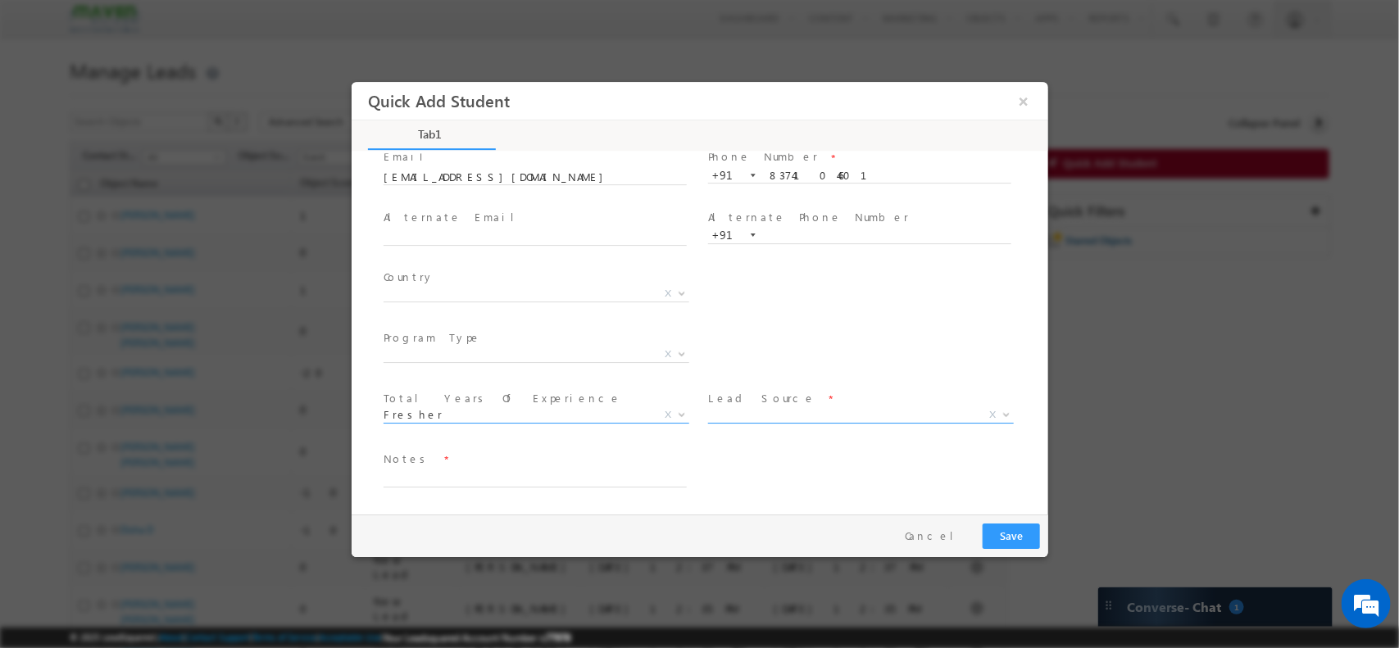
click at [788, 416] on span "X" at bounding box center [860, 415] width 306 height 16
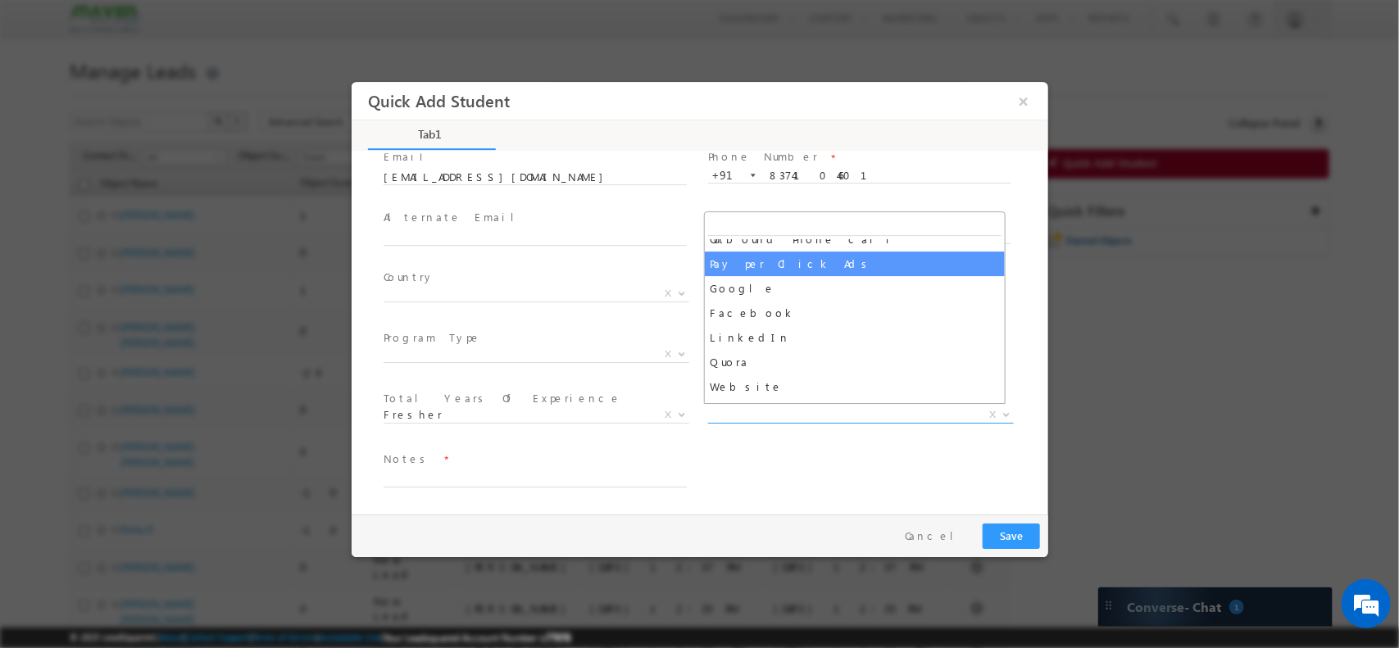
scroll to position [182, 0]
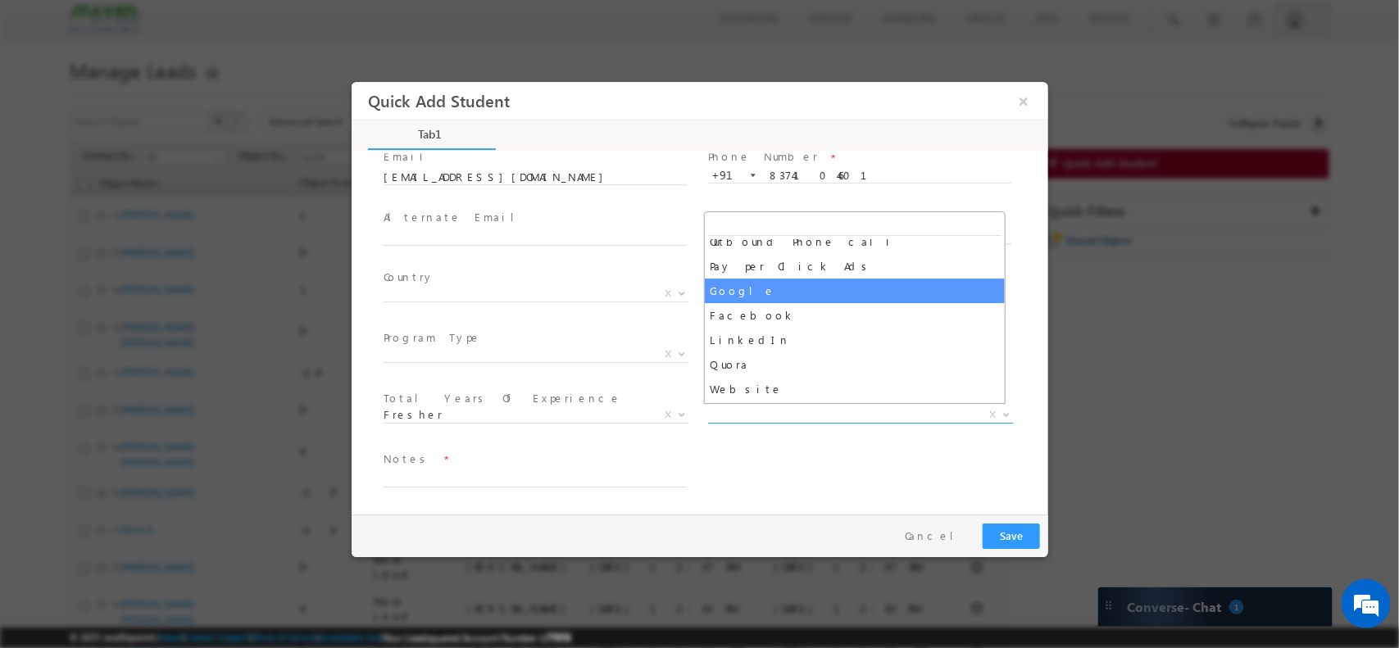
select select "Google"
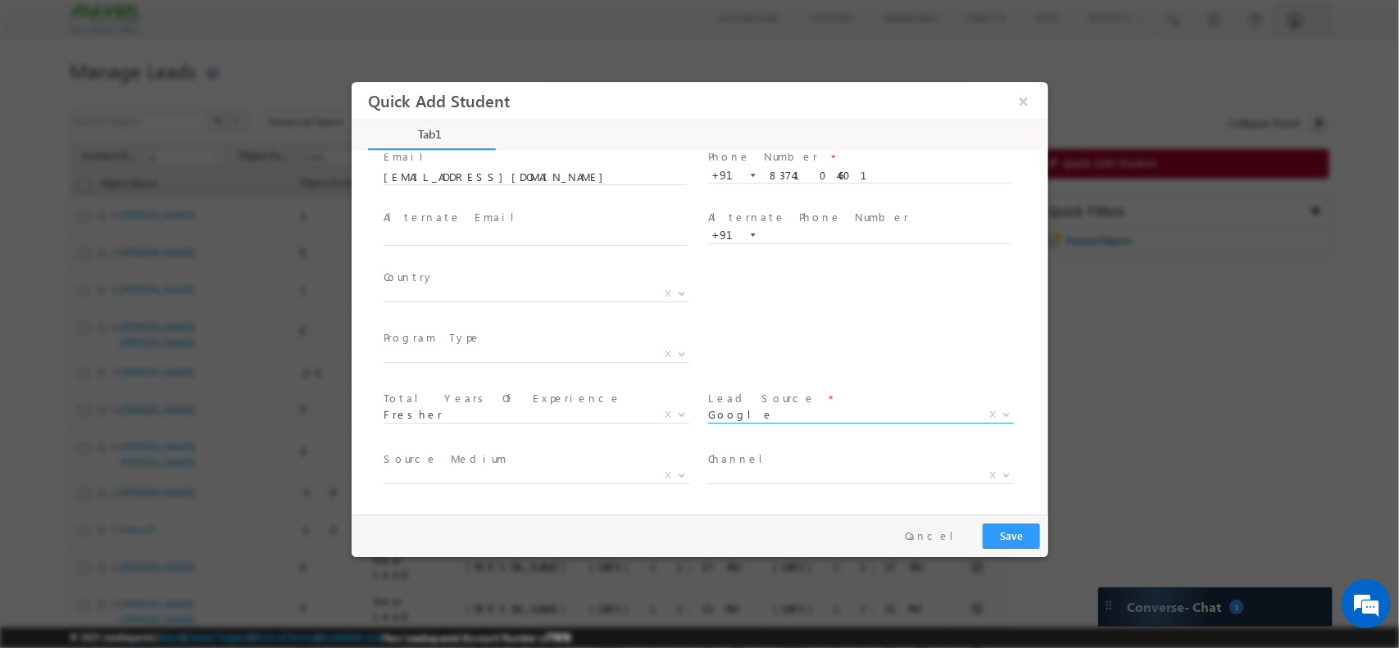
scroll to position [173, 0]
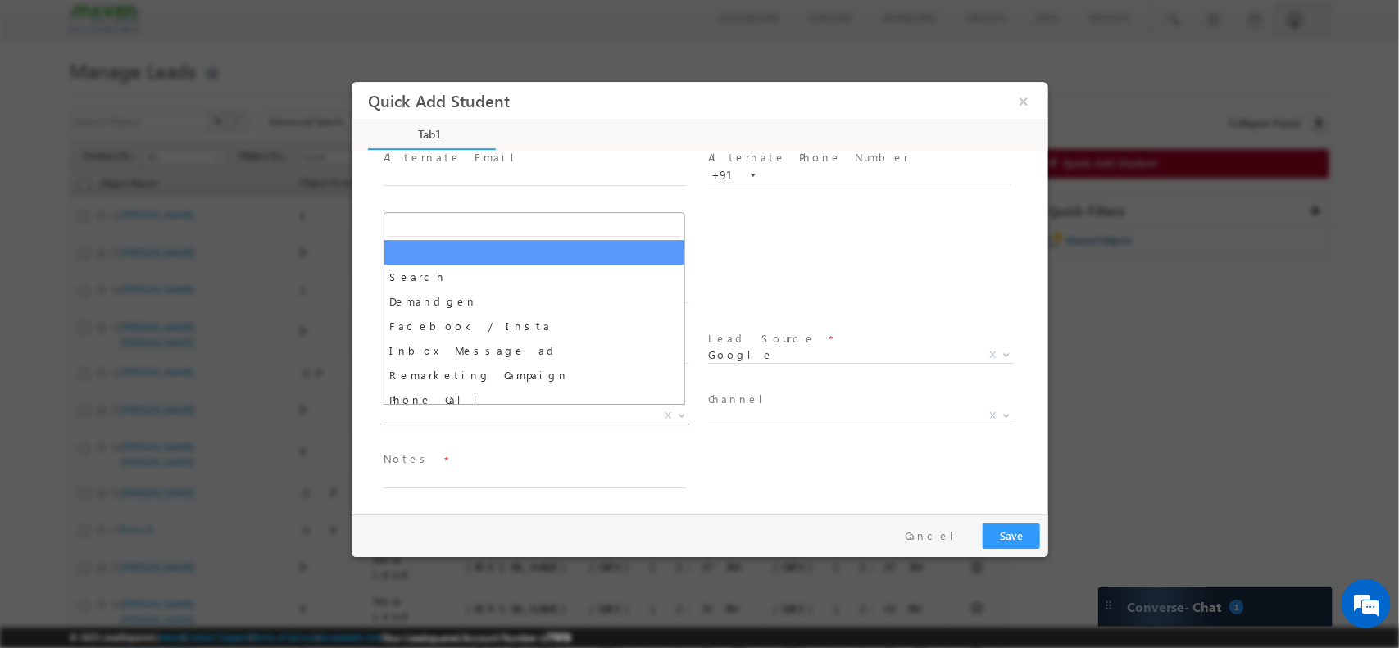
click at [554, 407] on span "X" at bounding box center [536, 415] width 306 height 16
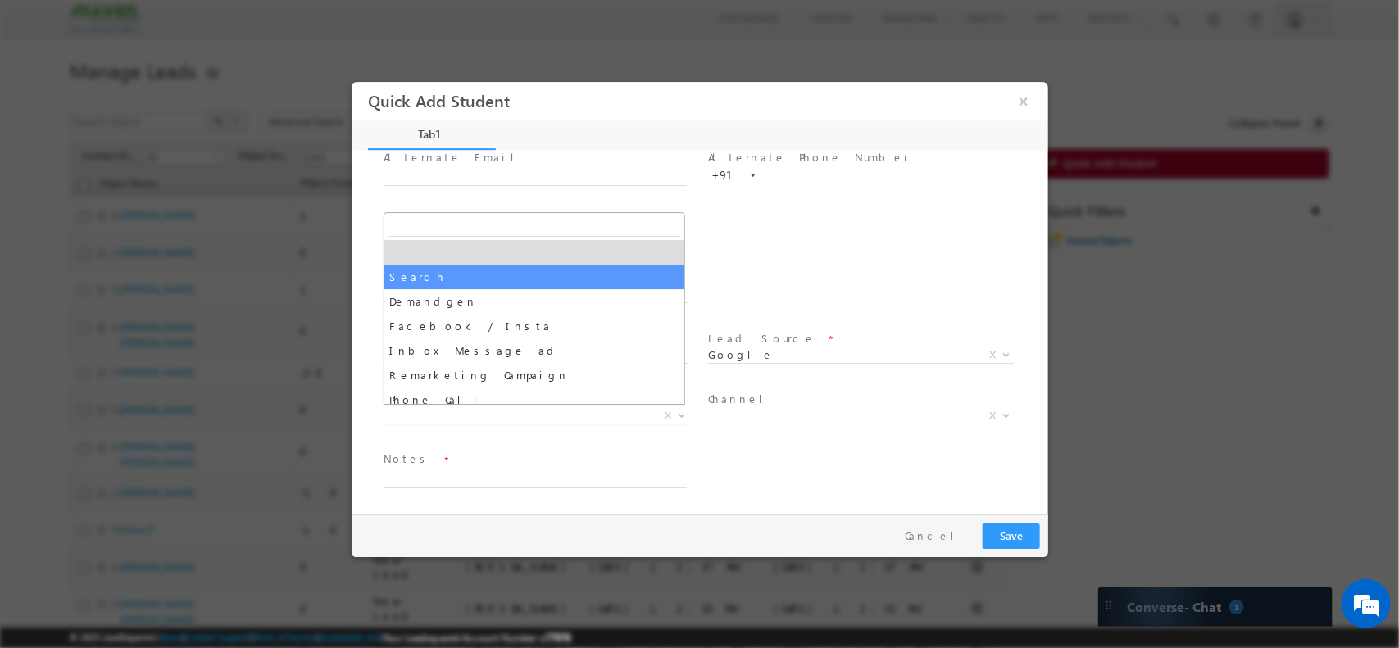
select select "Search"
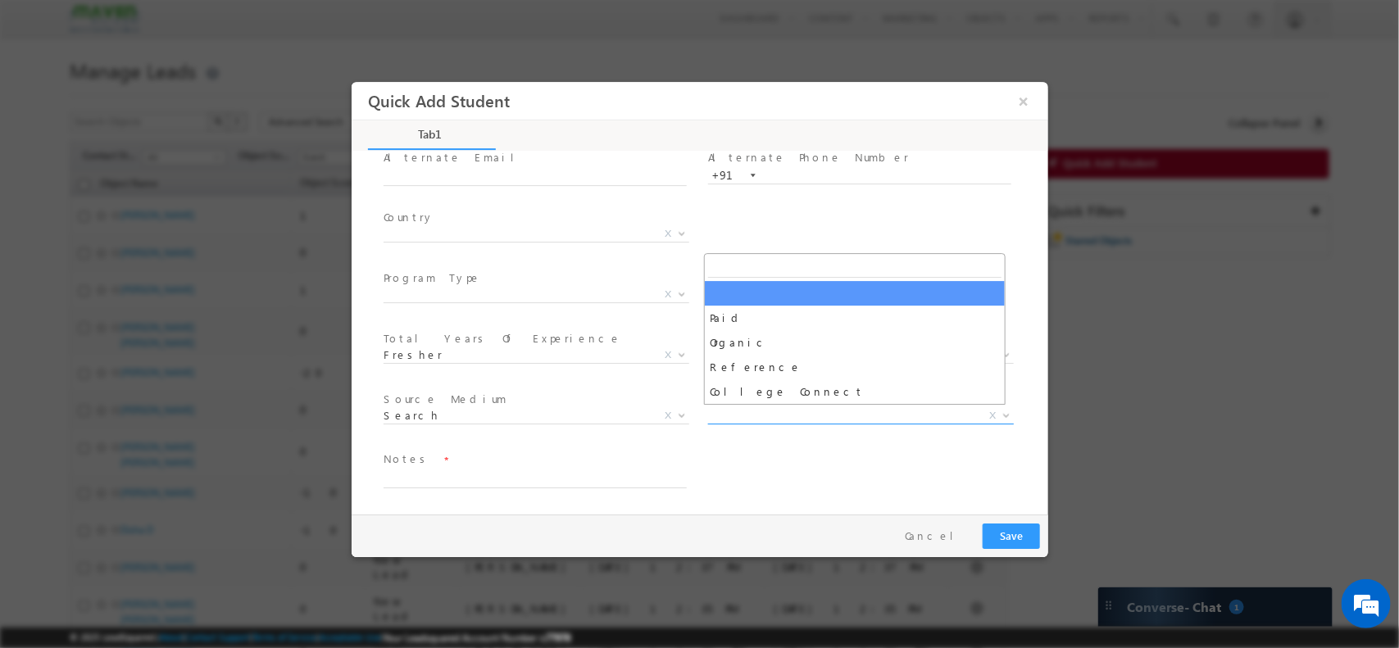
click at [787, 418] on span "X" at bounding box center [860, 415] width 306 height 16
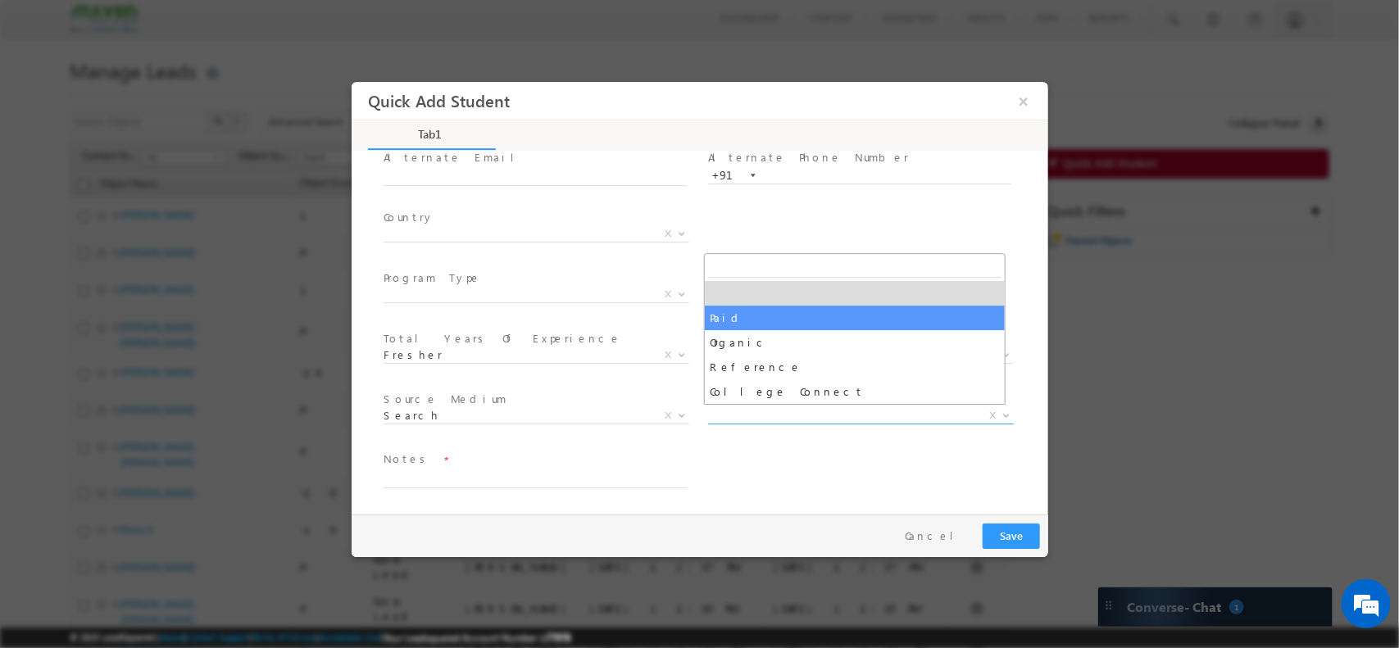
select select "Paid"
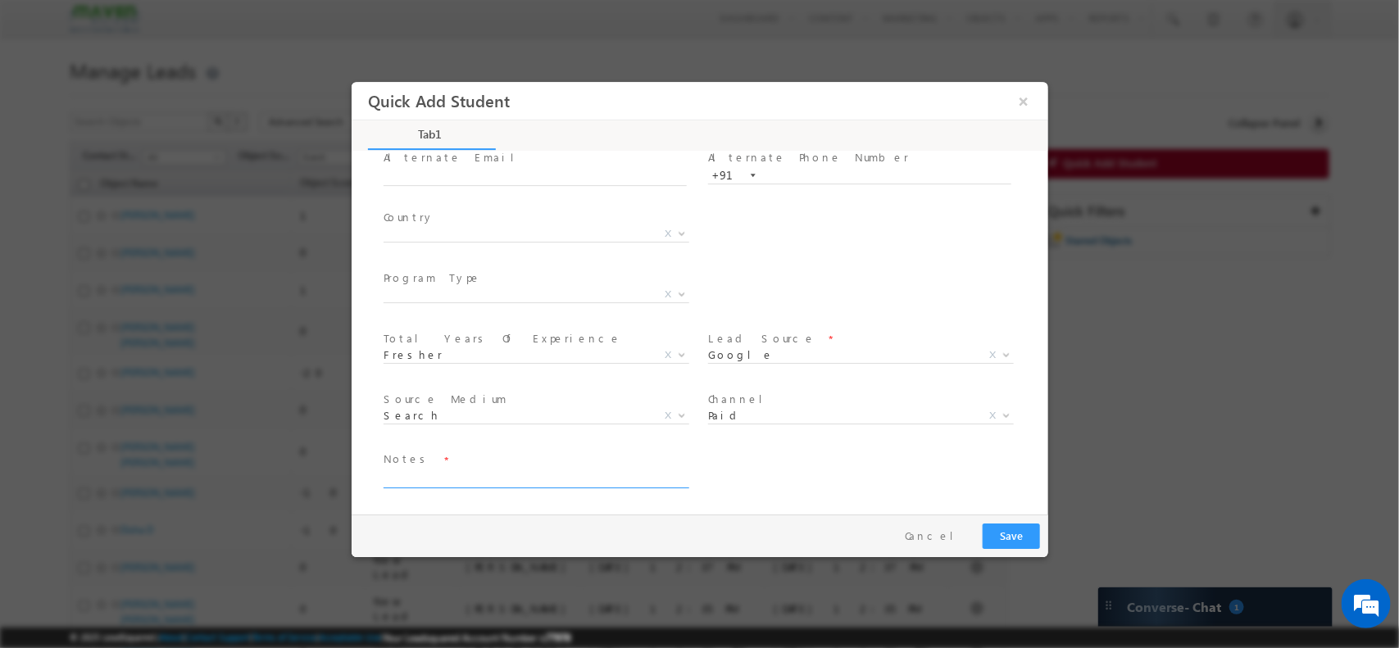
click at [484, 481] on textarea at bounding box center [534, 478] width 303 height 19
paste textarea "Btech /CSE/2024 / 80%/ JNTUH / Course completed in Full stack engineers"
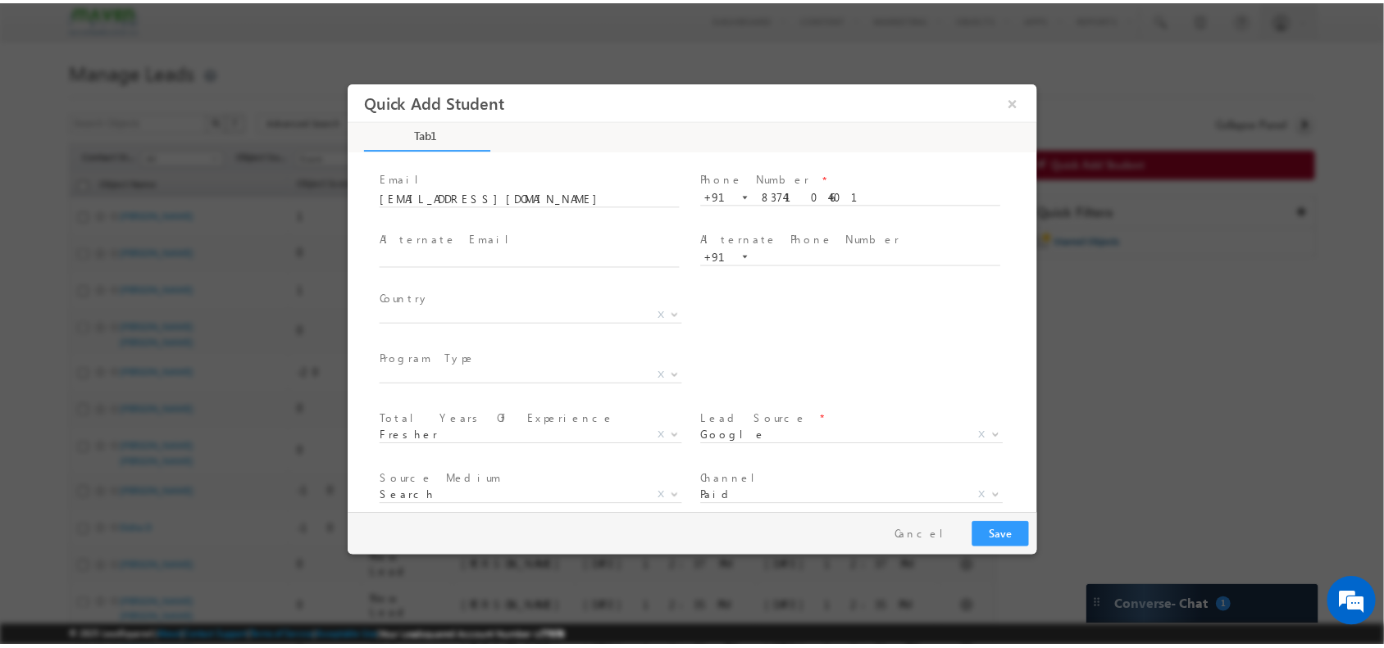
scroll to position [184, 0]
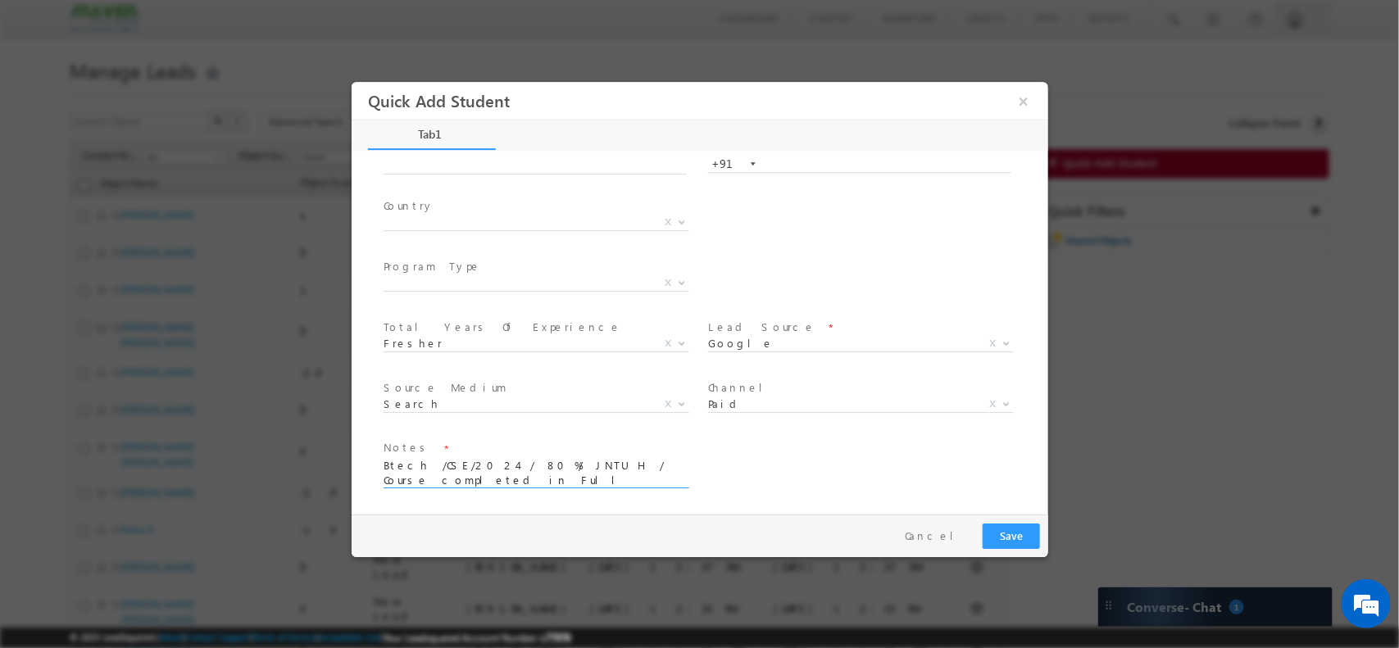
type textarea "Btech /CSE/2024 / 80%/ JNTUH / Course completed in Full stack engineers"
click at [1016, 539] on button "Save" at bounding box center [1010, 535] width 57 height 25
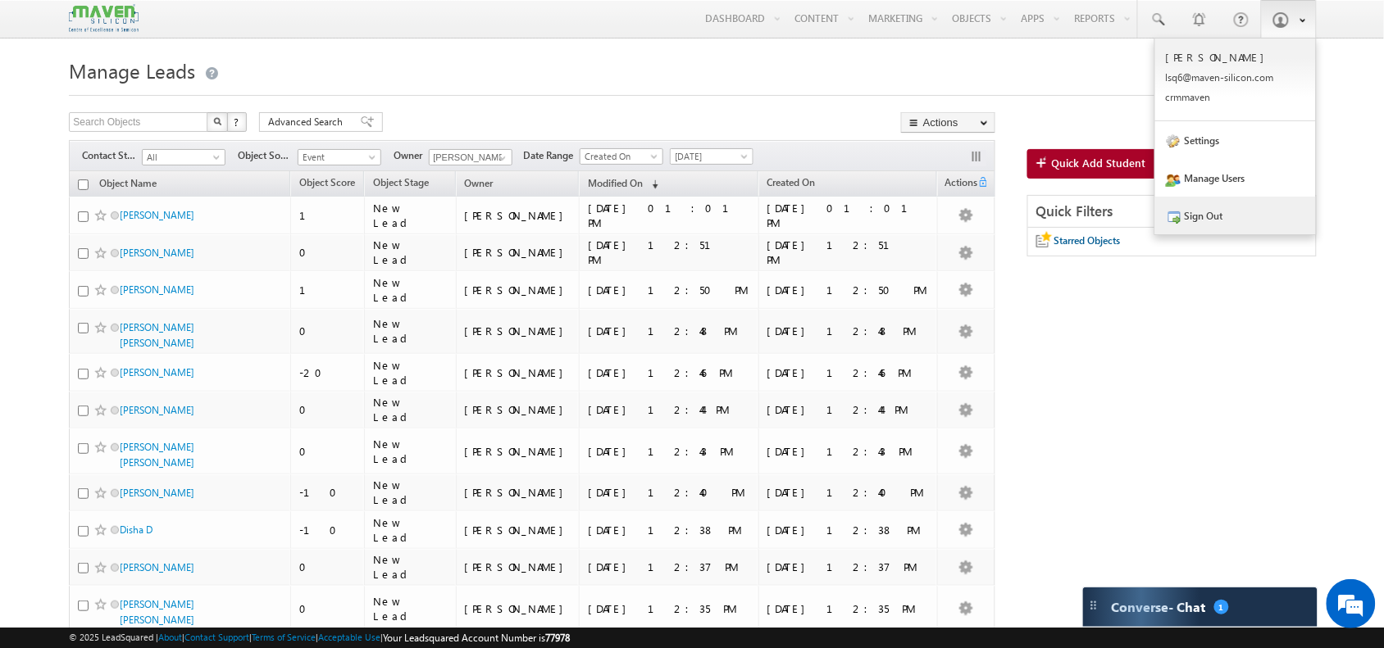
click at [1223, 219] on link "Sign Out" at bounding box center [1235, 216] width 161 height 38
